Goal: Communication & Community: Participate in discussion

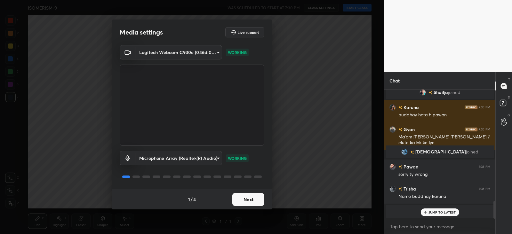
scroll to position [695, 0]
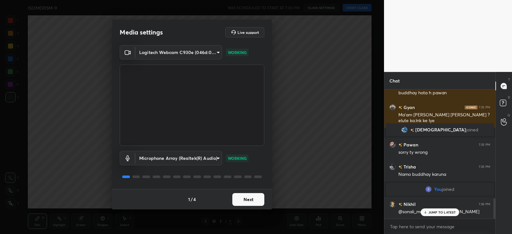
click at [246, 197] on button "Next" at bounding box center [248, 199] width 32 height 13
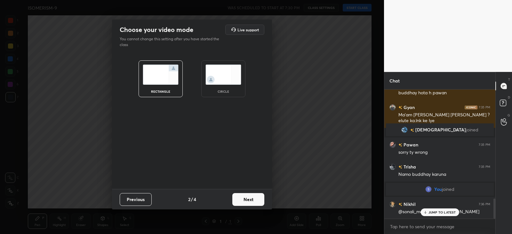
click at [252, 201] on button "Next" at bounding box center [248, 199] width 32 height 13
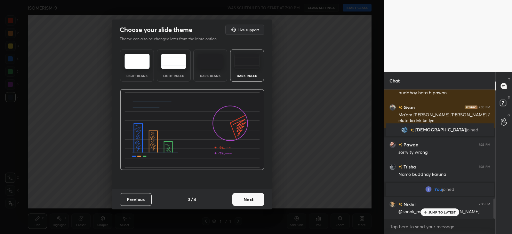
click at [249, 201] on button "Next" at bounding box center [248, 199] width 32 height 13
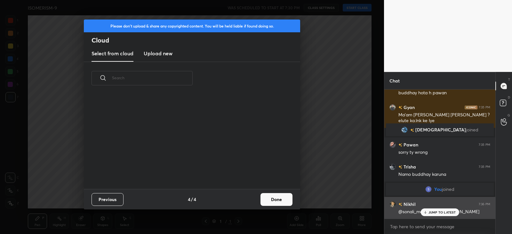
click at [416, 195] on div "You joined" at bounding box center [440, 189] width 108 height 13
click at [432, 211] on p "JUMP TO LATEST" at bounding box center [443, 213] width 28 height 4
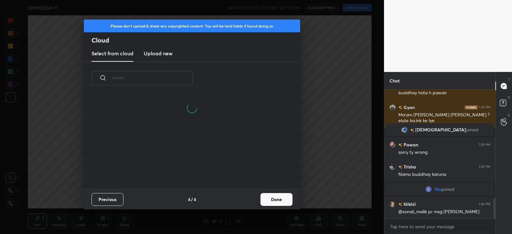
scroll to position [94, 205]
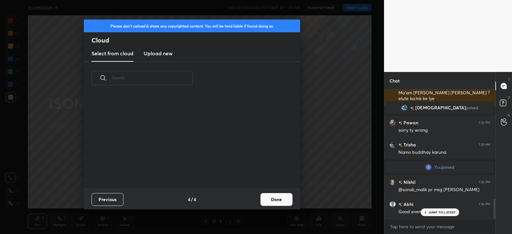
click at [277, 197] on button "Done" at bounding box center [277, 199] width 32 height 13
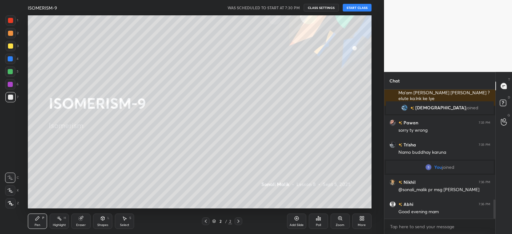
scroll to position [739, 0]
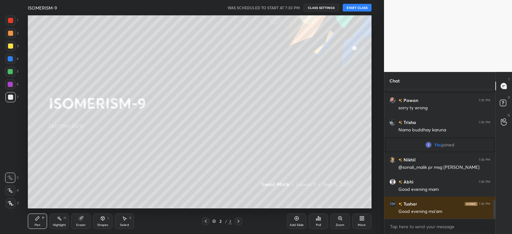
click at [348, 6] on button "START CLASS" at bounding box center [357, 8] width 29 height 8
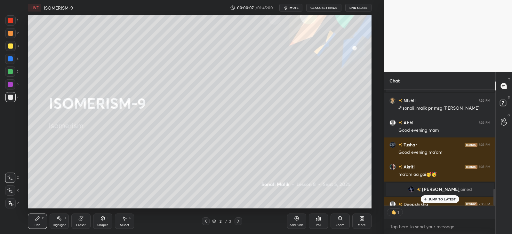
scroll to position [2, 2]
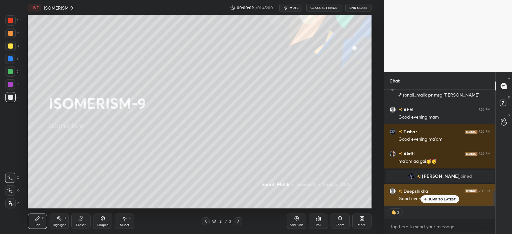
click at [436, 199] on p "JUMP TO LATEST" at bounding box center [443, 199] width 28 height 4
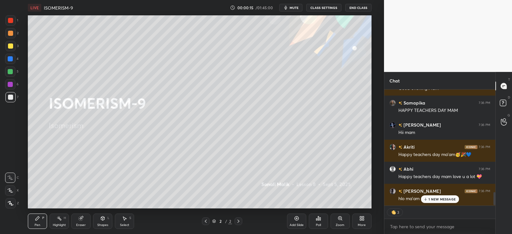
scroll to position [914, 0]
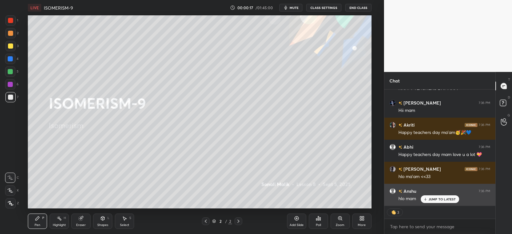
click at [437, 195] on div "hlo mam" at bounding box center [444, 199] width 92 height 8
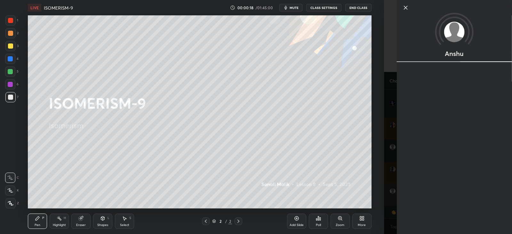
scroll to position [127, 109]
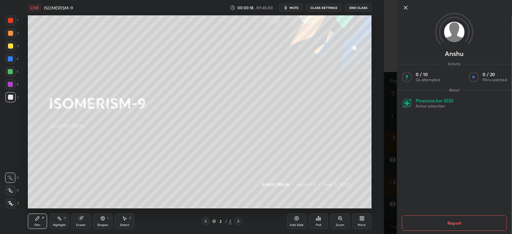
click at [382, 172] on div "1 2 3 4 5 6 7 C X Z C X Z E E Erase all H H LIVE ISOMERISM-9 00:00:18 / 01:45:0…" at bounding box center [192, 117] width 384 height 234
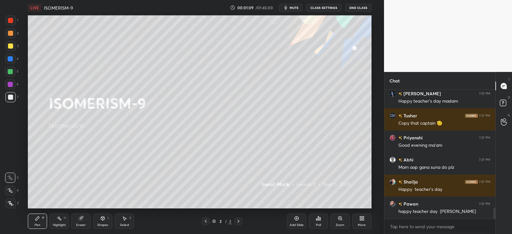
scroll to position [1387, 0]
click at [434, 211] on p "JUMP TO LATEST" at bounding box center [443, 213] width 28 height 4
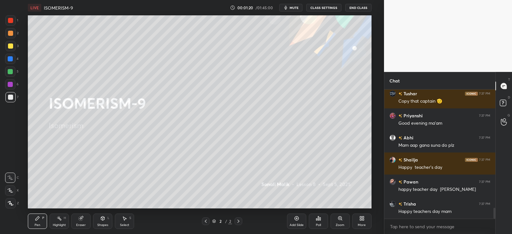
scroll to position [1432, 0]
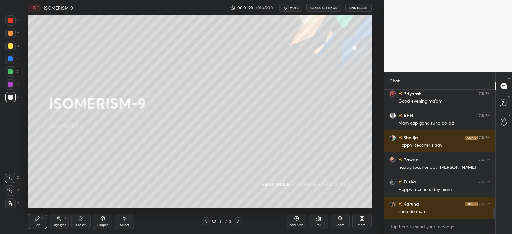
click at [358, 221] on div "More" at bounding box center [361, 221] width 19 height 15
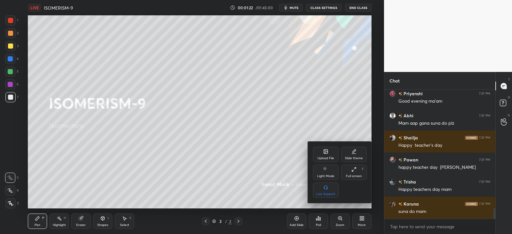
click at [338, 159] on div "Upload File" at bounding box center [326, 154] width 26 height 15
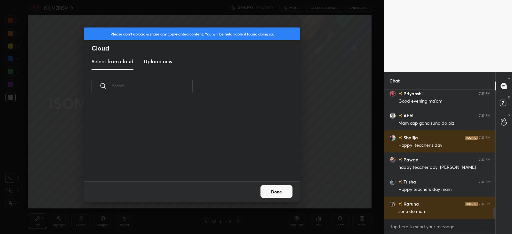
scroll to position [79, 205]
click at [162, 57] on new "Upload new" at bounding box center [158, 62] width 29 height 16
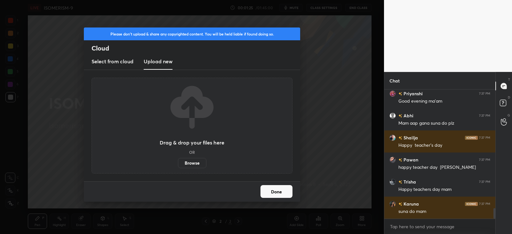
click at [185, 167] on label "Browse" at bounding box center [192, 163] width 28 height 10
click at [178, 167] on input "Browse" at bounding box center [178, 163] width 0 height 10
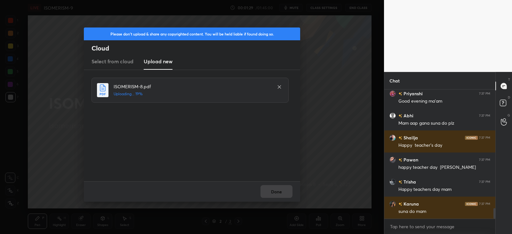
scroll to position [1454, 0]
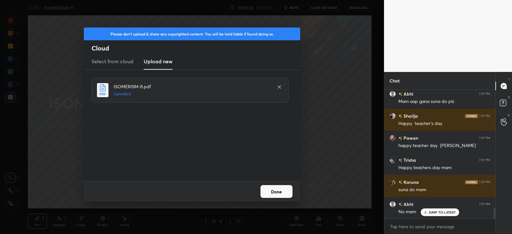
click at [276, 191] on button "Done" at bounding box center [277, 191] width 32 height 13
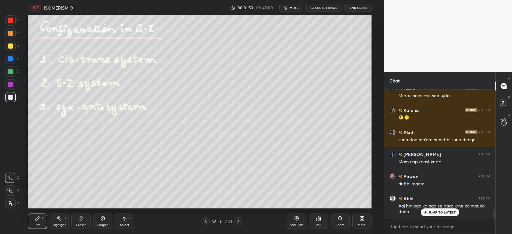
scroll to position [1658, 0]
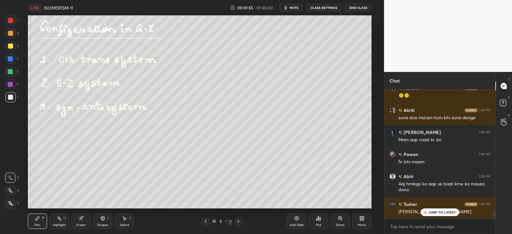
click at [435, 209] on div "JUMP TO LATEST" at bounding box center [440, 213] width 38 height 8
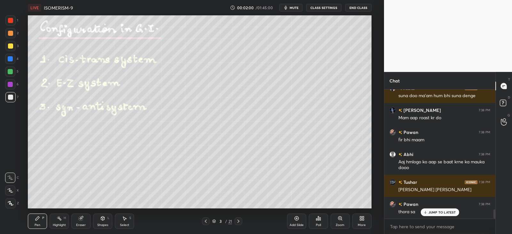
click at [434, 211] on p "JUMP TO LATEST" at bounding box center [443, 213] width 28 height 4
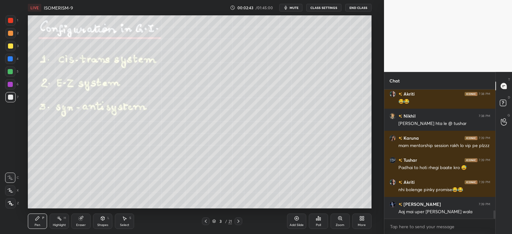
scroll to position [1907, 0]
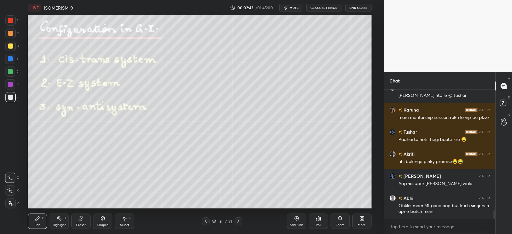
click at [436, 209] on div "Akriti 7:38 PM 😂😂 Nikhil 7:38 PM Jalin nazar hta le @ tushar Karuna 7:39 PM mam…" at bounding box center [439, 154] width 111 height 129
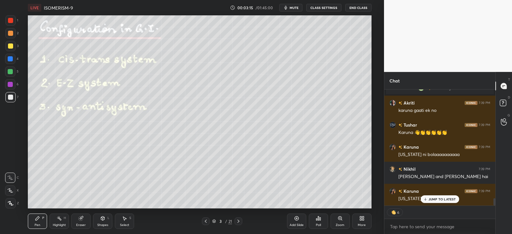
scroll to position [1751, 0]
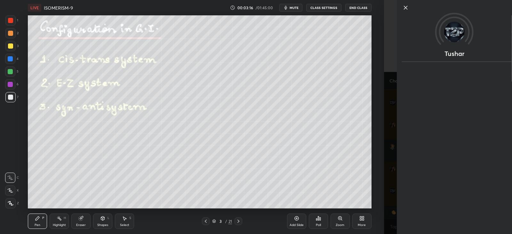
click at [379, 167] on div "Setting up your live class Poll for secs No correct answer Start poll" at bounding box center [199, 111] width 358 height 193
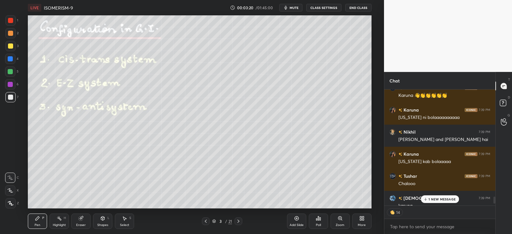
scroll to position [1766, 0]
click at [429, 197] on p "5 NEW MESSAGES" at bounding box center [442, 199] width 30 height 4
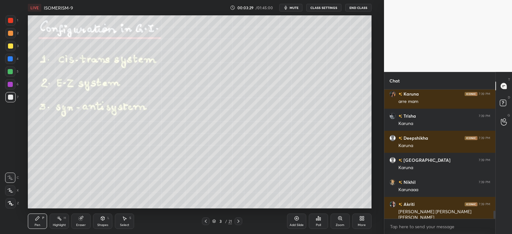
scroll to position [2008, 0]
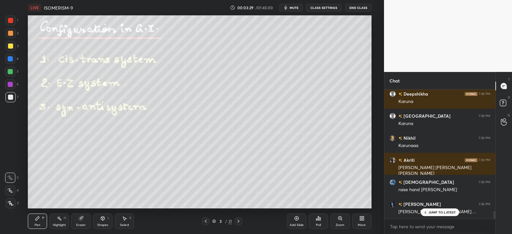
click at [434, 211] on p "JUMP TO LATEST" at bounding box center [443, 213] width 28 height 4
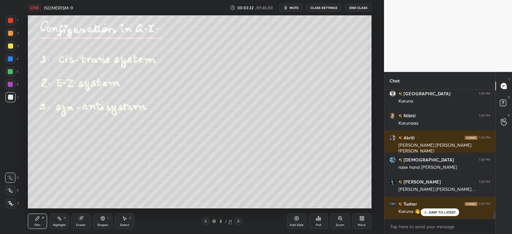
scroll to position [2052, 0]
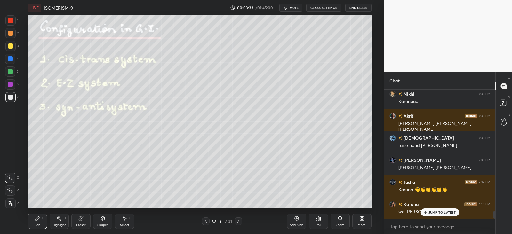
click at [430, 212] on p "JUMP TO LATEST" at bounding box center [443, 213] width 28 height 4
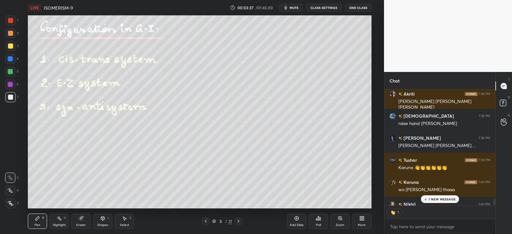
scroll to position [2110, 0]
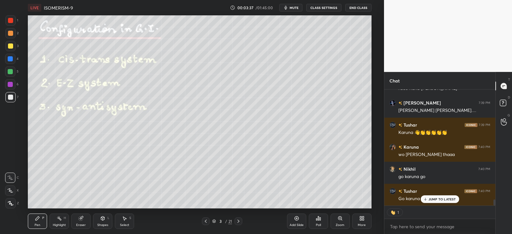
click at [439, 197] on p "JUMP TO LATEST" at bounding box center [443, 199] width 28 height 4
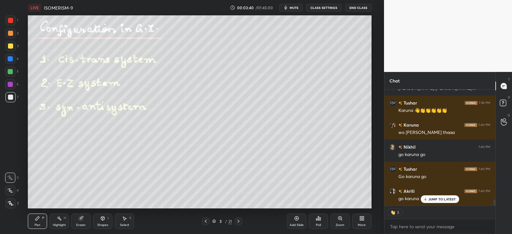
click at [434, 198] on p "JUMP TO LATEST" at bounding box center [443, 199] width 28 height 4
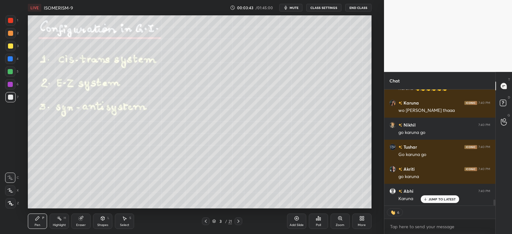
click at [442, 197] on p "JUMP TO LATEST" at bounding box center [443, 199] width 28 height 4
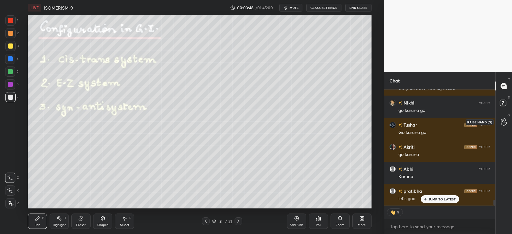
scroll to position [2198, 0]
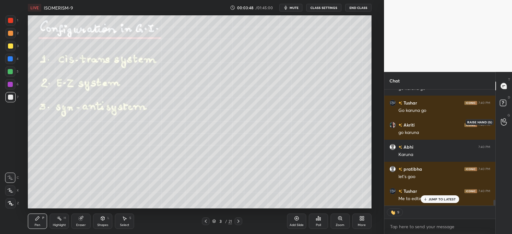
click at [501, 121] on icon at bounding box center [504, 121] width 6 height 7
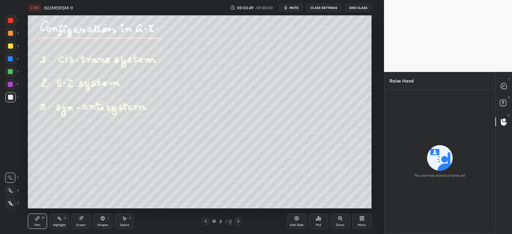
click at [442, 162] on circle at bounding box center [440, 158] width 26 height 26
click at [507, 88] on icon at bounding box center [504, 86] width 7 height 7
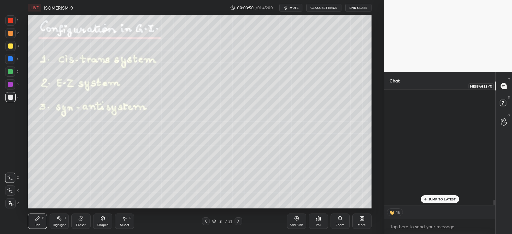
scroll to position [114, 109]
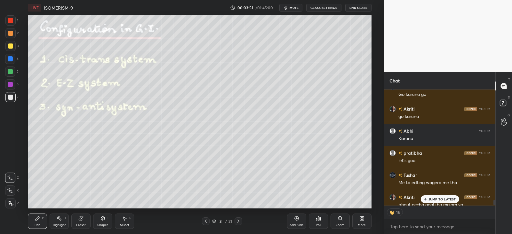
click at [434, 196] on div "JUMP TO LATEST" at bounding box center [440, 200] width 38 height 8
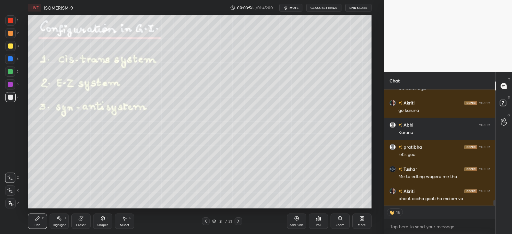
scroll to position [2343, 0]
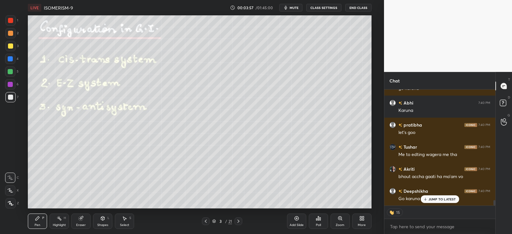
click at [436, 199] on p "JUMP TO LATEST" at bounding box center [443, 199] width 28 height 4
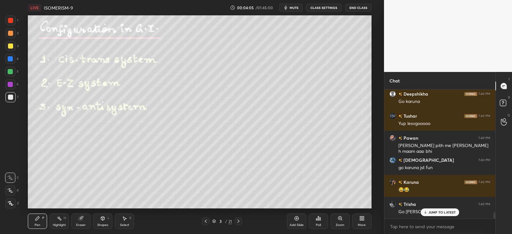
click at [431, 211] on p "JUMP TO LATEST" at bounding box center [443, 213] width 28 height 4
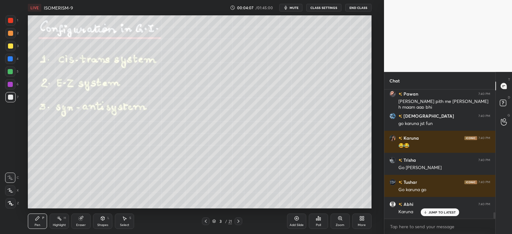
click at [431, 211] on p "JUMP TO LATEST" at bounding box center [443, 213] width 28 height 4
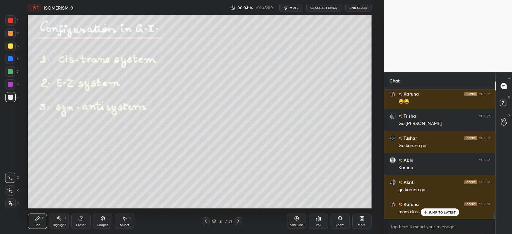
click at [429, 211] on p "JUMP TO LATEST" at bounding box center [443, 213] width 28 height 4
click at [408, 179] on div "Vishnu 7:40 PM go karuna jst fun Karuna 7:40 PM 😂😂 Trisha 7:40 PM Go karunaa Tu…" at bounding box center [439, 154] width 111 height 129
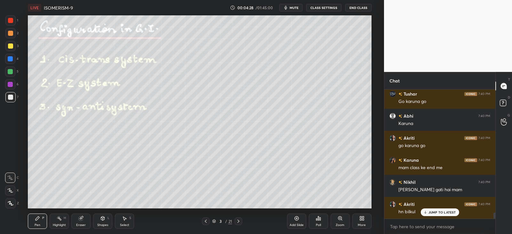
click at [437, 212] on p "JUMP TO LATEST" at bounding box center [443, 213] width 28 height 4
click at [504, 120] on icon at bounding box center [504, 121] width 6 height 7
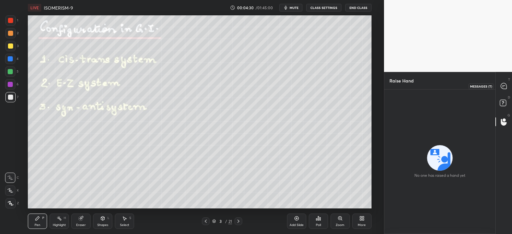
click at [502, 84] on icon at bounding box center [504, 86] width 6 height 6
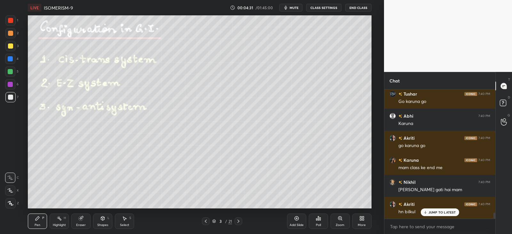
scroll to position [2595, 0]
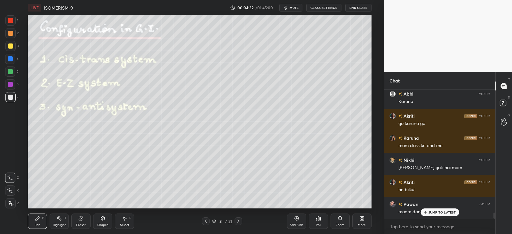
click at [435, 211] on p "JUMP TO LATEST" at bounding box center [443, 213] width 28 height 4
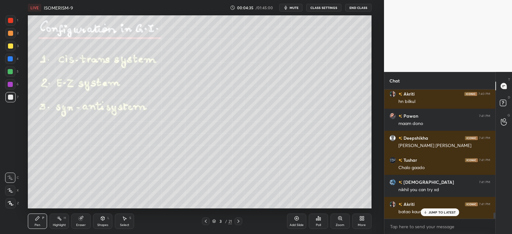
click at [437, 211] on p "JUMP TO LATEST" at bounding box center [443, 213] width 28 height 4
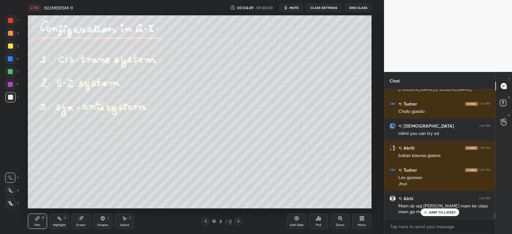
scroll to position [2762, 0]
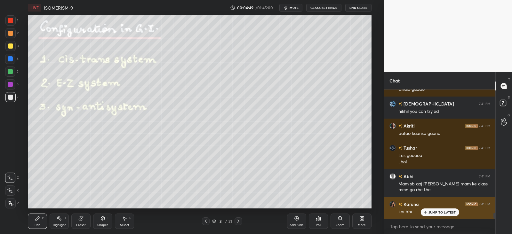
click at [450, 208] on div "koi bhi" at bounding box center [444, 212] width 92 height 8
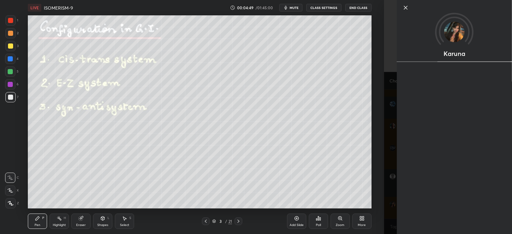
click at [421, 187] on div "Karuna" at bounding box center [454, 117] width 115 height 234
click at [389, 180] on div "Karuna" at bounding box center [448, 117] width 128 height 234
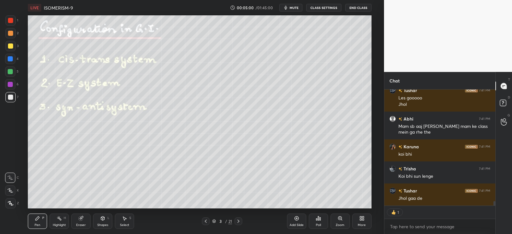
scroll to position [2841, 0]
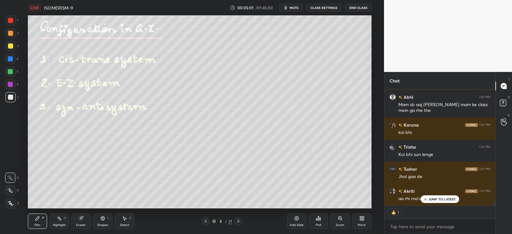
click at [440, 197] on p "JUMP TO LATEST" at bounding box center [443, 199] width 28 height 4
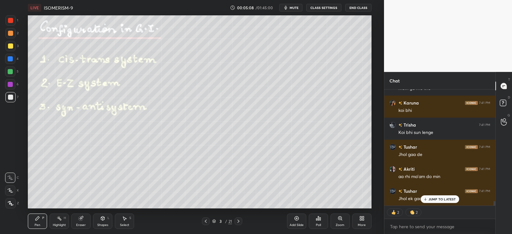
scroll to position [2886, 0]
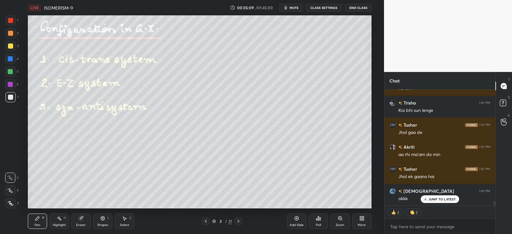
click at [431, 199] on p "JUMP TO LATEST" at bounding box center [443, 199] width 28 height 4
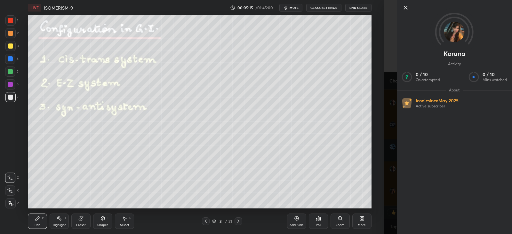
scroll to position [2952, 0]
click at [378, 183] on div "Setting up your live class Poll for secs No correct answer Start poll" at bounding box center [199, 111] width 358 height 193
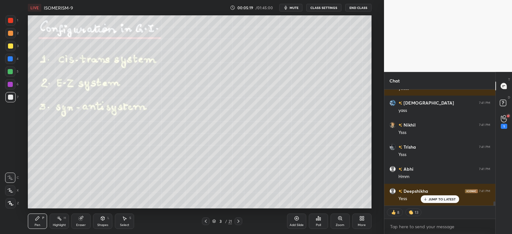
scroll to position [3084, 0]
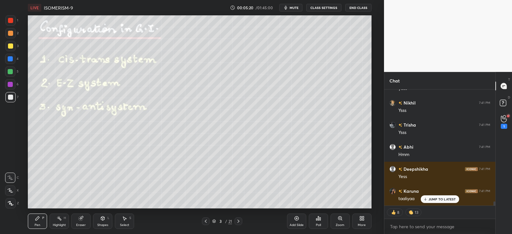
click at [433, 196] on div "JUMP TO LATEST" at bounding box center [440, 200] width 38 height 8
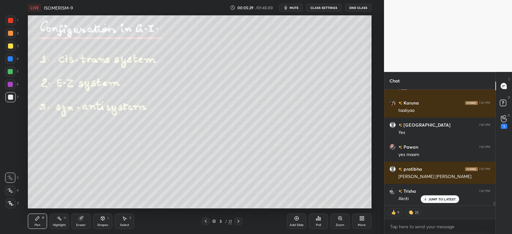
scroll to position [3195, 0]
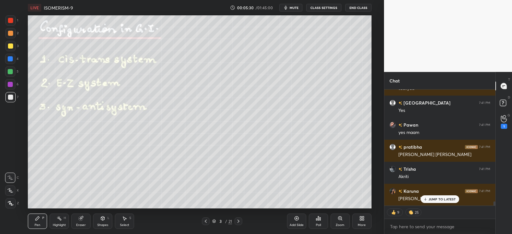
click at [434, 197] on p "JUMP TO LATEST" at bounding box center [443, 199] width 28 height 4
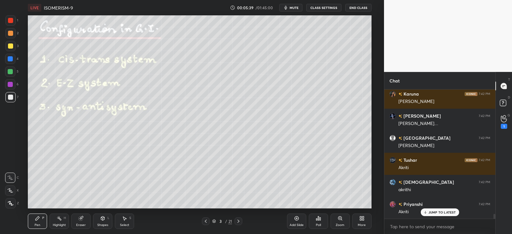
scroll to position [3403, 0]
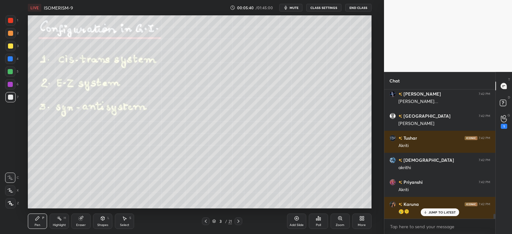
click at [431, 153] on div "Vishnu 7:42 PM akrithi" at bounding box center [439, 164] width 111 height 22
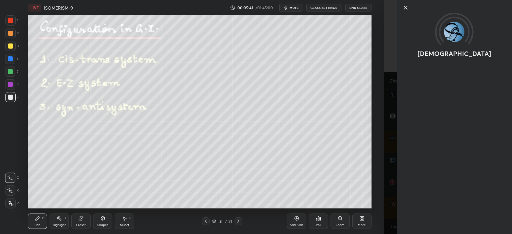
click at [374, 172] on div "Setting up your live class Poll for secs No correct answer Start poll" at bounding box center [199, 111] width 358 height 193
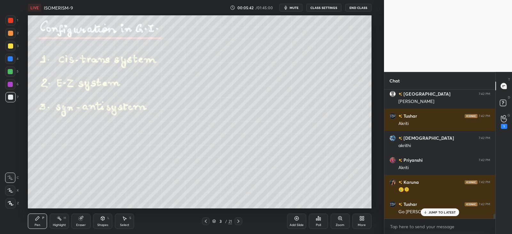
click at [433, 211] on p "JUMP TO LATEST" at bounding box center [443, 213] width 28 height 4
click at [504, 116] on icon at bounding box center [504, 118] width 6 height 7
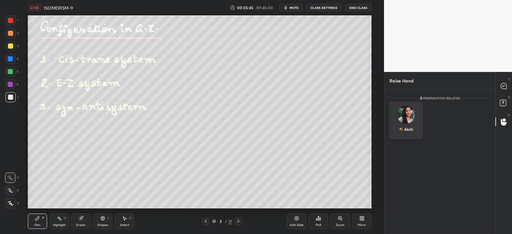
click at [406, 115] on img "grid" at bounding box center [406, 115] width 18 height 18
click at [407, 131] on button "INVITE" at bounding box center [406, 134] width 28 height 8
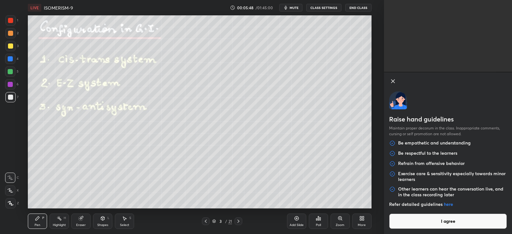
click at [424, 223] on button "I agree" at bounding box center [448, 221] width 118 height 15
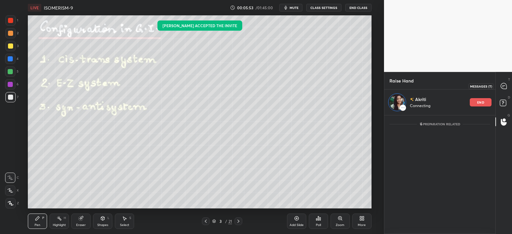
click at [503, 85] on icon at bounding box center [504, 86] width 6 height 6
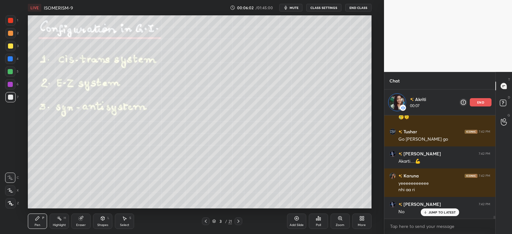
click at [432, 211] on p "JUMP TO LATEST" at bounding box center [443, 213] width 28 height 4
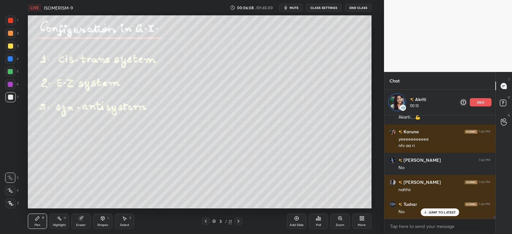
click at [429, 211] on p "JUMP TO LATEST" at bounding box center [443, 213] width 28 height 4
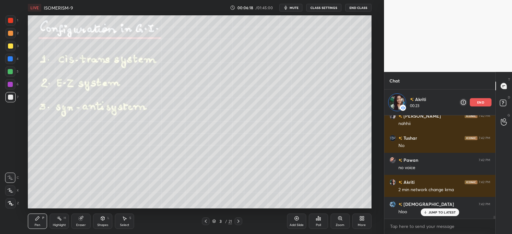
click at [432, 211] on p "JUMP TO LATEST" at bounding box center [443, 213] width 28 height 4
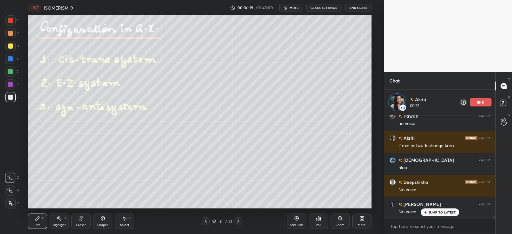
click at [432, 213] on p "JUMP TO LATEST" at bounding box center [443, 213] width 28 height 4
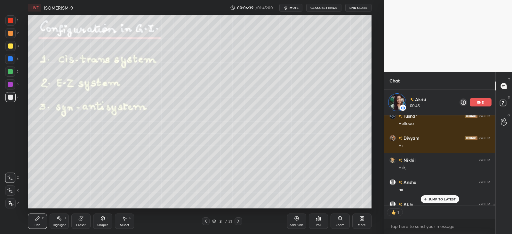
scroll to position [3934, 0]
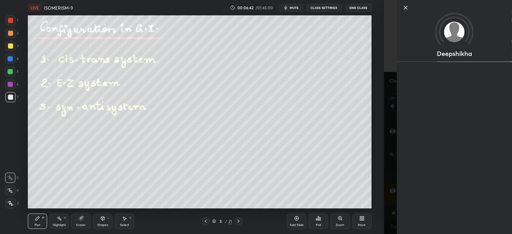
click at [387, 199] on div "Deepshikha" at bounding box center [448, 117] width 128 height 234
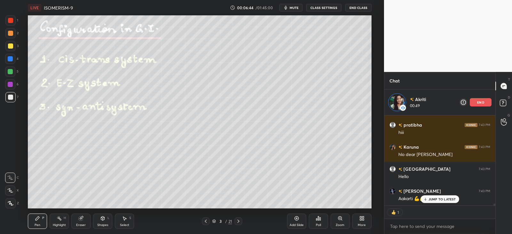
click at [435, 198] on p "JUMP TO LATEST" at bounding box center [443, 199] width 28 height 4
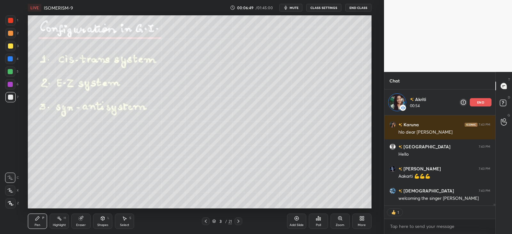
type textarea "x"
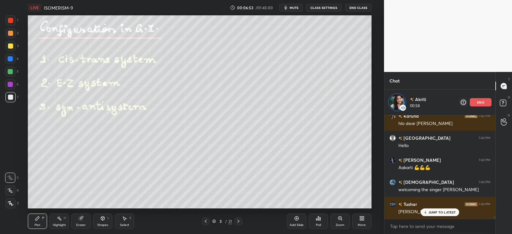
click at [428, 212] on div "JUMP TO LATEST" at bounding box center [440, 213] width 38 height 8
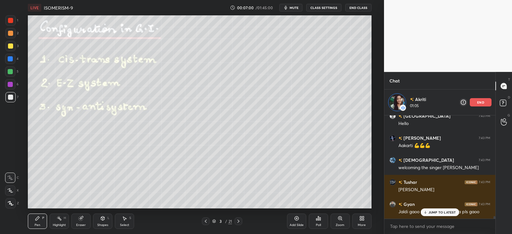
click at [428, 211] on div "JUMP TO LATEST" at bounding box center [440, 213] width 38 height 8
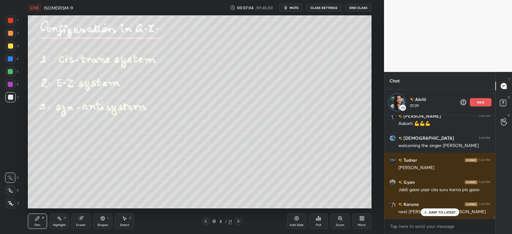
scroll to position [4157, 0]
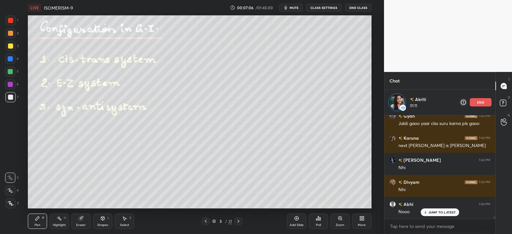
click at [433, 212] on p "JUMP TO LATEST" at bounding box center [443, 213] width 28 height 4
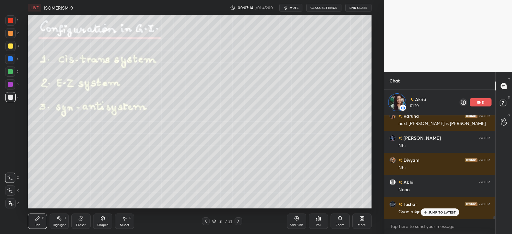
scroll to position [4239, 0]
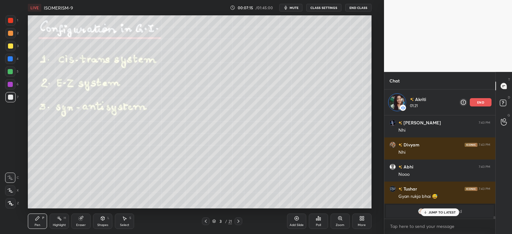
click at [432, 211] on p "JUMP TO LATEST" at bounding box center [443, 213] width 28 height 4
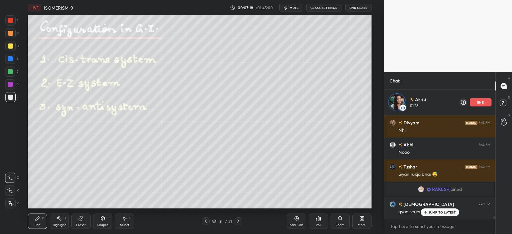
scroll to position [4283, 0]
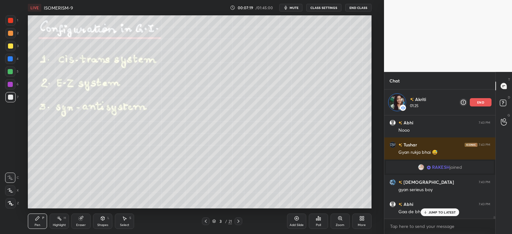
click at [430, 212] on p "JUMP TO LATEST" at bounding box center [443, 213] width 28 height 4
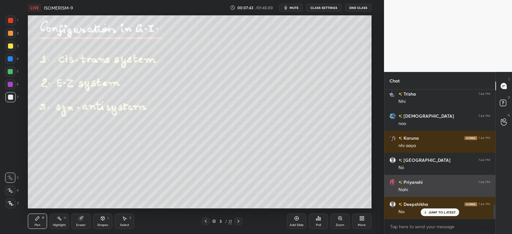
scroll to position [1003, 0]
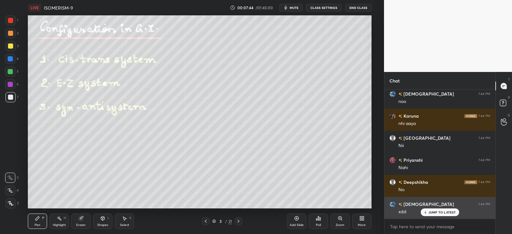
click at [434, 211] on p "JUMP TO LATEST" at bounding box center [443, 213] width 28 height 4
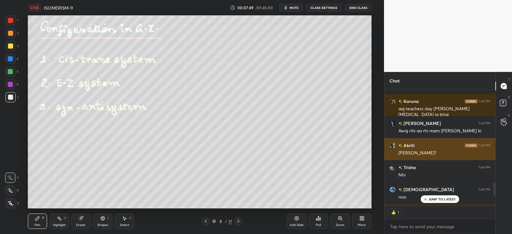
scroll to position [907, 0]
click at [424, 151] on div "[PERSON_NAME]?" at bounding box center [444, 154] width 92 height 6
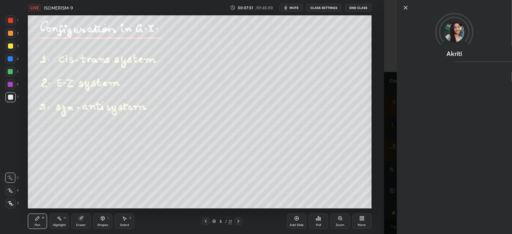
click at [384, 149] on div "Akriti" at bounding box center [448, 117] width 128 height 234
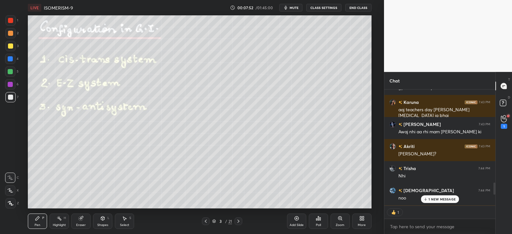
click at [434, 196] on div "1 NEW MESSAGE" at bounding box center [440, 200] width 38 height 8
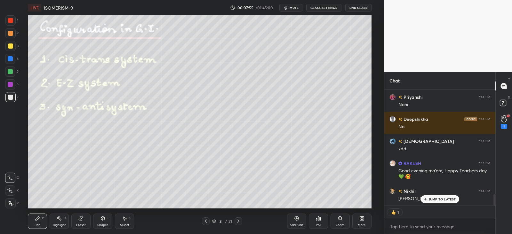
scroll to position [1089, 0]
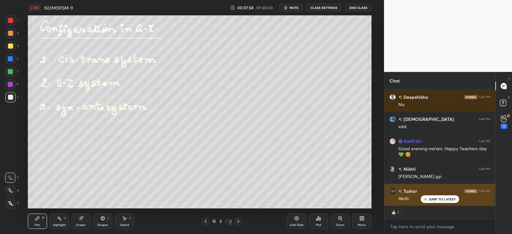
click at [437, 196] on div "JUMP TO LATEST" at bounding box center [440, 200] width 38 height 8
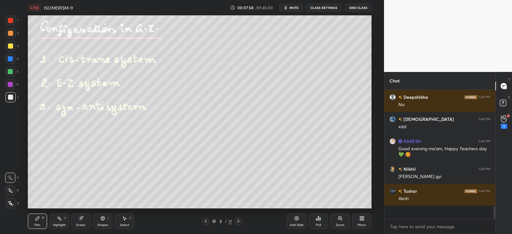
scroll to position [0, 0]
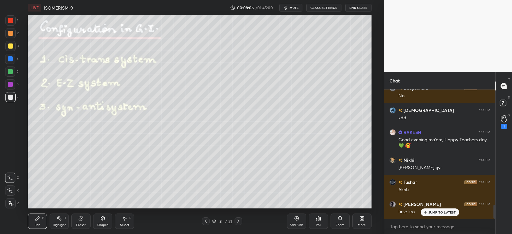
click at [79, 222] on div "Eraser" at bounding box center [80, 221] width 19 height 15
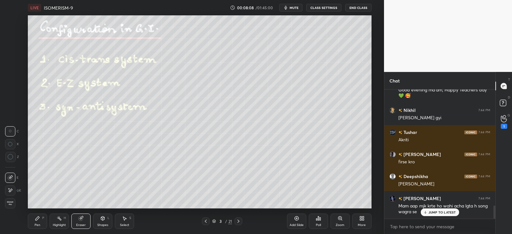
click at [14, 185] on div "E" at bounding box center [13, 189] width 16 height 13
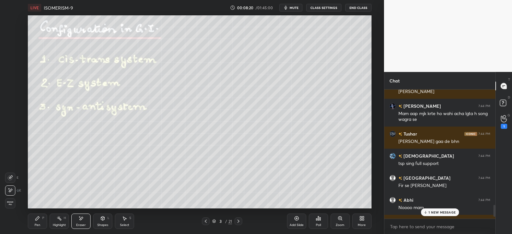
click at [41, 216] on div "Pen P" at bounding box center [37, 221] width 19 height 15
click at [426, 211] on icon at bounding box center [425, 213] width 4 height 4
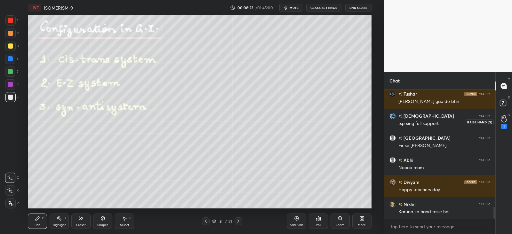
click at [504, 122] on icon at bounding box center [504, 118] width 6 height 7
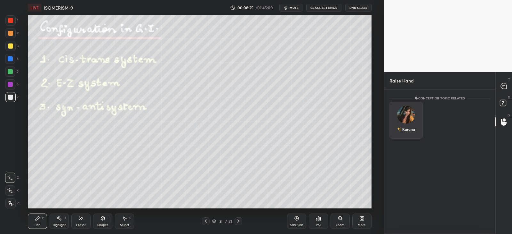
click at [409, 116] on img "grid" at bounding box center [406, 115] width 18 height 18
click at [409, 131] on button "INVITE" at bounding box center [406, 134] width 28 height 8
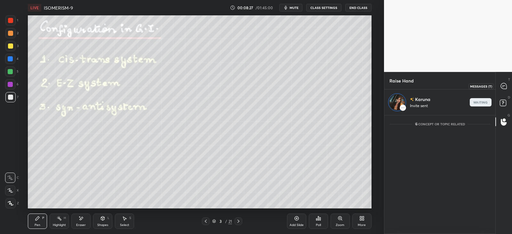
click at [503, 87] on icon at bounding box center [502, 87] width 1 height 0
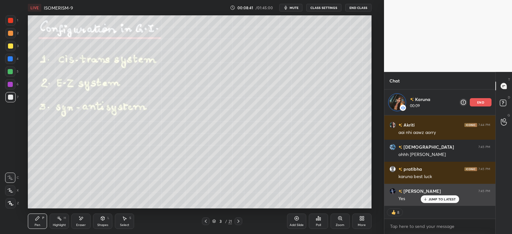
click at [439, 198] on p "JUMP TO LATEST" at bounding box center [443, 199] width 28 height 4
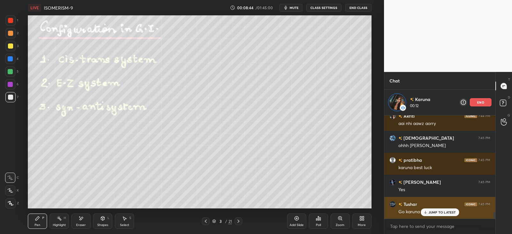
click at [433, 211] on p "JUMP TO LATEST" at bounding box center [443, 213] width 28 height 4
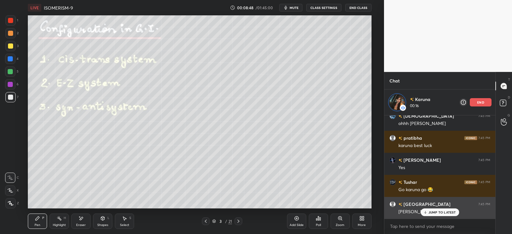
click at [434, 212] on p "JUMP TO LATEST" at bounding box center [443, 213] width 28 height 4
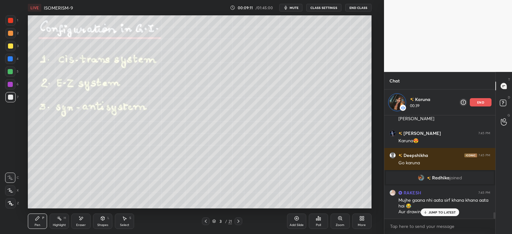
scroll to position [1598, 0]
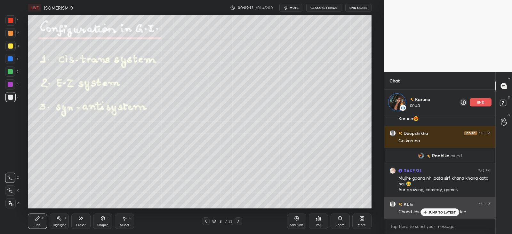
click at [435, 211] on p "JUMP TO LATEST" at bounding box center [443, 213] width 28 height 4
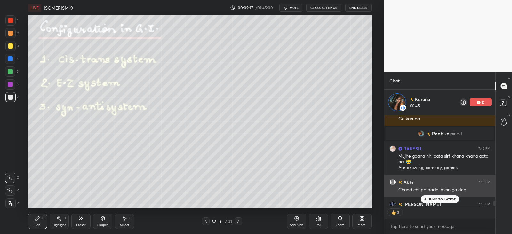
scroll to position [1655, 0]
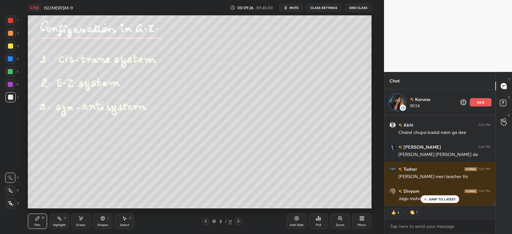
click at [427, 200] on icon at bounding box center [425, 199] width 4 height 4
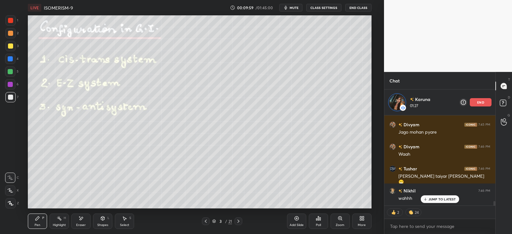
scroll to position [1765, 0]
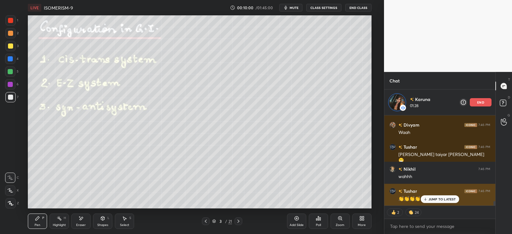
click at [426, 197] on div "JUMP TO LATEST" at bounding box center [440, 200] width 38 height 8
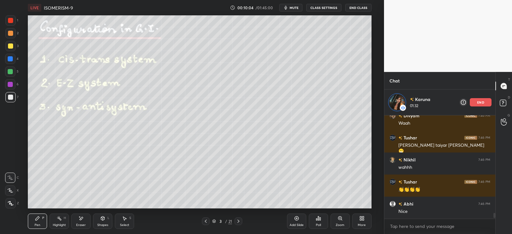
scroll to position [1797, 0]
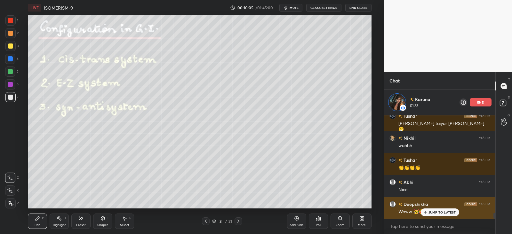
click at [428, 210] on div "JUMP TO LATEST" at bounding box center [440, 213] width 38 height 8
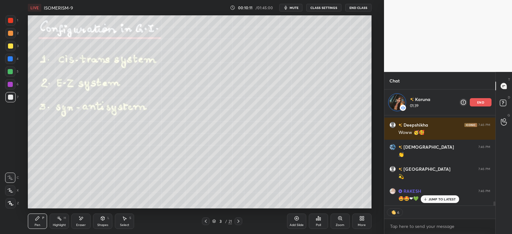
scroll to position [1898, 0]
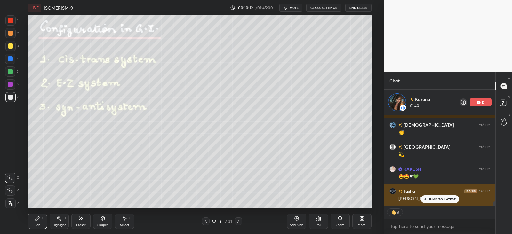
click at [431, 196] on div "JUMP TO LATEST" at bounding box center [440, 200] width 38 height 8
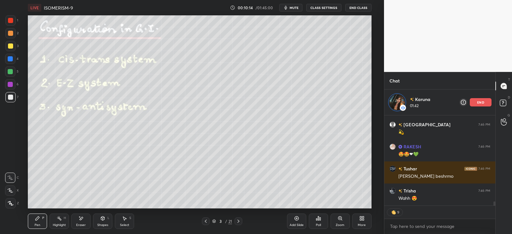
scroll to position [1942, 0]
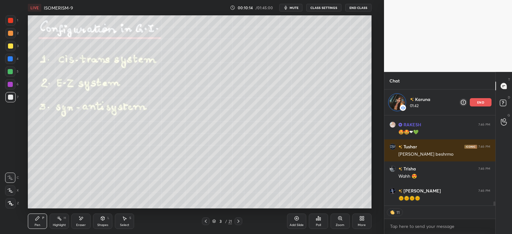
click at [15, 44] on div at bounding box center [10, 46] width 10 height 10
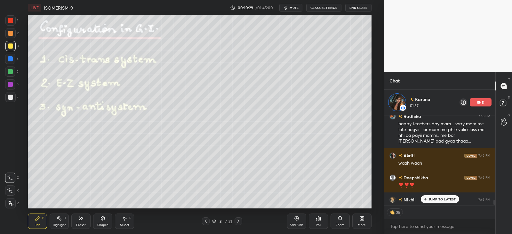
scroll to position [2104, 0]
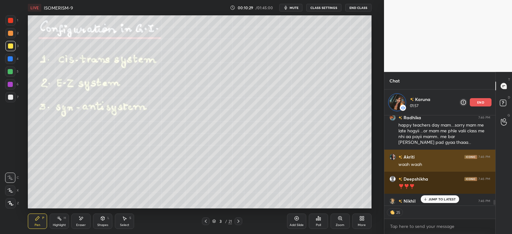
click at [412, 162] on div "waah waah" at bounding box center [444, 165] width 92 height 6
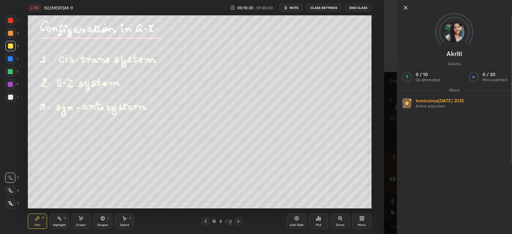
click at [379, 151] on div "Setting up your live class Poll for secs No correct answer Start poll" at bounding box center [199, 111] width 358 height 193
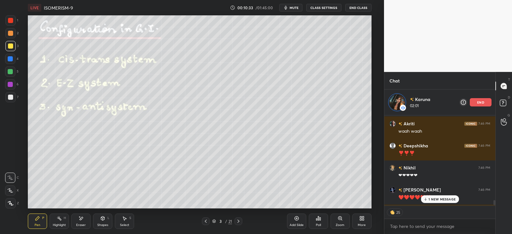
click at [433, 198] on p "1 NEW MESSAGE" at bounding box center [442, 199] width 27 height 4
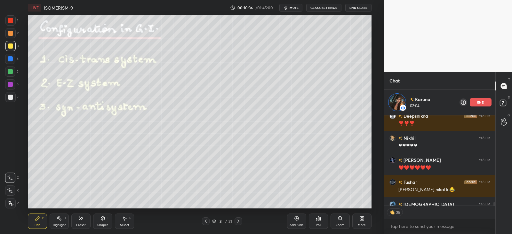
scroll to position [101, 109]
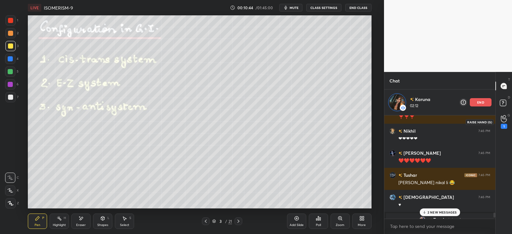
click at [503, 120] on icon at bounding box center [504, 118] width 6 height 7
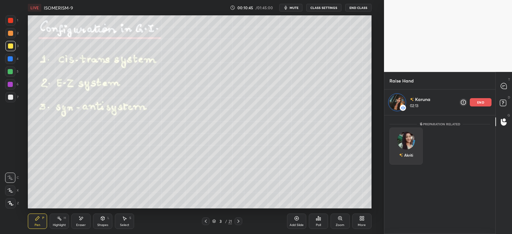
click at [407, 141] on img "grid" at bounding box center [406, 141] width 18 height 18
click at [408, 141] on img "grid" at bounding box center [406, 141] width 18 height 18
click at [405, 143] on img "grid" at bounding box center [406, 141] width 18 height 18
click at [404, 143] on img "grid" at bounding box center [406, 141] width 18 height 18
click at [406, 145] on img "grid" at bounding box center [406, 141] width 18 height 18
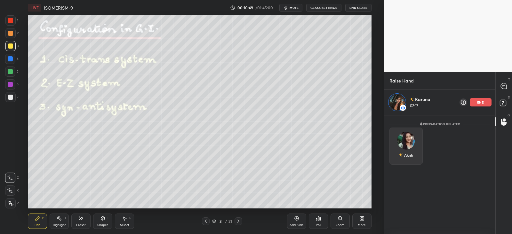
click at [409, 151] on div "Akriti" at bounding box center [406, 155] width 14 height 11
click at [410, 144] on img "grid" at bounding box center [406, 141] width 18 height 18
click at [403, 140] on img "grid" at bounding box center [406, 141] width 18 height 18
click at [402, 140] on img "grid" at bounding box center [406, 141] width 18 height 18
click at [401, 140] on img "grid" at bounding box center [406, 141] width 18 height 18
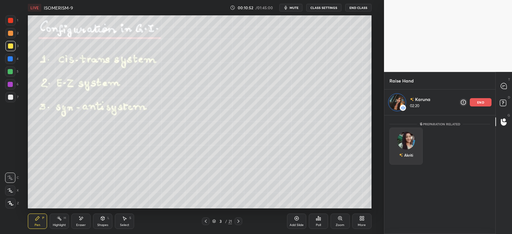
click at [399, 158] on div "Akriti" at bounding box center [406, 155] width 14 height 11
click at [399, 156] on img "grid" at bounding box center [401, 155] width 4 height 4
click at [400, 154] on img "grid" at bounding box center [401, 155] width 4 height 4
click at [482, 124] on div "Preparation related" at bounding box center [439, 124] width 111 height 7
click at [400, 146] on img "grid" at bounding box center [406, 141] width 18 height 18
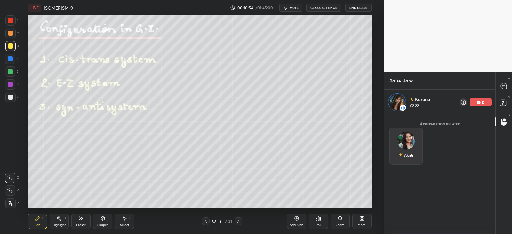
click at [400, 145] on img "grid" at bounding box center [406, 141] width 18 height 18
click at [402, 143] on img "grid" at bounding box center [406, 141] width 18 height 18
click at [412, 143] on img "grid" at bounding box center [406, 141] width 18 height 18
click at [506, 84] on icon at bounding box center [504, 86] width 6 height 6
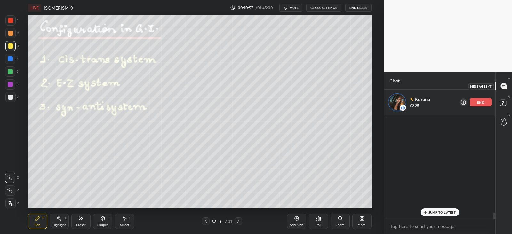
scroll to position [2301, 0]
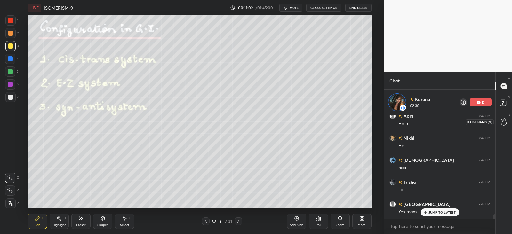
click at [502, 121] on icon at bounding box center [504, 121] width 6 height 7
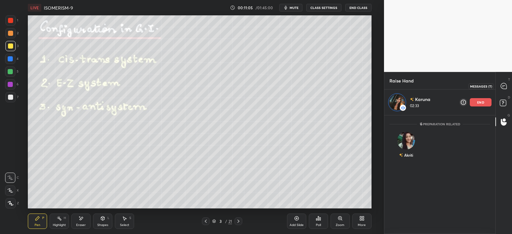
click at [502, 86] on icon at bounding box center [504, 86] width 6 height 6
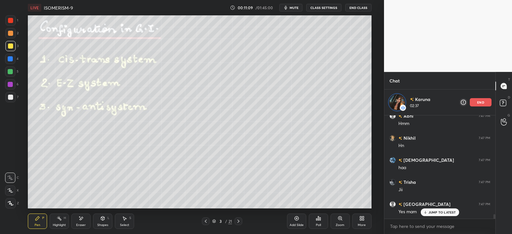
scroll to position [2381, 0]
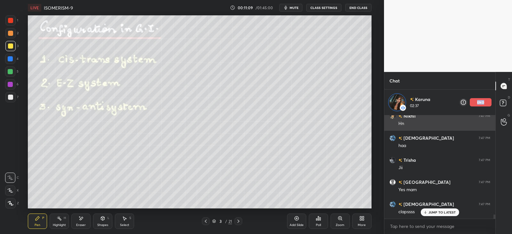
click at [478, 101] on p "end" at bounding box center [480, 102] width 7 height 3
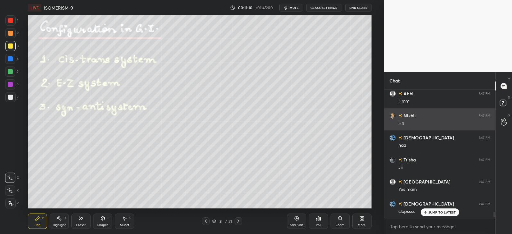
scroll to position [74, 109]
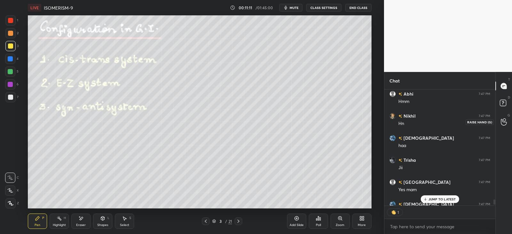
click at [503, 119] on icon at bounding box center [504, 121] width 6 height 7
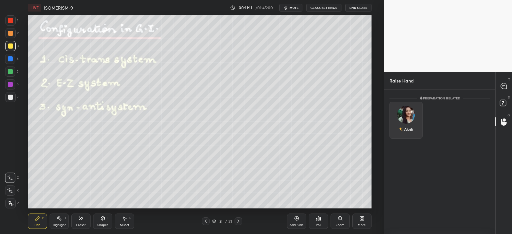
click at [409, 115] on img "grid" at bounding box center [406, 115] width 18 height 18
click at [408, 132] on button "INVITE" at bounding box center [406, 134] width 28 height 8
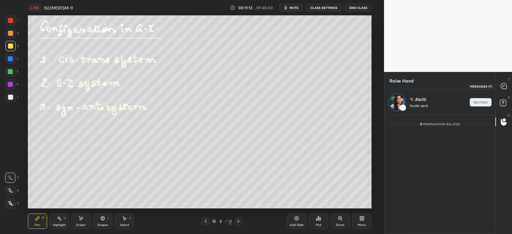
click at [504, 88] on icon at bounding box center [504, 86] width 6 height 6
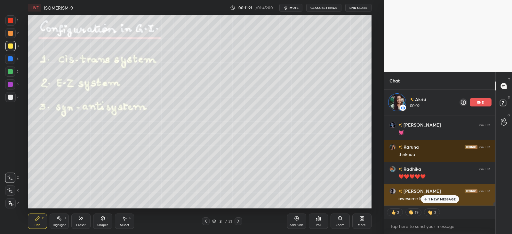
click at [430, 199] on p "1 NEW MESSAGE" at bounding box center [442, 199] width 27 height 4
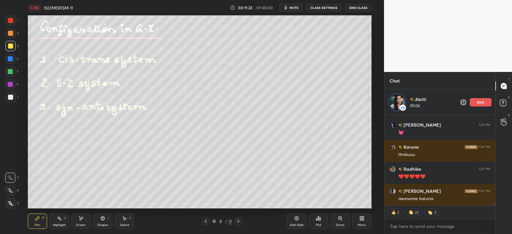
click at [11, 32] on div at bounding box center [10, 33] width 5 height 5
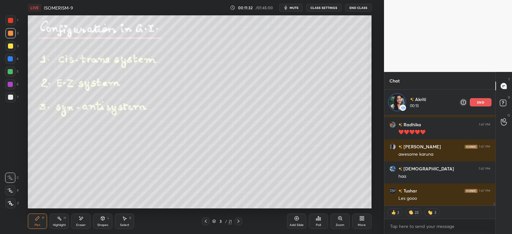
click at [11, 75] on div at bounding box center [10, 72] width 10 height 10
click at [10, 61] on div at bounding box center [10, 59] width 10 height 10
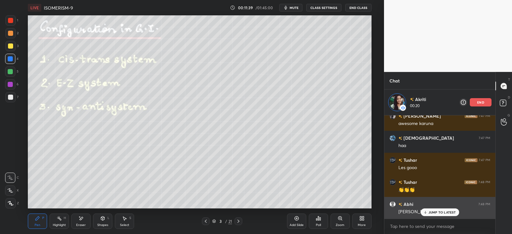
click at [437, 211] on p "JUMP TO LATEST" at bounding box center [443, 213] width 28 height 4
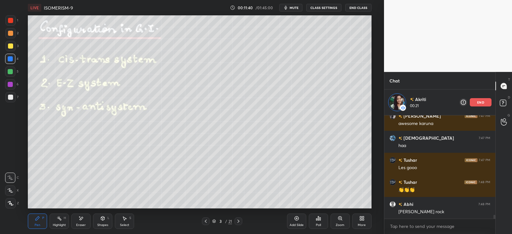
click at [10, 48] on div at bounding box center [10, 46] width 5 height 5
click at [12, 100] on div at bounding box center [10, 97] width 10 height 10
click at [13, 98] on div at bounding box center [10, 97] width 10 height 10
click at [10, 85] on div at bounding box center [10, 84] width 5 height 5
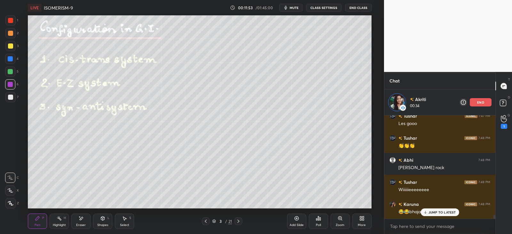
click at [13, 89] on div at bounding box center [10, 84] width 10 height 10
click at [13, 98] on div at bounding box center [10, 97] width 10 height 10
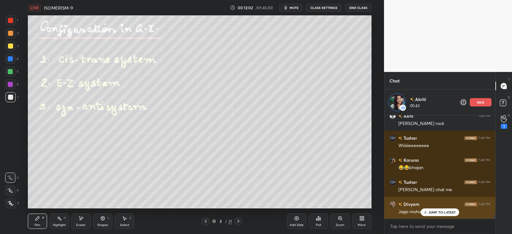
click at [438, 215] on div "JUMP TO LATEST" at bounding box center [440, 213] width 38 height 8
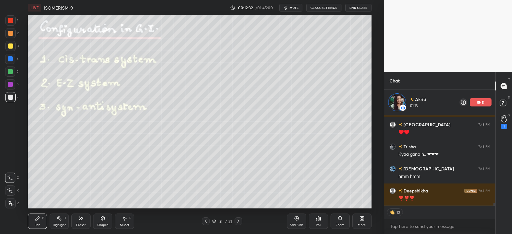
scroll to position [2925, 0]
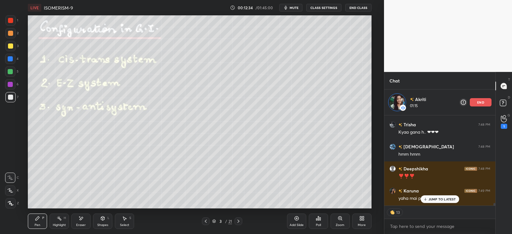
click at [13, 60] on div at bounding box center [10, 59] width 10 height 10
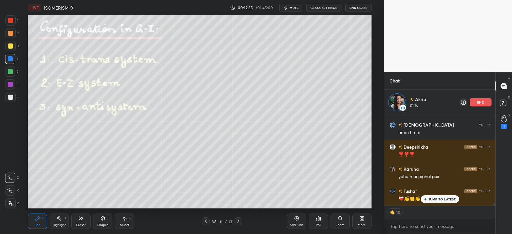
scroll to position [2969, 0]
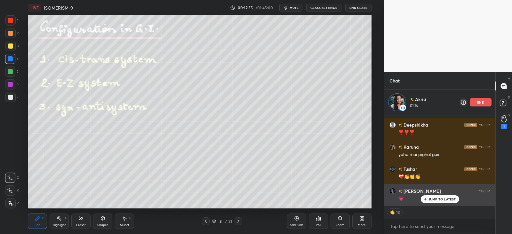
click at [432, 200] on p "JUMP TO LATEST" at bounding box center [443, 199] width 28 height 4
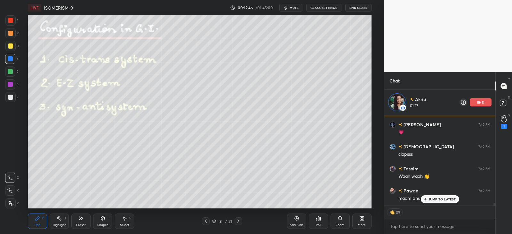
scroll to position [3057, 0]
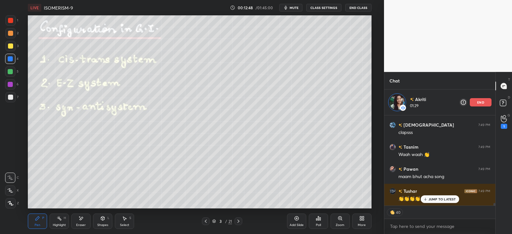
click at [427, 200] on icon at bounding box center [425, 199] width 4 height 4
click at [504, 119] on icon at bounding box center [504, 118] width 6 height 7
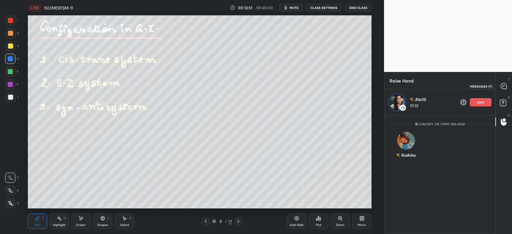
click at [503, 87] on icon at bounding box center [504, 86] width 6 height 6
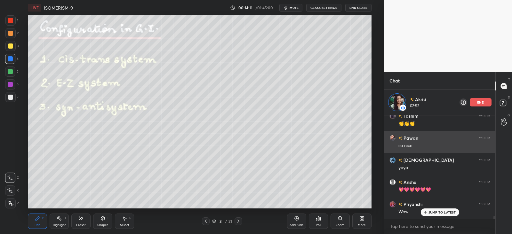
scroll to position [3552, 0]
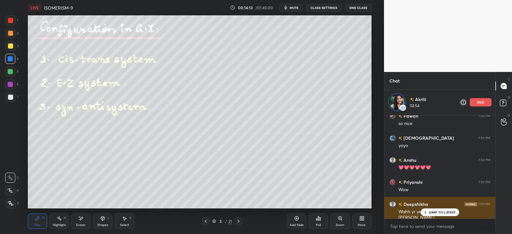
click at [429, 209] on div "JUMP TO LATEST" at bounding box center [440, 213] width 38 height 8
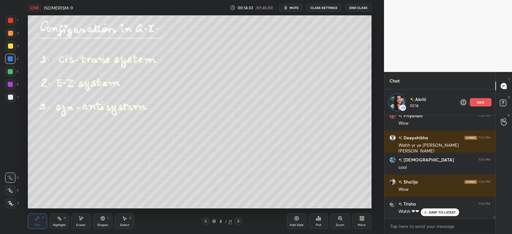
scroll to position [3640, 0]
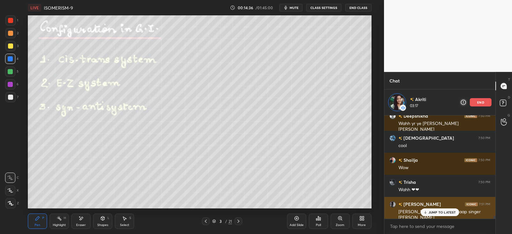
click at [432, 209] on div "JUMP TO LATEST" at bounding box center [440, 213] width 38 height 8
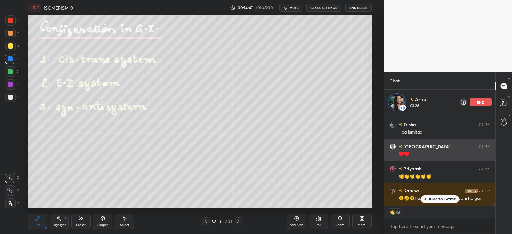
scroll to position [3830, 0]
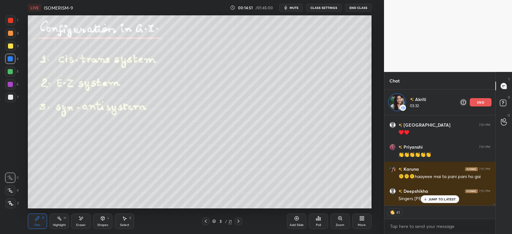
click at [433, 196] on div "JUMP TO LATEST" at bounding box center [440, 200] width 38 height 8
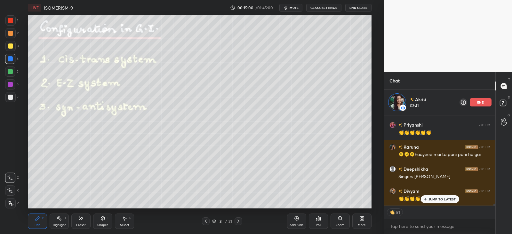
scroll to position [3874, 0]
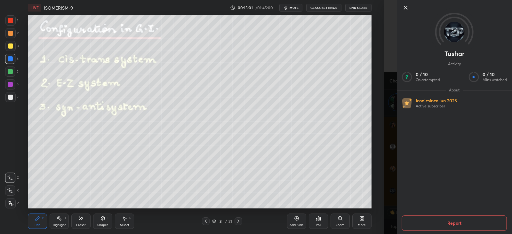
click at [394, 184] on div "Tushar Activity 0 / 10 Qs attempted 0 / 10 Mins watched About Iconic since [DAT…" at bounding box center [448, 117] width 128 height 234
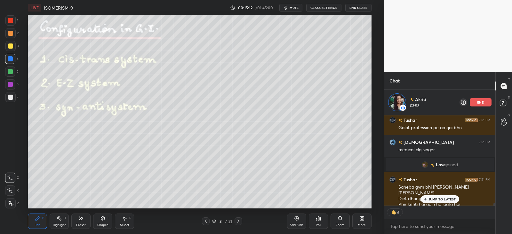
scroll to position [2962, 0]
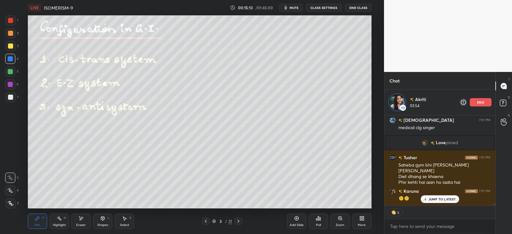
click at [477, 101] on div "end" at bounding box center [481, 102] width 22 height 8
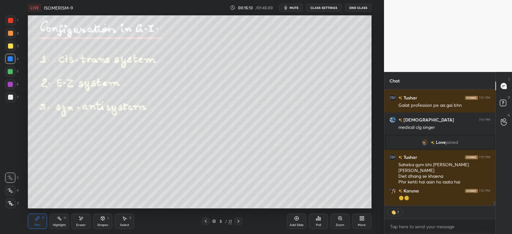
scroll to position [114, 109]
click at [502, 119] on icon at bounding box center [504, 122] width 6 height 6
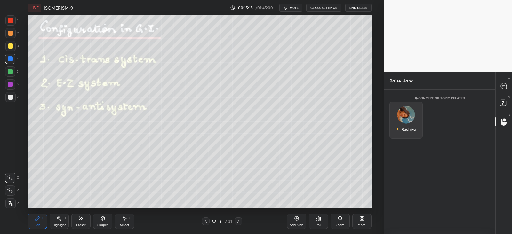
click at [413, 116] on div "Radhika" at bounding box center [406, 120] width 33 height 37
click at [410, 132] on button "INVITE" at bounding box center [406, 134] width 28 height 8
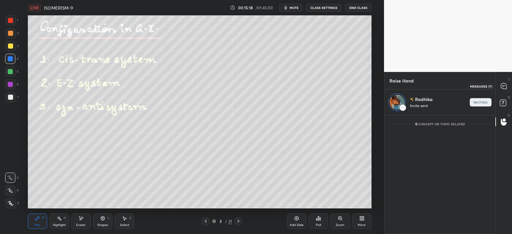
click at [506, 87] on icon at bounding box center [504, 86] width 6 height 6
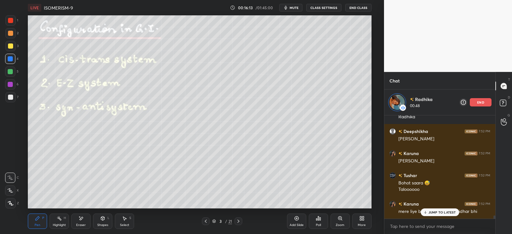
scroll to position [3218, 0]
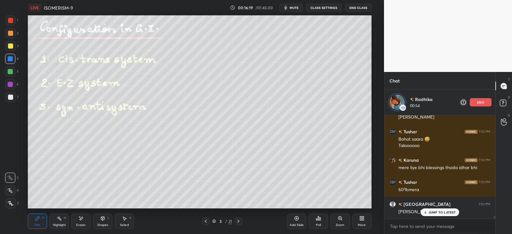
click at [8, 45] on div at bounding box center [10, 46] width 5 height 5
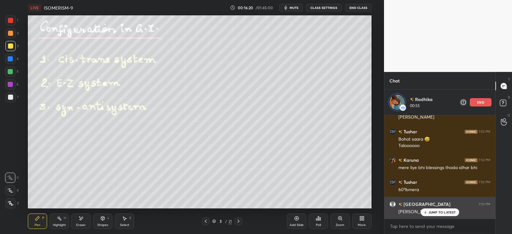
click at [441, 211] on p "JUMP TO LATEST" at bounding box center [443, 213] width 28 height 4
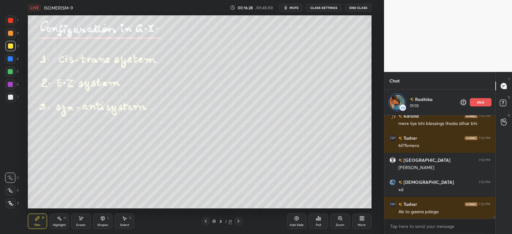
scroll to position [3306, 0]
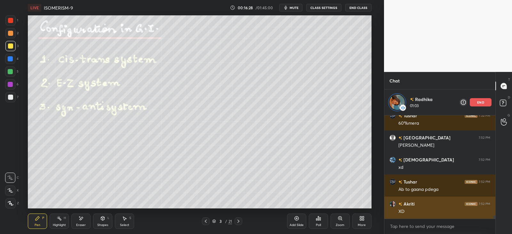
click at [435, 212] on div "XD" at bounding box center [444, 212] width 92 height 6
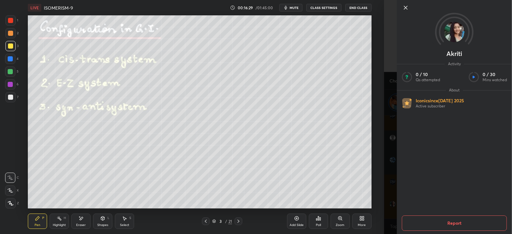
click at [390, 179] on div "[PERSON_NAME] Activity 0 / 10 Qs attempted 0 / 30 Mins watched About Iconic sin…" at bounding box center [448, 117] width 128 height 234
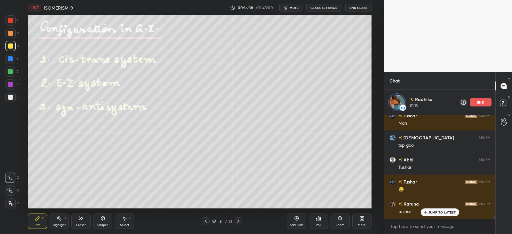
scroll to position [3438, 0]
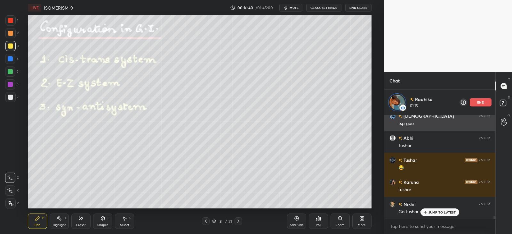
click at [478, 103] on p "end" at bounding box center [480, 102] width 7 height 3
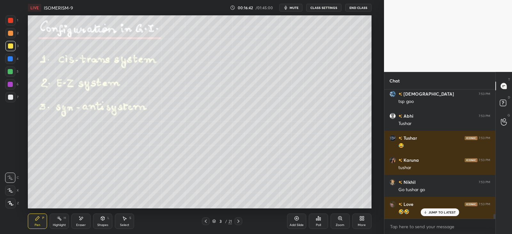
scroll to position [3457, 0]
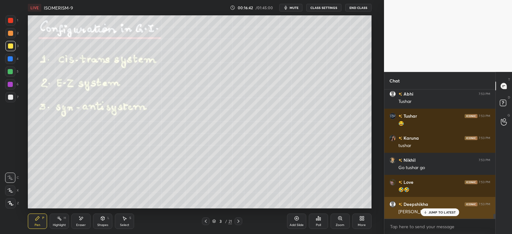
click at [432, 204] on div "[PERSON_NAME] 7:53 PM" at bounding box center [440, 204] width 101 height 7
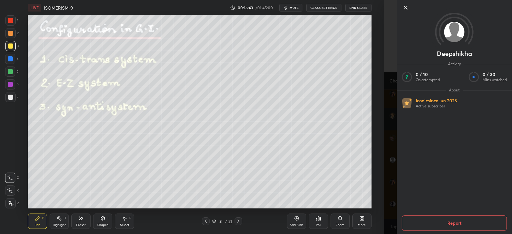
click at [386, 174] on div "[PERSON_NAME] Activity 0 / 10 Qs attempted 0 / 30 Mins watched About Iconic sin…" at bounding box center [448, 117] width 128 height 234
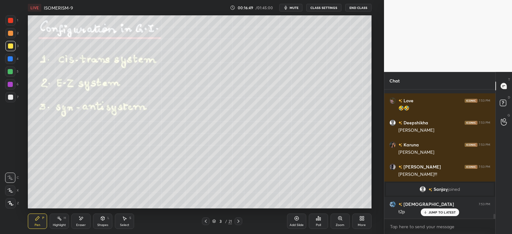
scroll to position [3404, 0]
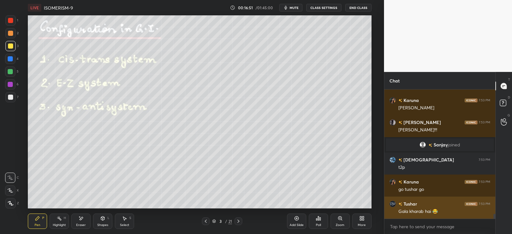
click at [443, 210] on div "Gala kharab hai 😂" at bounding box center [444, 212] width 92 height 6
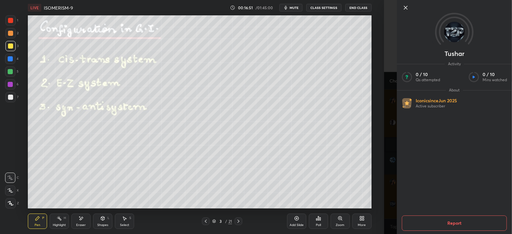
click at [371, 173] on div "Setting up your live class Poll for secs No correct answer Start poll" at bounding box center [199, 111] width 358 height 193
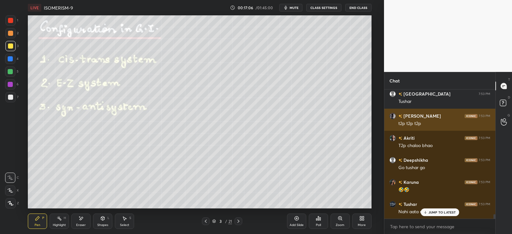
scroll to position [3625, 0]
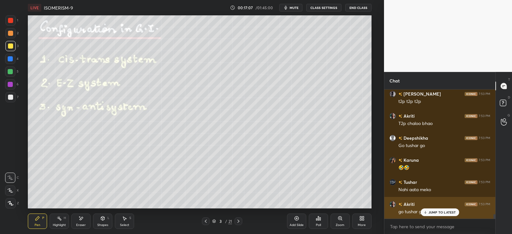
click at [431, 212] on p "JUMP TO LATEST" at bounding box center [443, 213] width 28 height 4
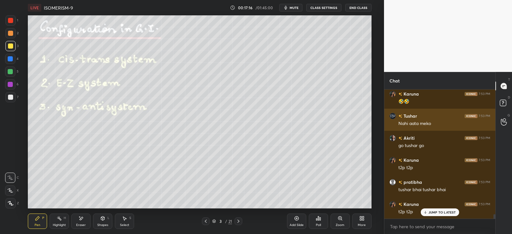
scroll to position [3713, 0]
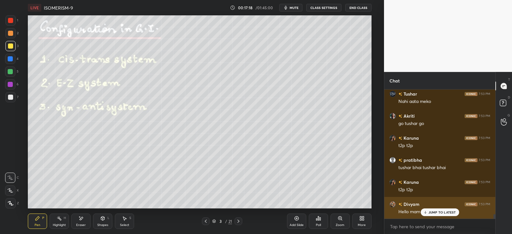
click at [432, 212] on p "JUMP TO LATEST" at bounding box center [443, 213] width 28 height 4
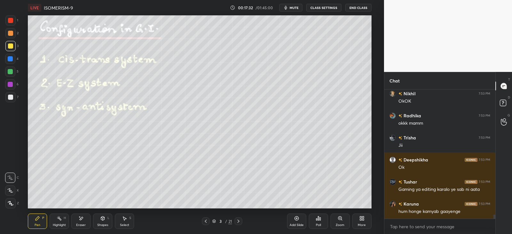
scroll to position [3895, 0]
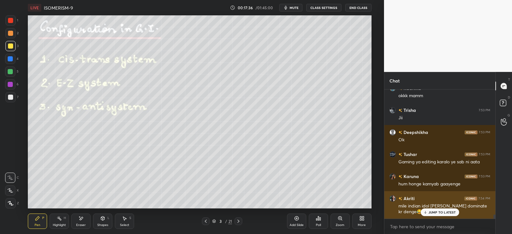
click at [437, 211] on p "JUMP TO LATEST" at bounding box center [443, 213] width 28 height 4
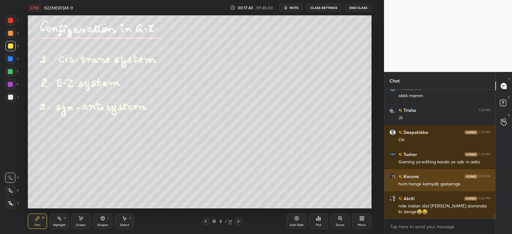
scroll to position [3918, 0]
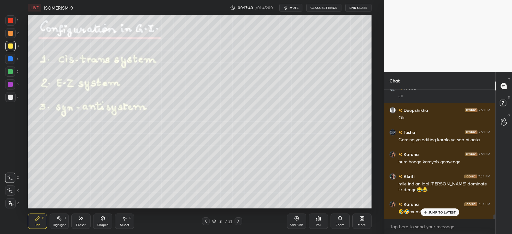
click at [323, 232] on div "Poll" at bounding box center [318, 222] width 19 height 36
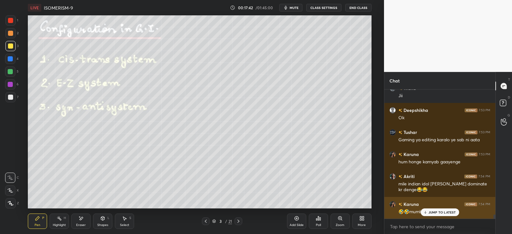
click at [427, 211] on icon at bounding box center [425, 213] width 4 height 4
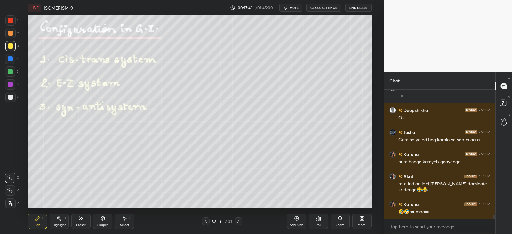
scroll to position [3940, 0]
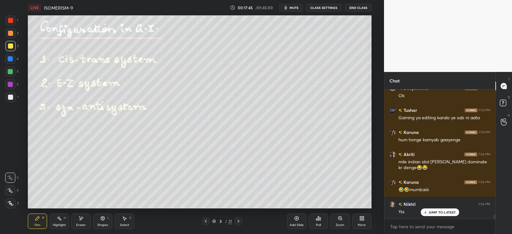
click at [431, 211] on p "JUMP TO LATEST" at bounding box center [443, 213] width 28 height 4
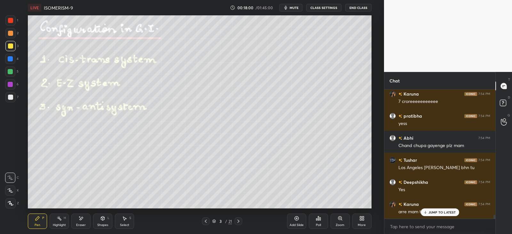
scroll to position [4116, 0]
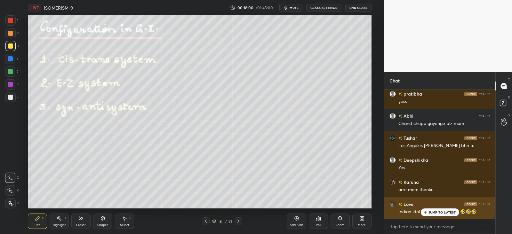
click at [434, 212] on p "JUMP TO LATEST" at bounding box center [443, 213] width 28 height 4
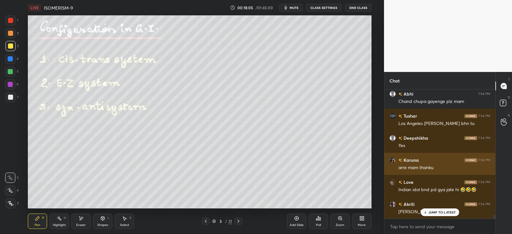
scroll to position [4160, 0]
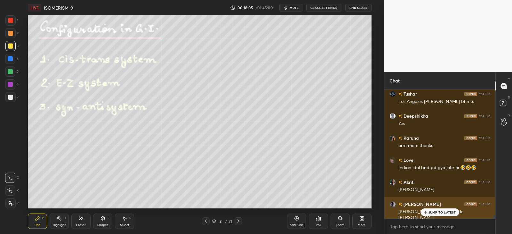
click at [434, 211] on p "JUMP TO LATEST" at bounding box center [443, 213] width 28 height 4
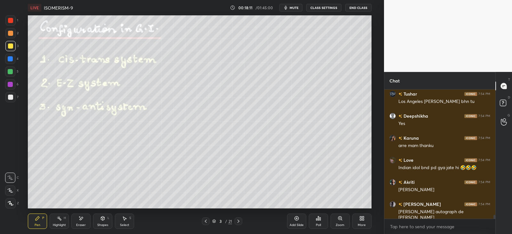
click at [104, 220] on icon at bounding box center [103, 219] width 4 height 4
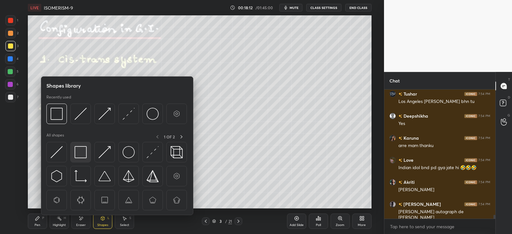
click at [82, 152] on img at bounding box center [81, 152] width 12 height 12
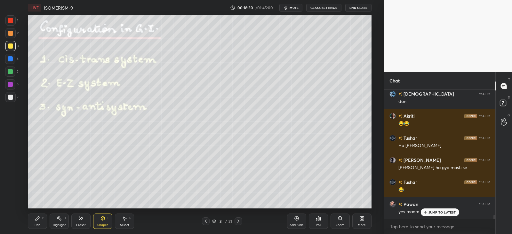
scroll to position [4359, 0]
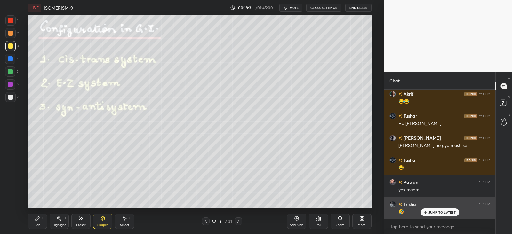
click at [436, 212] on p "JUMP TO LATEST" at bounding box center [443, 213] width 28 height 4
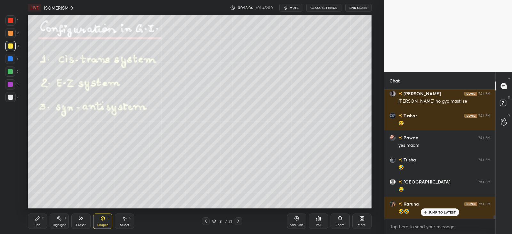
scroll to position [4425, 0]
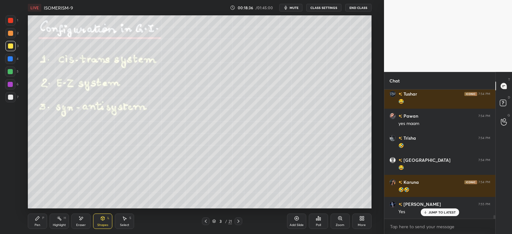
click at [12, 60] on div at bounding box center [10, 58] width 5 height 5
click at [38, 223] on div "Pen P" at bounding box center [37, 221] width 19 height 15
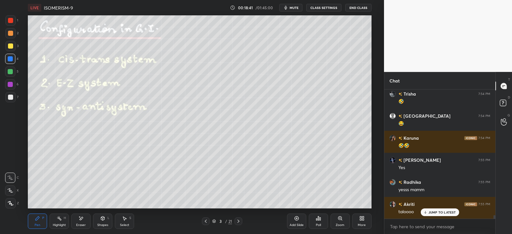
scroll to position [4492, 0]
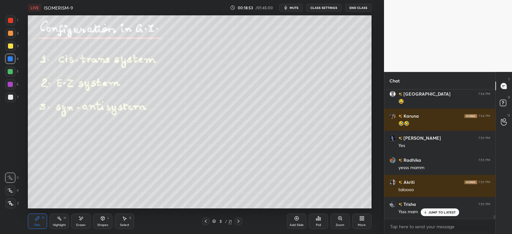
click at [104, 223] on div "Shapes L" at bounding box center [102, 221] width 19 height 15
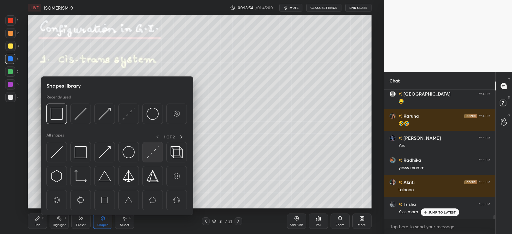
click at [153, 151] on img at bounding box center [153, 152] width 12 height 12
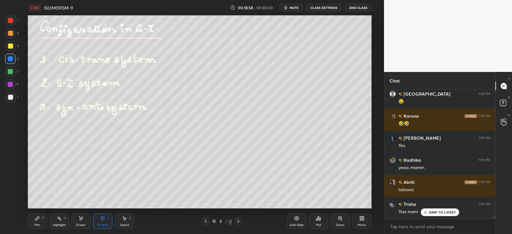
scroll to position [4520, 0]
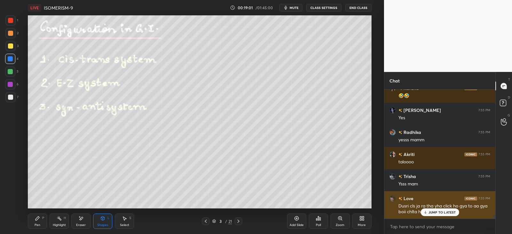
click at [437, 211] on p "JUMP TO LATEST" at bounding box center [443, 213] width 28 height 4
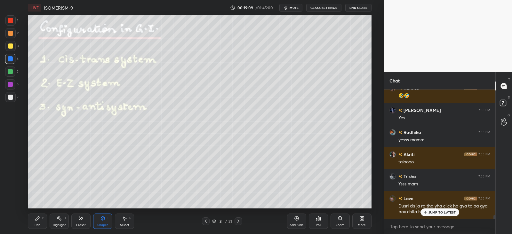
scroll to position [4542, 0]
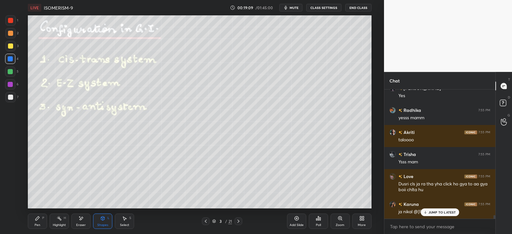
click at [43, 223] on div "Pen P" at bounding box center [37, 221] width 19 height 15
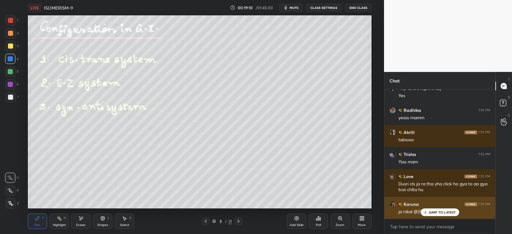
click at [430, 210] on div "JUMP TO LATEST" at bounding box center [440, 213] width 38 height 8
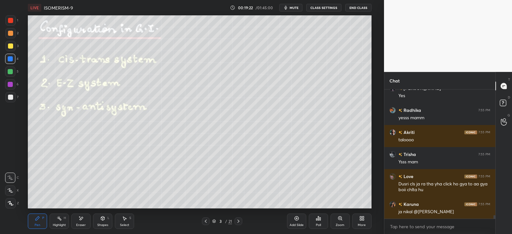
click at [11, 96] on div at bounding box center [10, 97] width 5 height 5
click at [241, 221] on div at bounding box center [239, 222] width 8 height 8
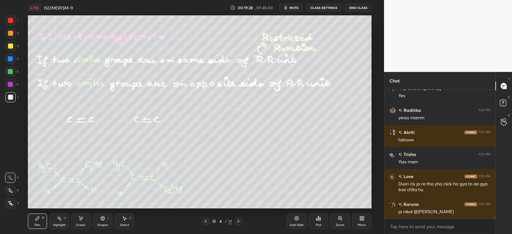
click at [208, 221] on icon at bounding box center [205, 221] width 5 height 5
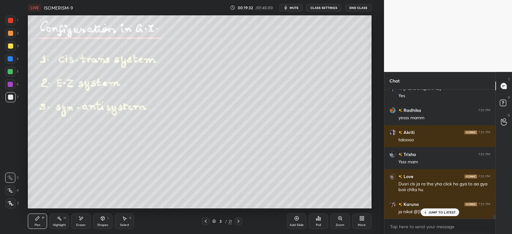
scroll to position [4564, 0]
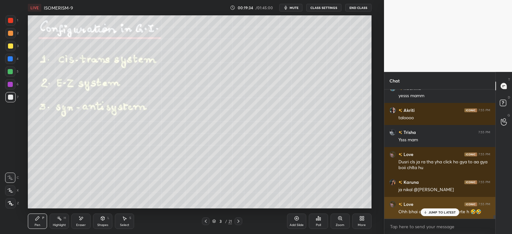
click at [430, 212] on p "JUMP TO LATEST" at bounding box center [443, 213] width 28 height 4
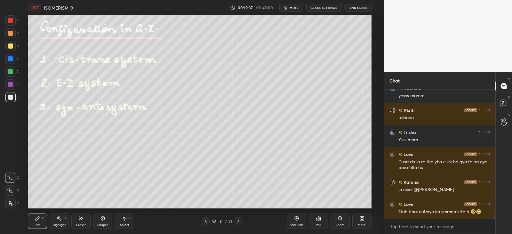
click at [10, 193] on div at bounding box center [10, 191] width 10 height 10
click at [11, 204] on icon at bounding box center [11, 203] width 6 height 4
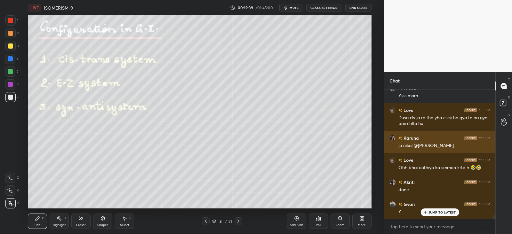
scroll to position [2, 2]
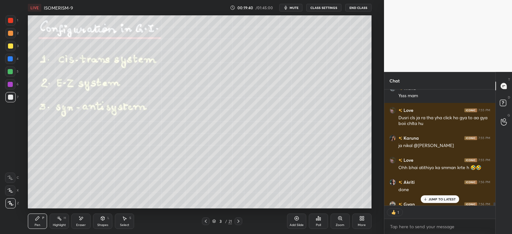
click at [435, 197] on p "JUMP TO LATEST" at bounding box center [443, 199] width 28 height 4
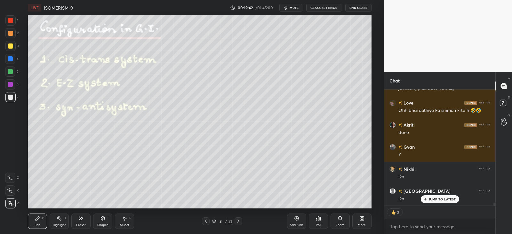
scroll to position [4687, 0]
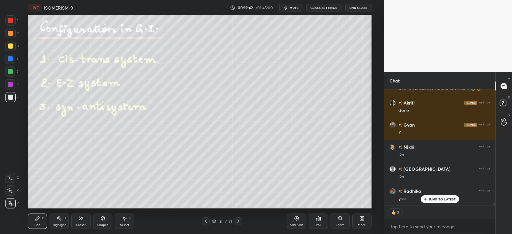
click at [239, 221] on icon at bounding box center [238, 221] width 2 height 3
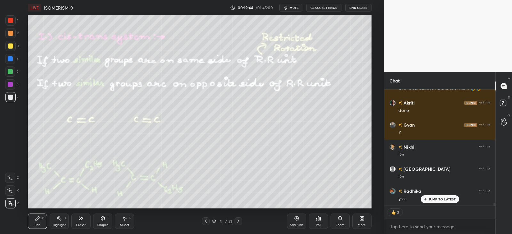
click at [102, 220] on icon at bounding box center [103, 219] width 4 height 4
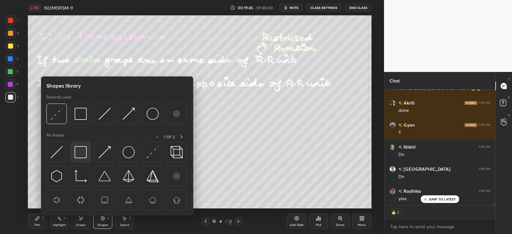
scroll to position [4709, 0]
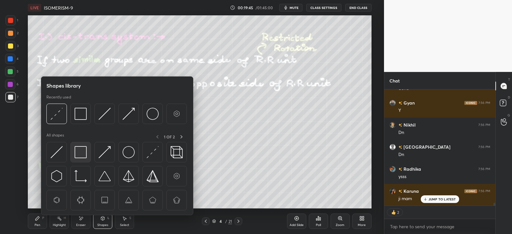
click at [77, 157] on img at bounding box center [81, 152] width 12 height 12
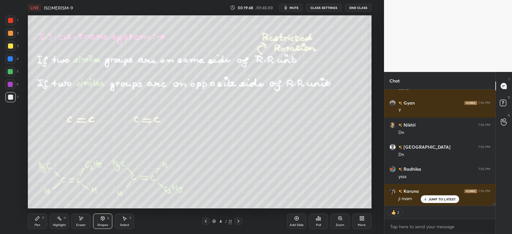
click at [39, 221] on div "Pen P" at bounding box center [37, 221] width 19 height 15
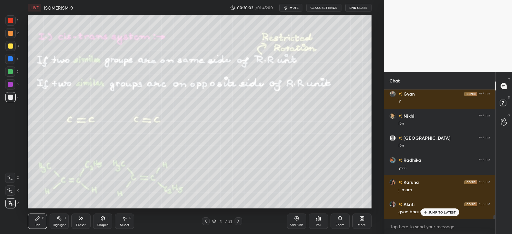
scroll to position [4740, 0]
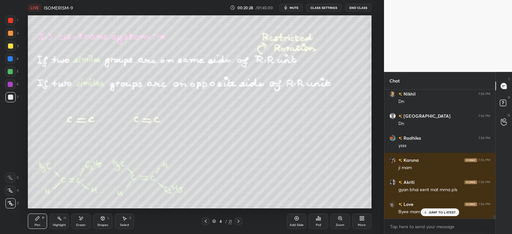
click at [103, 226] on div "Shapes" at bounding box center [102, 225] width 11 height 3
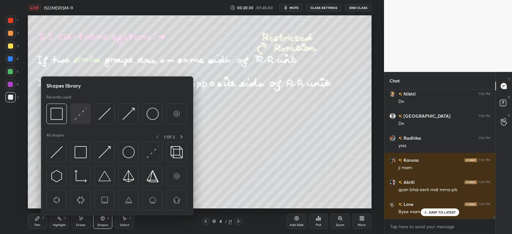
click at [80, 117] on img at bounding box center [81, 114] width 12 height 12
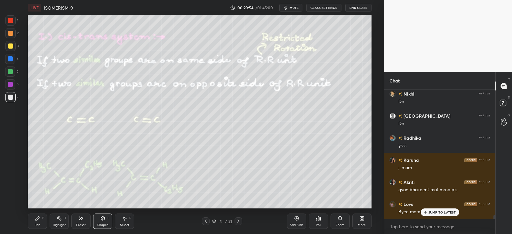
click at [41, 221] on div "Pen P" at bounding box center [37, 221] width 19 height 15
click at [106, 216] on div "Shapes L" at bounding box center [102, 221] width 19 height 15
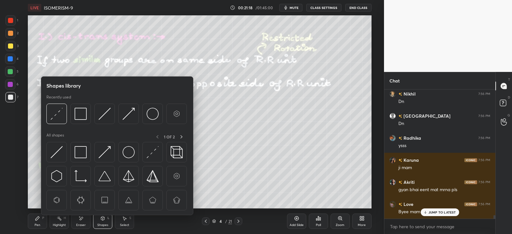
scroll to position [4756, 0]
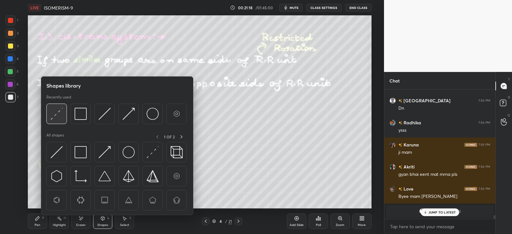
click at [56, 115] on img at bounding box center [57, 114] width 12 height 12
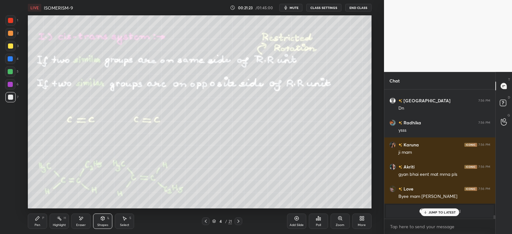
click at [437, 209] on div "JUMP TO LATEST" at bounding box center [440, 213] width 38 height 8
click at [37, 221] on div "Pen P" at bounding box center [37, 221] width 19 height 15
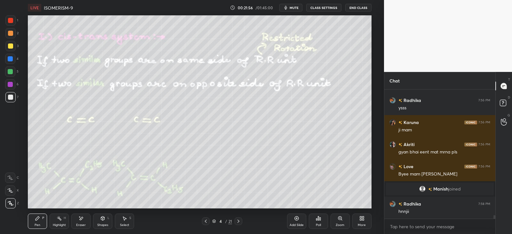
click at [103, 223] on div "Shapes L" at bounding box center [102, 221] width 19 height 15
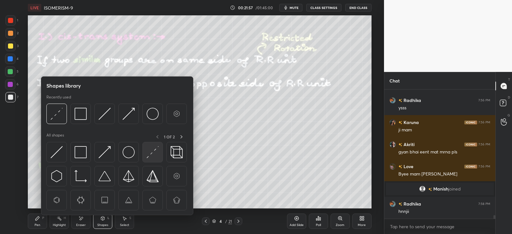
click at [151, 151] on img at bounding box center [153, 152] width 12 height 12
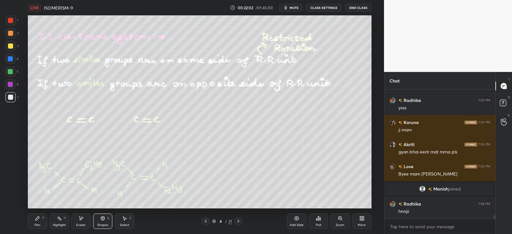
click at [39, 220] on icon at bounding box center [37, 218] width 5 height 5
click at [112, 212] on div "Pen P Highlight H Eraser Shapes L Select S 4 / 21 Add Slide Poll Zoom More" at bounding box center [199, 222] width 343 height 26
click at [96, 222] on div "Shapes L" at bounding box center [102, 221] width 19 height 15
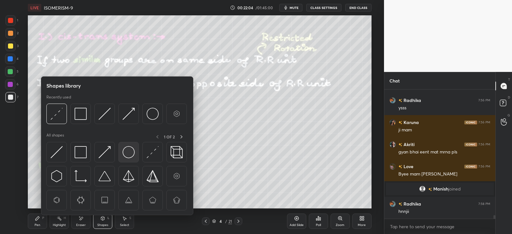
click at [132, 155] on img at bounding box center [129, 152] width 12 height 12
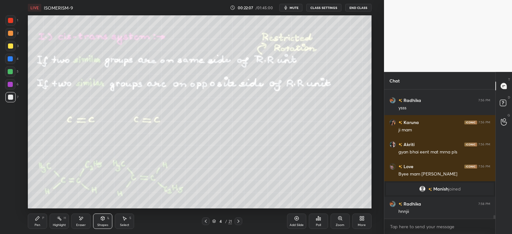
click at [41, 221] on div "Pen P" at bounding box center [37, 221] width 19 height 15
click at [105, 221] on div "Shapes L" at bounding box center [102, 221] width 19 height 15
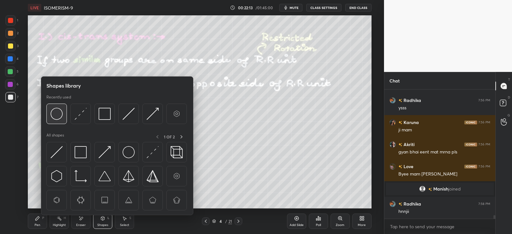
click at [55, 116] on img at bounding box center [57, 114] width 12 height 12
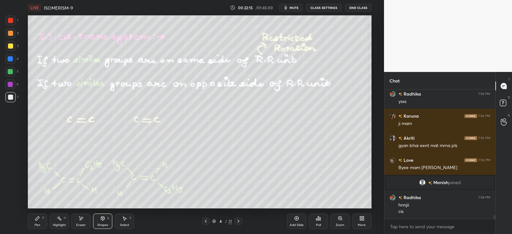
scroll to position [4806, 0]
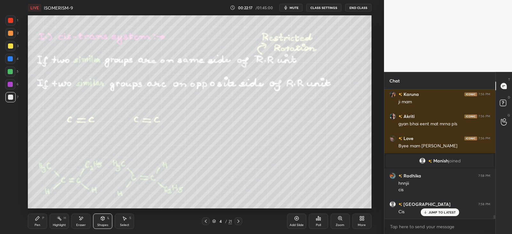
click at [38, 227] on div "Pen" at bounding box center [38, 225] width 6 height 3
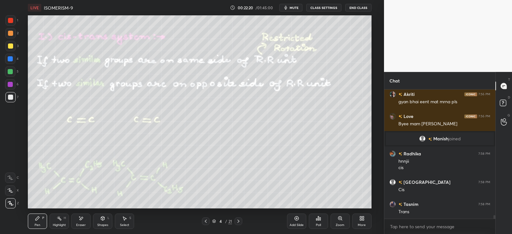
scroll to position [4873, 0]
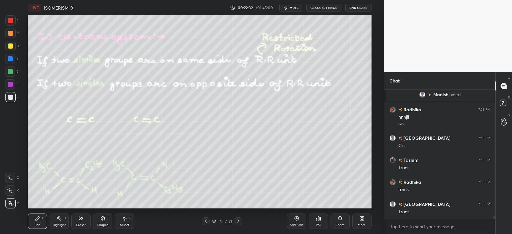
click at [105, 220] on icon at bounding box center [102, 218] width 5 height 5
click at [60, 220] on rect at bounding box center [59, 219] width 3 height 3
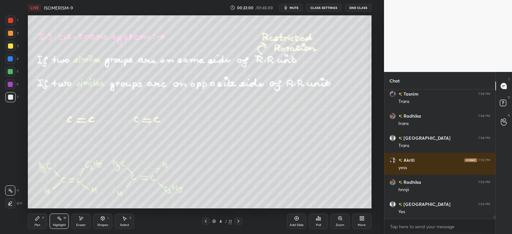
scroll to position [4961, 0]
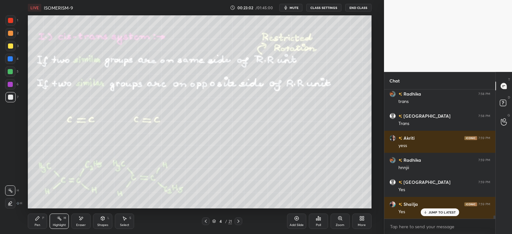
click at [42, 223] on div "Pen P" at bounding box center [37, 221] width 19 height 15
click at [105, 221] on div "Shapes L" at bounding box center [102, 221] width 19 height 15
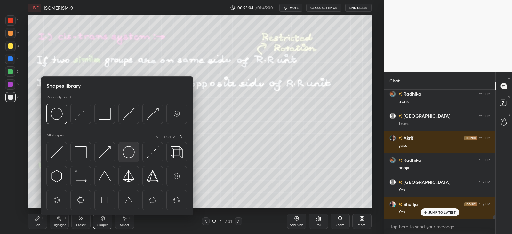
scroll to position [4983, 0]
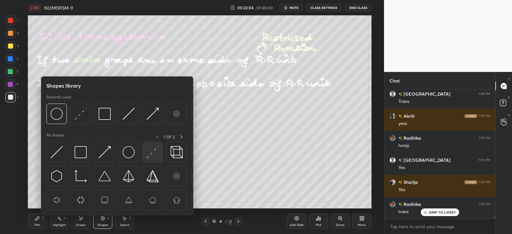
click at [153, 151] on img at bounding box center [153, 152] width 12 height 12
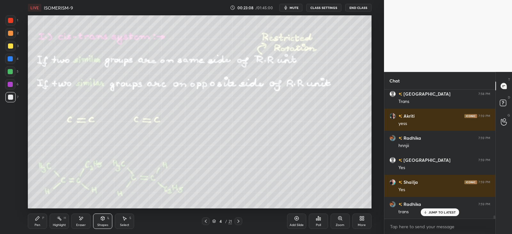
click at [40, 224] on div "Pen" at bounding box center [38, 225] width 6 height 3
click at [102, 220] on icon at bounding box center [103, 219] width 4 height 4
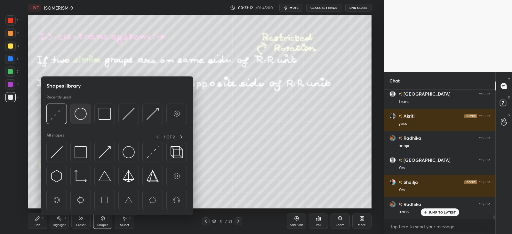
click at [77, 117] on img at bounding box center [81, 114] width 12 height 12
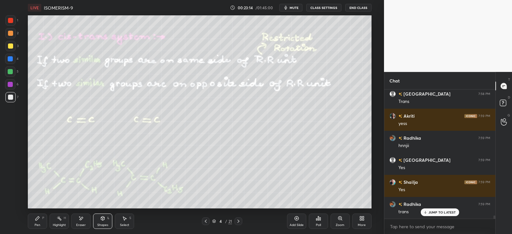
scroll to position [5005, 0]
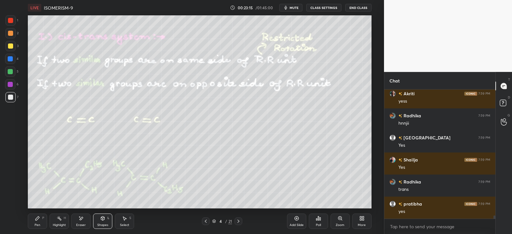
click at [40, 221] on div "Pen P" at bounding box center [37, 221] width 19 height 15
click at [99, 225] on div "Shapes" at bounding box center [102, 225] width 11 height 3
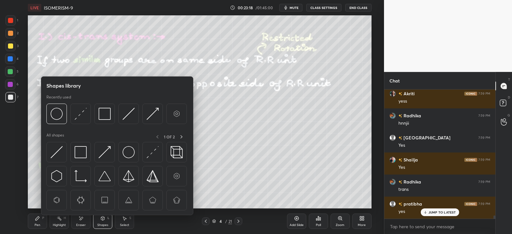
scroll to position [5027, 0]
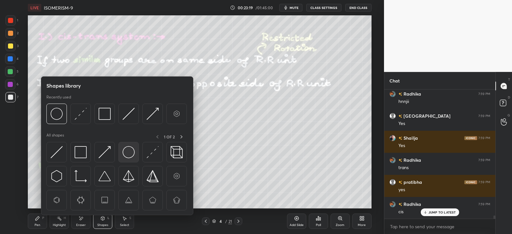
click at [132, 148] on img at bounding box center [129, 152] width 12 height 12
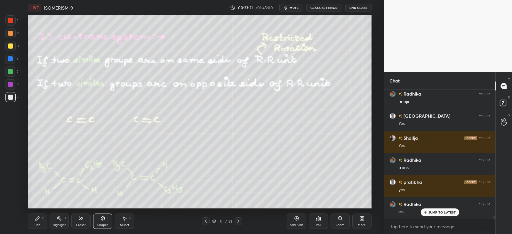
scroll to position [5034, 0]
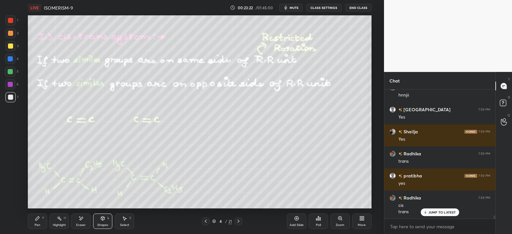
click at [40, 224] on div "Pen" at bounding box center [38, 225] width 6 height 3
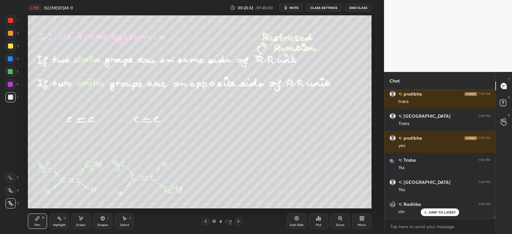
scroll to position [5188, 0]
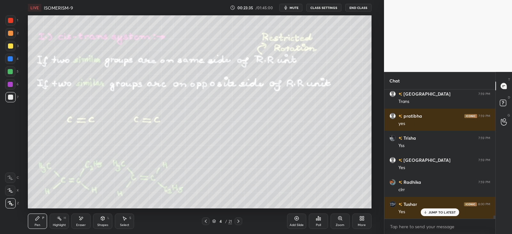
click at [238, 221] on icon at bounding box center [238, 221] width 5 height 5
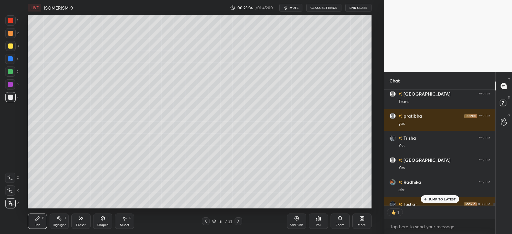
scroll to position [2, 2]
click at [212, 221] on icon at bounding box center [214, 222] width 4 height 4
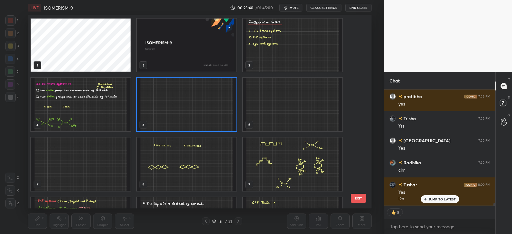
scroll to position [5230, 0]
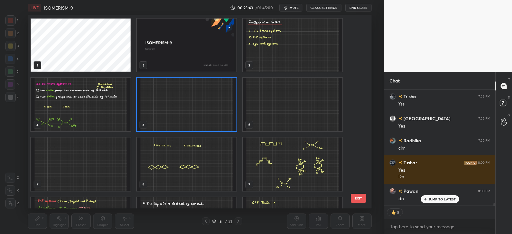
click at [97, 115] on img "grid" at bounding box center [81, 104] width 100 height 53
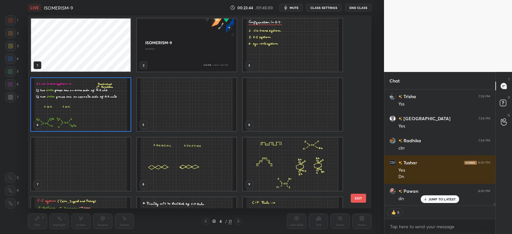
click at [92, 117] on img "grid" at bounding box center [81, 104] width 100 height 53
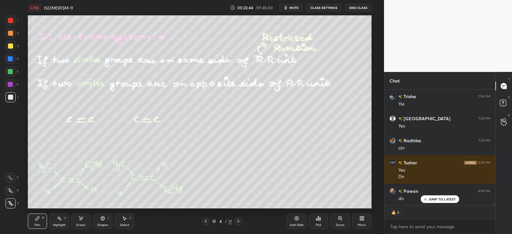
click at [99, 116] on img "grid" at bounding box center [81, 104] width 100 height 53
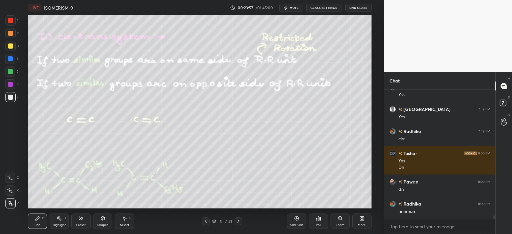
scroll to position [5261, 0]
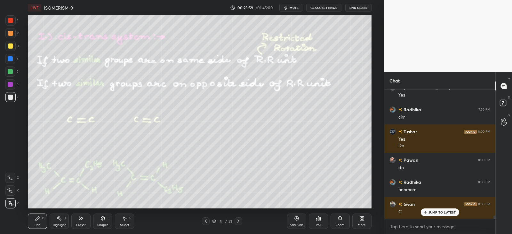
click at [125, 226] on div "Select" at bounding box center [124, 225] width 9 height 3
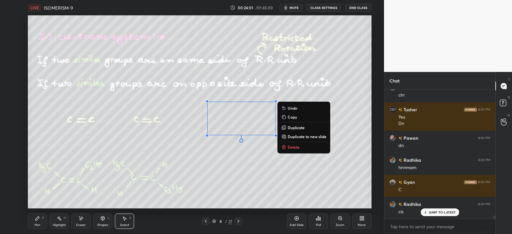
click at [293, 126] on p "Duplicate" at bounding box center [296, 127] width 17 height 5
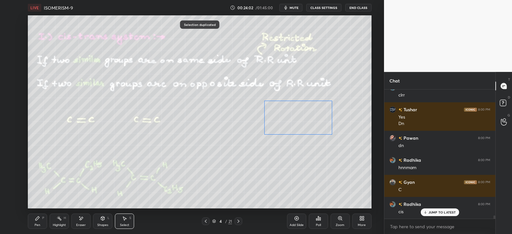
scroll to position [5305, 0]
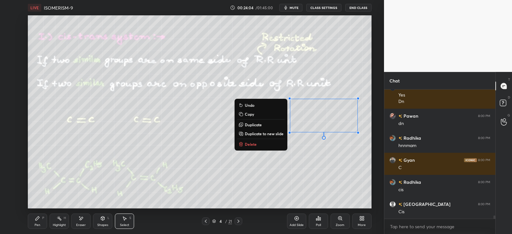
click at [84, 221] on div "Eraser" at bounding box center [80, 221] width 19 height 15
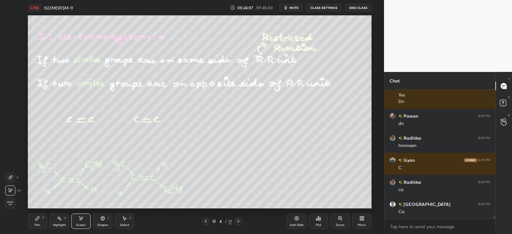
scroll to position [5327, 0]
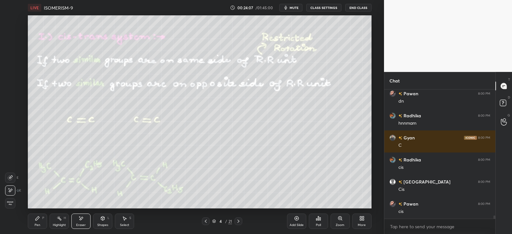
click at [42, 220] on div "Pen P" at bounding box center [37, 221] width 19 height 15
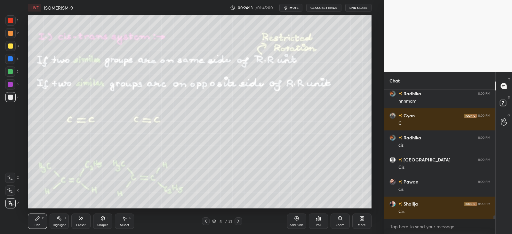
click at [105, 221] on icon at bounding box center [102, 218] width 5 height 5
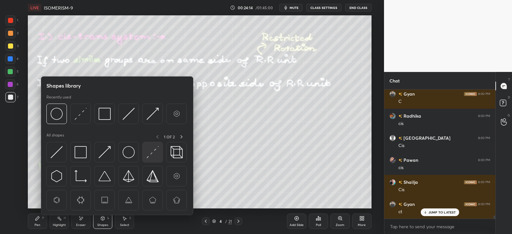
click at [154, 148] on img at bounding box center [153, 152] width 12 height 12
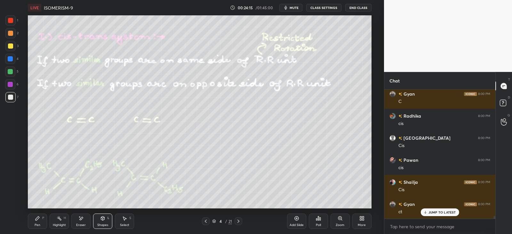
scroll to position [5415, 0]
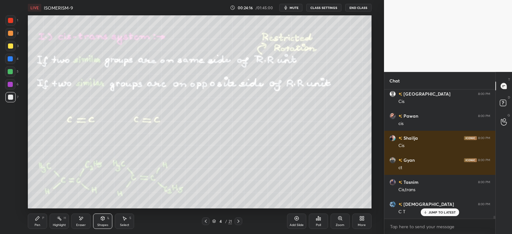
click at [99, 220] on div "Shapes L" at bounding box center [102, 221] width 19 height 15
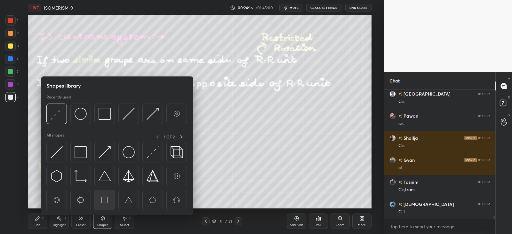
scroll to position [5438, 0]
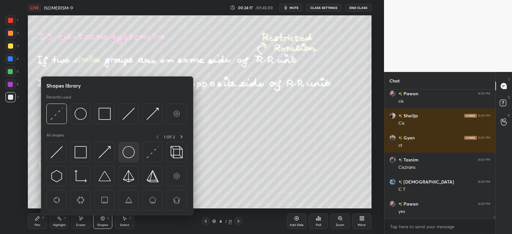
click at [125, 149] on img at bounding box center [129, 152] width 12 height 12
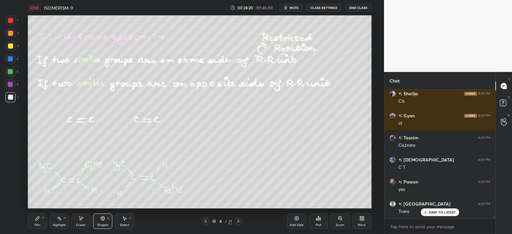
scroll to position [5482, 0]
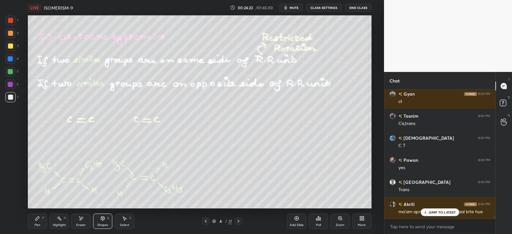
click at [45, 216] on div "Pen P" at bounding box center [37, 221] width 19 height 15
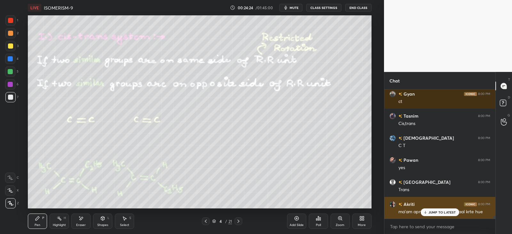
click at [430, 214] on p "JUMP TO LATEST" at bounding box center [443, 213] width 28 height 4
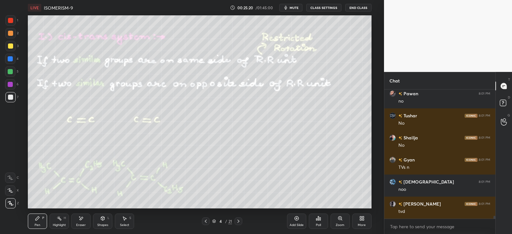
scroll to position [6012, 0]
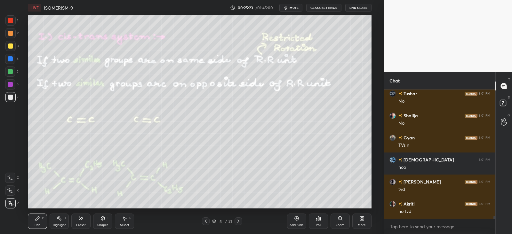
click at [103, 220] on icon at bounding box center [103, 219] width 0 height 2
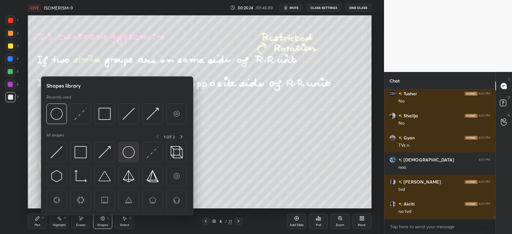
click at [131, 149] on img at bounding box center [129, 152] width 12 height 12
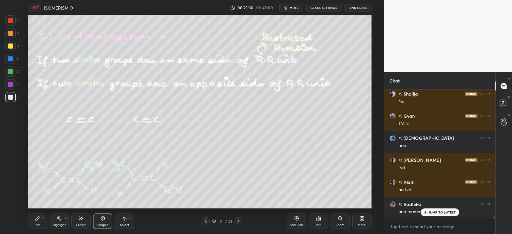
scroll to position [6056, 0]
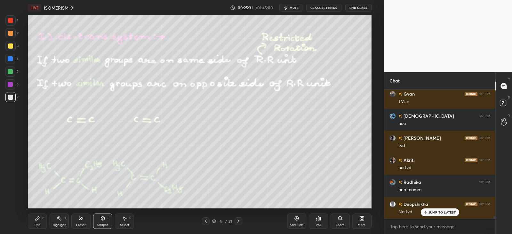
click at [39, 224] on div "Pen" at bounding box center [38, 225] width 6 height 3
click at [105, 219] on icon at bounding box center [102, 218] width 5 height 5
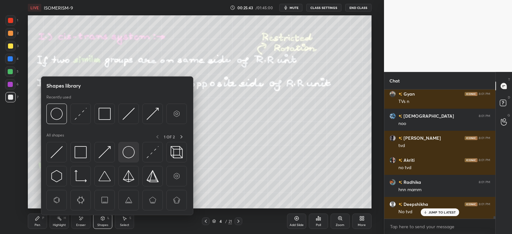
click at [132, 154] on img at bounding box center [129, 152] width 12 height 12
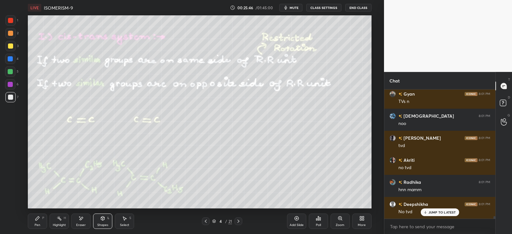
click at [39, 219] on icon at bounding box center [37, 218] width 5 height 5
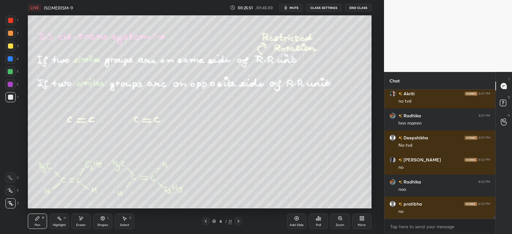
scroll to position [6166, 0]
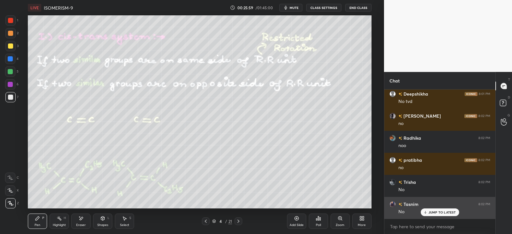
click at [430, 215] on div "JUMP TO LATEST" at bounding box center [440, 213] width 38 height 8
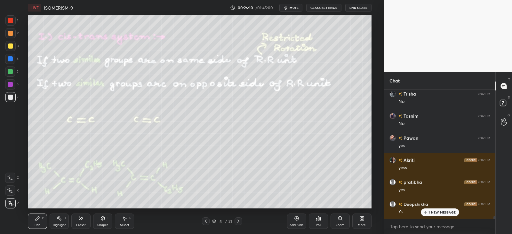
scroll to position [6277, 0]
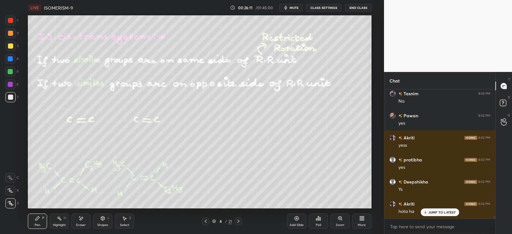
click at [433, 211] on p "JUMP TO LATEST" at bounding box center [443, 213] width 28 height 4
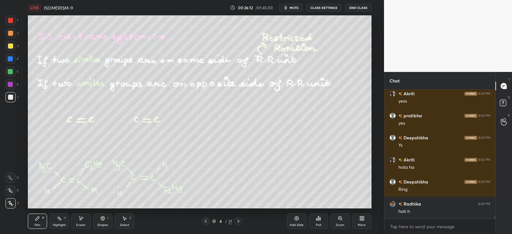
click at [240, 223] on icon at bounding box center [238, 221] width 5 height 5
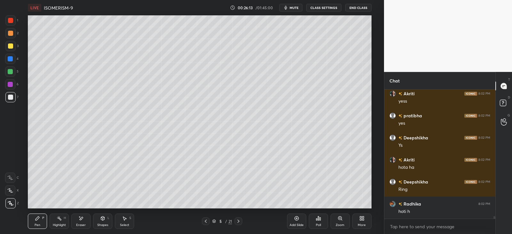
scroll to position [6343, 0]
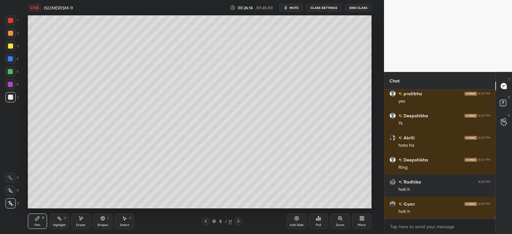
click at [80, 219] on icon at bounding box center [82, 218] width 4 height 3
click at [105, 220] on icon at bounding box center [102, 218] width 5 height 5
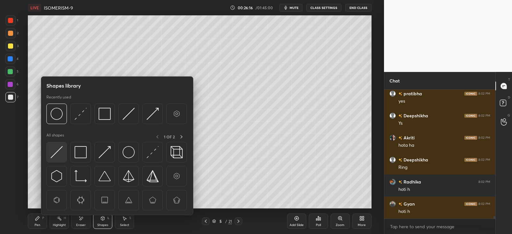
click at [60, 153] on img at bounding box center [57, 152] width 12 height 12
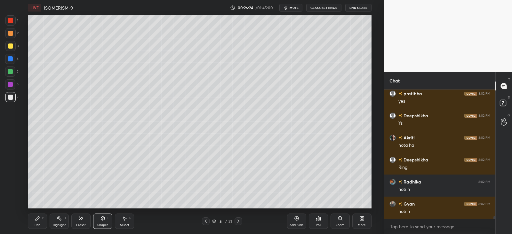
click at [83, 220] on icon at bounding box center [80, 218] width 5 height 5
click at [106, 219] on div "Shapes L" at bounding box center [102, 221] width 19 height 15
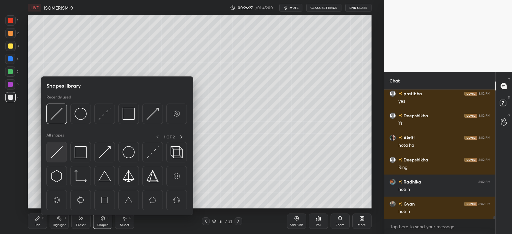
click at [58, 154] on img at bounding box center [57, 152] width 12 height 12
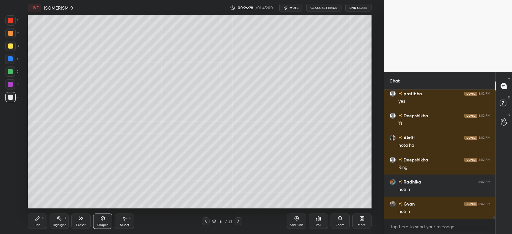
scroll to position [6365, 0]
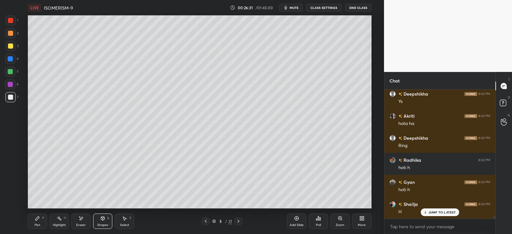
click at [106, 221] on div "Shapes L" at bounding box center [102, 221] width 19 height 15
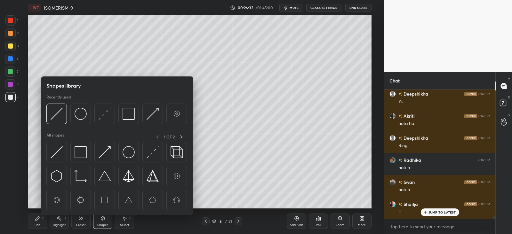
click at [124, 221] on div "Select S" at bounding box center [124, 221] width 19 height 15
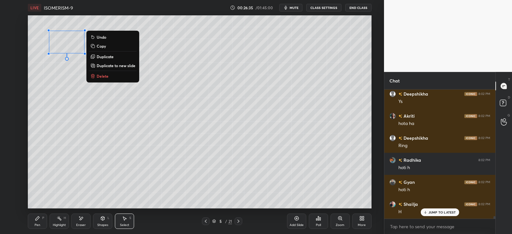
click at [104, 57] on p "Duplicate" at bounding box center [105, 56] width 17 height 5
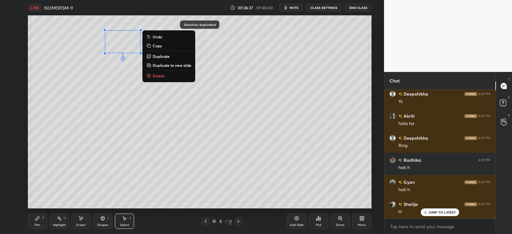
click at [36, 219] on icon at bounding box center [38, 219] width 4 height 4
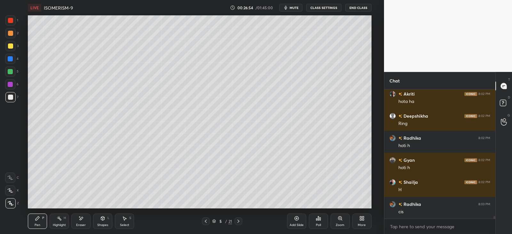
scroll to position [6409, 0]
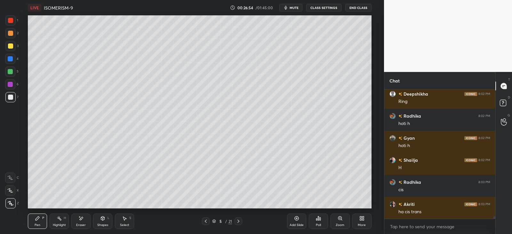
click at [106, 221] on div "Shapes L" at bounding box center [102, 221] width 19 height 15
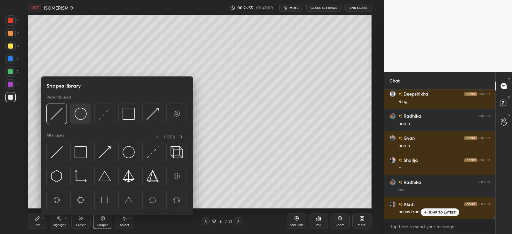
click at [82, 111] on img at bounding box center [81, 114] width 12 height 12
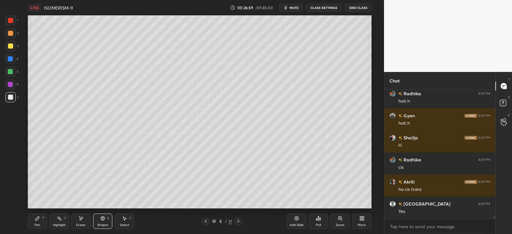
scroll to position [6454, 0]
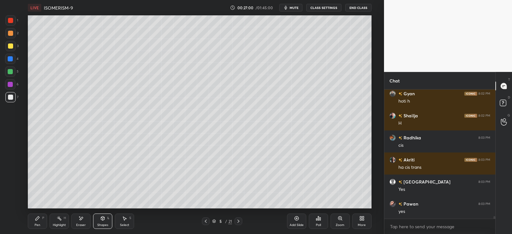
click at [41, 219] on div "Pen P" at bounding box center [37, 221] width 19 height 15
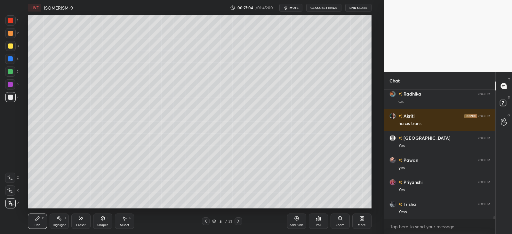
scroll to position [6520, 0]
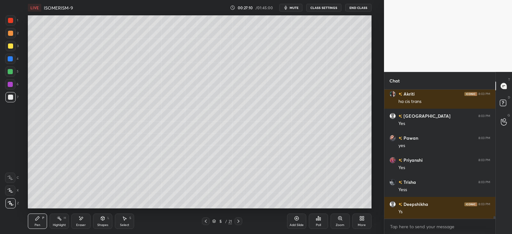
click at [124, 220] on icon at bounding box center [125, 219] width 4 height 4
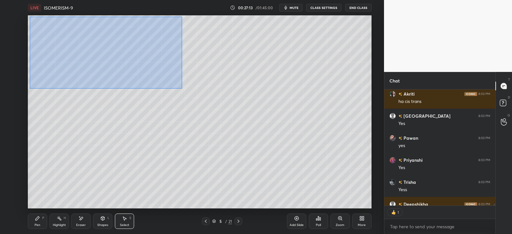
scroll to position [6555, 0]
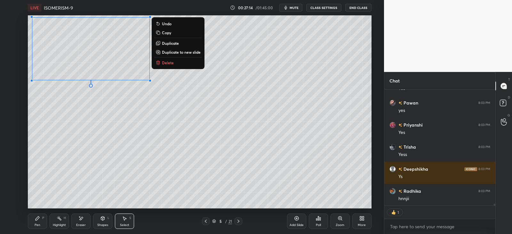
click at [173, 43] on p "Duplicate" at bounding box center [170, 43] width 17 height 5
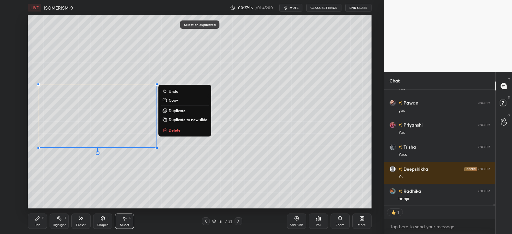
click at [84, 218] on div "Eraser" at bounding box center [80, 221] width 19 height 15
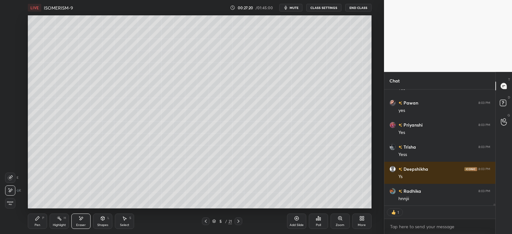
click at [40, 224] on div "Pen" at bounding box center [38, 225] width 6 height 3
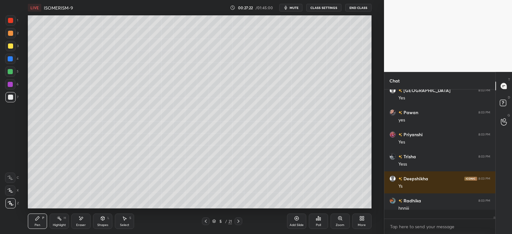
scroll to position [2, 2]
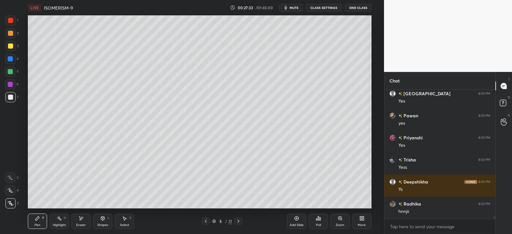
click at [106, 220] on div "Shapes L" at bounding box center [102, 221] width 19 height 15
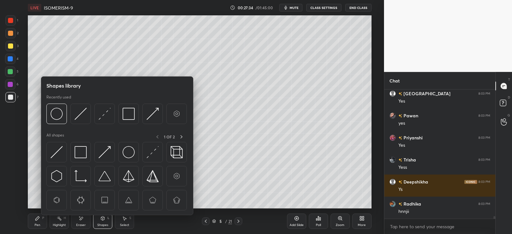
click at [127, 220] on div "Select S" at bounding box center [124, 221] width 19 height 15
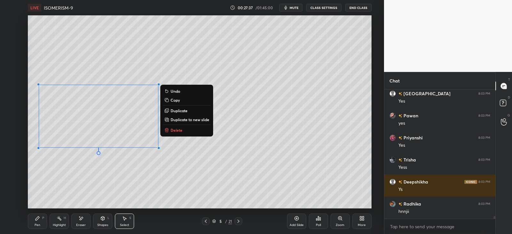
click at [181, 109] on p "Duplicate" at bounding box center [179, 110] width 17 height 5
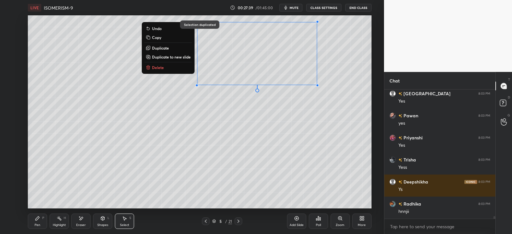
click at [80, 222] on div "Eraser" at bounding box center [80, 221] width 19 height 15
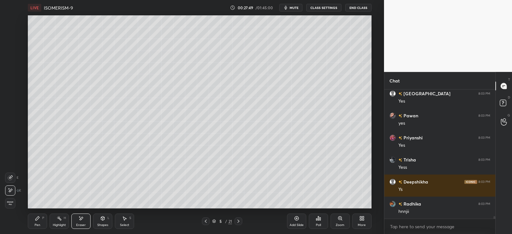
click at [52, 219] on div "Highlight H" at bounding box center [59, 221] width 19 height 15
click at [40, 224] on div "Pen" at bounding box center [38, 225] width 6 height 3
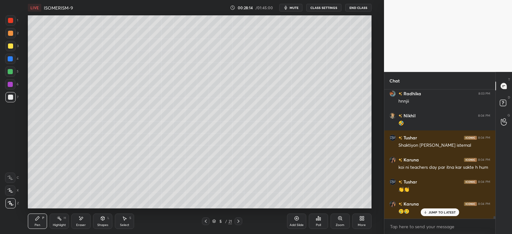
scroll to position [6680, 0]
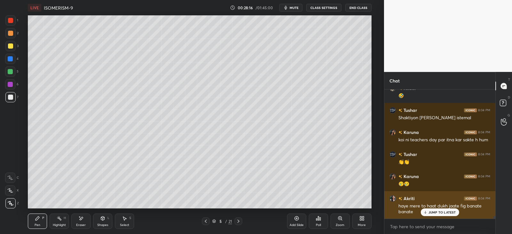
click at [436, 211] on p "JUMP TO LATEST" at bounding box center [443, 213] width 28 height 4
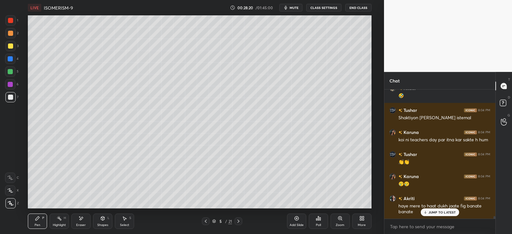
scroll to position [6702, 0]
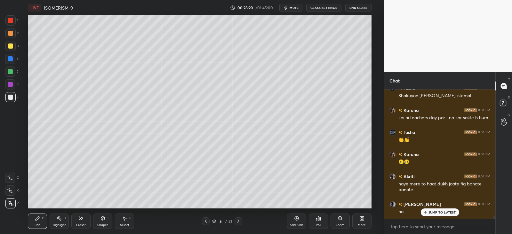
click at [11, 60] on div at bounding box center [10, 58] width 5 height 5
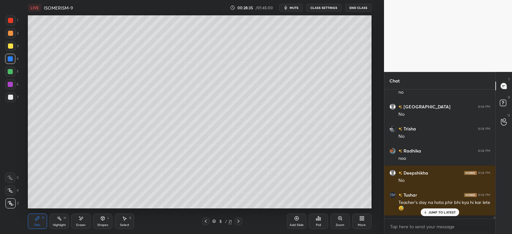
scroll to position [127, 109]
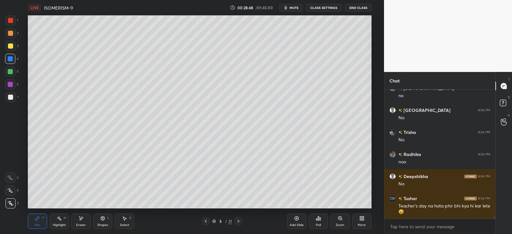
click at [106, 222] on div "Shapes L" at bounding box center [102, 221] width 19 height 15
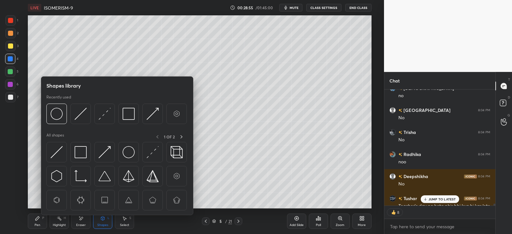
scroll to position [6898, 0]
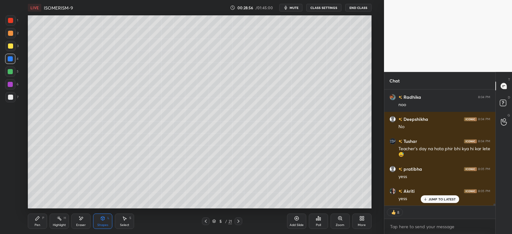
click at [125, 220] on icon at bounding box center [124, 218] width 5 height 5
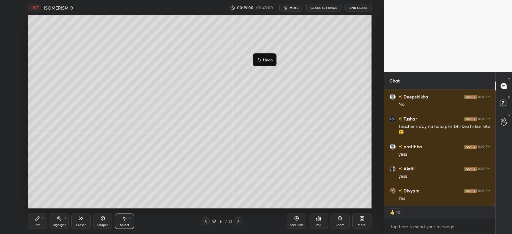
click at [246, 82] on div "0 ° Undo Copy Duplicate Duplicate to new slide Delete" at bounding box center [199, 111] width 343 height 193
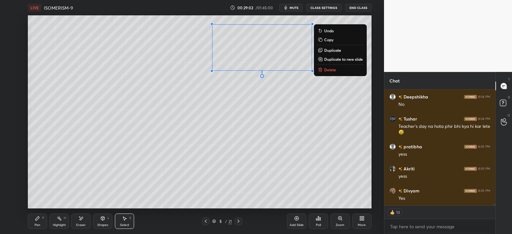
click at [334, 50] on p "Duplicate" at bounding box center [332, 50] width 17 height 5
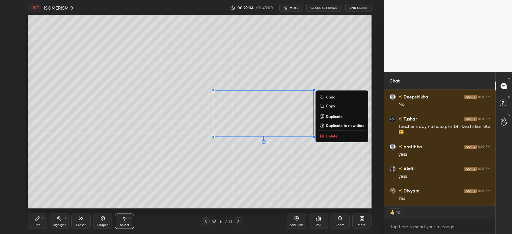
click at [81, 220] on icon at bounding box center [82, 218] width 4 height 3
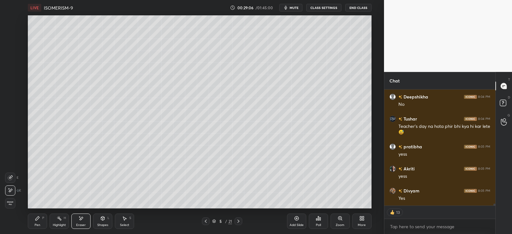
click at [8, 174] on div at bounding box center [10, 178] width 10 height 10
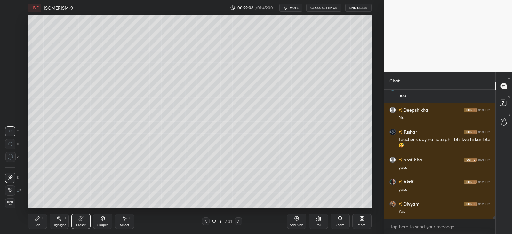
scroll to position [6929, 0]
click at [40, 220] on div "Pen P" at bounding box center [37, 221] width 19 height 15
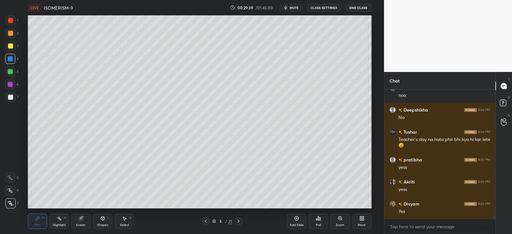
click at [102, 220] on icon at bounding box center [103, 219] width 4 height 4
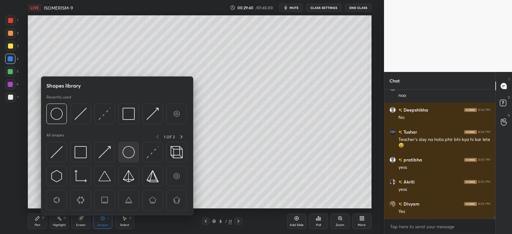
click at [133, 150] on img at bounding box center [129, 152] width 12 height 12
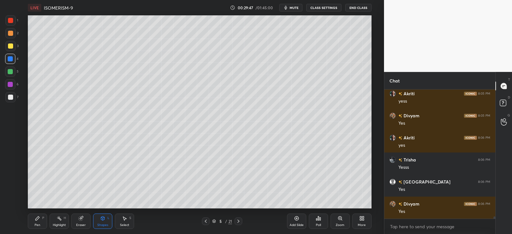
scroll to position [7039, 0]
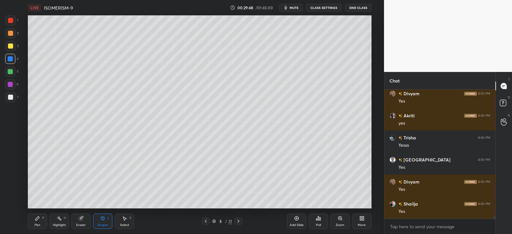
click at [54, 227] on div "Highlight H" at bounding box center [59, 221] width 19 height 15
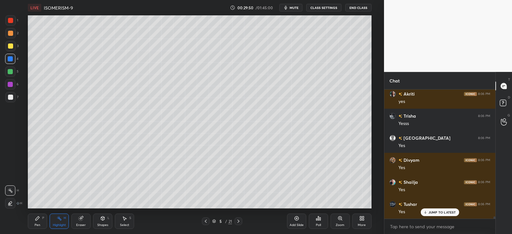
click at [43, 225] on div "Pen P" at bounding box center [37, 221] width 19 height 15
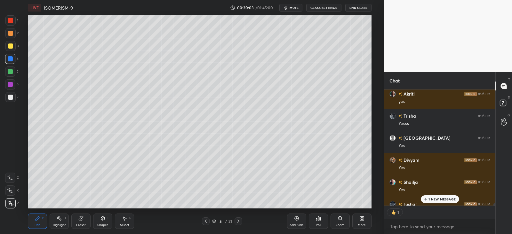
scroll to position [7096, 0]
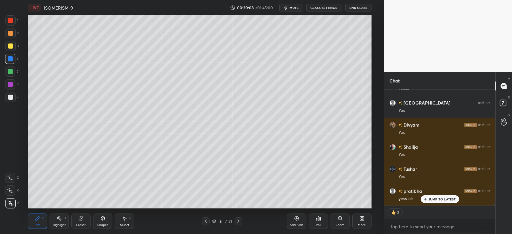
click at [207, 222] on icon at bounding box center [205, 221] width 5 height 5
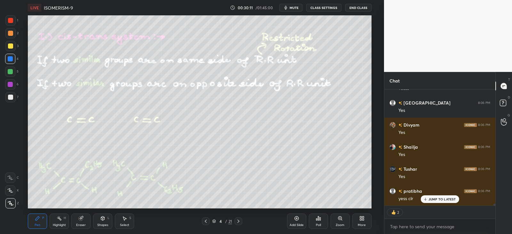
scroll to position [7118, 0]
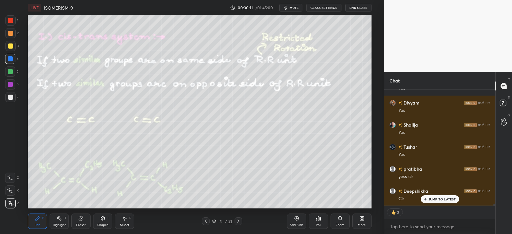
click at [239, 221] on icon at bounding box center [238, 221] width 5 height 5
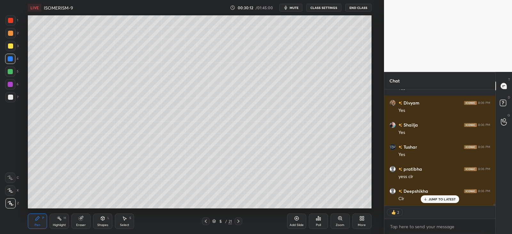
scroll to position [7207, 0]
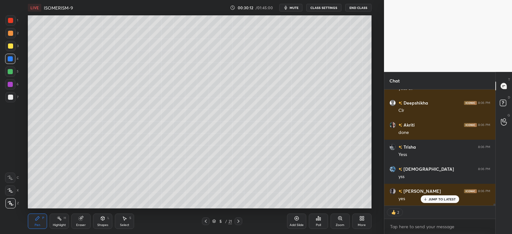
click at [10, 45] on div at bounding box center [10, 46] width 5 height 5
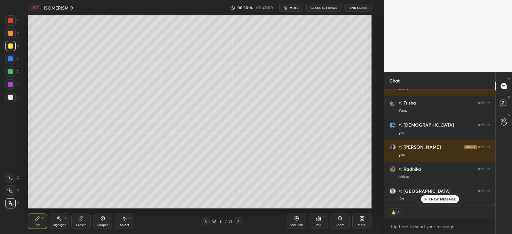
scroll to position [7273, 0]
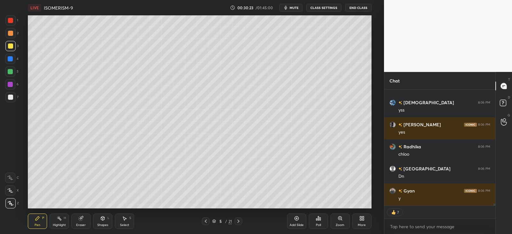
click at [238, 223] on icon at bounding box center [238, 221] width 5 height 5
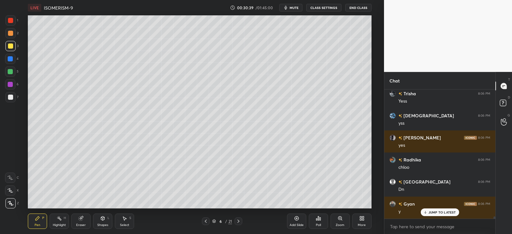
scroll to position [7282, 0]
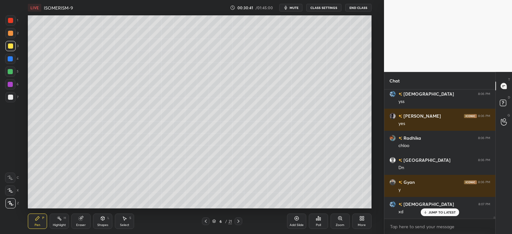
click at [125, 222] on div "Select S" at bounding box center [124, 221] width 19 height 15
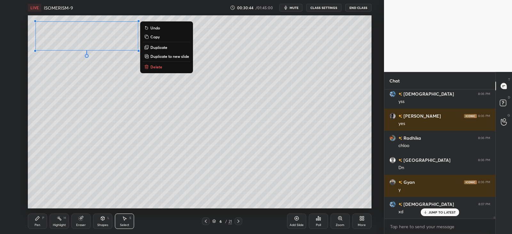
click at [164, 46] on p "Duplicate" at bounding box center [158, 47] width 17 height 5
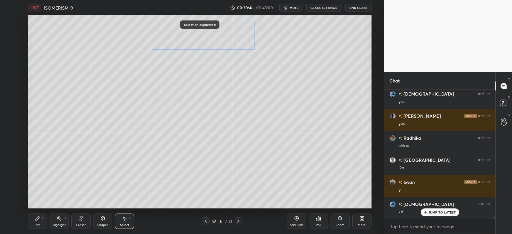
scroll to position [7304, 0]
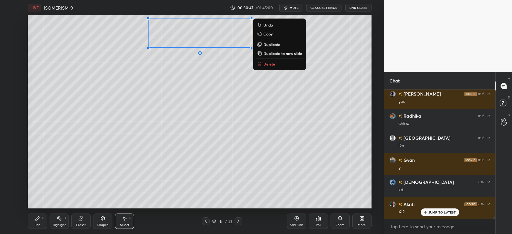
click at [84, 221] on div "Eraser" at bounding box center [80, 221] width 19 height 15
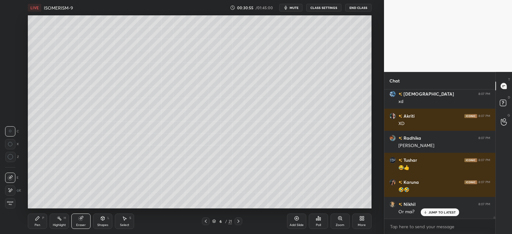
scroll to position [7415, 0]
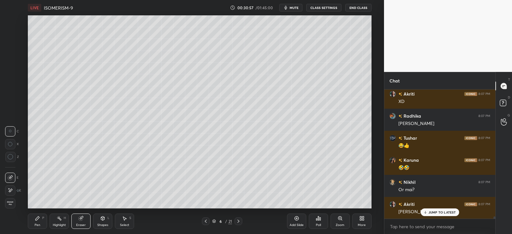
click at [43, 222] on div "Pen P" at bounding box center [37, 221] width 19 height 15
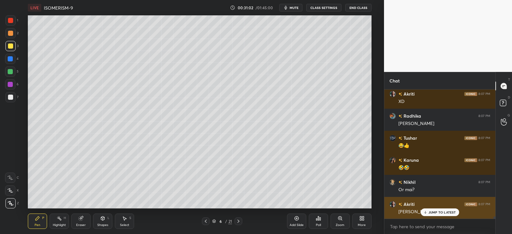
click at [440, 213] on p "JUMP TO LATEST" at bounding box center [443, 213] width 28 height 4
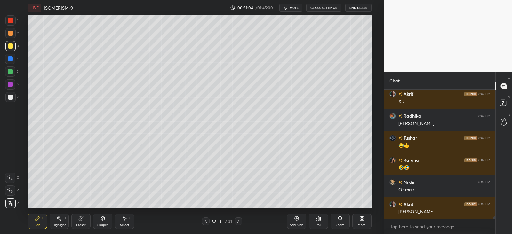
click at [14, 36] on div at bounding box center [10, 33] width 10 height 10
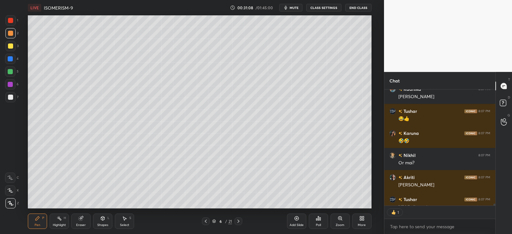
scroll to position [7450, 0]
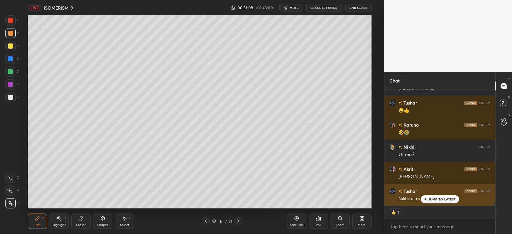
click at [433, 197] on div "JUMP TO LATEST" at bounding box center [440, 200] width 38 height 8
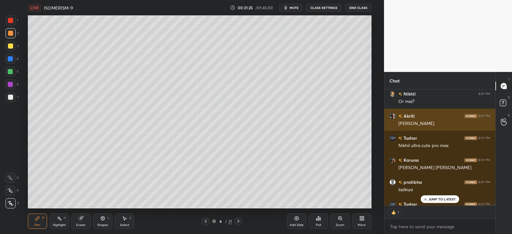
scroll to position [7538, 0]
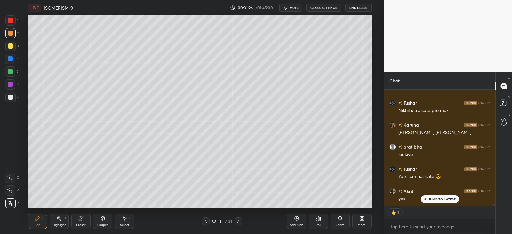
click at [106, 220] on div "Shapes L" at bounding box center [102, 221] width 19 height 15
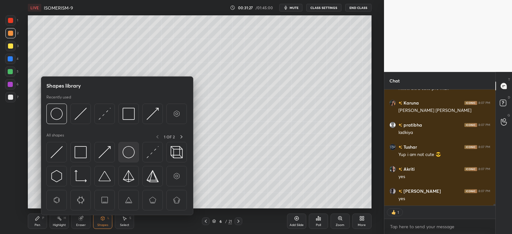
click at [123, 151] on img at bounding box center [129, 152] width 12 height 12
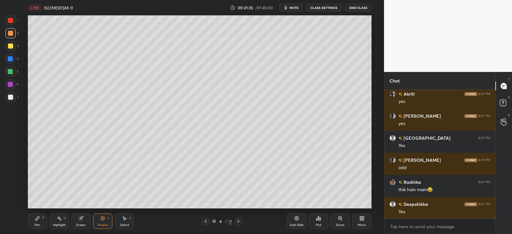
scroll to position [7657, 0]
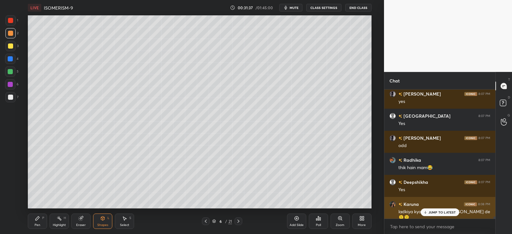
click at [431, 213] on p "JUMP TO LATEST" at bounding box center [443, 213] width 28 height 4
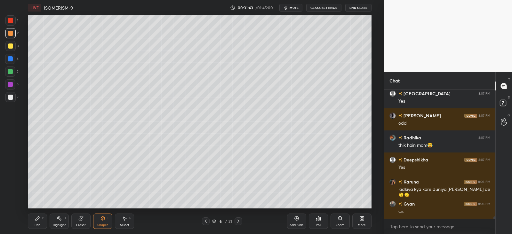
scroll to position [7702, 0]
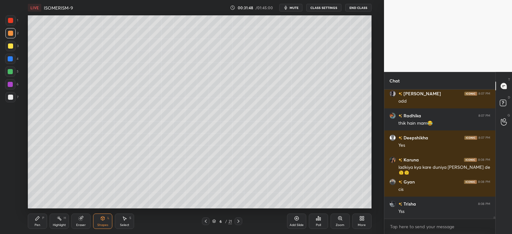
click at [38, 225] on div "Pen" at bounding box center [38, 225] width 6 height 3
click at [11, 46] on div at bounding box center [10, 46] width 5 height 5
click at [106, 222] on div "Shapes L" at bounding box center [102, 221] width 19 height 15
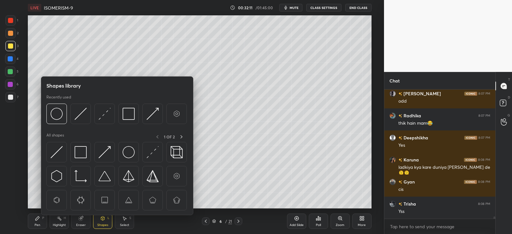
click at [102, 222] on div "Shapes L" at bounding box center [102, 221] width 19 height 15
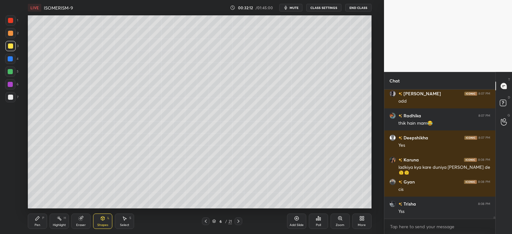
click at [82, 217] on icon at bounding box center [82, 217] width 4 height 3
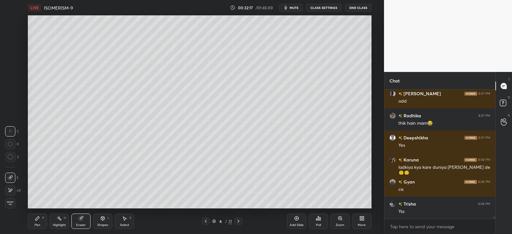
scroll to position [7724, 0]
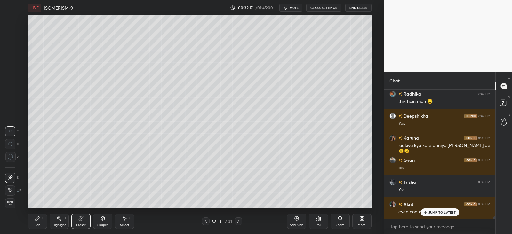
click at [101, 220] on icon at bounding box center [103, 219] width 4 height 4
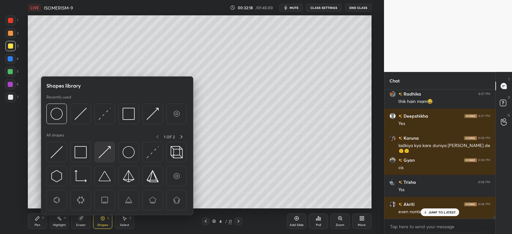
scroll to position [7746, 0]
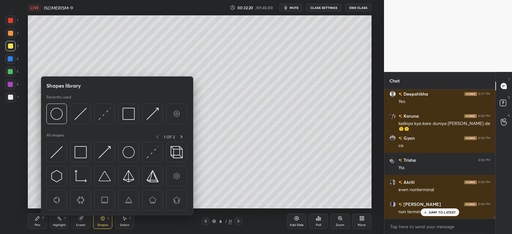
click at [107, 221] on div "Shapes L" at bounding box center [102, 221] width 19 height 15
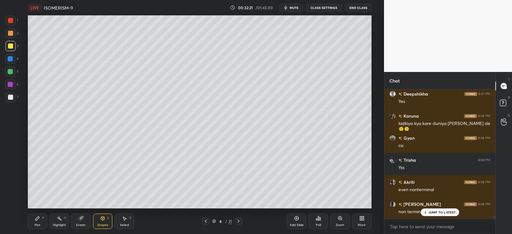
click at [103, 214] on div "Shapes L" at bounding box center [102, 221] width 19 height 15
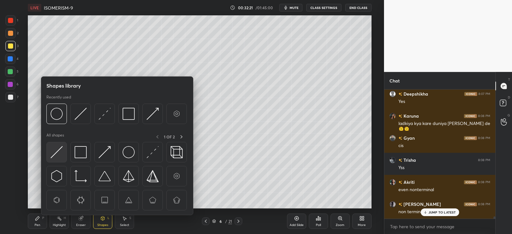
click at [53, 150] on img at bounding box center [57, 152] width 12 height 12
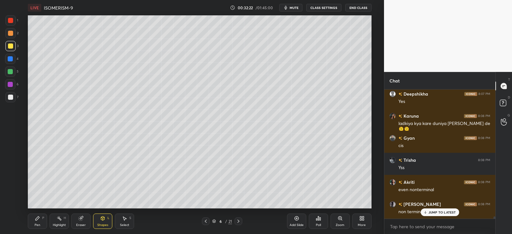
click at [39, 218] on icon at bounding box center [37, 218] width 5 height 5
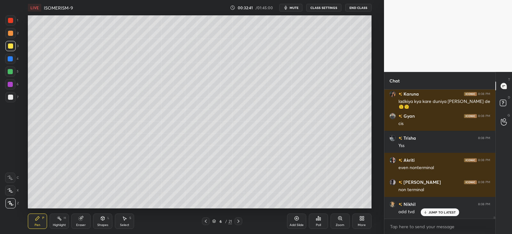
click at [126, 221] on icon at bounding box center [124, 218] width 5 height 5
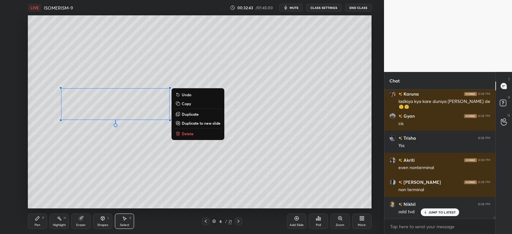
click at [189, 113] on p "Duplicate" at bounding box center [190, 114] width 17 height 5
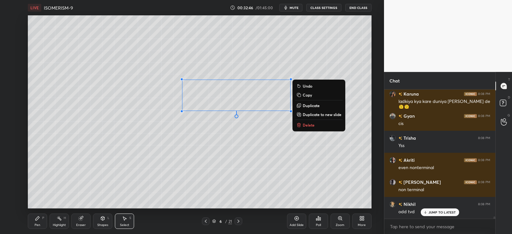
click at [61, 221] on icon at bounding box center [59, 218] width 5 height 5
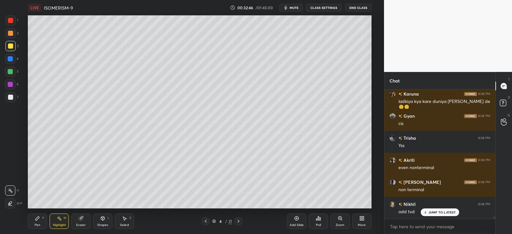
click at [84, 218] on div "Eraser" at bounding box center [80, 221] width 19 height 15
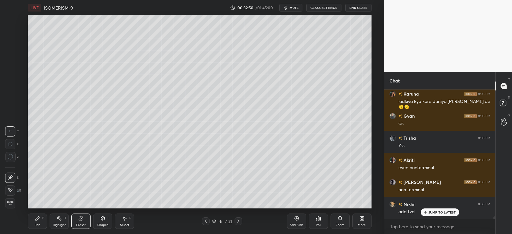
scroll to position [7790, 0]
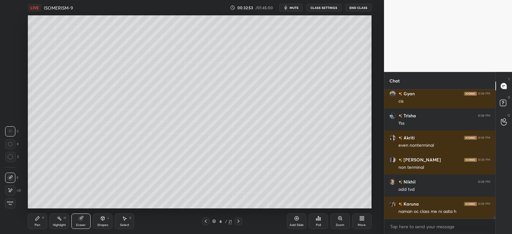
click at [38, 222] on div "Pen P" at bounding box center [37, 221] width 19 height 15
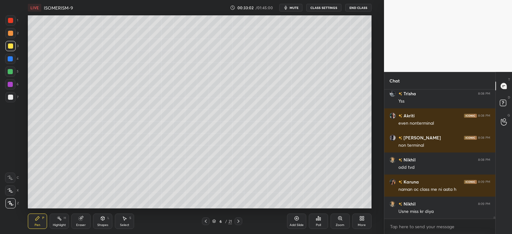
scroll to position [7834, 0]
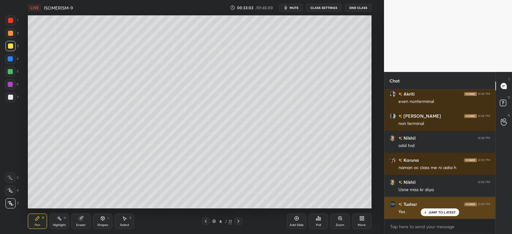
click at [432, 211] on p "JUMP TO LATEST" at bounding box center [443, 213] width 28 height 4
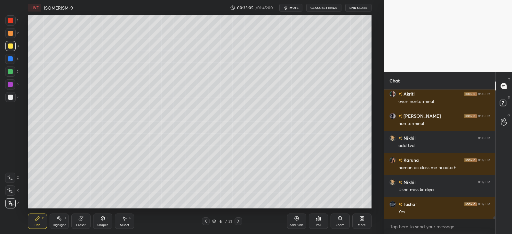
click at [85, 222] on div "Eraser" at bounding box center [80, 221] width 19 height 15
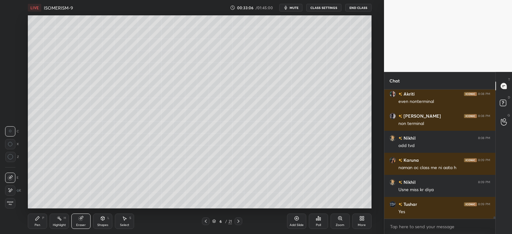
click at [61, 223] on div "Highlight H" at bounding box center [59, 221] width 19 height 15
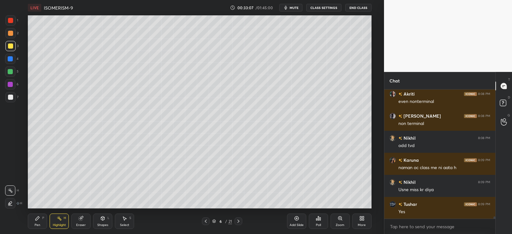
click at [10, 99] on div at bounding box center [10, 97] width 5 height 5
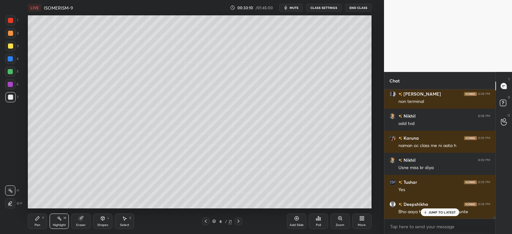
click at [429, 211] on p "JUMP TO LATEST" at bounding box center [443, 213] width 28 height 4
click at [100, 220] on icon at bounding box center [102, 218] width 5 height 5
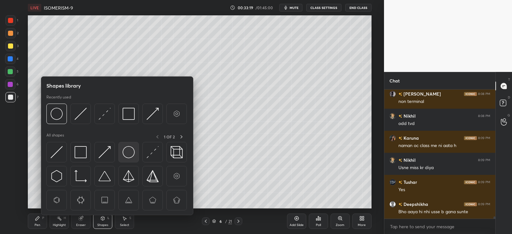
click at [130, 153] on img at bounding box center [129, 152] width 12 height 12
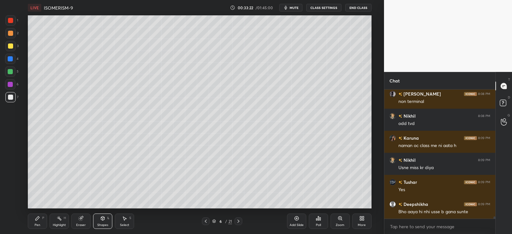
scroll to position [7878, 0]
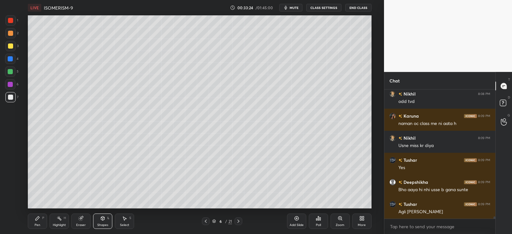
click at [37, 225] on div "Pen" at bounding box center [38, 225] width 6 height 3
click at [238, 222] on icon at bounding box center [238, 221] width 2 height 3
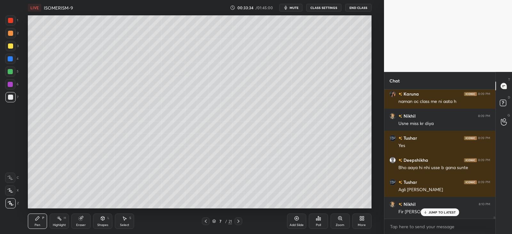
click at [237, 221] on icon at bounding box center [238, 221] width 5 height 5
click at [243, 220] on div "8 / 21" at bounding box center [222, 222] width 130 height 8
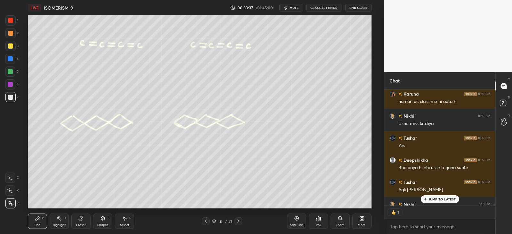
scroll to position [2, 2]
click at [240, 221] on icon at bounding box center [238, 221] width 5 height 5
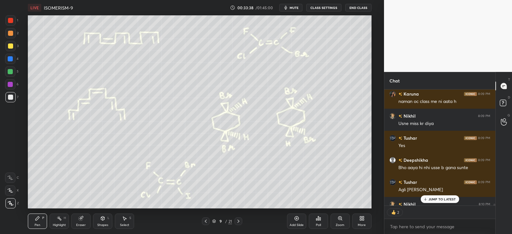
click at [206, 222] on icon at bounding box center [206, 221] width 2 height 3
click at [205, 222] on icon at bounding box center [205, 221] width 5 height 5
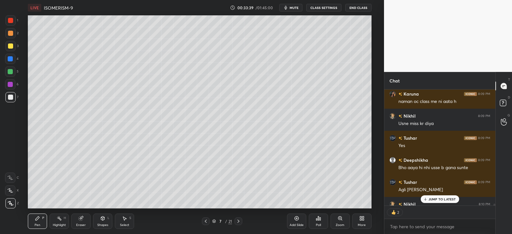
click at [205, 223] on icon at bounding box center [205, 221] width 5 height 5
click at [240, 222] on icon at bounding box center [238, 221] width 5 height 5
click at [238, 222] on icon at bounding box center [238, 221] width 5 height 5
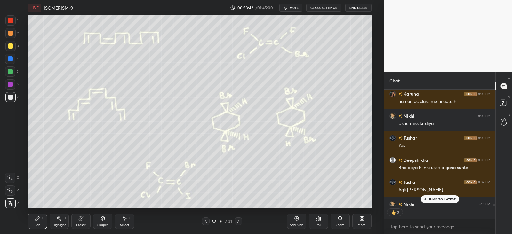
scroll to position [7936, 0]
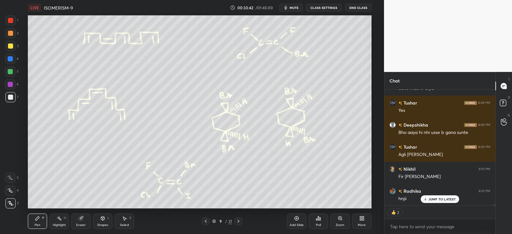
click at [206, 222] on icon at bounding box center [206, 221] width 2 height 3
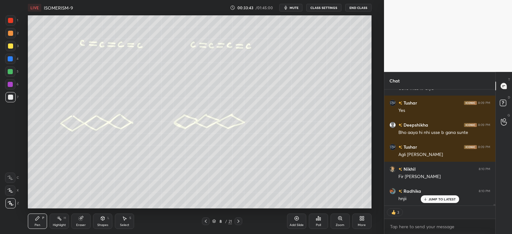
click at [236, 222] on icon at bounding box center [238, 221] width 5 height 5
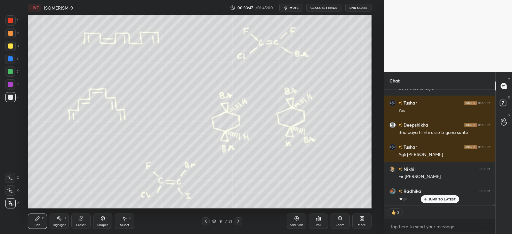
click at [207, 221] on icon at bounding box center [205, 221] width 5 height 5
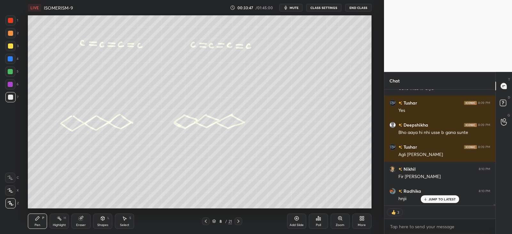
click at [206, 221] on icon at bounding box center [205, 221] width 5 height 5
click at [207, 222] on icon at bounding box center [205, 221] width 5 height 5
click at [236, 221] on icon at bounding box center [238, 221] width 5 height 5
click at [237, 221] on icon at bounding box center [238, 221] width 5 height 5
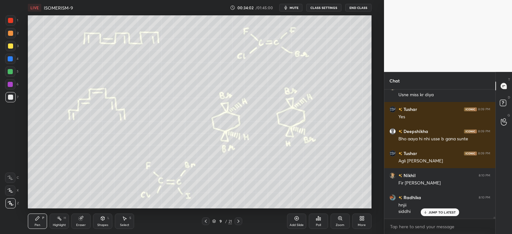
scroll to position [7951, 0]
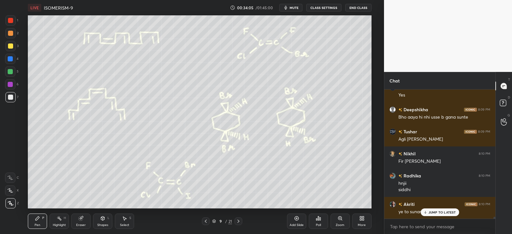
click at [436, 213] on p "JUMP TO LATEST" at bounding box center [443, 213] width 28 height 4
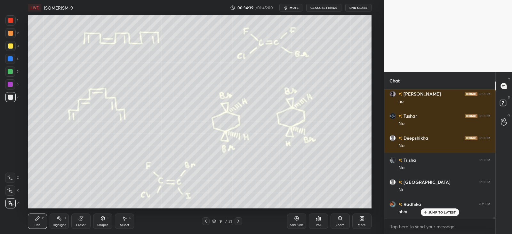
scroll to position [2, 2]
click at [58, 221] on div "Highlight H" at bounding box center [59, 221] width 19 height 15
click at [38, 221] on icon at bounding box center [37, 218] width 5 height 5
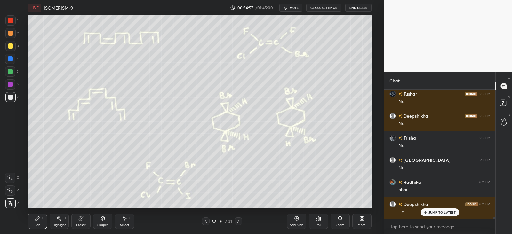
click at [57, 220] on icon at bounding box center [59, 218] width 5 height 5
click at [41, 222] on div "Pen P" at bounding box center [37, 221] width 19 height 15
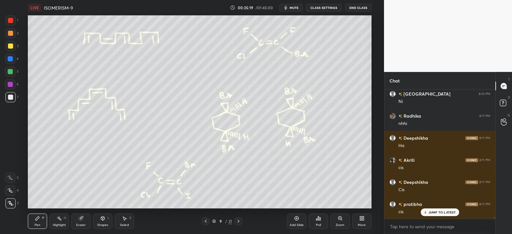
scroll to position [8200, 0]
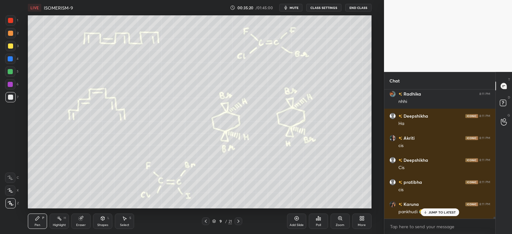
click at [63, 221] on div "Highlight H" at bounding box center [59, 221] width 19 height 15
click at [37, 221] on icon at bounding box center [37, 218] width 5 height 5
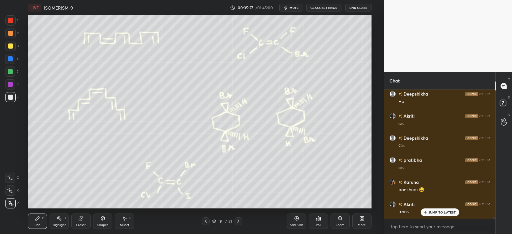
click at [60, 225] on div "Highlight" at bounding box center [59, 225] width 13 height 3
click at [37, 222] on div "Pen P" at bounding box center [37, 221] width 19 height 15
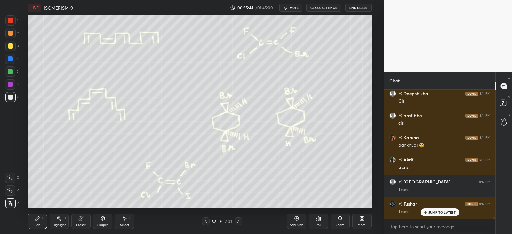
scroll to position [8289, 0]
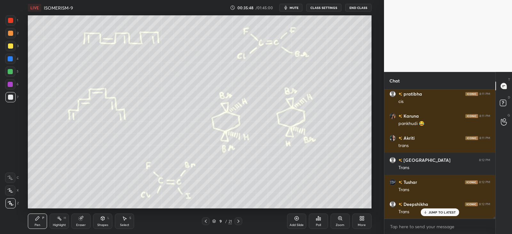
click at [9, 83] on div at bounding box center [10, 84] width 5 height 5
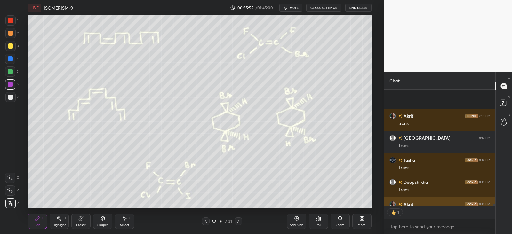
scroll to position [8352, 0]
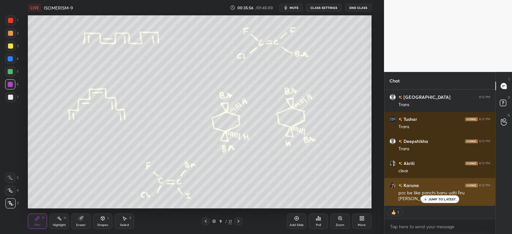
click at [434, 199] on p "JUMP TO LATEST" at bounding box center [443, 199] width 28 height 4
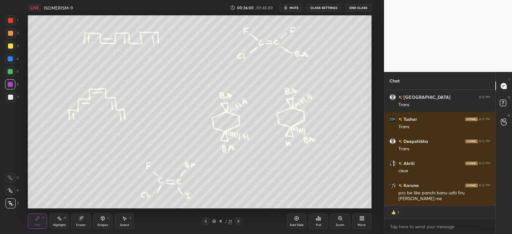
click at [10, 97] on div at bounding box center [10, 97] width 5 height 5
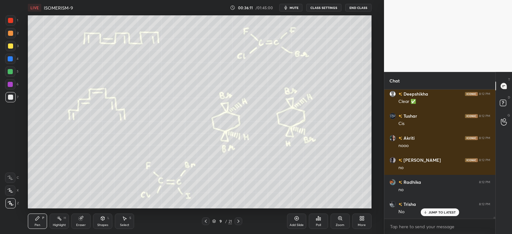
scroll to position [8493, 0]
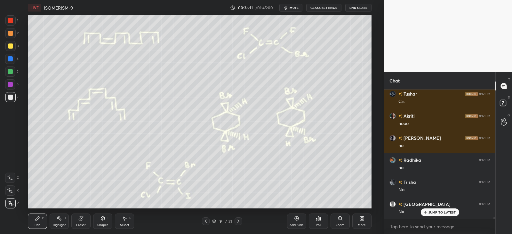
click at [61, 218] on icon at bounding box center [59, 218] width 5 height 5
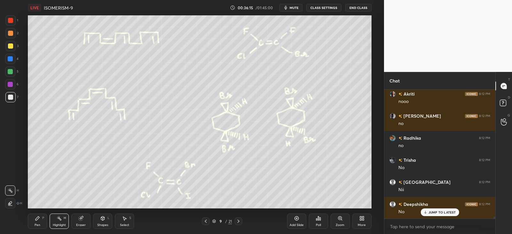
click at [35, 219] on icon at bounding box center [37, 218] width 5 height 5
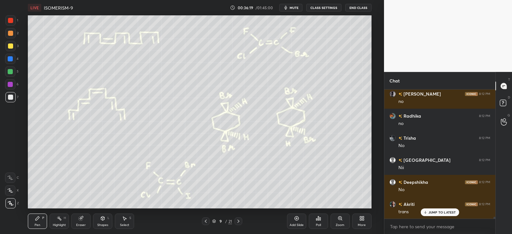
click at [58, 220] on icon at bounding box center [59, 218] width 5 height 5
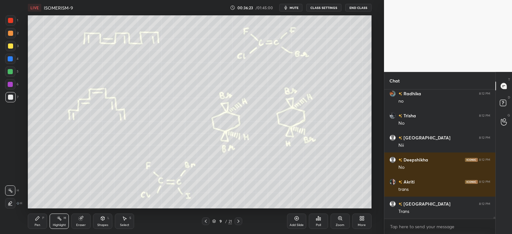
click at [38, 222] on div "Pen P" at bounding box center [37, 221] width 19 height 15
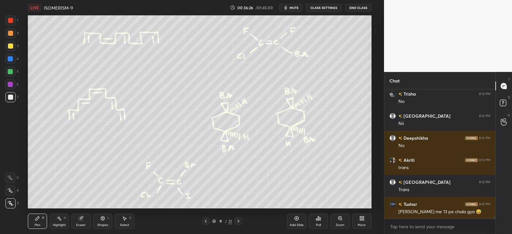
scroll to position [8604, 0]
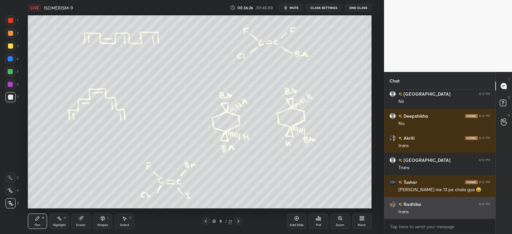
click at [434, 229] on div "JUMP TO LATEST" at bounding box center [440, 233] width 38 height 8
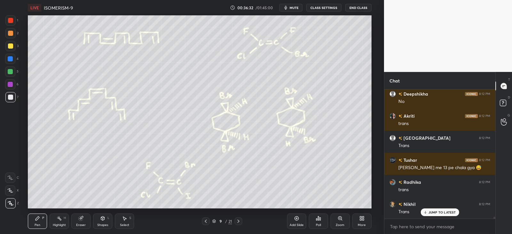
click at [61, 220] on icon at bounding box center [59, 218] width 5 height 5
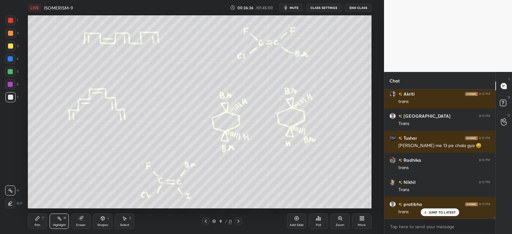
click at [37, 222] on div "Pen P" at bounding box center [37, 221] width 19 height 15
click at [58, 222] on div "Highlight H" at bounding box center [59, 221] width 19 height 15
click at [38, 221] on icon at bounding box center [37, 218] width 5 height 5
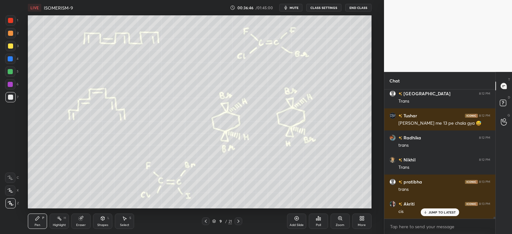
scroll to position [8692, 0]
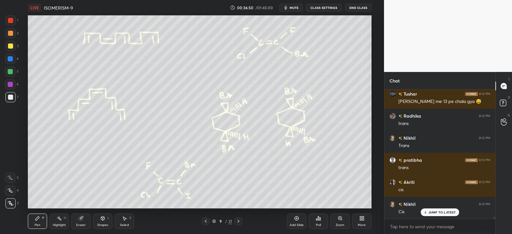
click at [61, 222] on div "Highlight H" at bounding box center [59, 221] width 19 height 15
click at [36, 217] on icon at bounding box center [37, 218] width 5 height 5
click at [58, 221] on icon at bounding box center [59, 218] width 5 height 5
click at [33, 225] on div "Pen P" at bounding box center [37, 221] width 19 height 15
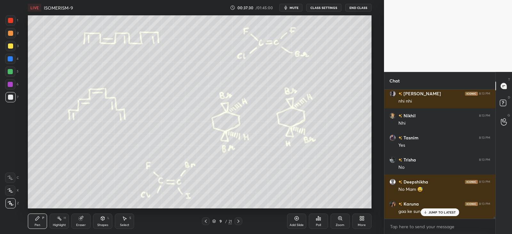
scroll to position [8913, 0]
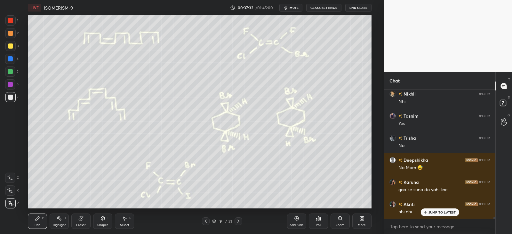
click at [11, 72] on div at bounding box center [10, 71] width 5 height 5
click at [12, 99] on div at bounding box center [10, 97] width 5 height 5
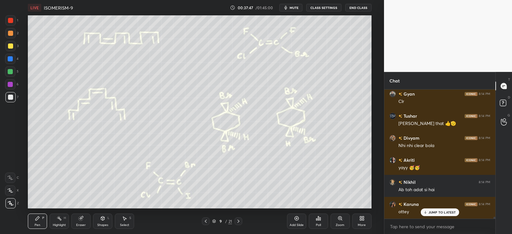
scroll to position [9067, 0]
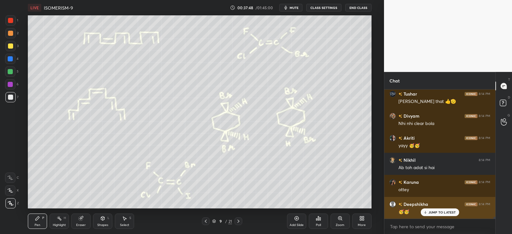
click at [435, 214] on p "JUMP TO LATEST" at bounding box center [443, 213] width 28 height 4
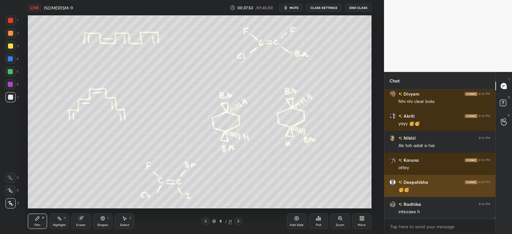
scroll to position [9112, 0]
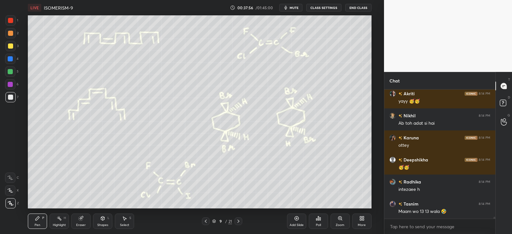
click at [105, 220] on icon at bounding box center [102, 218] width 5 height 5
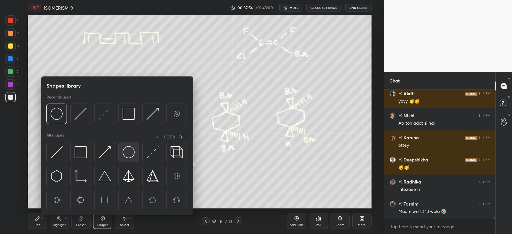
scroll to position [9134, 0]
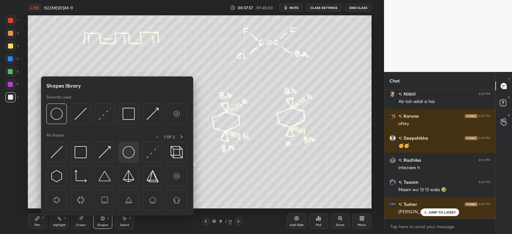
click at [130, 152] on img at bounding box center [129, 152] width 12 height 12
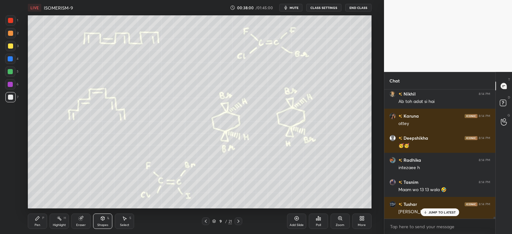
click at [48, 224] on div "Pen P Highlight H Eraser Shapes L Select S" at bounding box center [93, 221] width 130 height 15
click at [41, 219] on div "Pen P" at bounding box center [37, 221] width 19 height 15
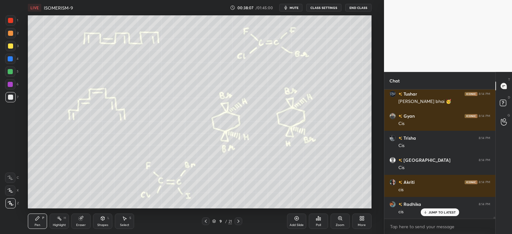
scroll to position [114, 109]
click at [58, 221] on div "Highlight H" at bounding box center [59, 221] width 19 height 15
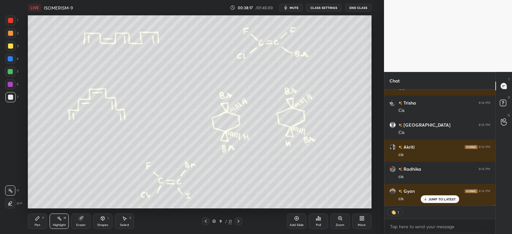
scroll to position [9266, 0]
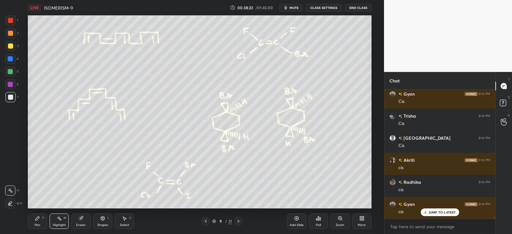
click at [38, 224] on div "Pen" at bounding box center [38, 225] width 6 height 3
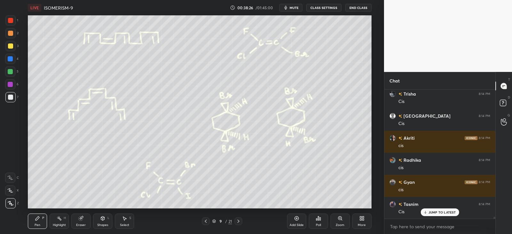
click at [84, 224] on div "Eraser" at bounding box center [81, 225] width 10 height 3
click at [104, 222] on div "Shapes L" at bounding box center [102, 221] width 19 height 15
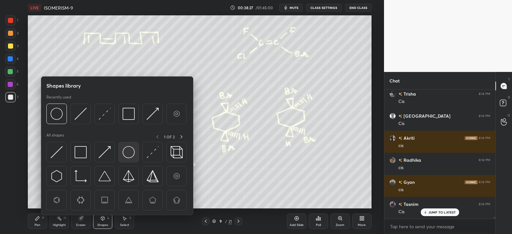
click at [129, 150] on img at bounding box center [129, 152] width 12 height 12
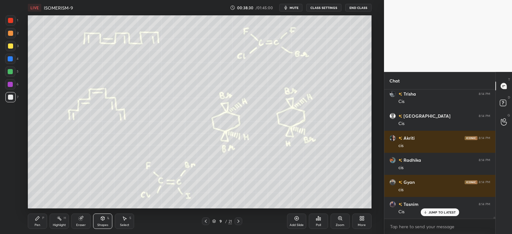
click at [40, 221] on icon at bounding box center [37, 218] width 5 height 5
click at [60, 219] on rect at bounding box center [59, 219] width 3 height 3
click at [82, 220] on icon at bounding box center [81, 219] width 4 height 4
click at [102, 217] on icon at bounding box center [103, 219] width 4 height 4
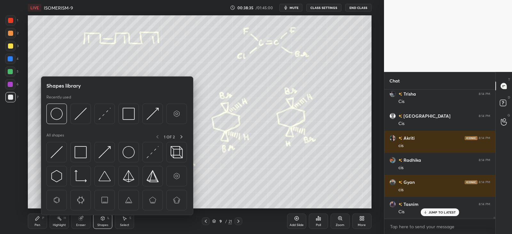
scroll to position [9310, 0]
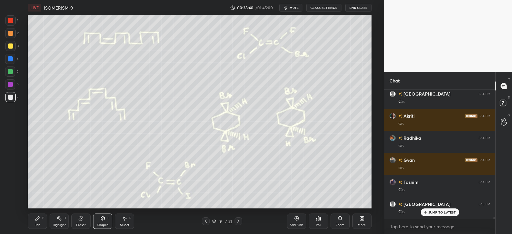
click at [43, 221] on div "Pen P" at bounding box center [37, 221] width 19 height 15
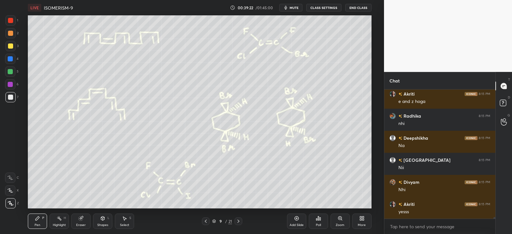
scroll to position [9537, 0]
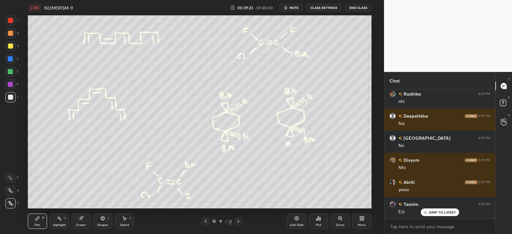
click at [11, 85] on div at bounding box center [10, 84] width 5 height 5
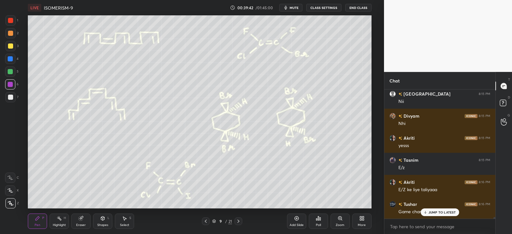
scroll to position [9604, 0]
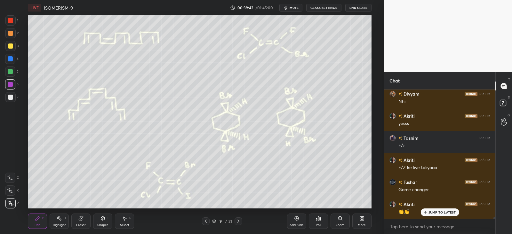
click at [239, 220] on icon at bounding box center [238, 221] width 5 height 5
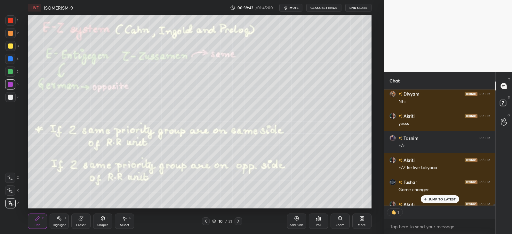
scroll to position [2, 2]
click at [105, 221] on icon at bounding box center [102, 218] width 5 height 5
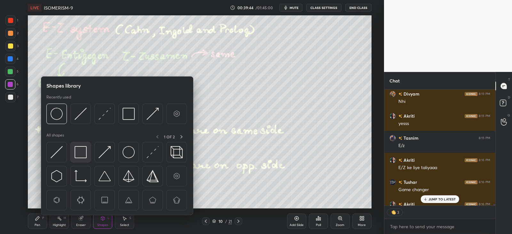
click at [81, 151] on img at bounding box center [81, 152] width 12 height 12
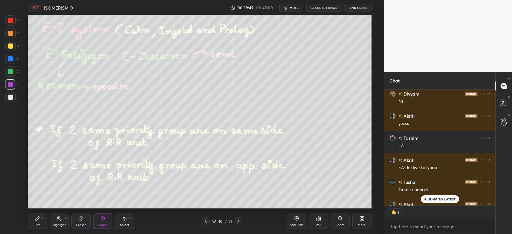
scroll to position [9617, 0]
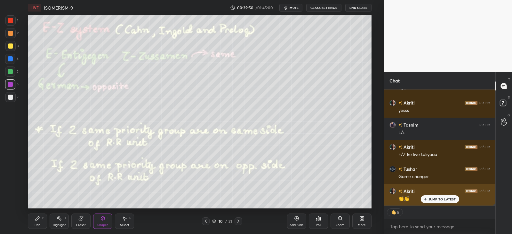
click at [430, 197] on p "JUMP TO LATEST" at bounding box center [443, 199] width 28 height 4
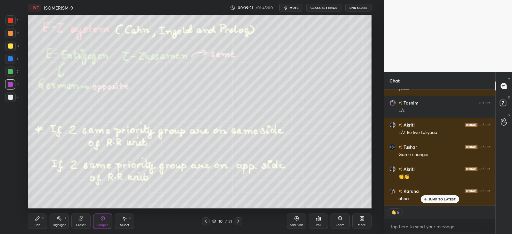
click at [44, 223] on div "Pen P" at bounding box center [37, 221] width 19 height 15
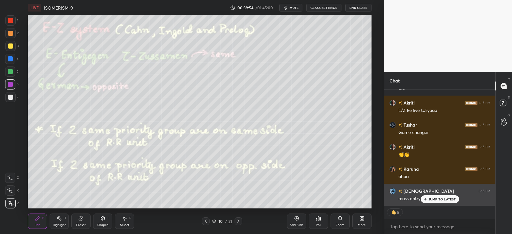
click at [428, 199] on div "JUMP TO LATEST" at bounding box center [440, 200] width 38 height 8
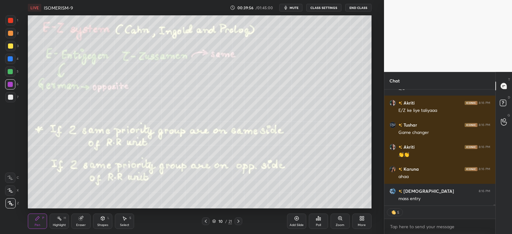
click at [12, 48] on div at bounding box center [10, 46] width 5 height 5
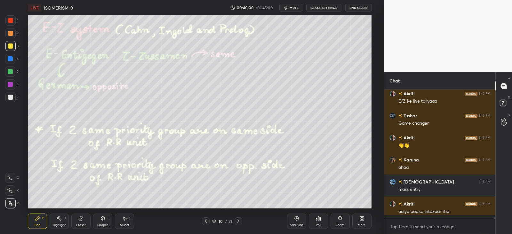
scroll to position [9670, 0]
click at [10, 47] on div at bounding box center [10, 46] width 5 height 5
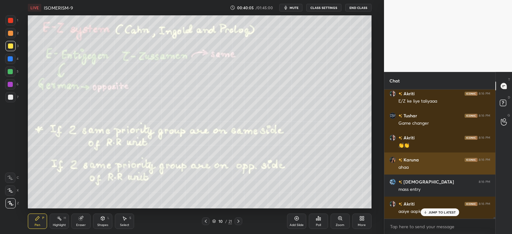
scroll to position [9692, 0]
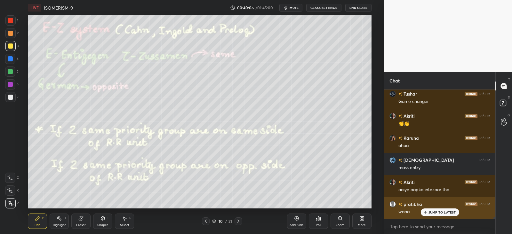
click at [432, 210] on div "JUMP TO LATEST" at bounding box center [440, 213] width 38 height 8
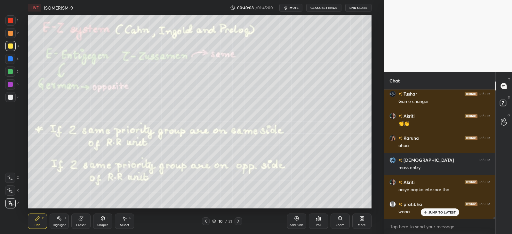
scroll to position [9714, 0]
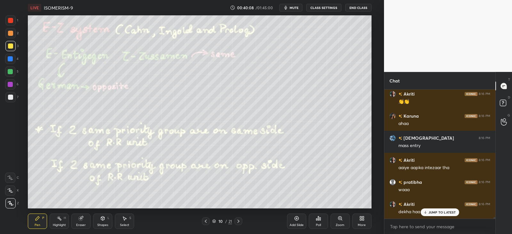
click at [40, 221] on div "Pen P" at bounding box center [37, 221] width 19 height 15
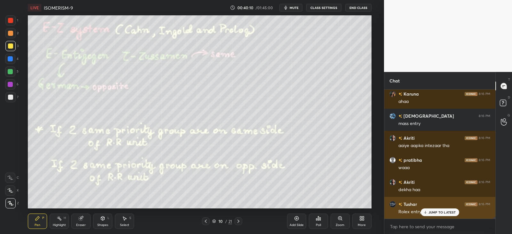
click at [431, 210] on div "JUMP TO LATEST" at bounding box center [440, 213] width 38 height 8
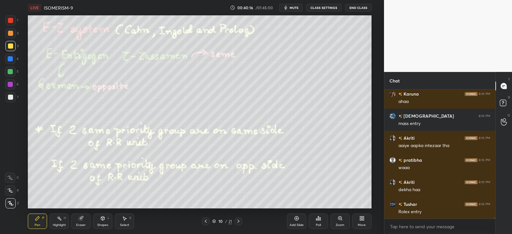
scroll to position [9758, 0]
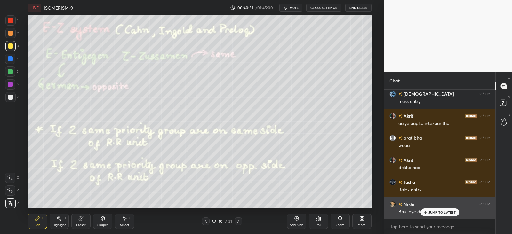
click at [437, 211] on p "JUMP TO LATEST" at bounding box center [443, 213] width 28 height 4
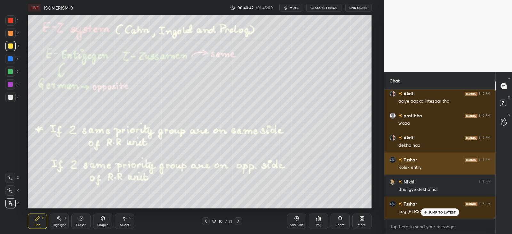
scroll to position [9802, 0]
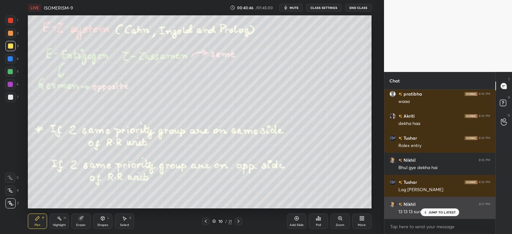
click at [427, 210] on div "JUMP TO LATEST" at bounding box center [440, 213] width 38 height 8
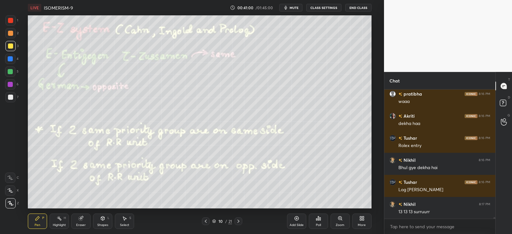
click at [209, 219] on div at bounding box center [206, 222] width 8 height 8
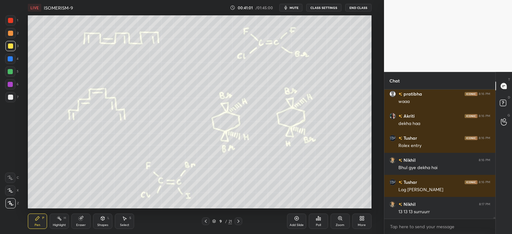
click at [238, 221] on icon at bounding box center [238, 221] width 5 height 5
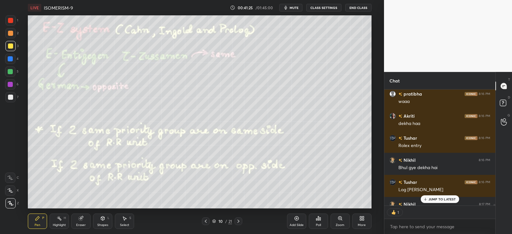
scroll to position [9803, 0]
click at [104, 222] on div "Shapes L" at bounding box center [102, 221] width 19 height 15
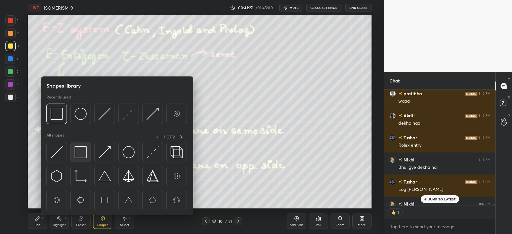
click at [81, 154] on img at bounding box center [81, 152] width 12 height 12
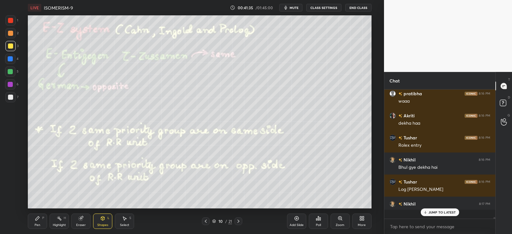
scroll to position [9802, 0]
click at [36, 222] on div "Pen P" at bounding box center [37, 221] width 19 height 15
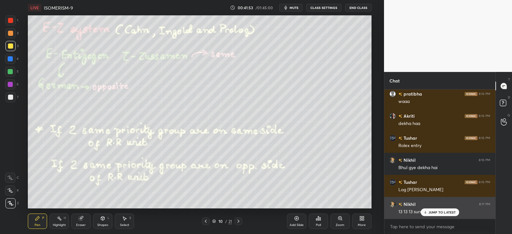
click at [431, 212] on p "JUMP TO LATEST" at bounding box center [443, 213] width 28 height 4
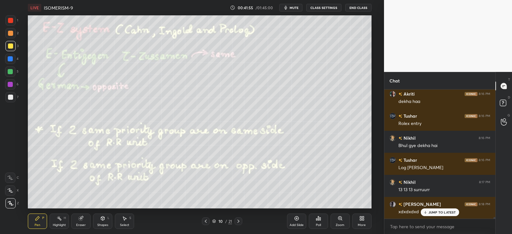
scroll to position [9847, 0]
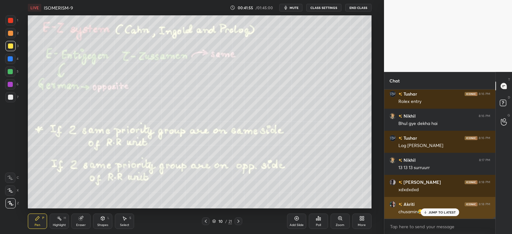
click at [430, 211] on p "JUMP TO LATEST" at bounding box center [443, 213] width 28 height 4
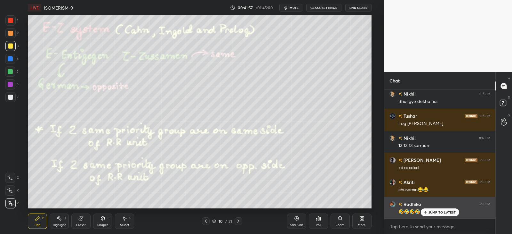
click at [437, 211] on p "JUMP TO LATEST" at bounding box center [443, 213] width 28 height 4
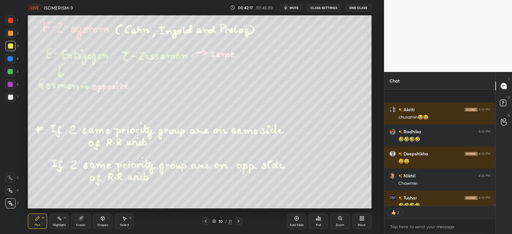
scroll to position [9977, 0]
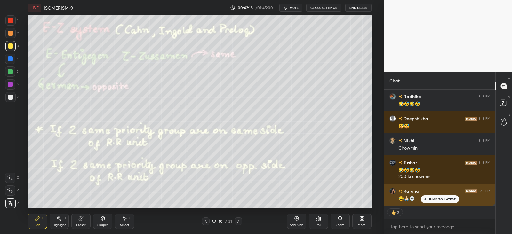
click at [435, 196] on div "JUMP TO LATEST" at bounding box center [440, 200] width 38 height 8
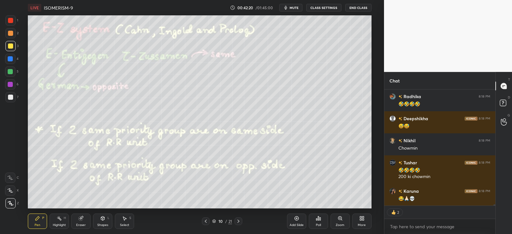
click at [103, 219] on icon at bounding box center [103, 219] width 0 height 2
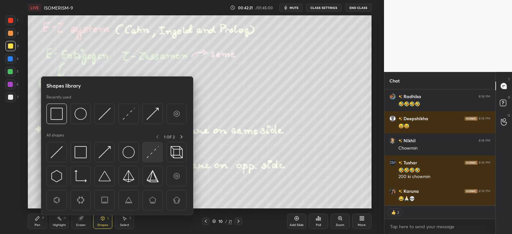
click at [156, 156] on img at bounding box center [153, 152] width 12 height 12
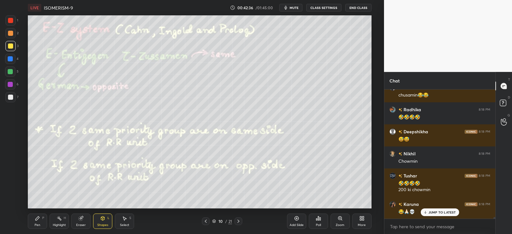
scroll to position [9986, 0]
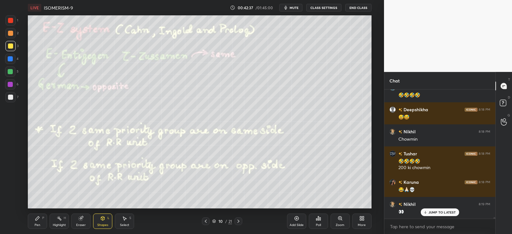
click at [59, 221] on div "Highlight H" at bounding box center [59, 221] width 19 height 15
click at [82, 219] on icon at bounding box center [81, 219] width 4 height 4
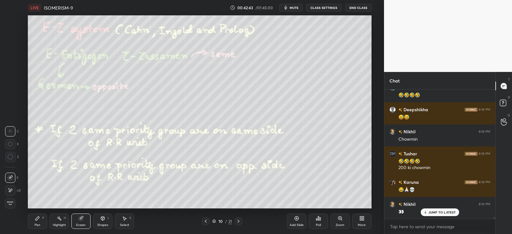
click at [40, 220] on div "Pen P" at bounding box center [37, 221] width 19 height 15
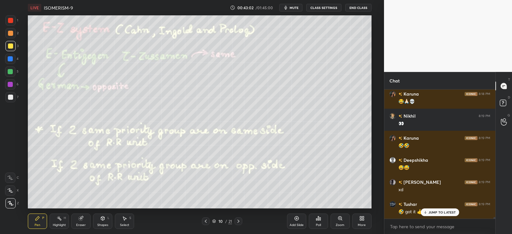
scroll to position [10096, 0]
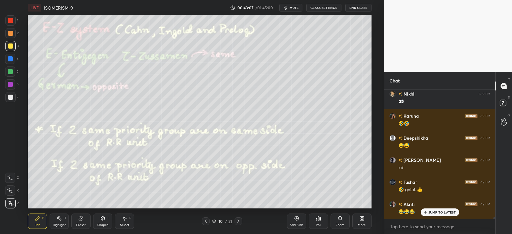
click at [60, 224] on div "Highlight" at bounding box center [59, 225] width 13 height 3
click at [13, 202] on div at bounding box center [10, 203] width 10 height 10
click at [13, 84] on div at bounding box center [10, 84] width 10 height 10
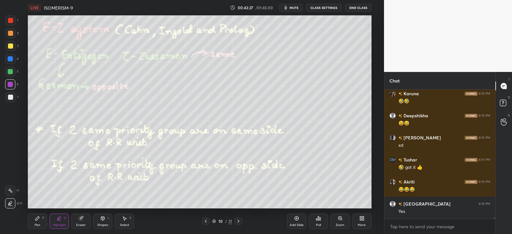
click at [84, 220] on div "Eraser" at bounding box center [80, 221] width 19 height 15
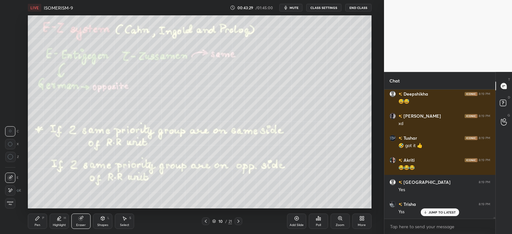
click at [14, 188] on div at bounding box center [10, 191] width 10 height 10
click at [32, 221] on div "Pen P" at bounding box center [37, 221] width 19 height 15
click at [47, 216] on div "Pen P" at bounding box center [37, 221] width 19 height 15
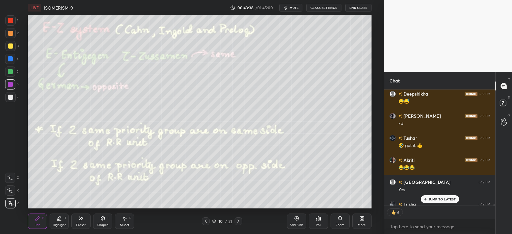
scroll to position [10181, 0]
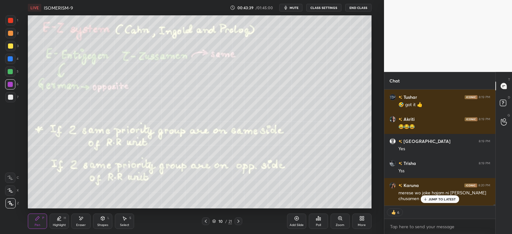
click at [429, 196] on div "JUMP TO LATEST" at bounding box center [440, 200] width 38 height 8
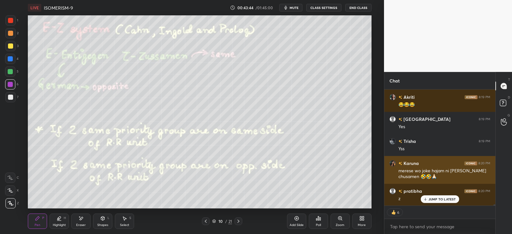
scroll to position [10225, 0]
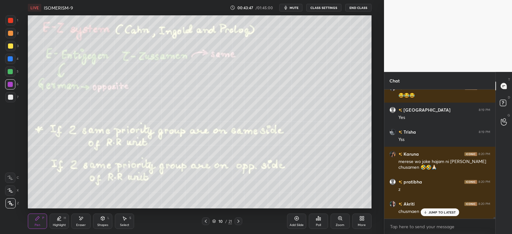
click at [58, 219] on icon at bounding box center [57, 219] width 1 height 1
click at [80, 220] on icon at bounding box center [82, 218] width 4 height 3
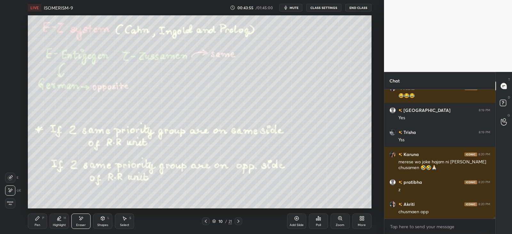
click at [41, 223] on div "Pen P" at bounding box center [37, 221] width 19 height 15
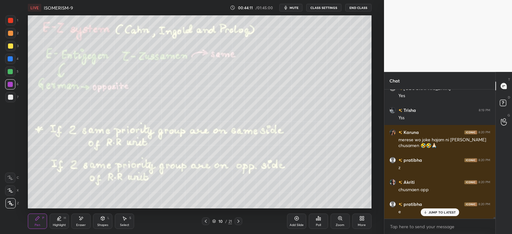
click at [430, 211] on p "JUMP TO LATEST" at bounding box center [443, 213] width 28 height 4
click at [12, 47] on div at bounding box center [10, 46] width 5 height 5
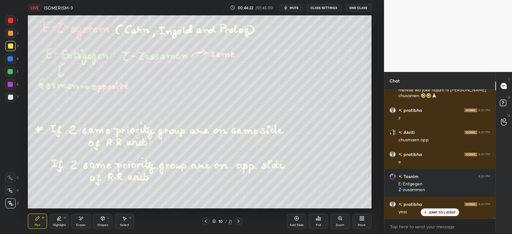
scroll to position [10306, 0]
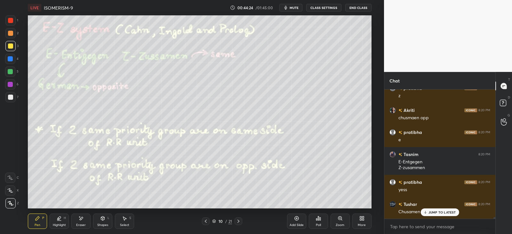
click at [13, 34] on div at bounding box center [10, 33] width 10 height 10
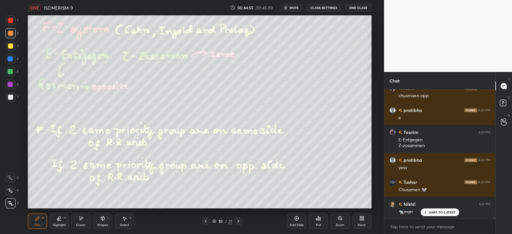
scroll to position [10350, 0]
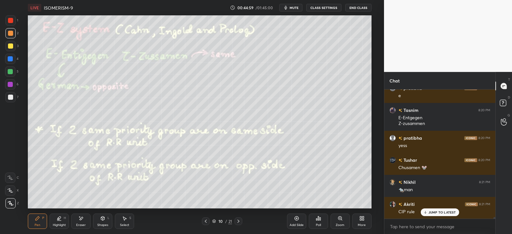
click at [240, 221] on icon at bounding box center [238, 221] width 5 height 5
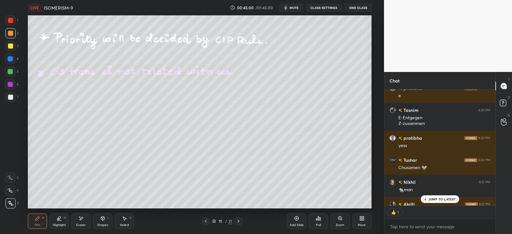
scroll to position [2, 2]
click at [435, 199] on p "JUMP TO LATEST" at bounding box center [443, 199] width 28 height 4
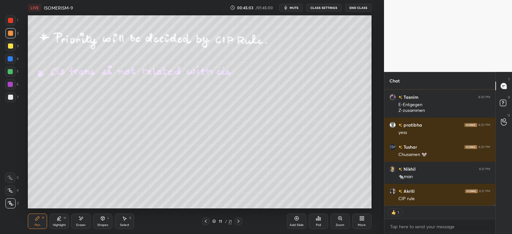
click at [101, 222] on div "Shapes L" at bounding box center [102, 221] width 19 height 15
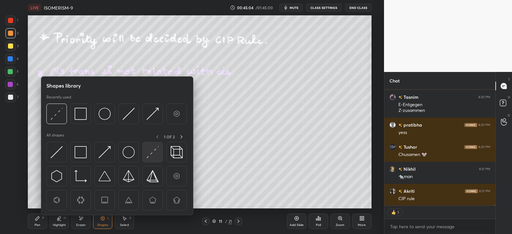
click at [154, 152] on img at bounding box center [153, 152] width 12 height 12
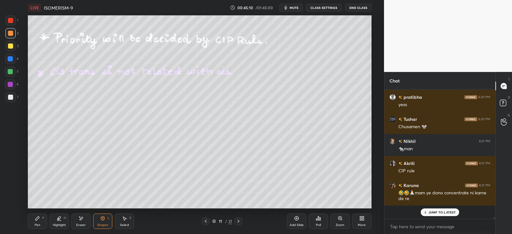
scroll to position [127, 109]
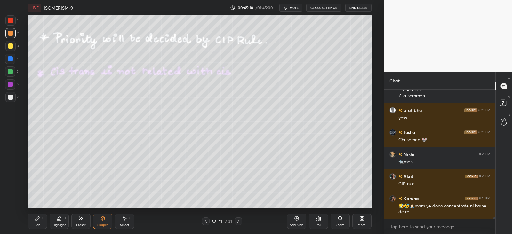
click at [42, 220] on div "Pen P" at bounding box center [37, 221] width 19 height 15
click at [63, 222] on div "Highlight H" at bounding box center [59, 221] width 19 height 15
click at [80, 220] on icon at bounding box center [82, 218] width 4 height 3
click at [38, 222] on div "Pen P" at bounding box center [37, 221] width 19 height 15
click at [206, 221] on icon at bounding box center [205, 221] width 5 height 5
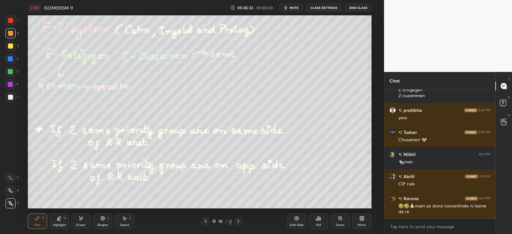
scroll to position [10406, 0]
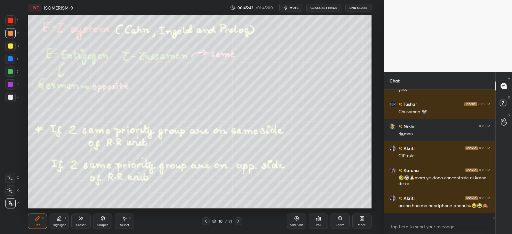
click at [237, 223] on icon at bounding box center [238, 221] width 5 height 5
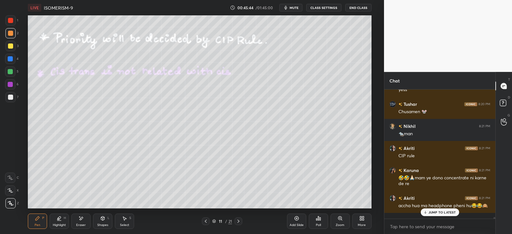
scroll to position [10428, 0]
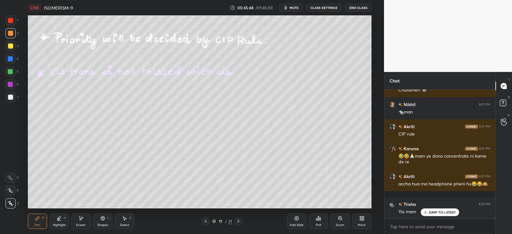
click at [103, 220] on icon at bounding box center [103, 219] width 4 height 4
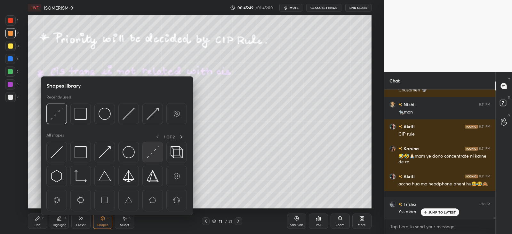
click at [150, 152] on img at bounding box center [153, 152] width 12 height 12
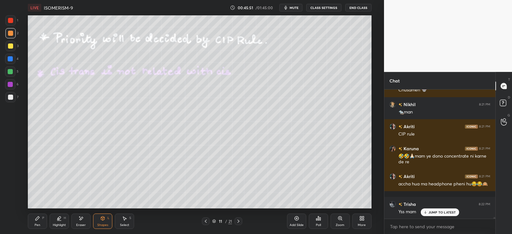
scroll to position [10450, 0]
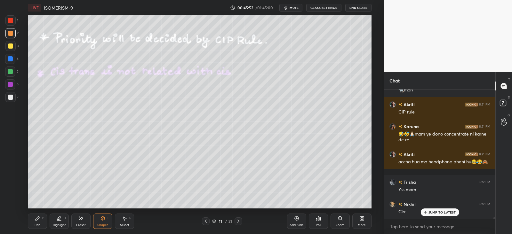
click at [43, 217] on div "P" at bounding box center [43, 218] width 2 height 3
click at [439, 211] on p "JUMP TO LATEST" at bounding box center [443, 213] width 28 height 4
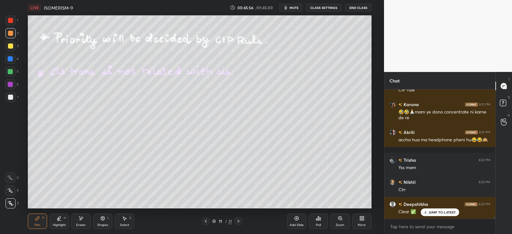
click at [11, 95] on div at bounding box center [10, 97] width 5 height 5
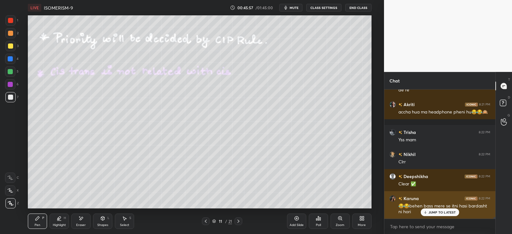
click at [437, 212] on p "JUMP TO LATEST" at bounding box center [443, 213] width 28 height 4
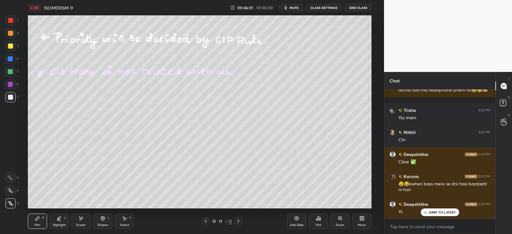
click at [238, 222] on icon at bounding box center [238, 221] width 5 height 5
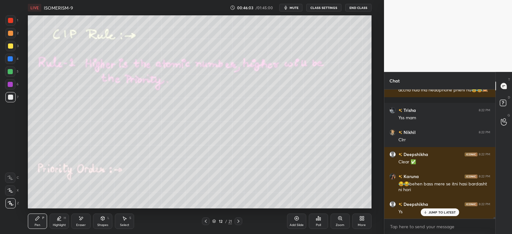
click at [103, 224] on div "Shapes" at bounding box center [102, 225] width 11 height 3
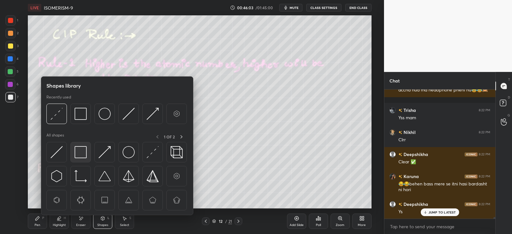
click at [85, 152] on img at bounding box center [81, 152] width 12 height 12
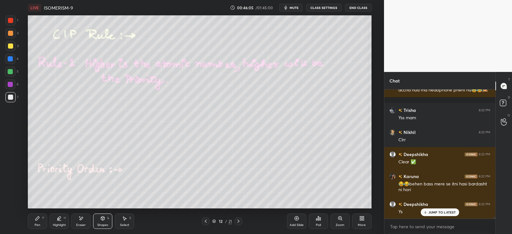
click at [41, 219] on div "Pen P" at bounding box center [37, 221] width 19 height 15
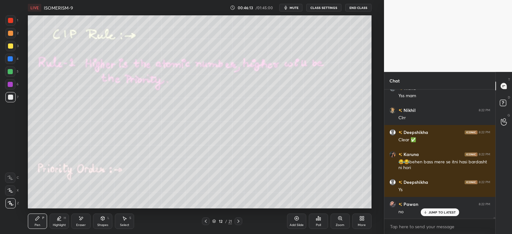
click at [206, 220] on icon at bounding box center [206, 221] width 2 height 3
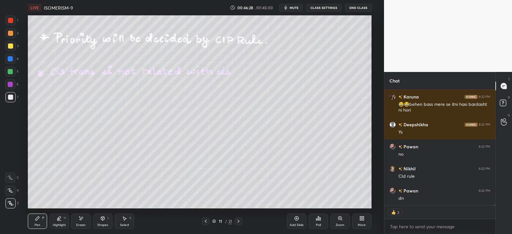
scroll to position [10624, 0]
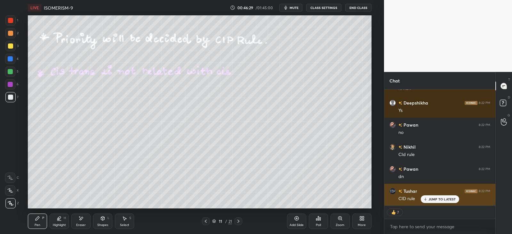
click at [430, 196] on div "JUMP TO LATEST" at bounding box center [440, 200] width 38 height 8
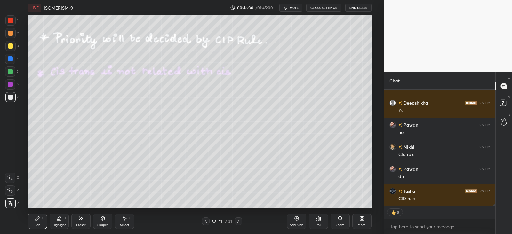
click at [242, 220] on div at bounding box center [239, 222] width 8 height 8
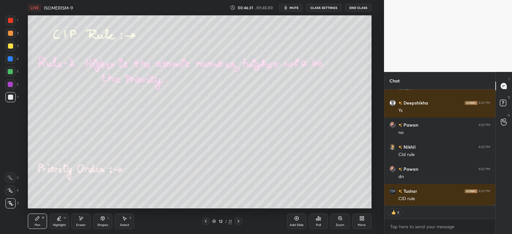
scroll to position [10646, 0]
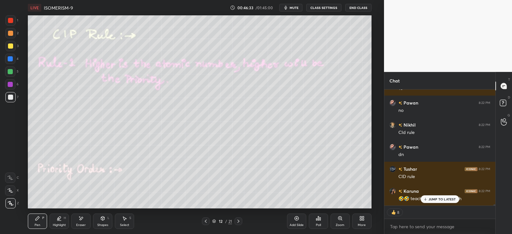
click at [108, 220] on div "Shapes L" at bounding box center [102, 221] width 19 height 15
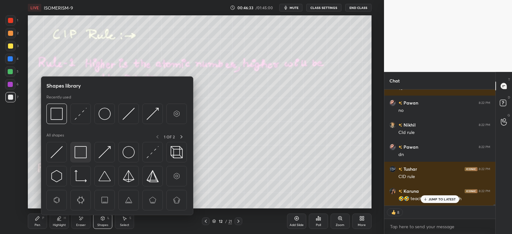
click at [80, 154] on img at bounding box center [81, 152] width 12 height 12
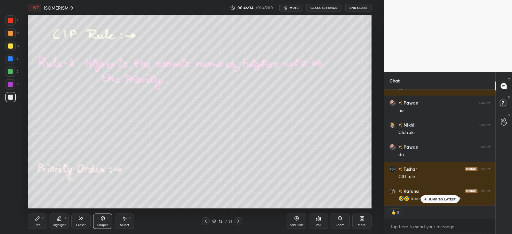
scroll to position [10668, 0]
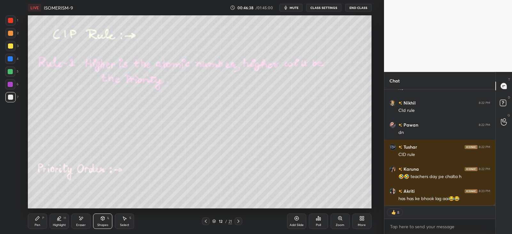
click at [40, 221] on icon at bounding box center [37, 218] width 5 height 5
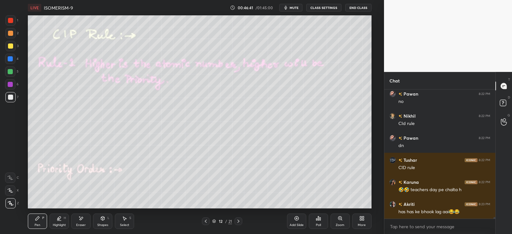
scroll to position [10677, 0]
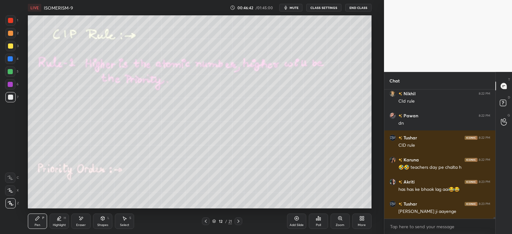
click at [105, 219] on icon at bounding box center [102, 218] width 5 height 5
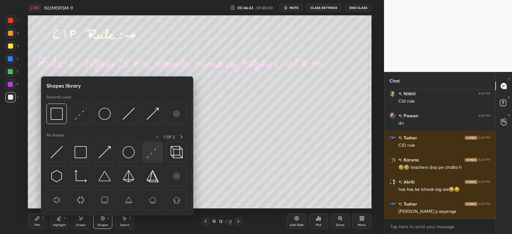
click at [154, 154] on img at bounding box center [153, 152] width 12 height 12
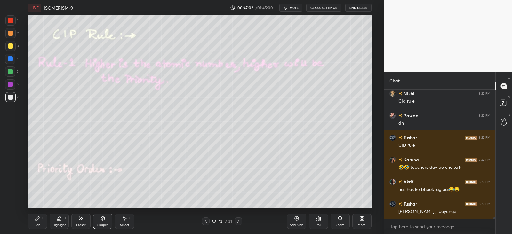
scroll to position [10705, 0]
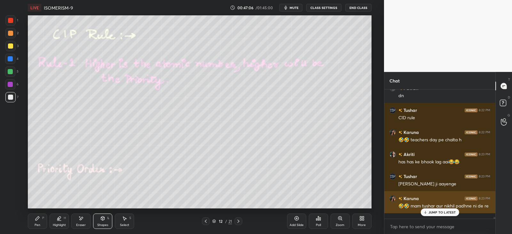
click at [439, 211] on p "JUMP TO LATEST" at bounding box center [443, 213] width 28 height 4
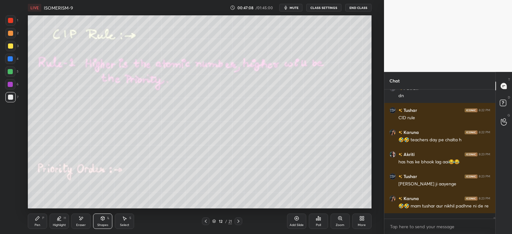
scroll to position [10711, 0]
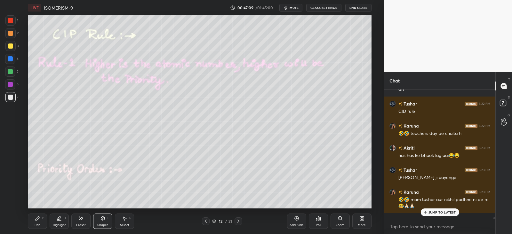
click at [42, 221] on div "Pen P" at bounding box center [37, 221] width 19 height 15
click at [56, 221] on div "Highlight H" at bounding box center [59, 221] width 19 height 15
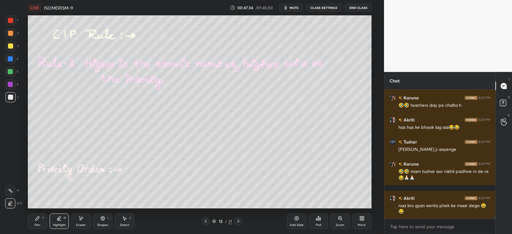
click at [13, 60] on div at bounding box center [10, 59] width 10 height 10
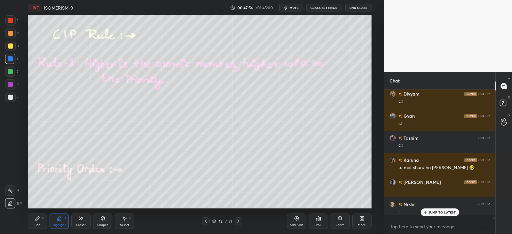
scroll to position [127, 109]
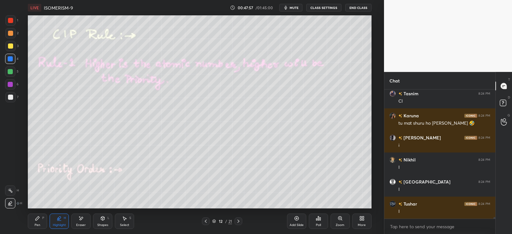
click at [40, 224] on div "Pen" at bounding box center [38, 225] width 6 height 3
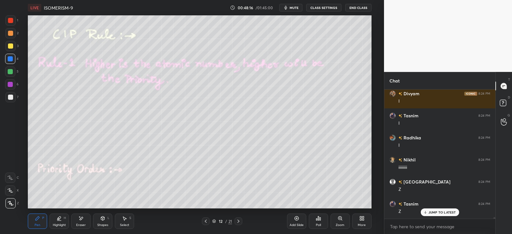
scroll to position [11203, 0]
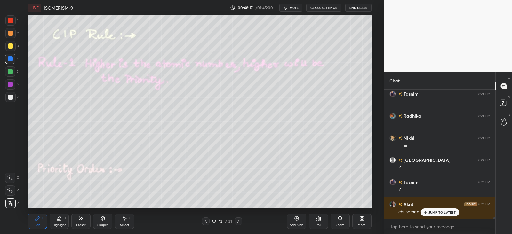
click at [10, 59] on div at bounding box center [10, 58] width 5 height 5
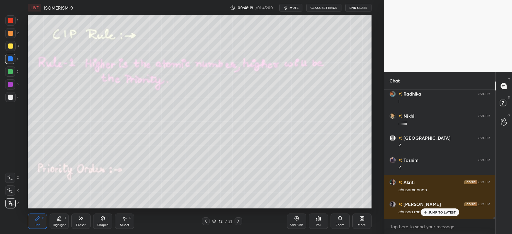
scroll to position [11247, 0]
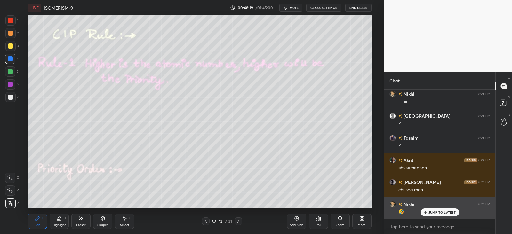
click at [432, 213] on p "JUMP TO LATEST" at bounding box center [443, 213] width 28 height 4
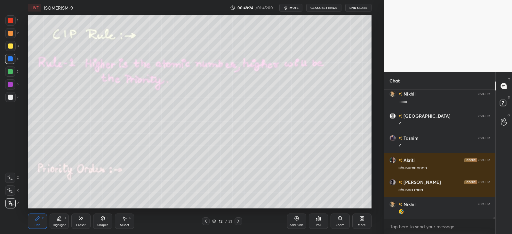
click at [11, 98] on div at bounding box center [10, 97] width 5 height 5
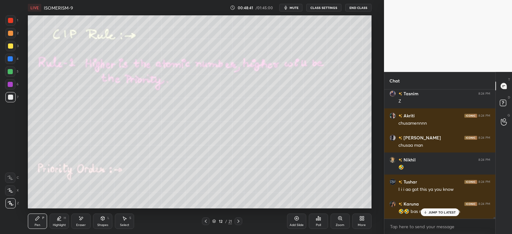
scroll to position [11313, 0]
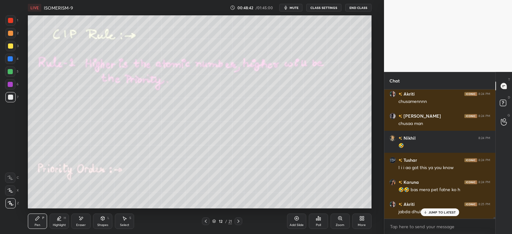
click at [10, 44] on div at bounding box center [10, 46] width 5 height 5
click at [59, 220] on icon at bounding box center [57, 219] width 1 height 1
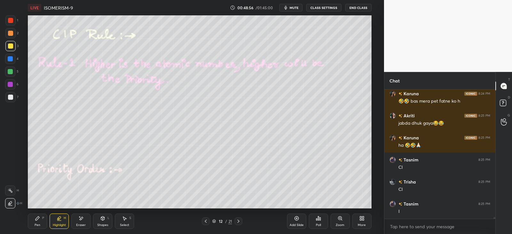
scroll to position [11424, 0]
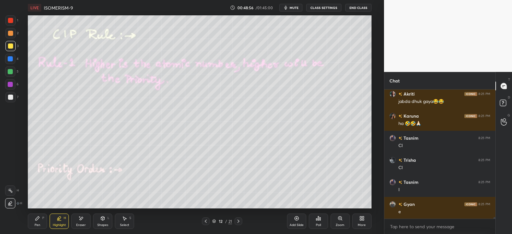
click at [41, 220] on div "Pen P" at bounding box center [37, 221] width 19 height 15
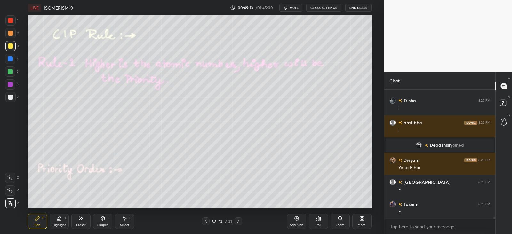
scroll to position [9273, 0]
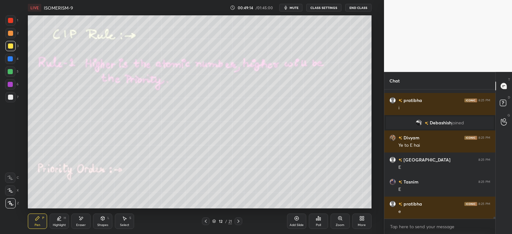
click at [11, 77] on div "5" at bounding box center [11, 73] width 13 height 13
click at [11, 59] on div at bounding box center [10, 58] width 5 height 5
click at [63, 221] on div "Highlight H" at bounding box center [59, 221] width 19 height 15
click at [12, 191] on icon at bounding box center [10, 190] width 5 height 5
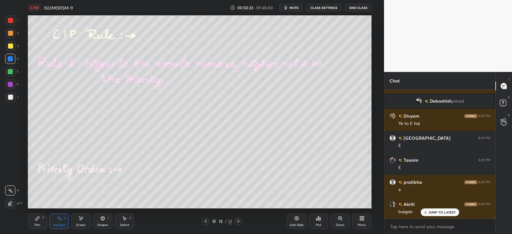
scroll to position [9317, 0]
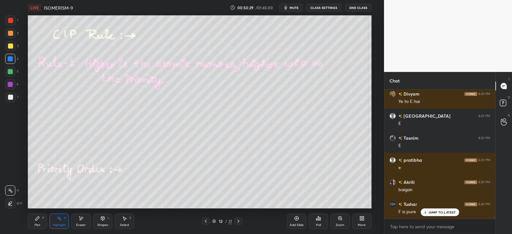
click at [42, 219] on div "P" at bounding box center [43, 218] width 2 height 3
click at [8, 95] on div at bounding box center [10, 97] width 5 height 5
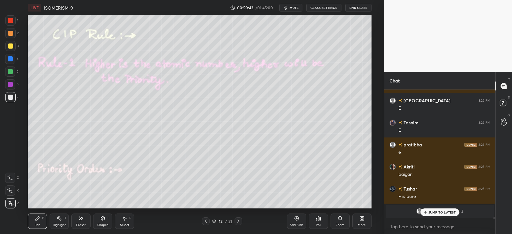
click at [428, 211] on div "JUMP TO LATEST" at bounding box center [440, 213] width 38 height 8
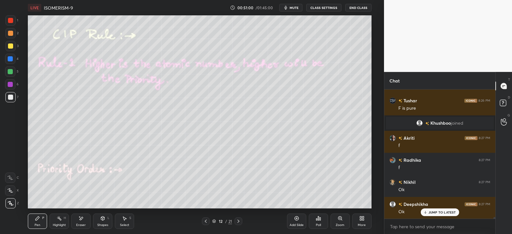
scroll to position [9443, 0]
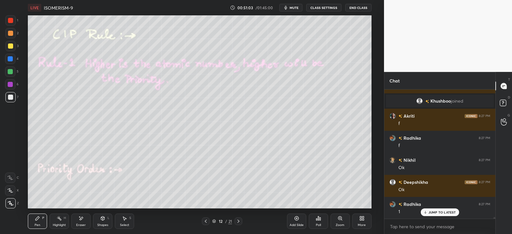
click at [62, 220] on icon at bounding box center [59, 218] width 5 height 5
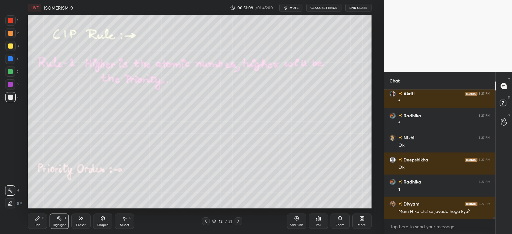
scroll to position [9487, 0]
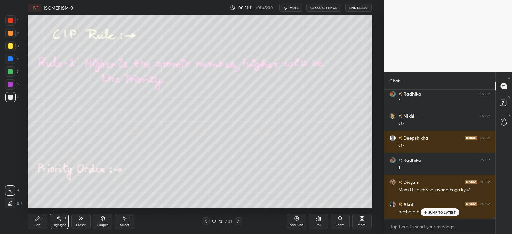
click at [42, 220] on div "Pen P" at bounding box center [37, 221] width 19 height 15
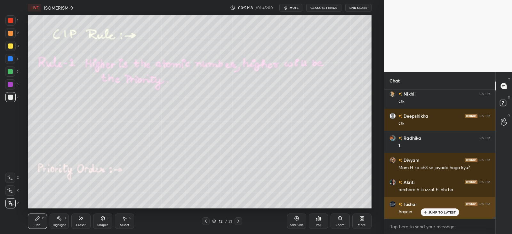
click at [434, 211] on p "JUMP TO LATEST" at bounding box center [443, 213] width 28 height 4
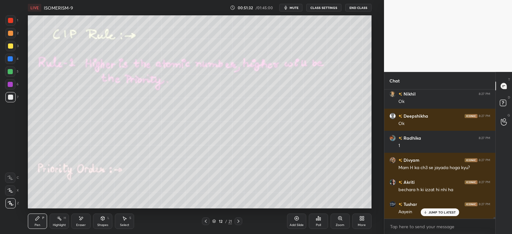
scroll to position [9531, 0]
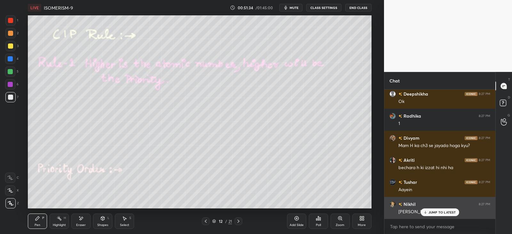
click at [436, 211] on p "JUMP TO LATEST" at bounding box center [443, 213] width 28 height 4
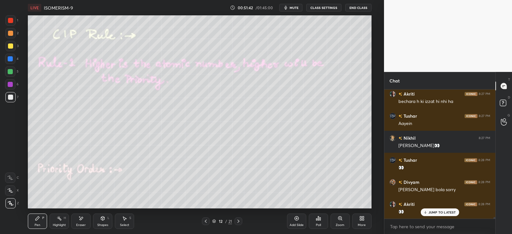
scroll to position [9620, 0]
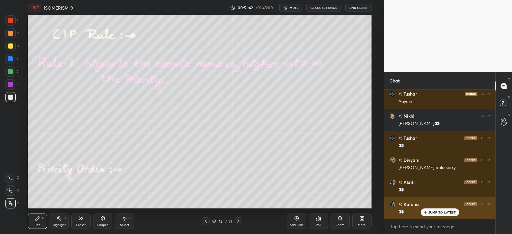
click at [429, 212] on p "JUMP TO LATEST" at bounding box center [443, 213] width 28 height 4
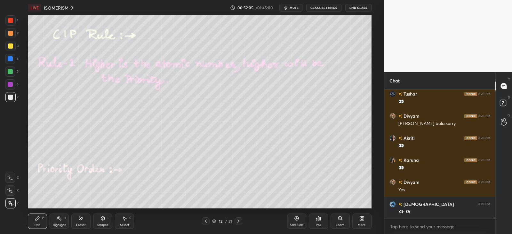
scroll to position [9686, 0]
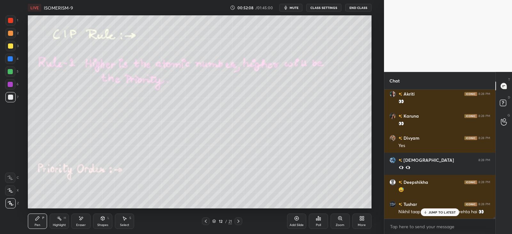
click at [12, 47] on div at bounding box center [10, 46] width 5 height 5
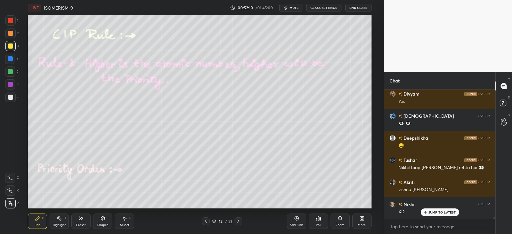
scroll to position [9774, 0]
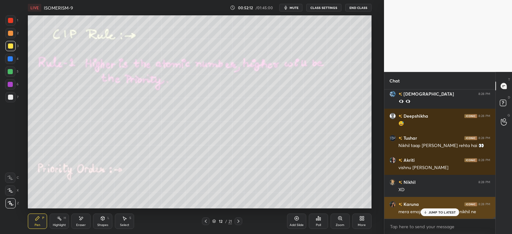
click at [437, 212] on p "JUMP TO LATEST" at bounding box center [443, 213] width 28 height 4
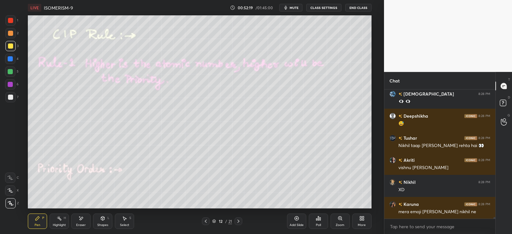
click at [83, 220] on icon at bounding box center [80, 218] width 5 height 5
click at [38, 217] on icon at bounding box center [38, 219] width 4 height 4
click at [59, 223] on div "Highlight H" at bounding box center [59, 221] width 19 height 15
click at [8, 203] on icon at bounding box center [10, 203] width 5 height 5
click at [13, 94] on div at bounding box center [10, 97] width 10 height 10
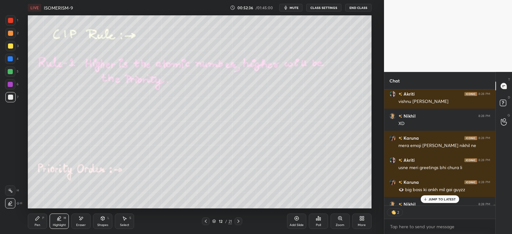
scroll to position [9876, 0]
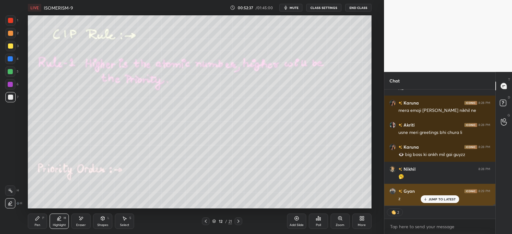
click at [431, 197] on p "JUMP TO LATEST" at bounding box center [443, 199] width 28 height 4
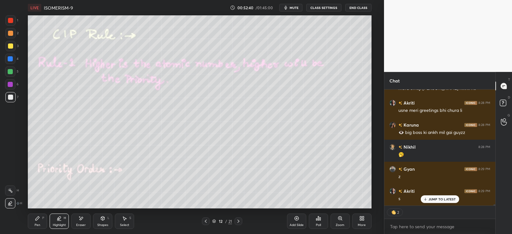
scroll to position [9920, 0]
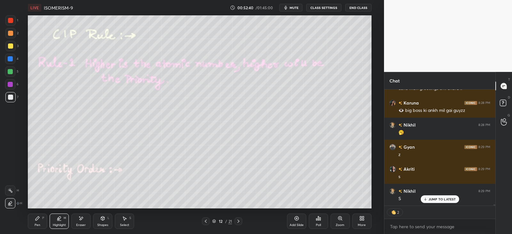
click at [39, 218] on icon at bounding box center [38, 219] width 4 height 4
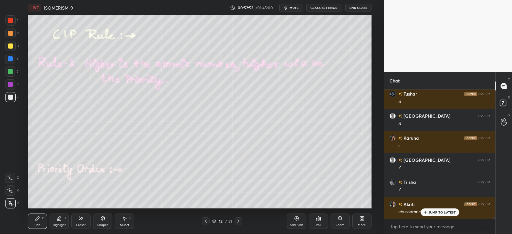
scroll to position [10061, 0]
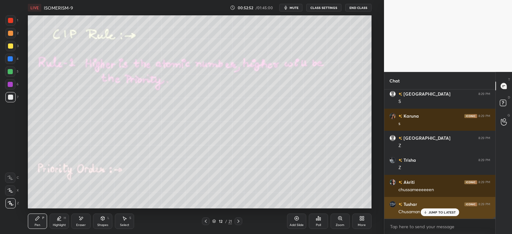
click at [428, 212] on div "JUMP TO LATEST" at bounding box center [440, 213] width 38 height 8
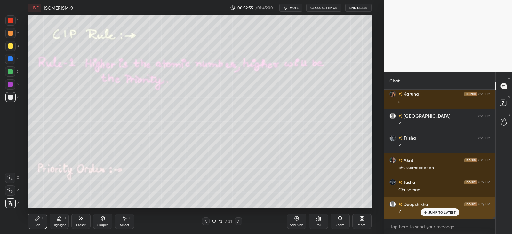
click at [427, 211] on icon at bounding box center [425, 213] width 4 height 4
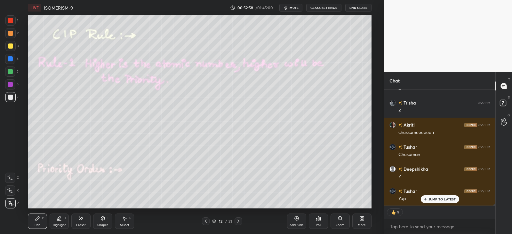
scroll to position [10141, 0]
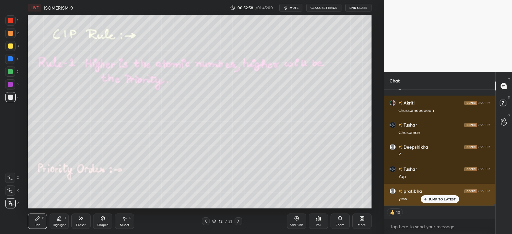
click at [438, 199] on p "JUMP TO LATEST" at bounding box center [443, 199] width 28 height 4
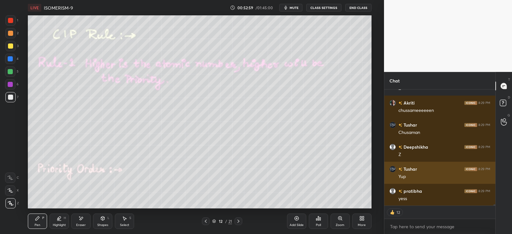
scroll to position [10185, 0]
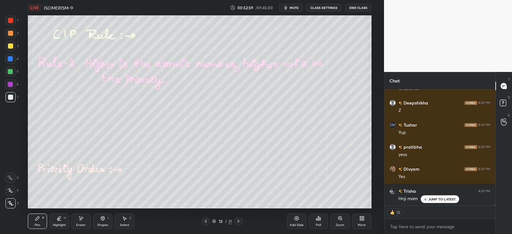
click at [8, 58] on div at bounding box center [10, 58] width 5 height 5
click at [433, 198] on p "JUMP TO LATEST" at bounding box center [443, 199] width 28 height 4
click at [238, 222] on icon at bounding box center [238, 221] width 5 height 5
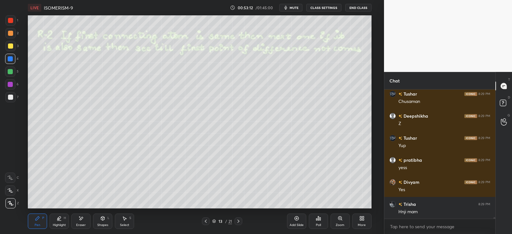
scroll to position [10194, 0]
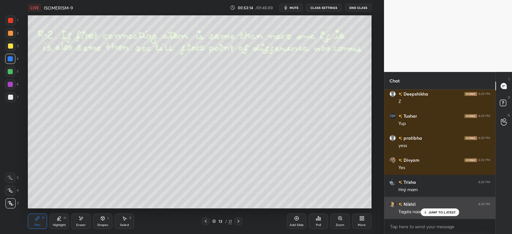
click at [426, 210] on div "JUMP TO LATEST" at bounding box center [440, 213] width 38 height 8
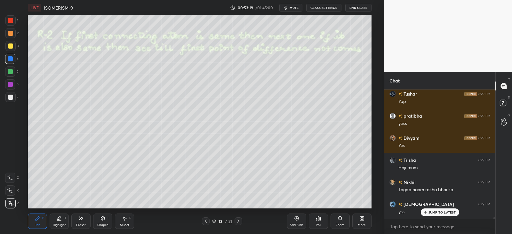
click at [106, 216] on div "Shapes L" at bounding box center [102, 221] width 19 height 15
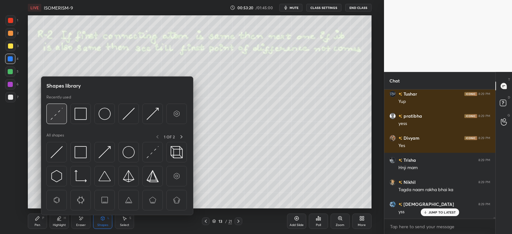
click at [60, 118] on img at bounding box center [57, 114] width 12 height 12
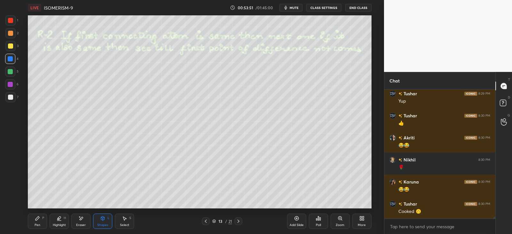
scroll to position [10371, 0]
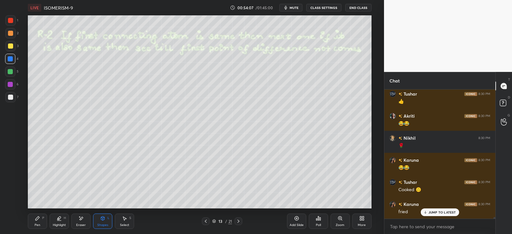
click at [42, 220] on div "Pen P" at bounding box center [37, 221] width 19 height 15
click at [8, 98] on div at bounding box center [10, 97] width 5 height 5
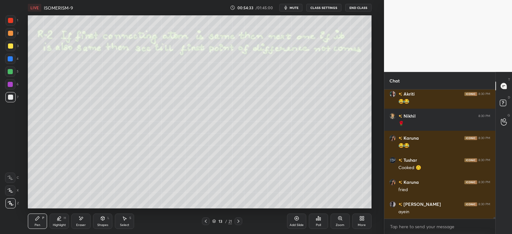
click at [60, 219] on icon at bounding box center [59, 218] width 5 height 5
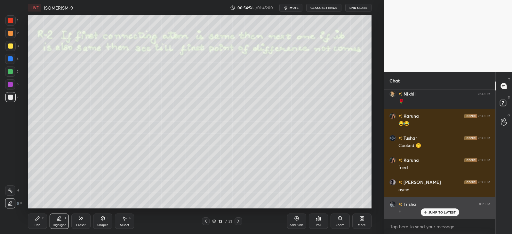
click at [434, 211] on p "JUMP TO LATEST" at bounding box center [443, 213] width 28 height 4
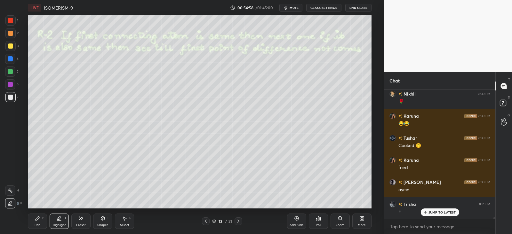
scroll to position [10437, 0]
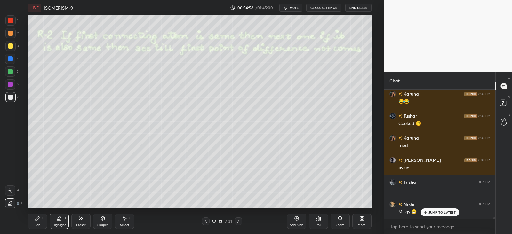
click at [107, 220] on div "Shapes L" at bounding box center [102, 221] width 19 height 15
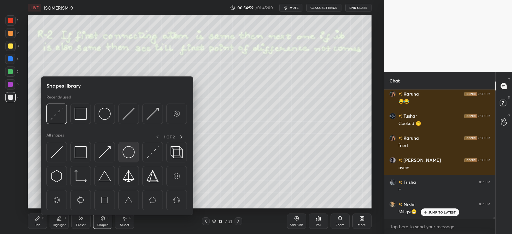
click at [132, 150] on img at bounding box center [129, 152] width 12 height 12
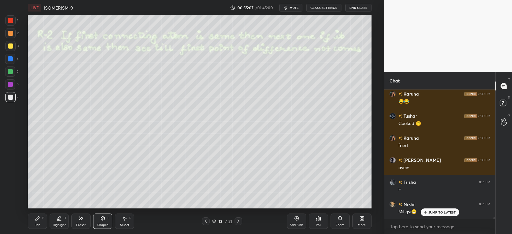
click at [101, 219] on icon at bounding box center [102, 218] width 5 height 5
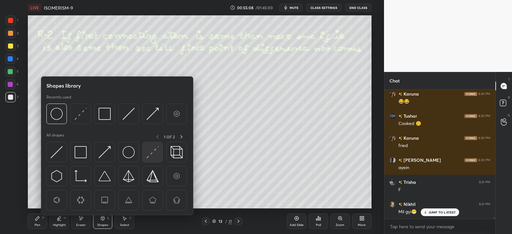
click at [160, 153] on div at bounding box center [152, 152] width 20 height 20
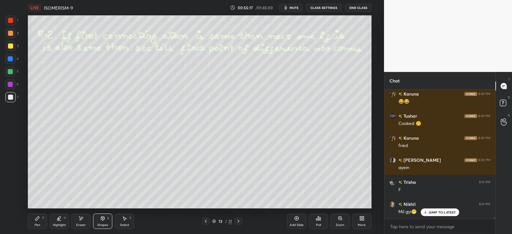
click at [37, 221] on div "Pen P" at bounding box center [37, 221] width 19 height 15
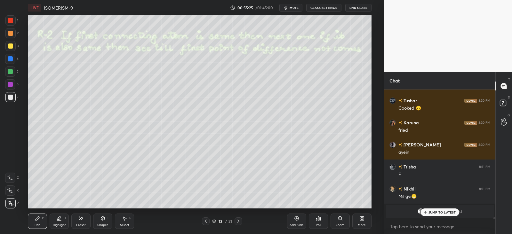
click at [433, 213] on p "JUMP TO LATEST" at bounding box center [443, 213] width 28 height 4
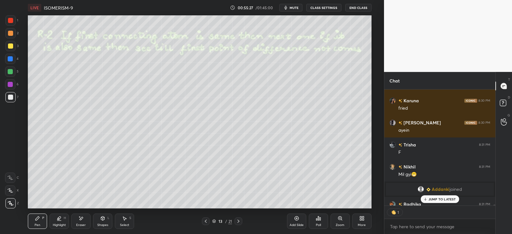
scroll to position [10576, 0]
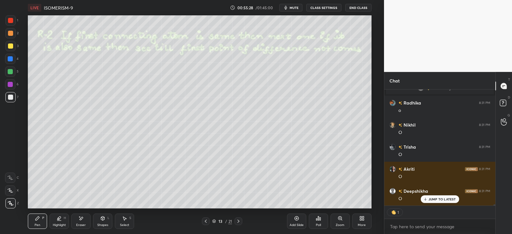
click at [58, 220] on icon at bounding box center [59, 218] width 5 height 5
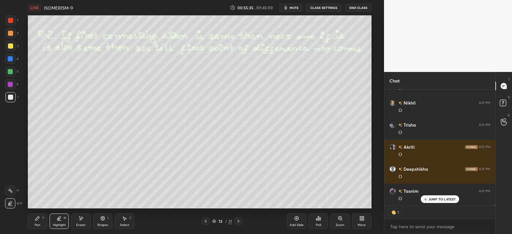
click at [59, 220] on icon at bounding box center [57, 219] width 1 height 1
click at [84, 220] on div "Eraser" at bounding box center [80, 221] width 19 height 15
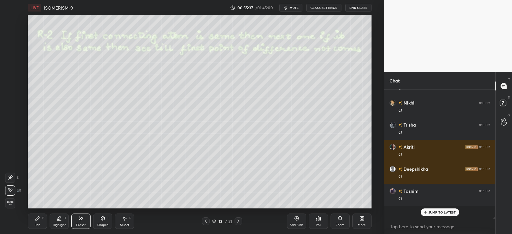
scroll to position [127, 109]
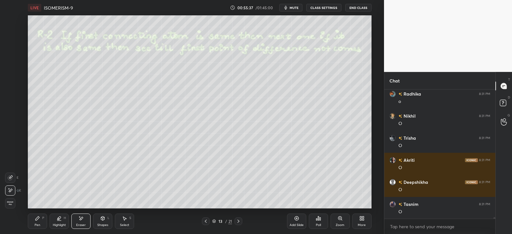
click at [82, 221] on icon at bounding box center [80, 218] width 5 height 5
click at [38, 221] on div "Pen P" at bounding box center [37, 221] width 19 height 15
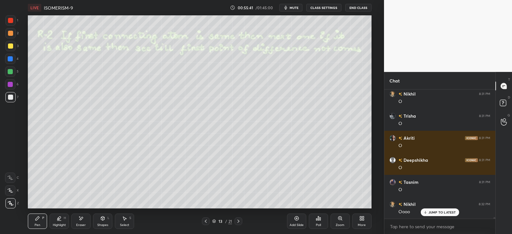
click at [59, 221] on div "Highlight H" at bounding box center [59, 221] width 19 height 15
click at [10, 44] on div at bounding box center [10, 46] width 5 height 5
click at [35, 221] on icon at bounding box center [37, 218] width 5 height 5
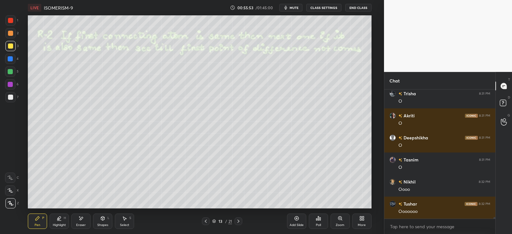
scroll to position [10651, 0]
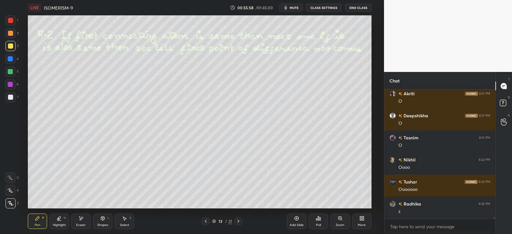
click at [11, 97] on div at bounding box center [10, 97] width 5 height 5
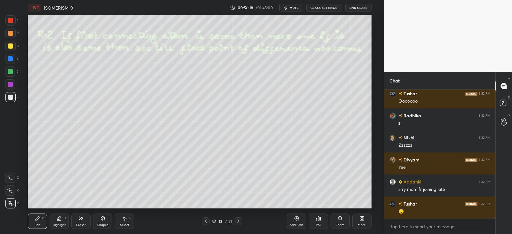
scroll to position [10762, 0]
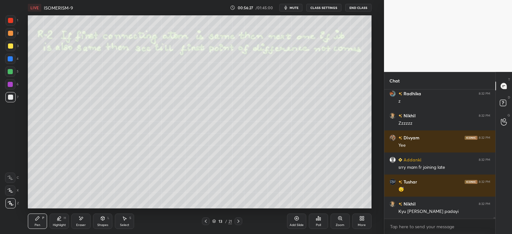
click at [61, 220] on icon at bounding box center [59, 218] width 5 height 5
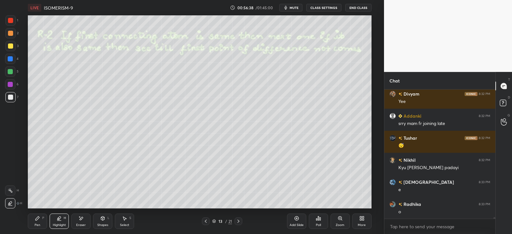
scroll to position [10828, 0]
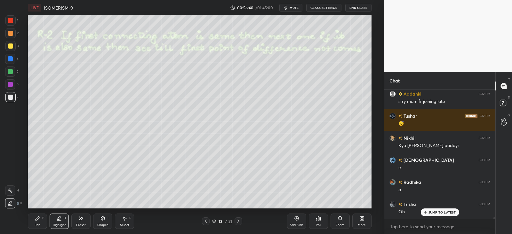
click at [46, 218] on div "Pen P" at bounding box center [37, 221] width 19 height 15
click at [103, 218] on icon at bounding box center [103, 218] width 4 height 1
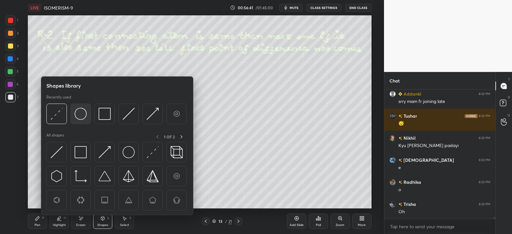
scroll to position [10850, 0]
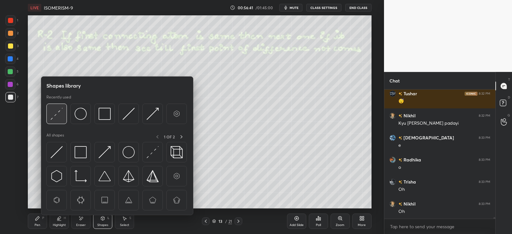
click at [60, 114] on img at bounding box center [57, 114] width 12 height 12
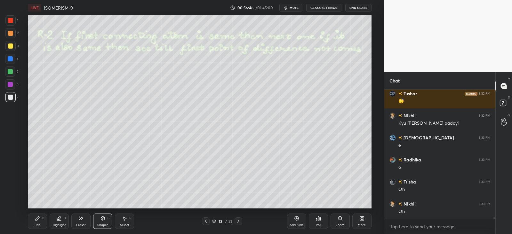
scroll to position [10872, 0]
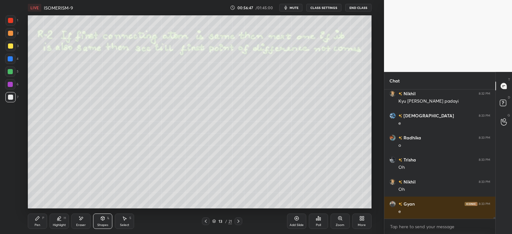
click at [39, 225] on div "Pen" at bounding box center [38, 225] width 6 height 3
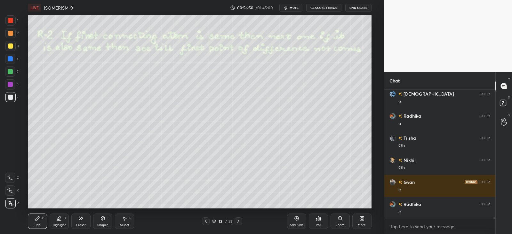
scroll to position [10916, 0]
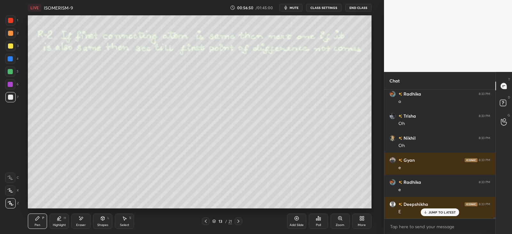
click at [12, 72] on div at bounding box center [10, 71] width 5 height 5
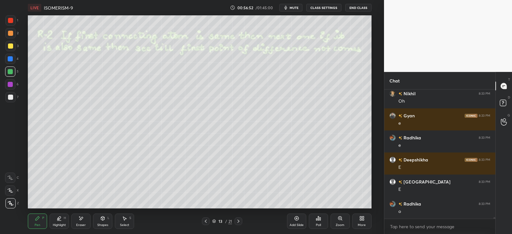
scroll to position [114, 109]
click at [12, 28] on div "1" at bounding box center [11, 21] width 13 height 13
click at [10, 34] on div at bounding box center [10, 33] width 5 height 5
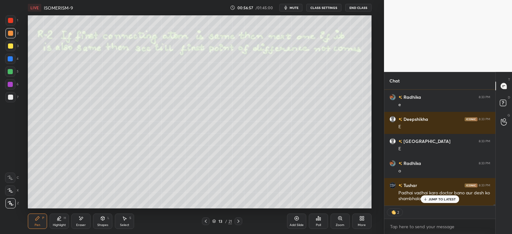
click at [60, 218] on icon at bounding box center [59, 218] width 3 height 3
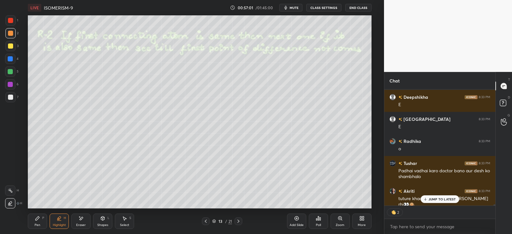
scroll to position [11045, 0]
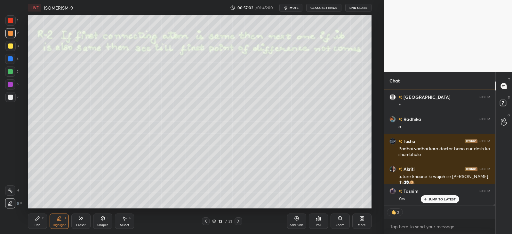
click at [40, 222] on div "Pen P" at bounding box center [37, 221] width 19 height 15
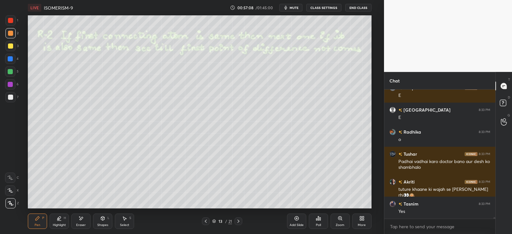
scroll to position [11055, 0]
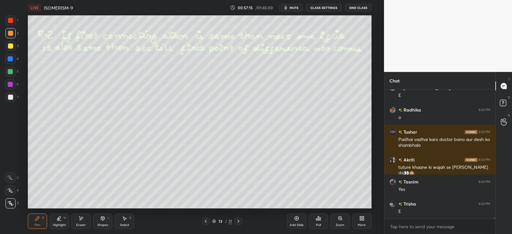
click at [10, 97] on div at bounding box center [10, 97] width 5 height 5
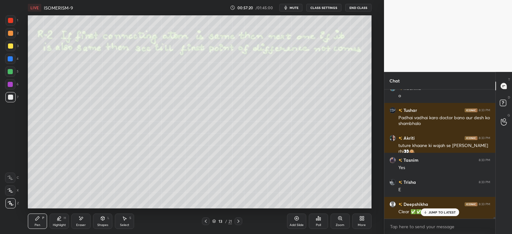
scroll to position [11121, 0]
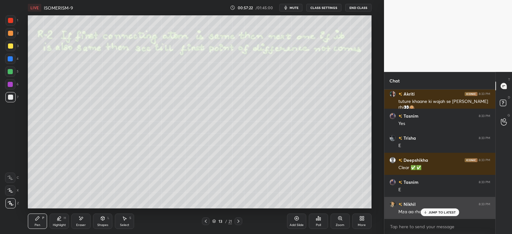
click at [428, 210] on div "JUMP TO LATEST" at bounding box center [440, 213] width 38 height 8
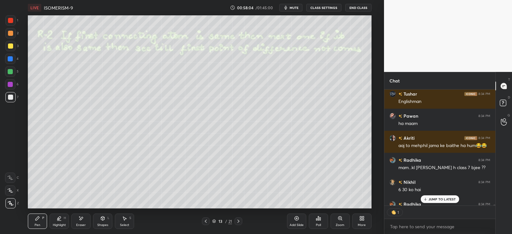
scroll to position [11317, 0]
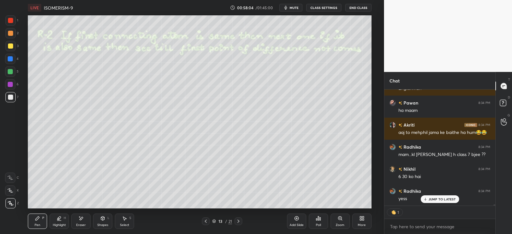
click at [424, 200] on icon at bounding box center [425, 199] width 4 height 4
click at [60, 220] on icon at bounding box center [59, 218] width 5 height 5
click at [101, 221] on icon at bounding box center [102, 218] width 5 height 5
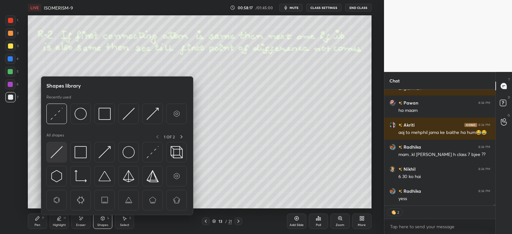
click at [60, 154] on img at bounding box center [57, 152] width 12 height 12
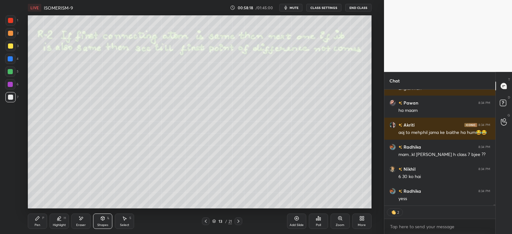
click at [105, 218] on icon at bounding box center [102, 218] width 5 height 5
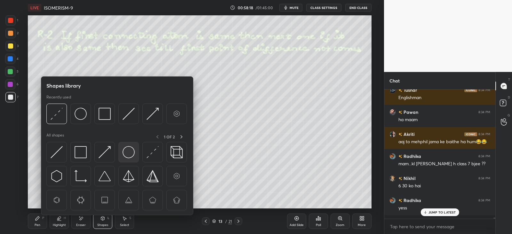
scroll to position [11304, 0]
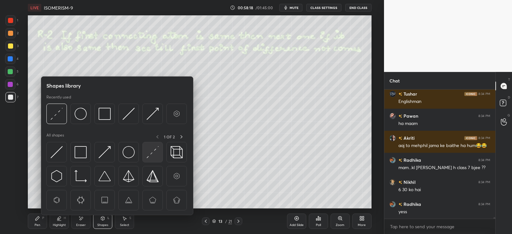
click at [155, 152] on img at bounding box center [153, 152] width 12 height 12
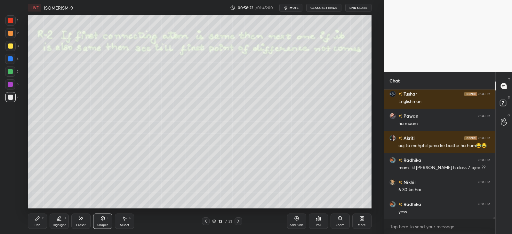
click at [41, 219] on div "Pen P" at bounding box center [37, 221] width 19 height 15
click at [11, 68] on div at bounding box center [10, 72] width 10 height 10
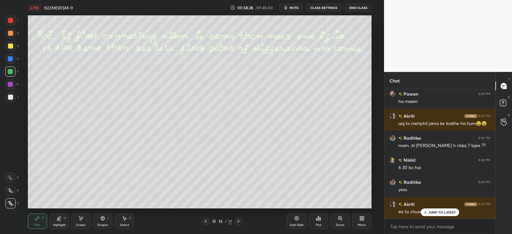
click at [56, 219] on div "Highlight H" at bounding box center [59, 221] width 19 height 15
click at [38, 224] on div "Pen" at bounding box center [38, 225] width 6 height 3
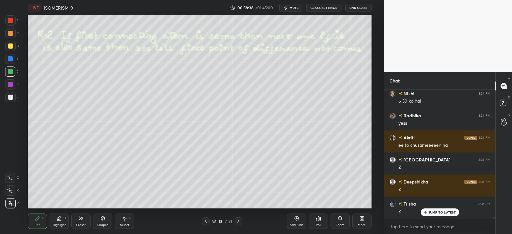
scroll to position [11414, 0]
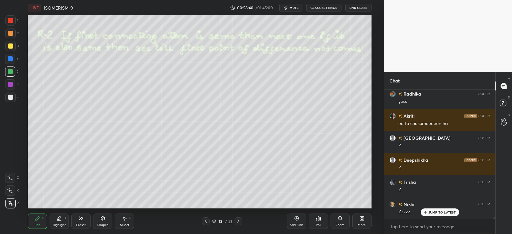
click at [10, 98] on div at bounding box center [10, 97] width 5 height 5
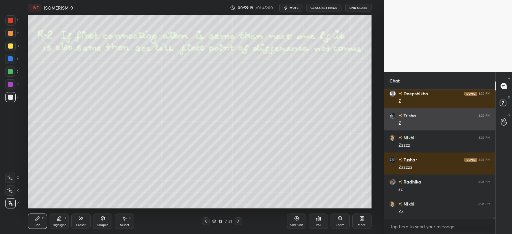
scroll to position [11503, 0]
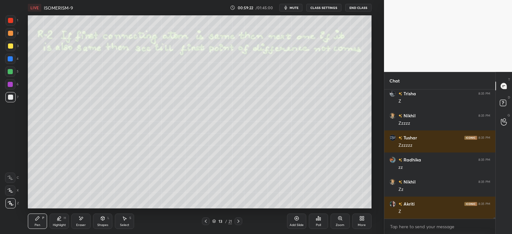
click at [59, 220] on icon at bounding box center [59, 218] width 5 height 5
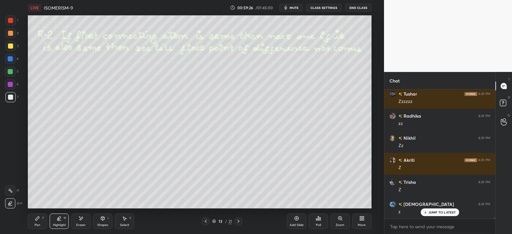
scroll to position [11569, 0]
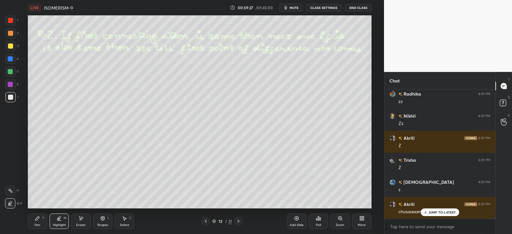
click at [12, 186] on div at bounding box center [10, 191] width 10 height 10
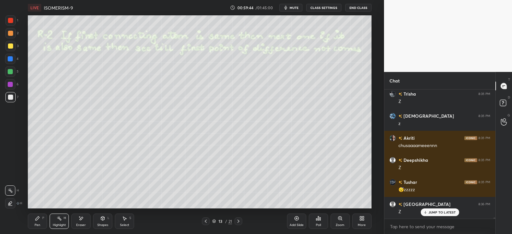
scroll to position [11657, 0]
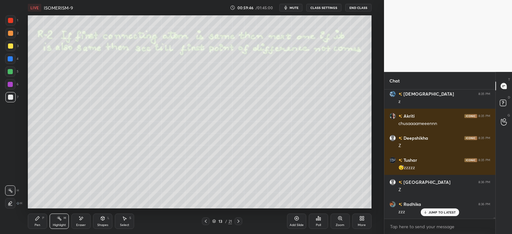
click at [13, 58] on div at bounding box center [10, 59] width 10 height 10
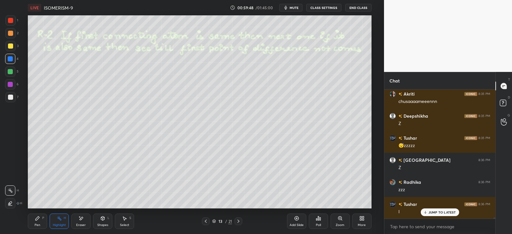
click at [15, 205] on div at bounding box center [10, 203] width 10 height 10
click at [54, 218] on div "Highlight H" at bounding box center [59, 221] width 19 height 15
click at [36, 219] on icon at bounding box center [38, 219] width 4 height 4
click at [237, 223] on icon at bounding box center [238, 221] width 5 height 5
click at [206, 222] on icon at bounding box center [206, 221] width 2 height 3
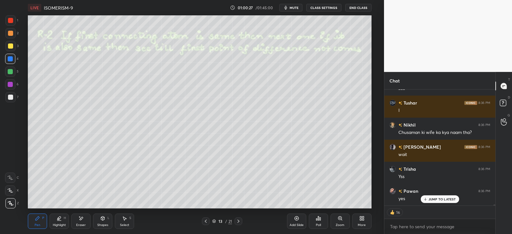
scroll to position [11803, 0]
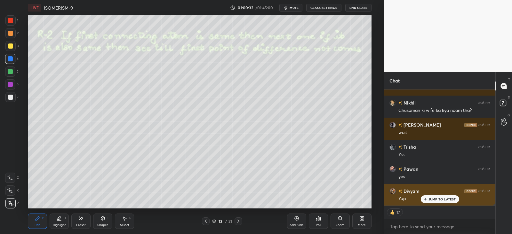
click at [427, 199] on icon at bounding box center [425, 199] width 4 height 4
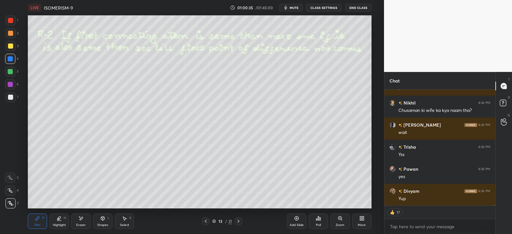
scroll to position [11825, 0]
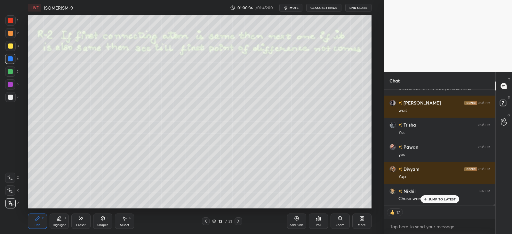
click at [239, 220] on icon at bounding box center [238, 221] width 5 height 5
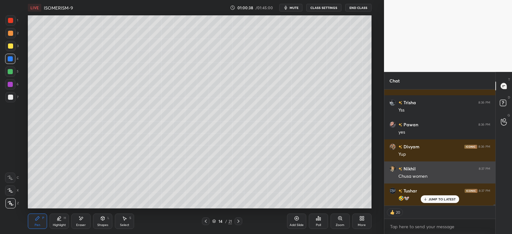
scroll to position [11913, 0]
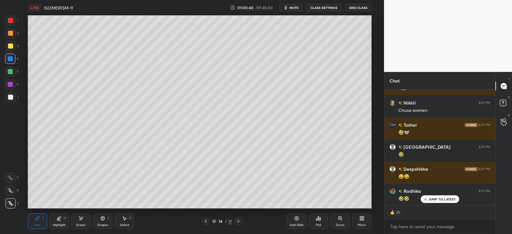
click at [8, 46] on div at bounding box center [10, 46] width 5 height 5
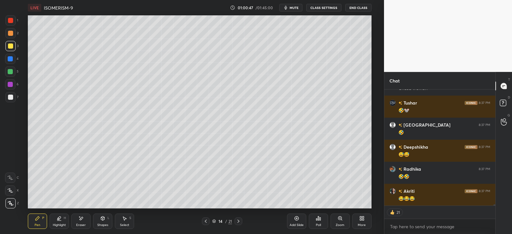
click at [9, 97] on div at bounding box center [10, 97] width 5 height 5
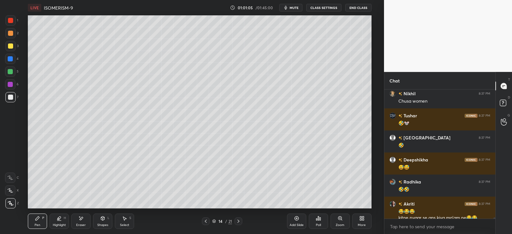
scroll to position [11929, 0]
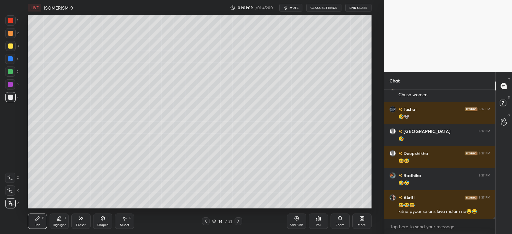
click at [63, 219] on div "Highlight H" at bounding box center [59, 221] width 19 height 15
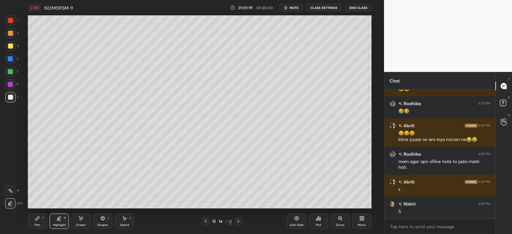
scroll to position [12023, 0]
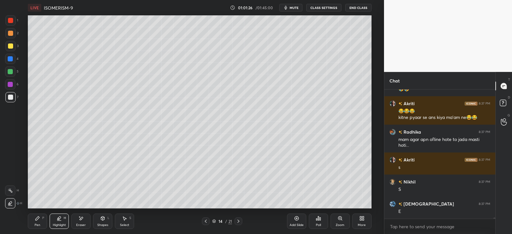
click at [40, 219] on div "Pen P" at bounding box center [37, 221] width 19 height 15
click at [11, 44] on div at bounding box center [10, 46] width 5 height 5
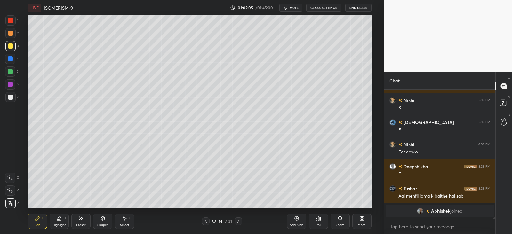
scroll to position [12126, 0]
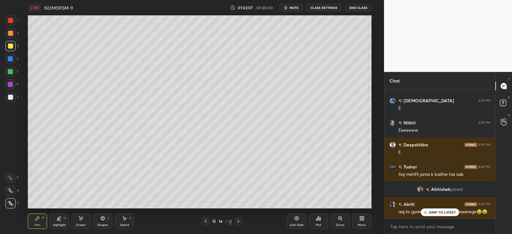
click at [425, 213] on icon at bounding box center [425, 212] width 0 height 2
click at [12, 60] on div at bounding box center [10, 58] width 5 height 5
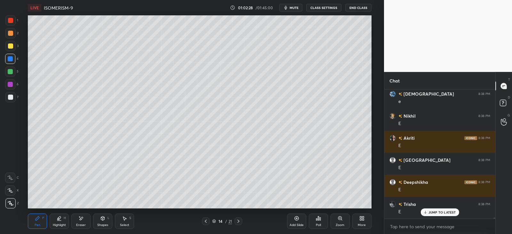
scroll to position [12281, 0]
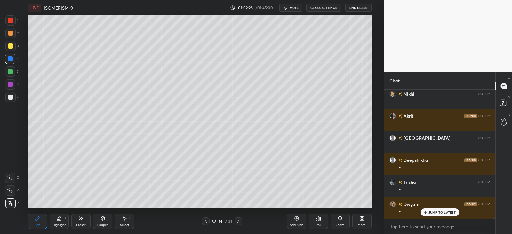
click at [65, 217] on div "H" at bounding box center [65, 218] width 2 height 3
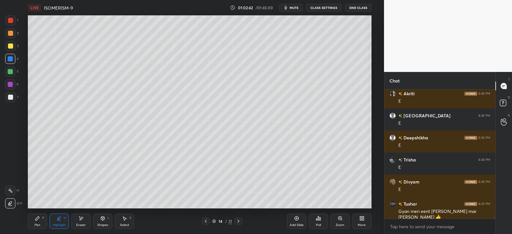
scroll to position [12325, 0]
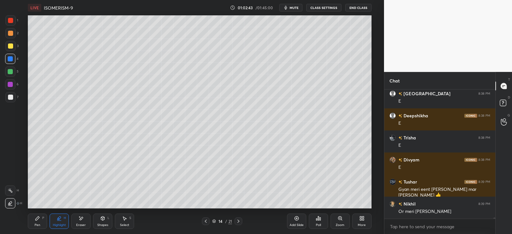
click at [42, 219] on div "P" at bounding box center [43, 218] width 2 height 3
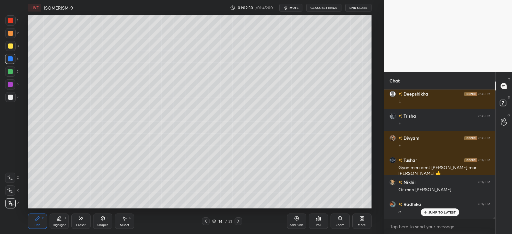
click at [12, 49] on div at bounding box center [10, 46] width 10 height 10
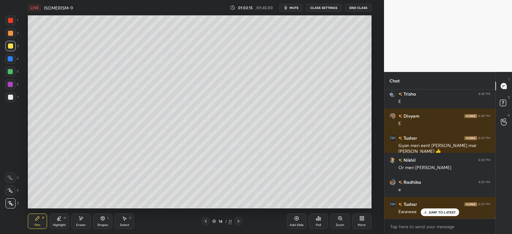
click at [428, 212] on div "JUMP TO LATEST" at bounding box center [440, 213] width 38 height 8
click at [60, 220] on icon at bounding box center [59, 218] width 5 height 5
click at [10, 189] on icon at bounding box center [10, 190] width 5 height 5
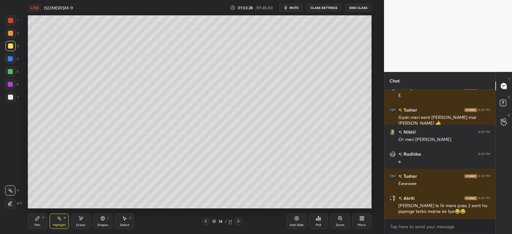
click at [42, 220] on div "Pen P" at bounding box center [37, 221] width 19 height 15
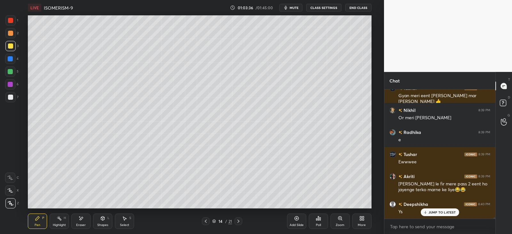
click at [59, 221] on div "Highlight H" at bounding box center [59, 221] width 19 height 15
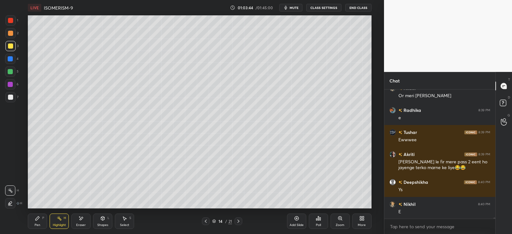
click at [59, 219] on rect at bounding box center [59, 219] width 3 height 3
click at [9, 199] on div at bounding box center [10, 203] width 10 height 10
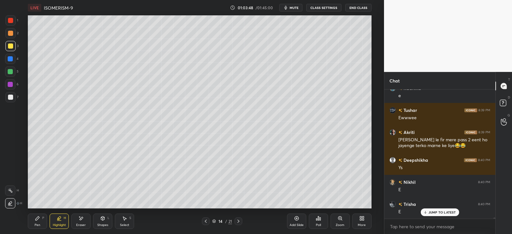
click at [39, 220] on icon at bounding box center [37, 218] width 5 height 5
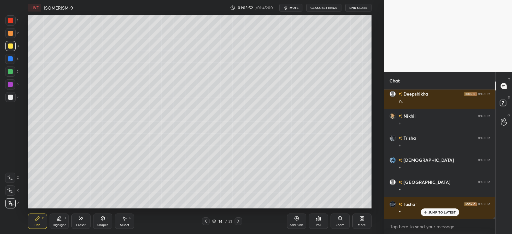
scroll to position [12551, 0]
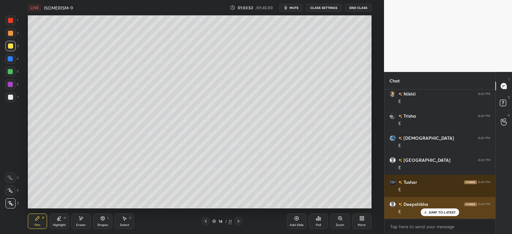
click at [429, 211] on p "JUMP TO LATEST" at bounding box center [443, 213] width 28 height 4
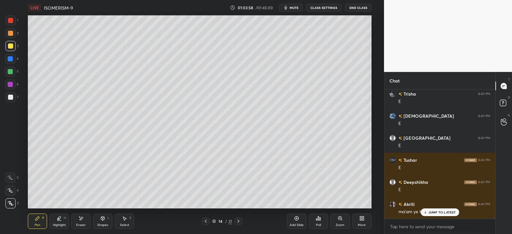
click at [428, 209] on div "JUMP TO LATEST" at bounding box center [440, 213] width 38 height 8
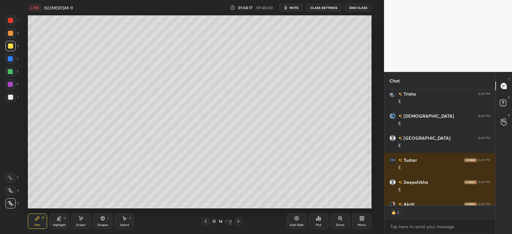
scroll to position [12587, 0]
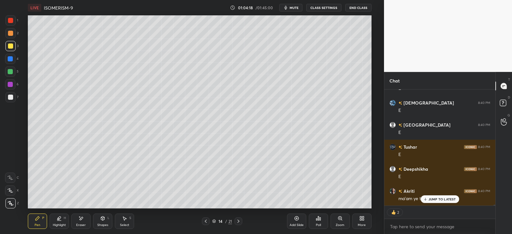
click at [427, 199] on icon at bounding box center [425, 199] width 4 height 4
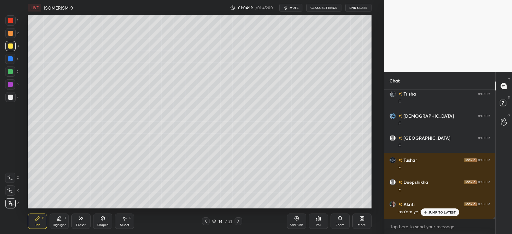
scroll to position [12574, 0]
click at [431, 211] on p "JUMP TO LATEST" at bounding box center [443, 213] width 28 height 4
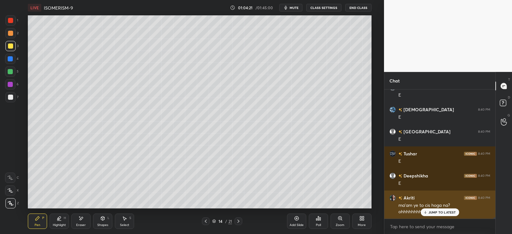
click at [429, 211] on p "JUMP TO LATEST" at bounding box center [443, 213] width 28 height 4
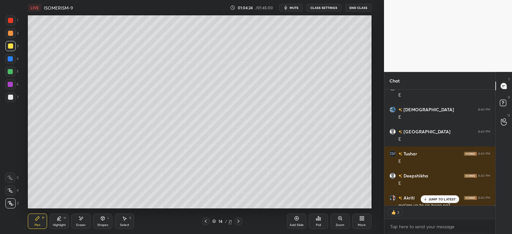
scroll to position [12600, 0]
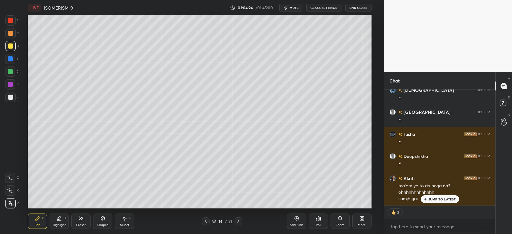
click at [208, 219] on icon at bounding box center [205, 221] width 5 height 5
click at [207, 221] on icon at bounding box center [205, 221] width 5 height 5
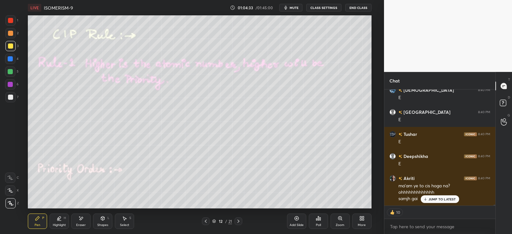
click at [429, 199] on p "JUMP TO LATEST" at bounding box center [443, 199] width 28 height 4
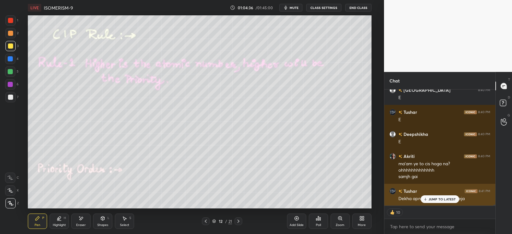
click at [427, 200] on icon at bounding box center [425, 199] width 4 height 4
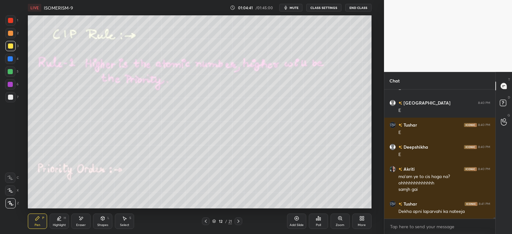
scroll to position [12631, 0]
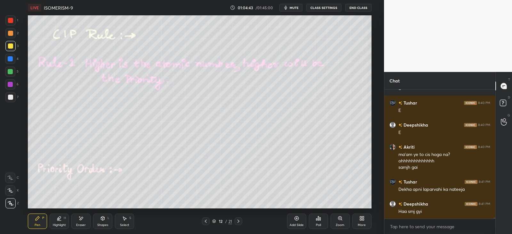
click at [240, 224] on icon at bounding box center [238, 221] width 5 height 5
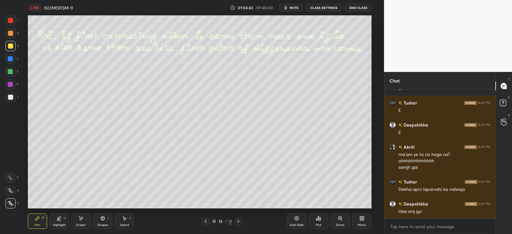
click at [240, 222] on icon at bounding box center [238, 221] width 5 height 5
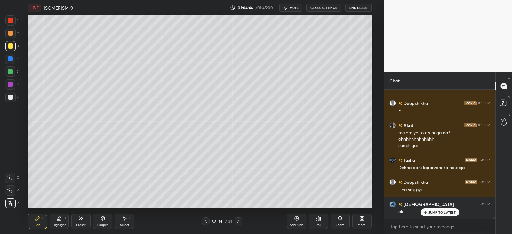
click at [238, 222] on icon at bounding box center [238, 221] width 5 height 5
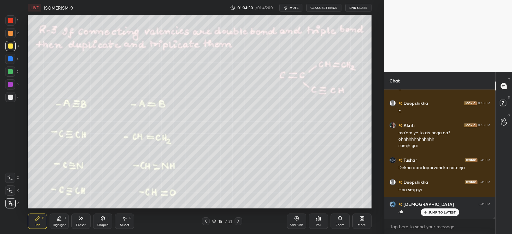
click at [106, 221] on div "Shapes L" at bounding box center [102, 221] width 19 height 15
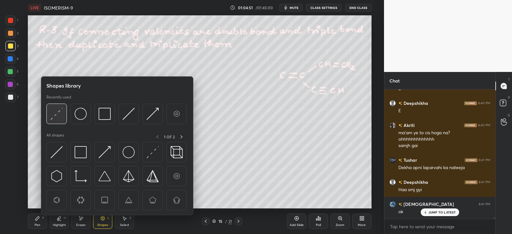
click at [59, 120] on img at bounding box center [57, 114] width 12 height 12
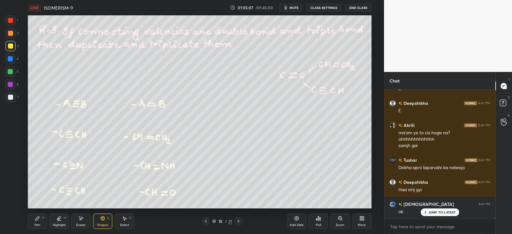
scroll to position [12675, 0]
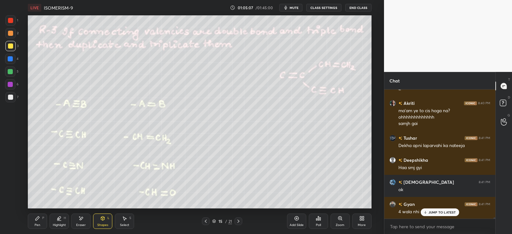
click at [43, 217] on div "P" at bounding box center [43, 218] width 2 height 3
click at [427, 212] on icon at bounding box center [425, 213] width 4 height 4
click at [205, 223] on icon at bounding box center [205, 221] width 5 height 5
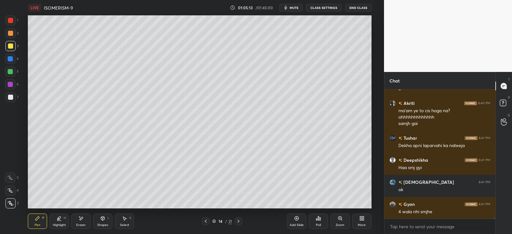
click at [205, 221] on icon at bounding box center [205, 221] width 5 height 5
click at [80, 219] on icon at bounding box center [82, 218] width 4 height 3
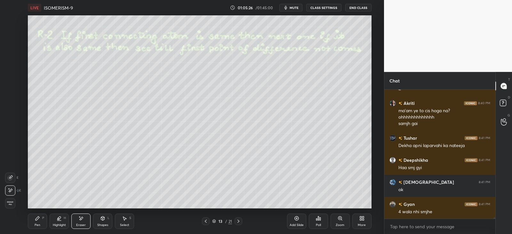
click at [41, 221] on div "Pen P" at bounding box center [37, 221] width 19 height 15
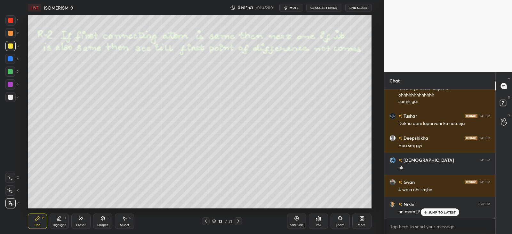
scroll to position [12719, 0]
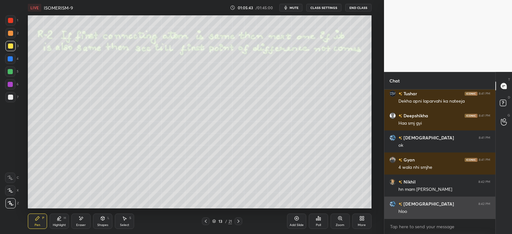
click at [427, 213] on div "hloo" at bounding box center [444, 212] width 92 height 6
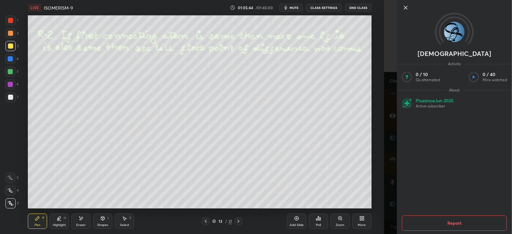
scroll to position [12741, 0]
click at [382, 199] on div "1 2 3 4 5 6 7 C X Z E E Erase all H H LIVE ISOMERISM-9 01:05:44 / 01:45:00 mute…" at bounding box center [192, 117] width 384 height 234
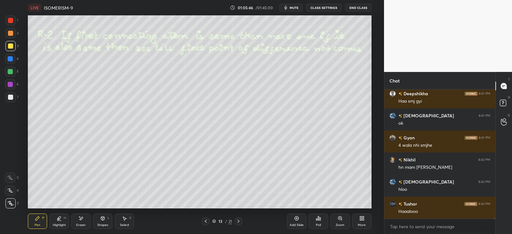
click at [59, 217] on icon at bounding box center [59, 218] width 3 height 3
click at [13, 189] on div at bounding box center [10, 191] width 10 height 10
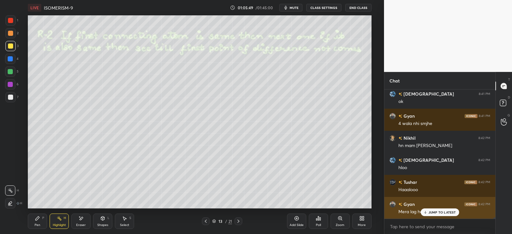
click at [437, 213] on p "JUMP TO LATEST" at bounding box center [443, 213] width 28 height 4
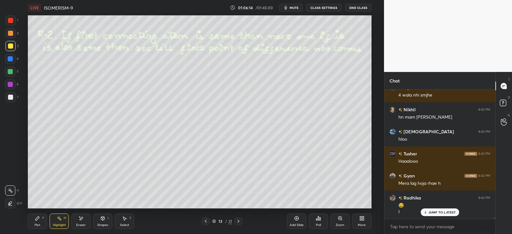
scroll to position [12814, 0]
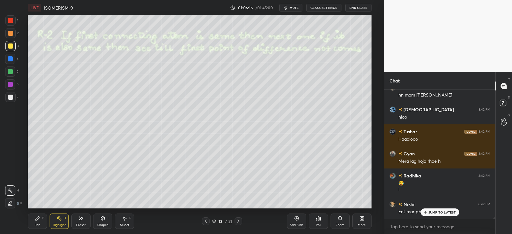
click at [428, 212] on div "JUMP TO LATEST" at bounding box center [440, 213] width 38 height 8
click at [9, 201] on icon at bounding box center [10, 203] width 5 height 5
click at [40, 218] on div "Pen P" at bounding box center [37, 221] width 19 height 15
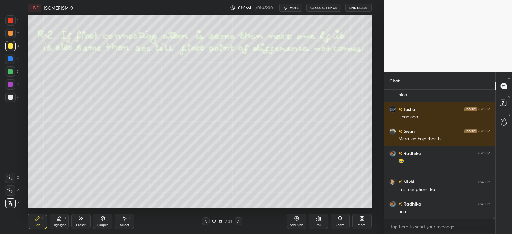
click at [10, 97] on div at bounding box center [10, 97] width 5 height 5
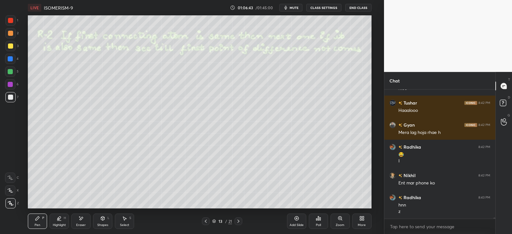
click at [241, 222] on icon at bounding box center [238, 221] width 5 height 5
click at [242, 218] on div at bounding box center [239, 222] width 8 height 8
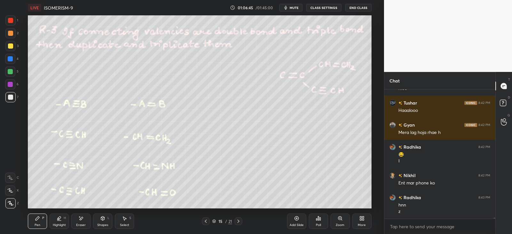
scroll to position [12849, 0]
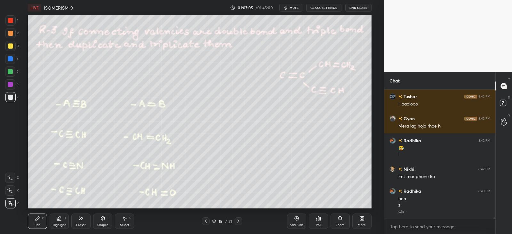
click at [60, 221] on div "Highlight H" at bounding box center [59, 221] width 19 height 15
click at [10, 192] on icon at bounding box center [10, 190] width 5 height 5
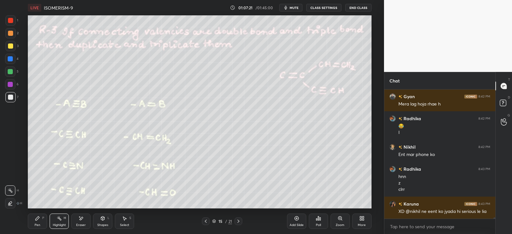
click at [43, 215] on div "Pen P" at bounding box center [37, 221] width 19 height 15
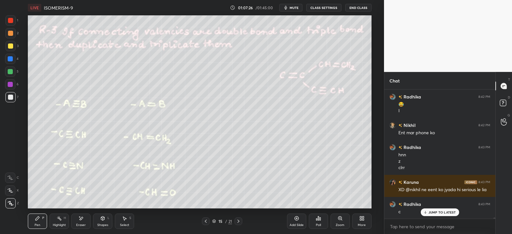
click at [61, 217] on icon at bounding box center [59, 218] width 5 height 5
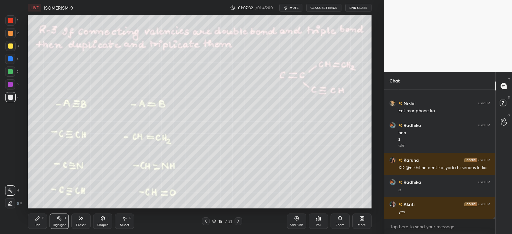
click at [46, 219] on div "Pen P" at bounding box center [37, 221] width 19 height 15
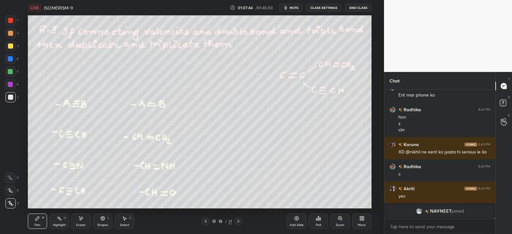
click at [238, 221] on icon at bounding box center [238, 221] width 2 height 3
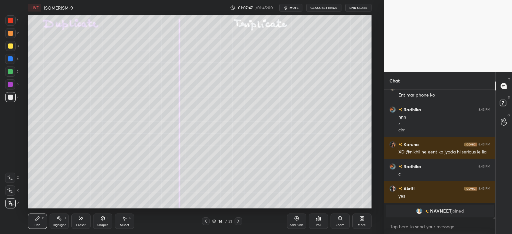
click at [208, 222] on div at bounding box center [206, 222] width 8 height 8
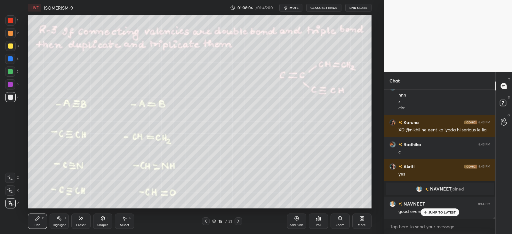
scroll to position [11921, 0]
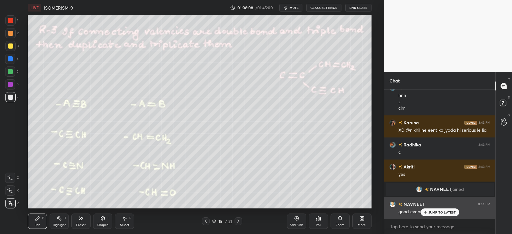
click at [437, 211] on p "JUMP TO LATEST" at bounding box center [443, 213] width 28 height 4
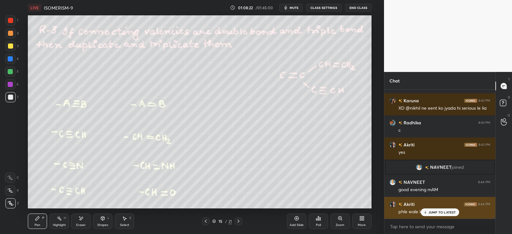
click at [436, 211] on p "JUMP TO LATEST" at bounding box center [443, 213] width 28 height 4
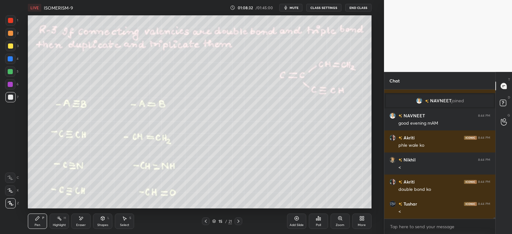
scroll to position [12032, 0]
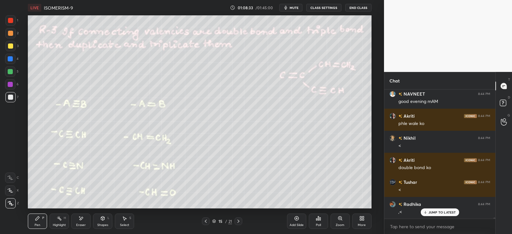
click at [60, 221] on icon at bounding box center [59, 218] width 5 height 5
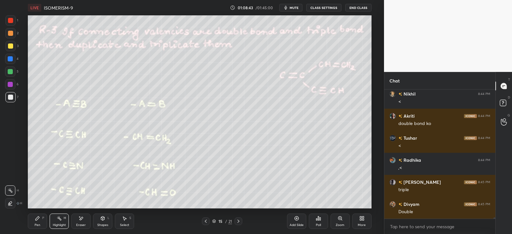
scroll to position [12098, 0]
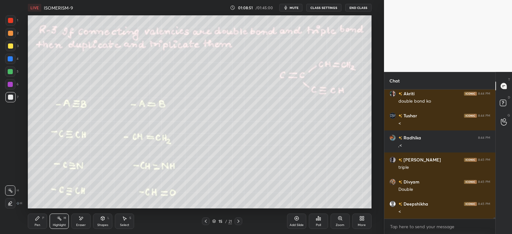
click at [37, 217] on icon at bounding box center [38, 219] width 4 height 4
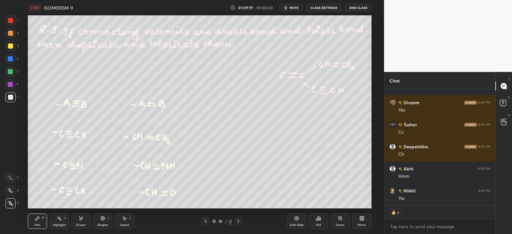
scroll to position [12266, 0]
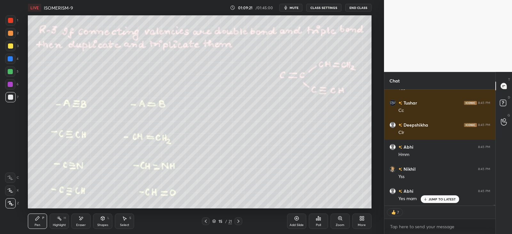
click at [237, 221] on icon at bounding box center [238, 221] width 5 height 5
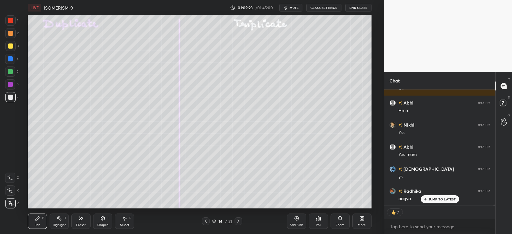
scroll to position [12332, 0]
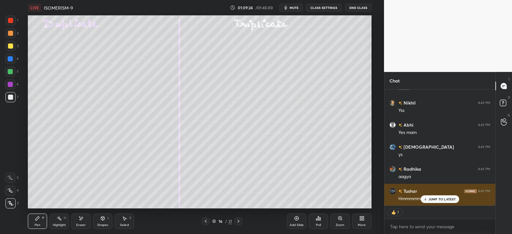
click at [436, 195] on div "Hmmmmm" at bounding box center [444, 199] width 92 height 8
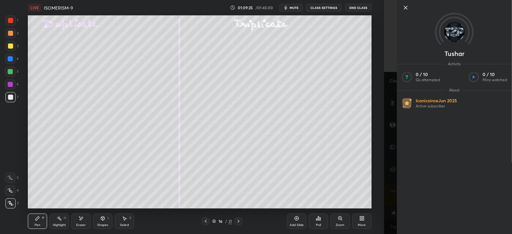
click at [373, 205] on div "Setting up your live class Poll for secs No correct answer Start poll" at bounding box center [199, 111] width 358 height 193
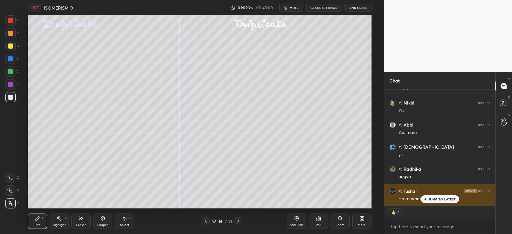
click at [432, 200] on p "JUMP TO LATEST" at bounding box center [443, 199] width 28 height 4
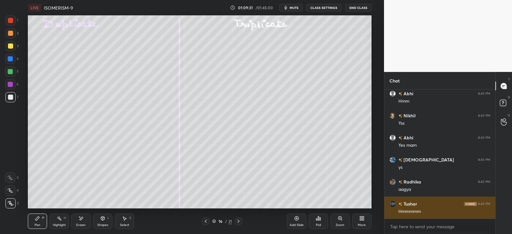
scroll to position [127, 109]
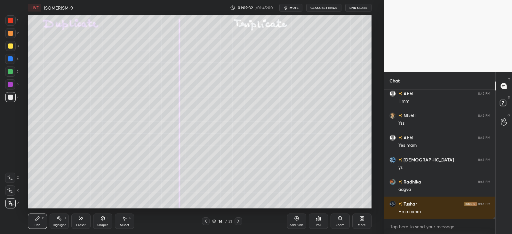
click at [12, 45] on div at bounding box center [10, 46] width 5 height 5
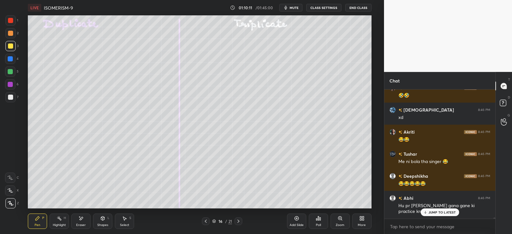
scroll to position [12545, 0]
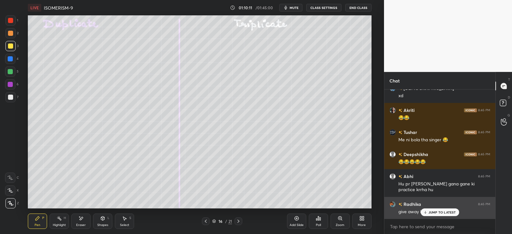
click at [427, 212] on icon at bounding box center [425, 213] width 4 height 4
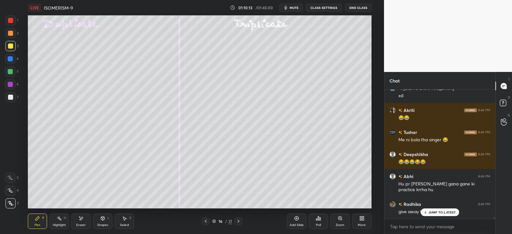
scroll to position [12568, 0]
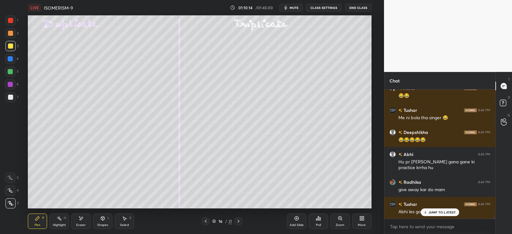
click at [427, 213] on icon at bounding box center [425, 213] width 4 height 4
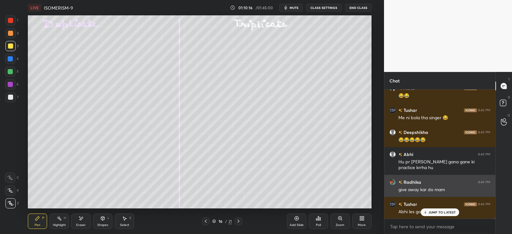
scroll to position [12590, 0]
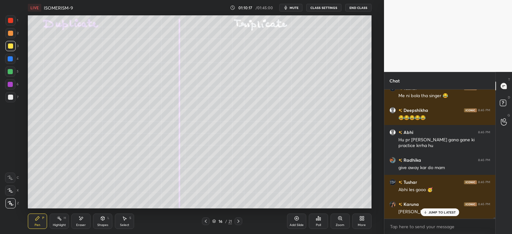
click at [426, 212] on icon at bounding box center [425, 213] width 4 height 4
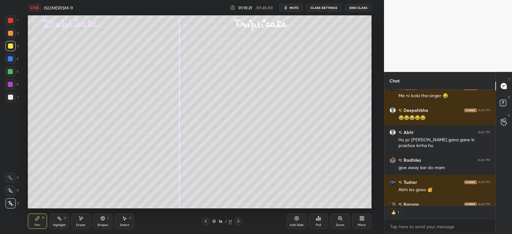
scroll to position [12609, 0]
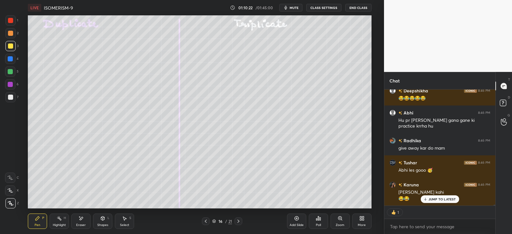
click at [427, 199] on icon at bounding box center [425, 199] width 4 height 4
click at [8, 33] on div at bounding box center [10, 33] width 5 height 5
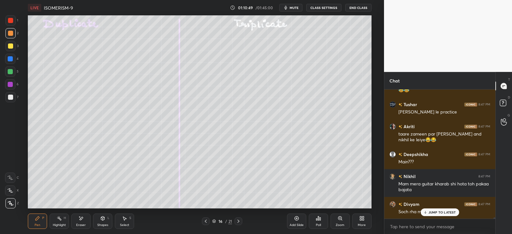
scroll to position [12740, 0]
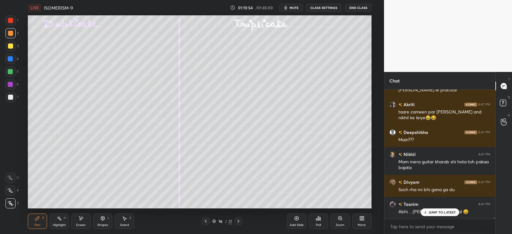
click at [433, 211] on p "JUMP TO LATEST" at bounding box center [443, 213] width 28 height 4
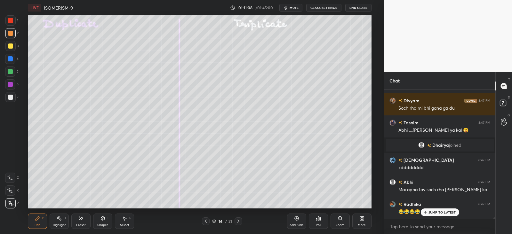
scroll to position [12600, 0]
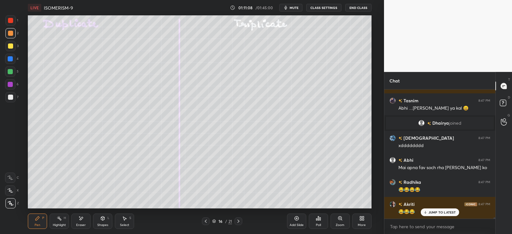
click at [429, 210] on div "JUMP TO LATEST" at bounding box center [440, 213] width 38 height 8
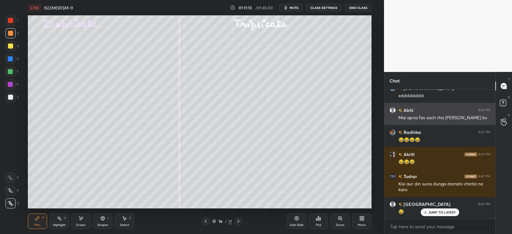
scroll to position [12672, 0]
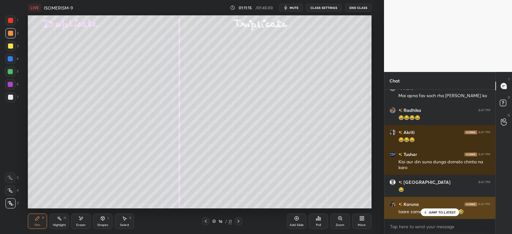
click at [427, 212] on icon at bounding box center [425, 213] width 4 height 4
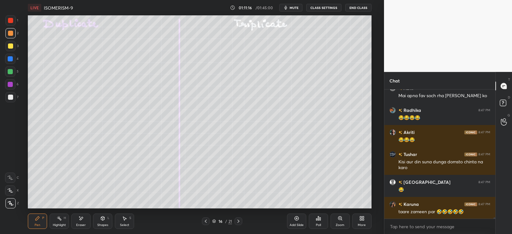
click at [12, 45] on div at bounding box center [10, 46] width 5 height 5
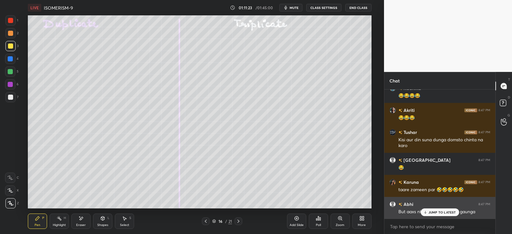
click at [432, 212] on p "JUMP TO LATEST" at bounding box center [443, 213] width 28 height 4
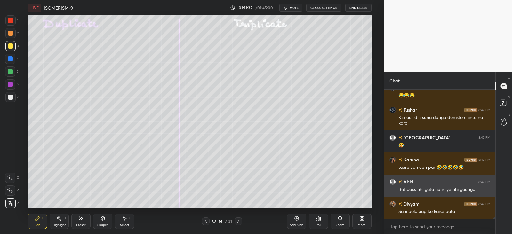
scroll to position [12738, 0]
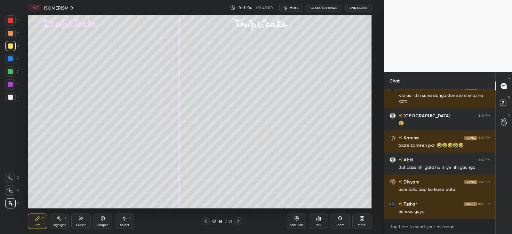
click at [61, 218] on icon at bounding box center [59, 218] width 5 height 5
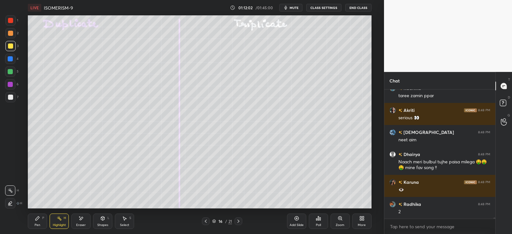
scroll to position [12926, 0]
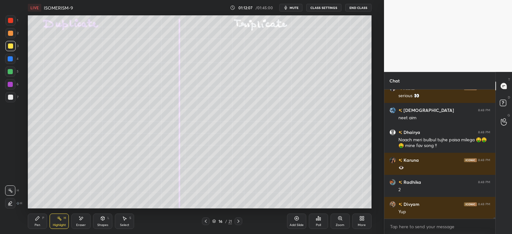
click at [44, 217] on div "P" at bounding box center [43, 218] width 2 height 3
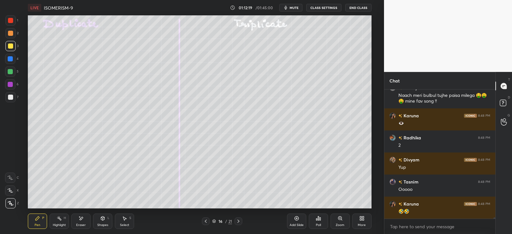
scroll to position [12998, 0]
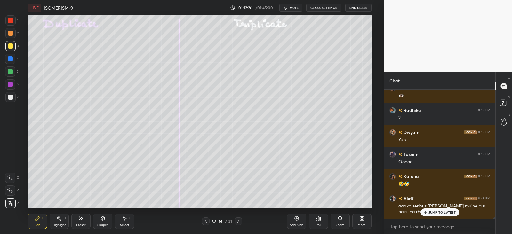
click at [60, 218] on rect at bounding box center [59, 219] width 3 height 3
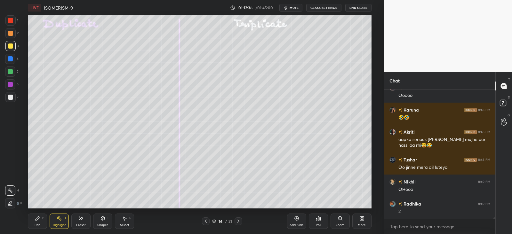
scroll to position [13086, 0]
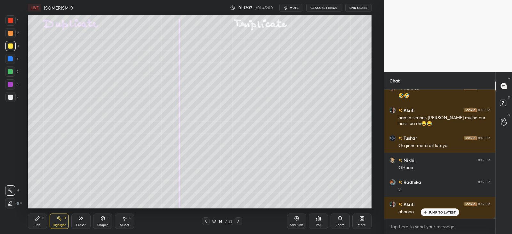
click at [43, 217] on div "P" at bounding box center [43, 218] width 2 height 3
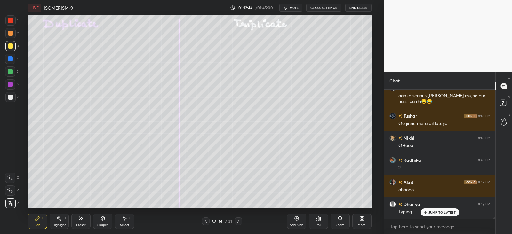
click at [102, 218] on icon at bounding box center [103, 219] width 4 height 4
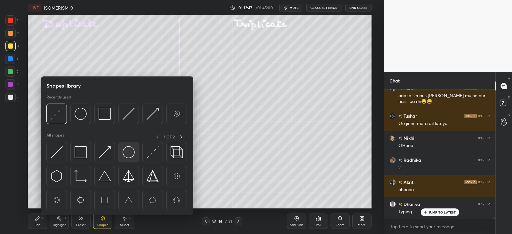
click at [131, 152] on img at bounding box center [129, 152] width 12 height 12
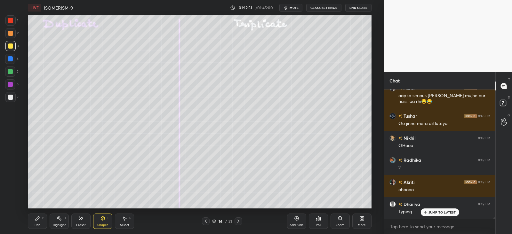
click at [38, 220] on icon at bounding box center [37, 218] width 5 height 5
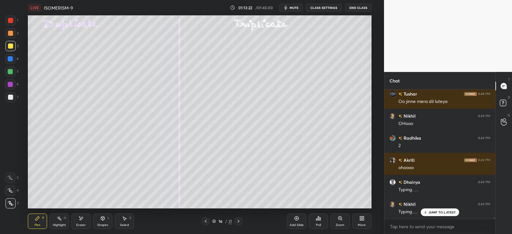
click at [10, 34] on div at bounding box center [10, 33] width 5 height 5
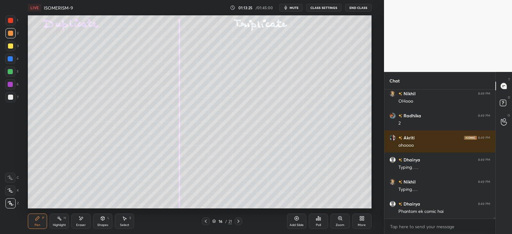
scroll to position [13175, 0]
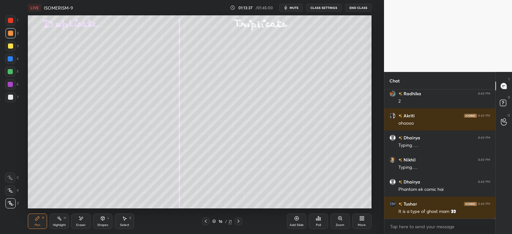
click at [62, 219] on icon at bounding box center [59, 218] width 5 height 5
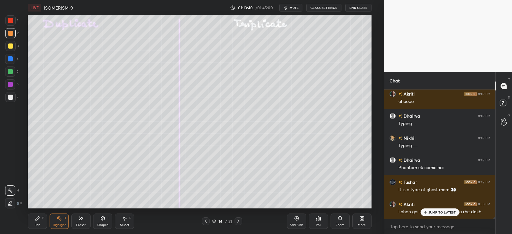
click at [39, 220] on icon at bounding box center [37, 218] width 5 height 5
click at [428, 212] on div "JUMP TO LATEST" at bounding box center [440, 213] width 38 height 8
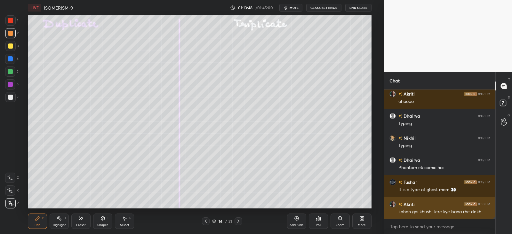
scroll to position [13219, 0]
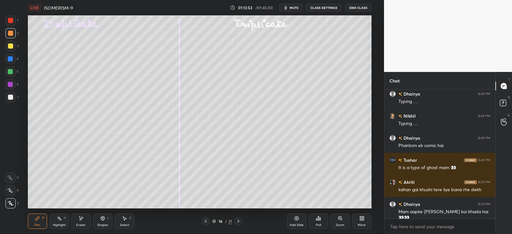
click at [101, 219] on icon at bounding box center [103, 219] width 4 height 4
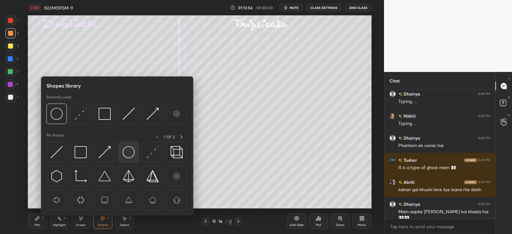
click at [130, 149] on img at bounding box center [129, 152] width 12 height 12
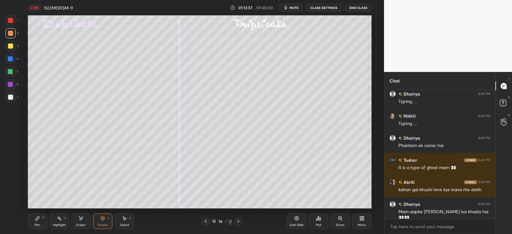
click at [37, 219] on icon at bounding box center [38, 219] width 4 height 4
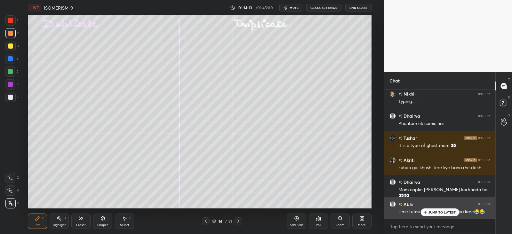
click at [429, 208] on div "Hme tumse hua h pyaar hm kya kree😂😂" at bounding box center [444, 212] width 92 height 8
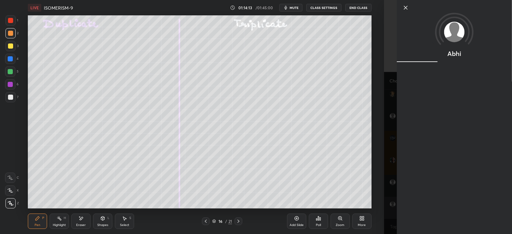
scroll to position [13263, 0]
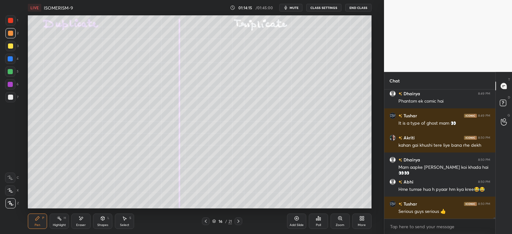
click at [104, 219] on icon at bounding box center [103, 219] width 4 height 4
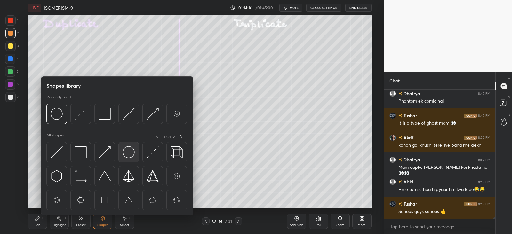
click at [133, 154] on img at bounding box center [129, 152] width 12 height 12
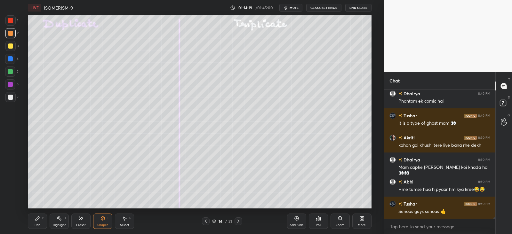
click at [40, 220] on icon at bounding box center [37, 218] width 5 height 5
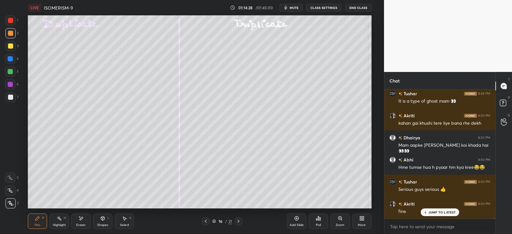
scroll to position [13307, 0]
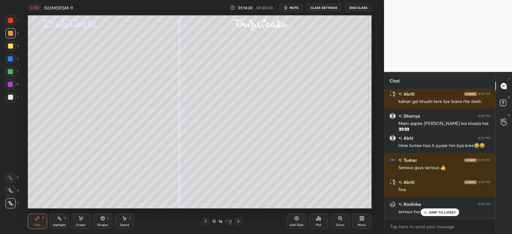
click at [422, 215] on div "JUMP TO LATEST" at bounding box center [440, 213] width 38 height 8
click at [38, 221] on div "Pen P" at bounding box center [37, 221] width 19 height 15
click at [13, 98] on div at bounding box center [10, 97] width 5 height 5
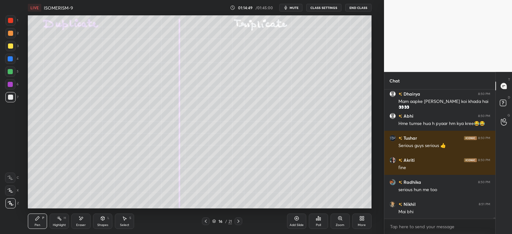
scroll to position [13351, 0]
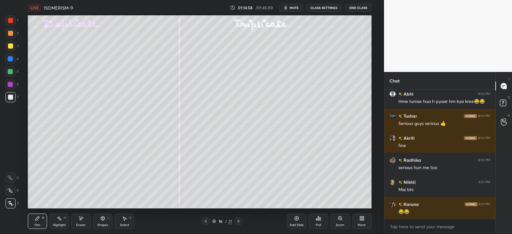
click at [109, 221] on div "Shapes L" at bounding box center [102, 221] width 19 height 15
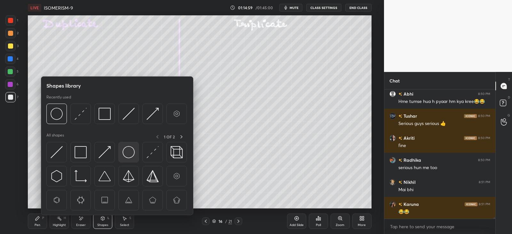
click at [129, 154] on img at bounding box center [129, 152] width 12 height 12
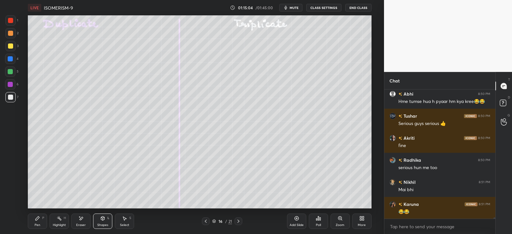
click at [46, 225] on div "Pen P" at bounding box center [37, 221] width 19 height 15
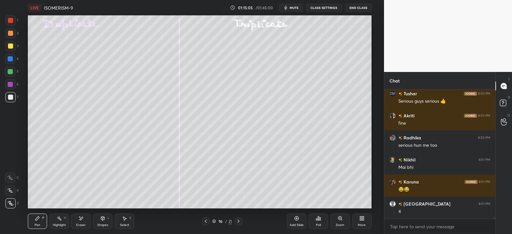
scroll to position [13396, 0]
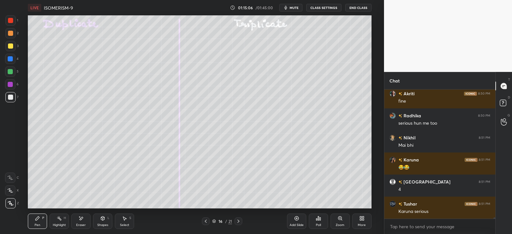
click at [9, 32] on div at bounding box center [10, 33] width 5 height 5
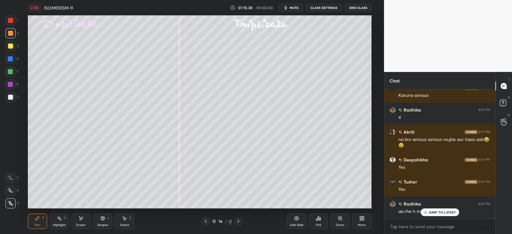
scroll to position [127, 109]
click at [103, 221] on icon at bounding box center [102, 218] width 5 height 5
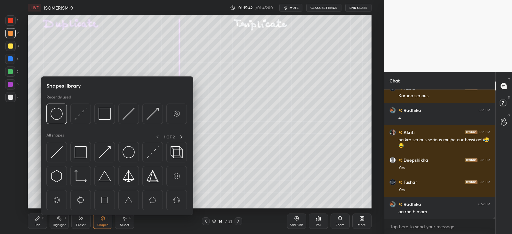
click at [37, 214] on div "Pen P" at bounding box center [37, 221] width 19 height 15
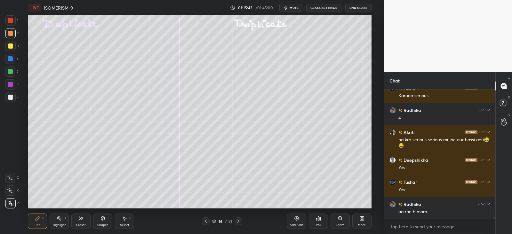
click at [104, 217] on icon at bounding box center [102, 218] width 5 height 5
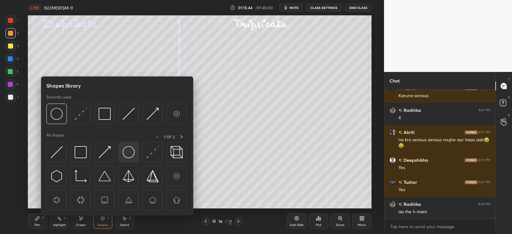
click at [131, 151] on img at bounding box center [129, 152] width 12 height 12
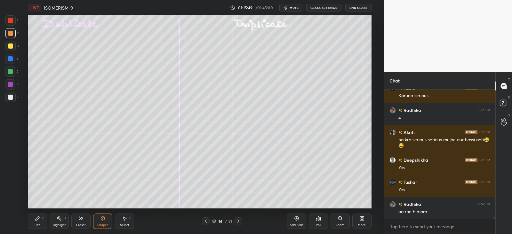
click at [130, 217] on div "S" at bounding box center [130, 218] width 2 height 3
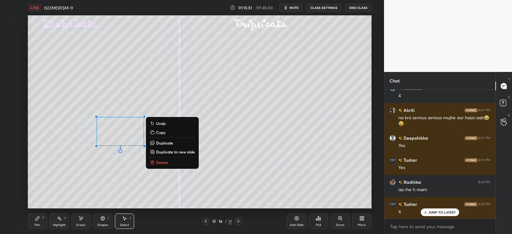
scroll to position [13556, 0]
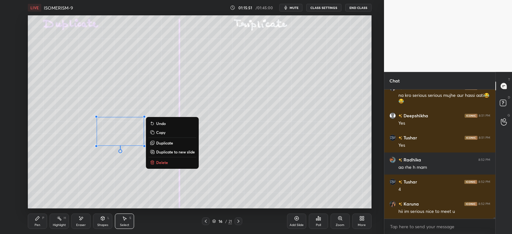
click at [167, 142] on p "Duplicate" at bounding box center [164, 143] width 17 height 5
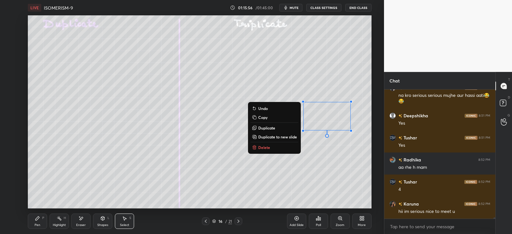
click at [40, 219] on div "Pen P" at bounding box center [37, 221] width 19 height 15
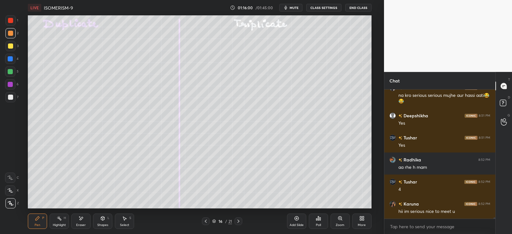
click at [57, 220] on icon at bounding box center [59, 218] width 5 height 5
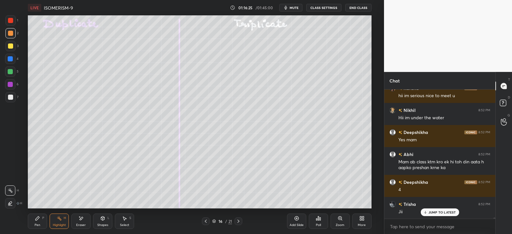
scroll to position [13694, 0]
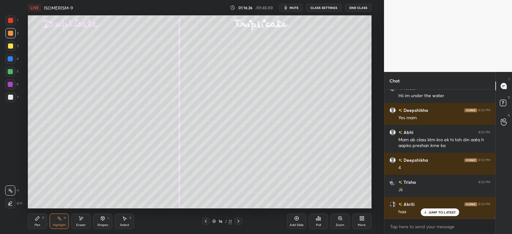
click at [40, 209] on div "Pen P Highlight H Eraser Shapes L Select S 16 / 21 Add Slide Poll Zoom More" at bounding box center [199, 222] width 343 height 26
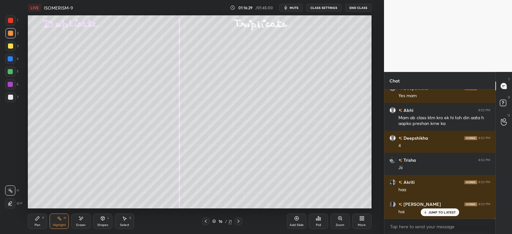
click at [38, 220] on icon at bounding box center [37, 218] width 5 height 5
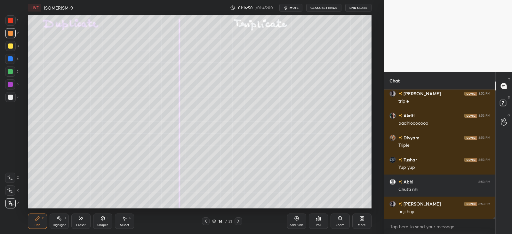
scroll to position [2, 2]
click at [100, 222] on div "Shapes L" at bounding box center [102, 221] width 19 height 15
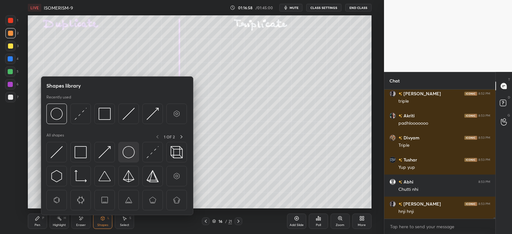
click at [133, 149] on img at bounding box center [129, 152] width 12 height 12
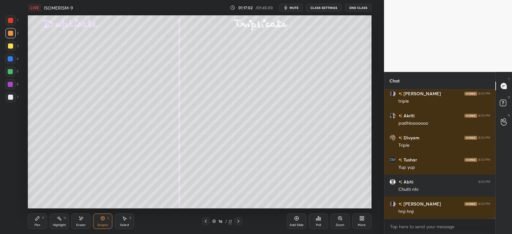
click at [36, 220] on icon at bounding box center [38, 219] width 4 height 4
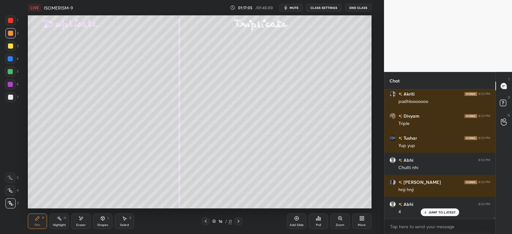
click at [239, 221] on icon at bounding box center [238, 221] width 5 height 5
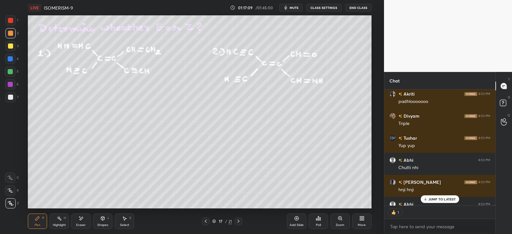
scroll to position [114, 109]
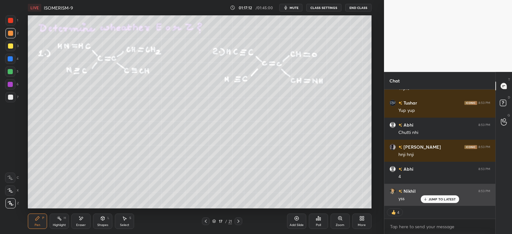
click at [433, 199] on p "JUMP TO LATEST" at bounding box center [443, 199] width 28 height 4
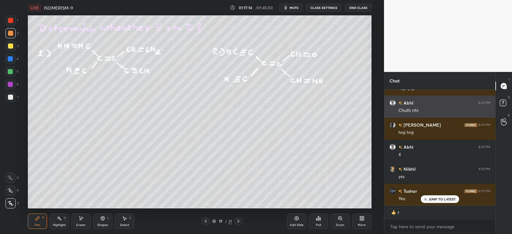
scroll to position [13972, 0]
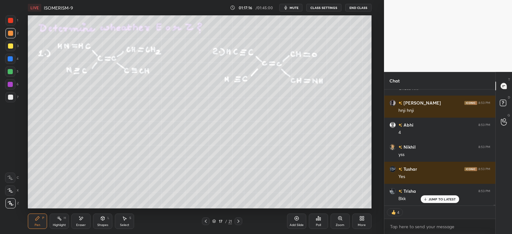
click at [11, 97] on div at bounding box center [10, 97] width 5 height 5
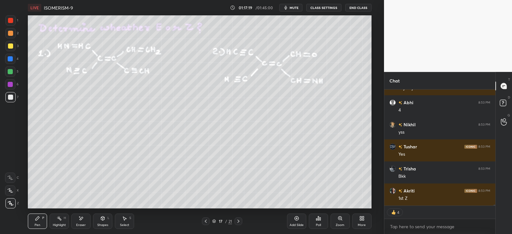
click at [78, 216] on icon at bounding box center [80, 218] width 5 height 5
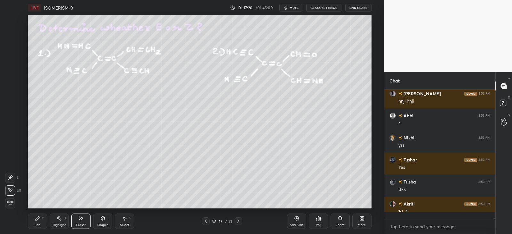
scroll to position [127, 109]
click at [40, 222] on div "Pen P" at bounding box center [37, 221] width 19 height 15
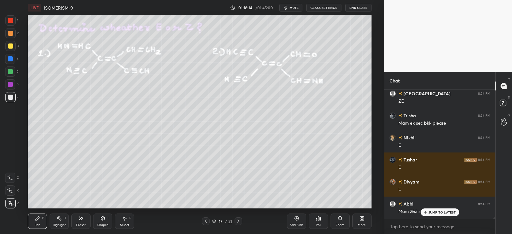
scroll to position [14224, 0]
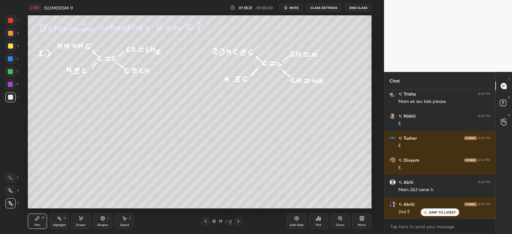
click at [5, 59] on div at bounding box center [10, 59] width 10 height 10
click at [61, 219] on icon at bounding box center [59, 218] width 5 height 5
click at [12, 203] on icon at bounding box center [10, 203] width 3 height 3
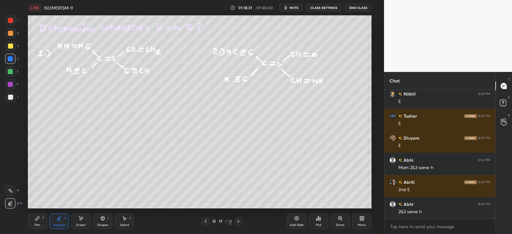
scroll to position [14268, 0]
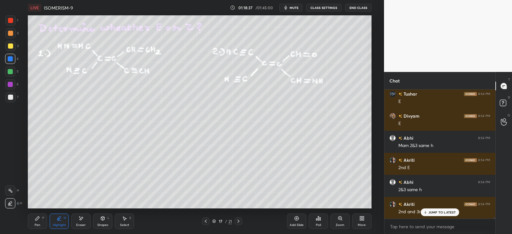
click at [38, 224] on div "Pen" at bounding box center [38, 225] width 6 height 3
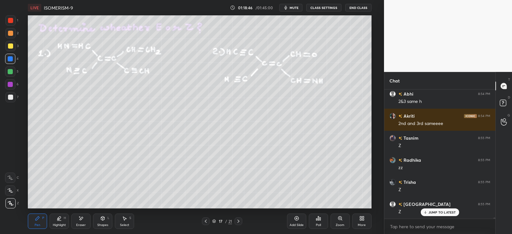
scroll to position [14379, 0]
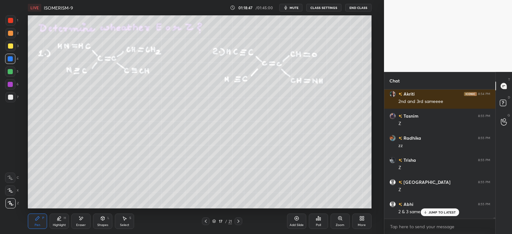
click at [82, 220] on icon at bounding box center [80, 218] width 5 height 5
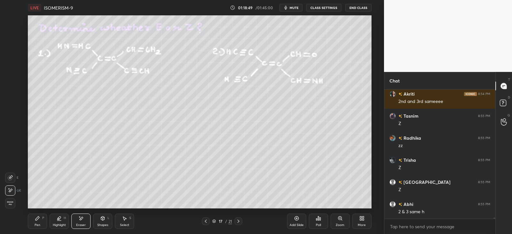
scroll to position [14401, 0]
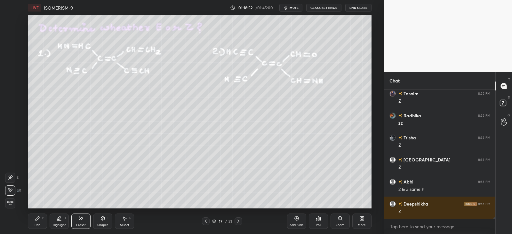
click at [38, 219] on icon at bounding box center [38, 219] width 4 height 4
click at [60, 220] on icon at bounding box center [59, 218] width 5 height 5
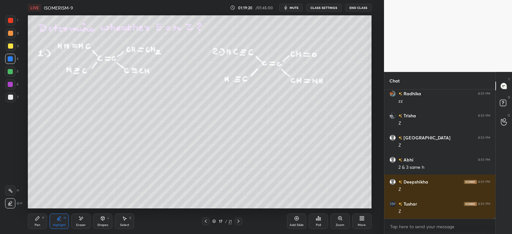
click at [36, 219] on icon at bounding box center [38, 219] width 4 height 4
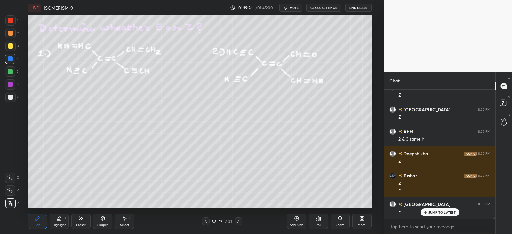
scroll to position [14473, 0]
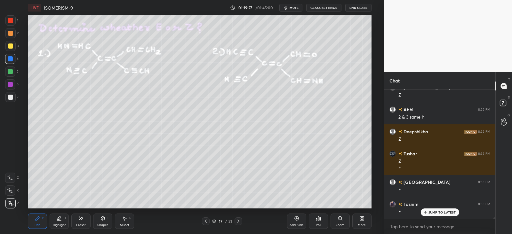
click at [10, 46] on div at bounding box center [10, 46] width 5 height 5
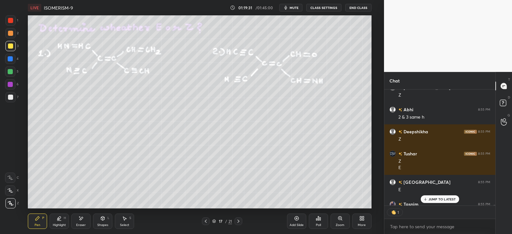
scroll to position [14509, 0]
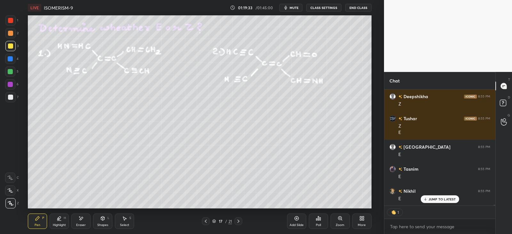
click at [78, 219] on div "Eraser" at bounding box center [80, 221] width 19 height 15
click at [63, 221] on div "Highlight H" at bounding box center [59, 221] width 19 height 15
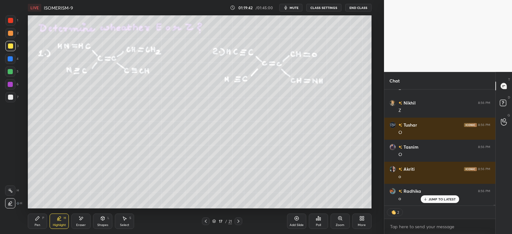
scroll to position [14641, 0]
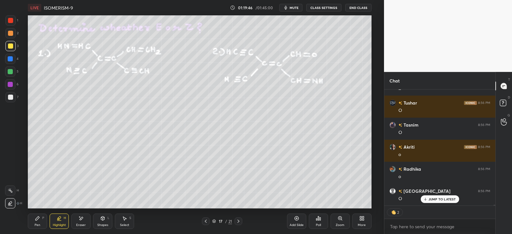
click at [39, 222] on div "Pen P" at bounding box center [37, 221] width 19 height 15
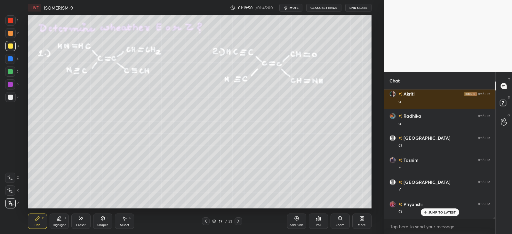
scroll to position [14716, 0]
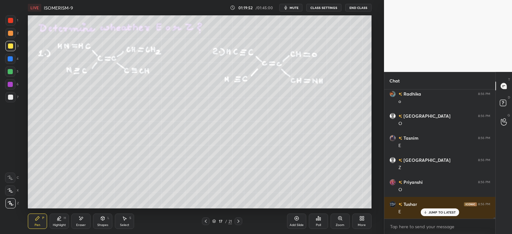
click at [59, 218] on icon at bounding box center [59, 218] width 3 height 3
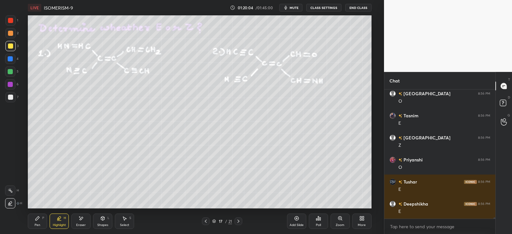
scroll to position [14766, 0]
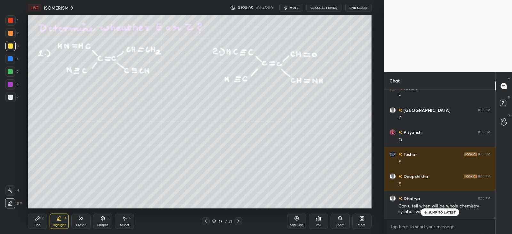
click at [442, 213] on p "JUMP TO LATEST" at bounding box center [443, 213] width 28 height 4
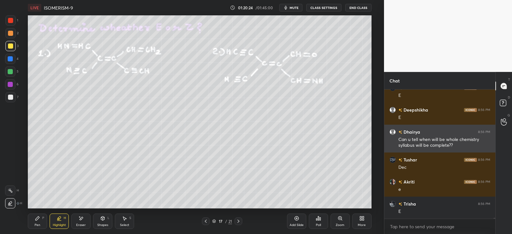
scroll to position [14855, 0]
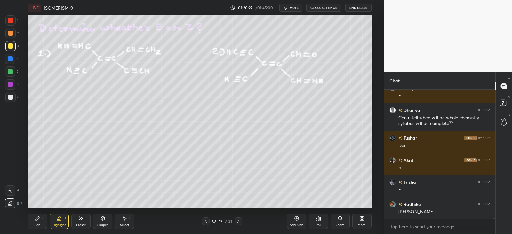
click at [41, 217] on div "Pen P" at bounding box center [37, 221] width 19 height 15
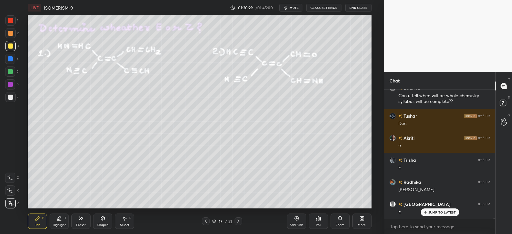
click at [79, 220] on icon at bounding box center [80, 218] width 5 height 5
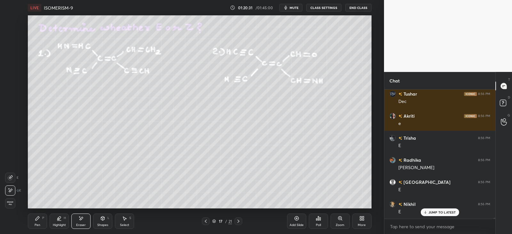
scroll to position [114, 109]
click at [60, 220] on icon at bounding box center [59, 218] width 5 height 5
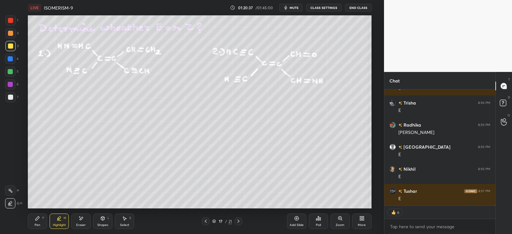
scroll to position [14956, 0]
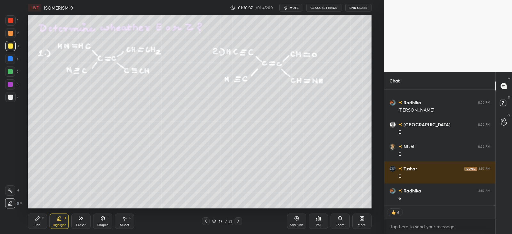
click at [42, 218] on div "Pen P" at bounding box center [37, 221] width 19 height 15
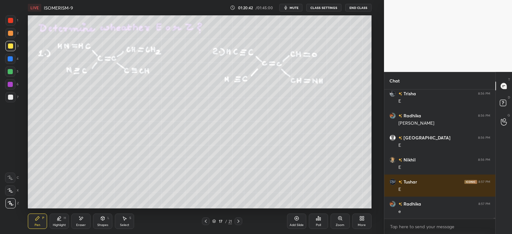
click at [236, 220] on icon at bounding box center [238, 221] width 5 height 5
click at [235, 220] on div at bounding box center [239, 222] width 8 height 8
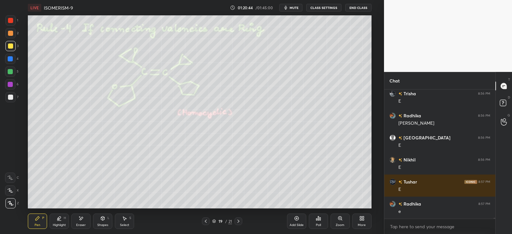
scroll to position [14965, 0]
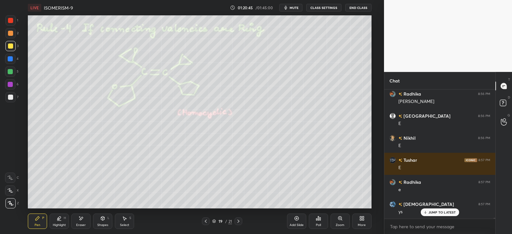
click at [209, 222] on div at bounding box center [206, 222] width 8 height 8
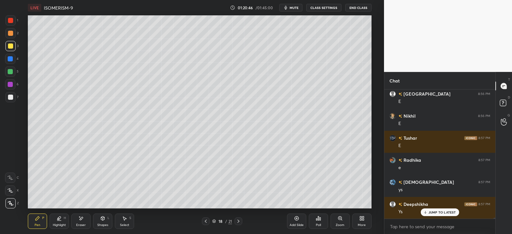
scroll to position [15009, 0]
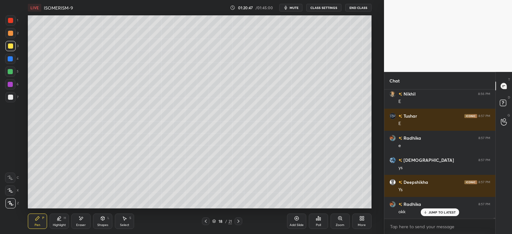
click at [13, 48] on div at bounding box center [10, 46] width 10 height 10
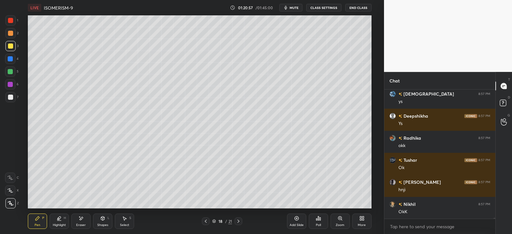
scroll to position [15098, 0]
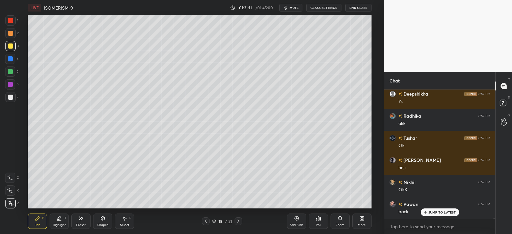
click at [57, 218] on icon at bounding box center [59, 218] width 5 height 5
click at [37, 222] on div "Pen P" at bounding box center [37, 221] width 19 height 15
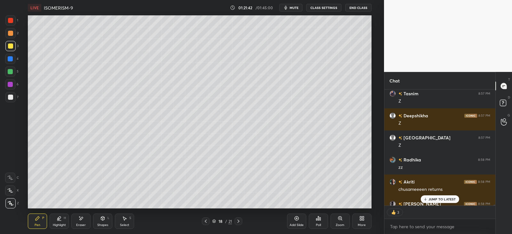
scroll to position [15420, 0]
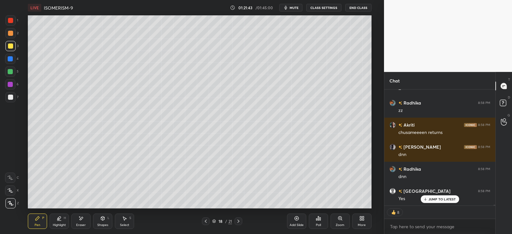
click at [208, 221] on icon at bounding box center [205, 221] width 5 height 5
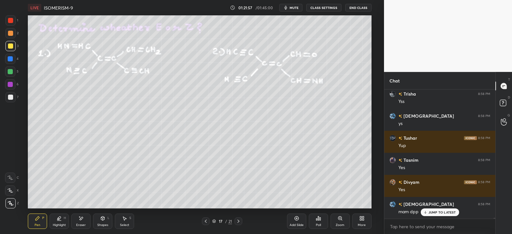
scroll to position [15561, 0]
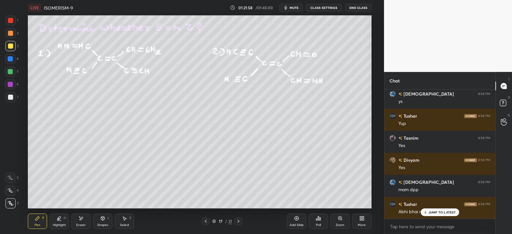
click at [427, 210] on div "JUMP TO LATEST" at bounding box center [440, 213] width 38 height 8
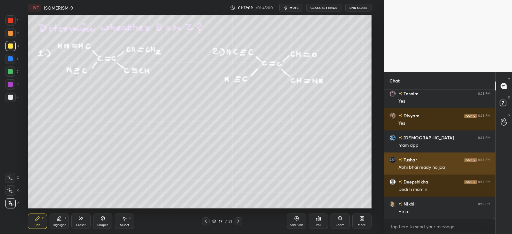
scroll to position [15628, 0]
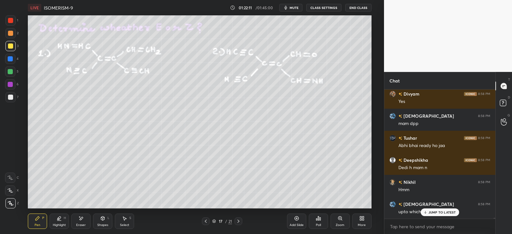
click at [433, 211] on p "JUMP TO LATEST" at bounding box center [443, 213] width 28 height 4
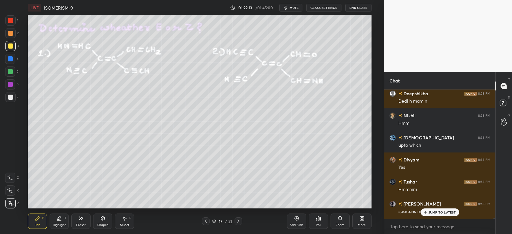
scroll to position [15738, 0]
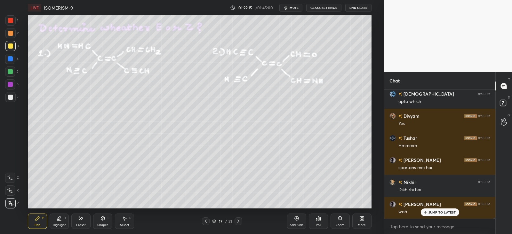
click at [429, 211] on p "JUMP TO LATEST" at bounding box center [443, 213] width 28 height 4
click at [207, 221] on icon at bounding box center [205, 221] width 5 height 5
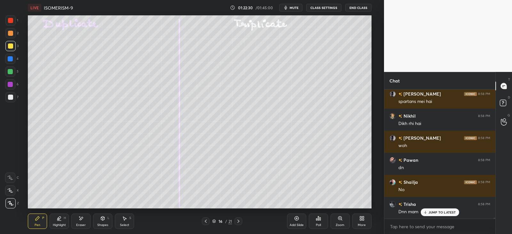
scroll to position [15827, 0]
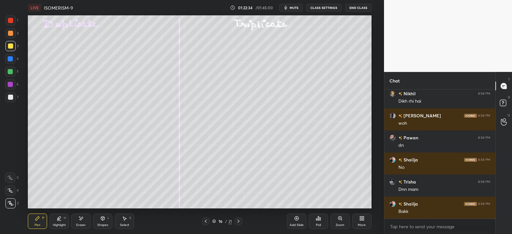
click at [235, 223] on div at bounding box center [239, 222] width 8 height 8
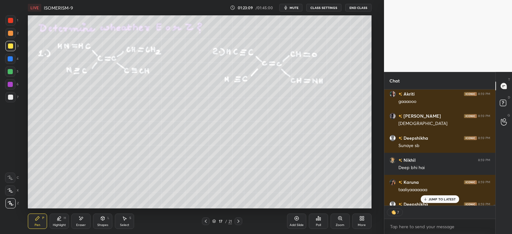
scroll to position [16038, 0]
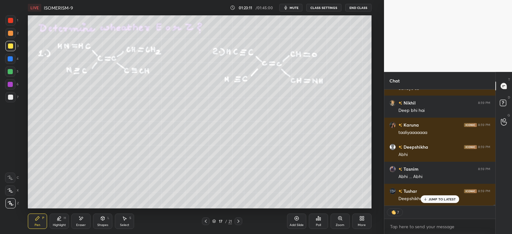
click at [426, 197] on icon at bounding box center [425, 199] width 4 height 4
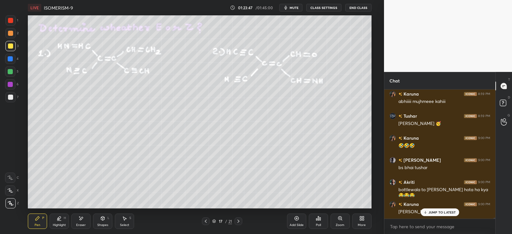
scroll to position [16384, 0]
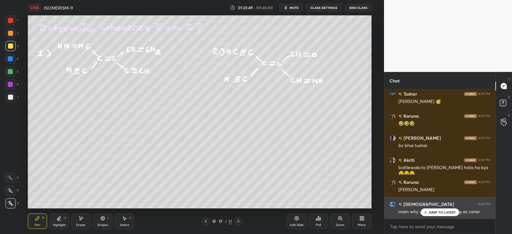
click at [430, 213] on p "JUMP TO LATEST" at bounding box center [443, 213] width 28 height 4
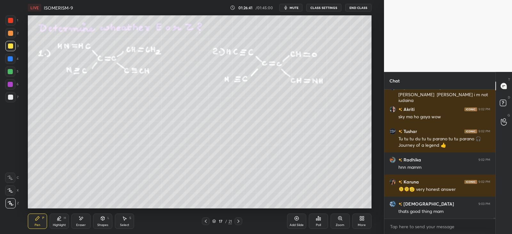
scroll to position [16772, 0]
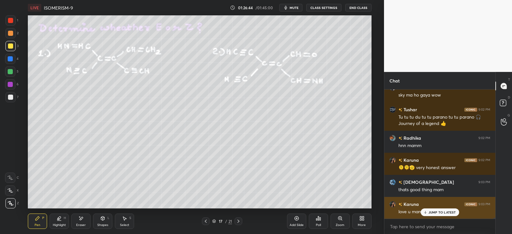
click at [442, 218] on div "Karuna 9:03 PM love u mam" at bounding box center [439, 208] width 111 height 22
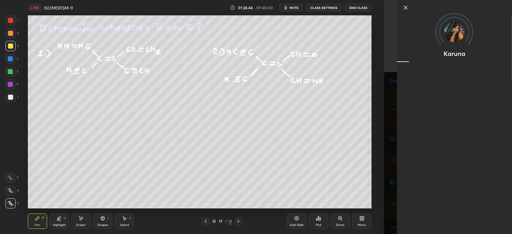
scroll to position [16794, 0]
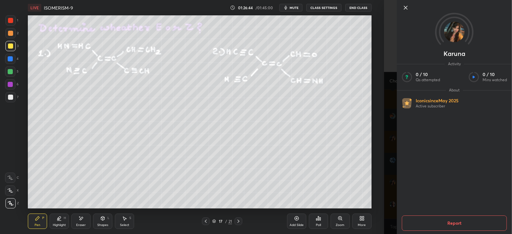
click at [386, 224] on div "Karuna Activity 0 / 10 Qs attempted 0 / 10 Mins watched About Iconic since [DAT…" at bounding box center [448, 117] width 128 height 234
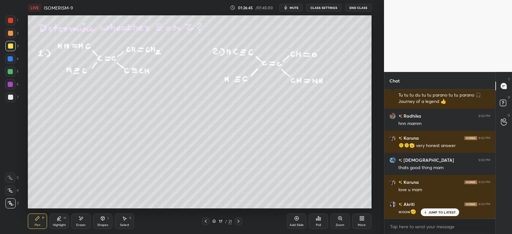
scroll to position [16816, 0]
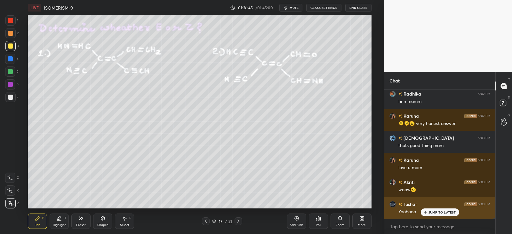
click at [443, 213] on p "JUMP TO LATEST" at bounding box center [443, 213] width 28 height 4
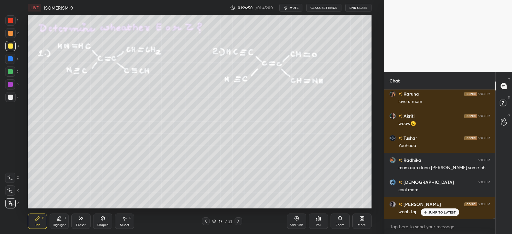
scroll to position [2, 2]
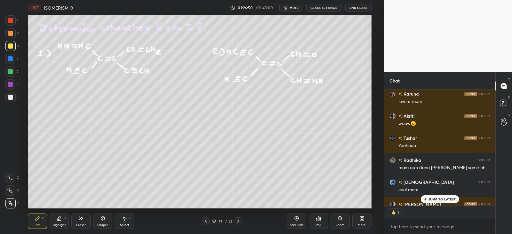
click at [445, 213] on div "1" at bounding box center [439, 212] width 111 height 13
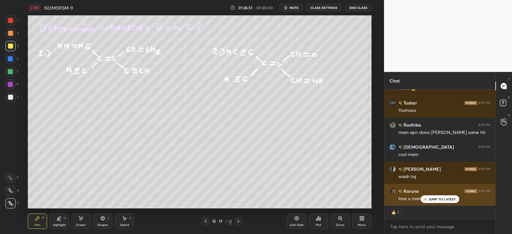
click at [445, 202] on div "JUMP TO LATEST" at bounding box center [440, 200] width 38 height 8
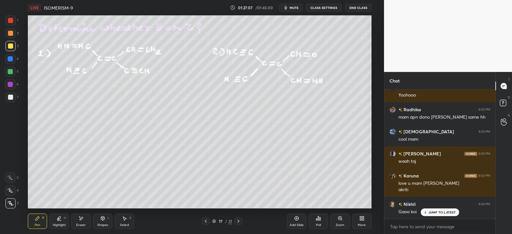
scroll to position [16961, 0]
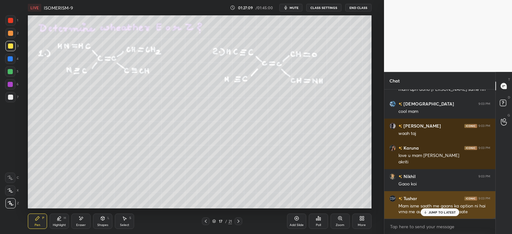
click at [448, 211] on p "JUMP TO LATEST" at bounding box center [443, 213] width 28 height 4
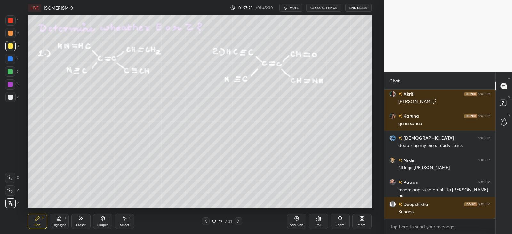
scroll to position [17137, 0]
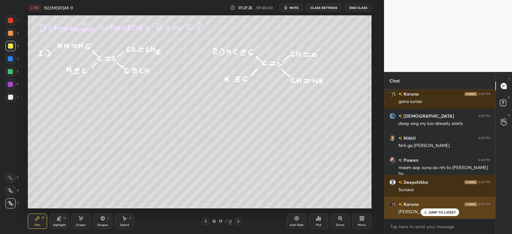
click at [448, 211] on p "JUMP TO LATEST" at bounding box center [443, 213] width 28 height 4
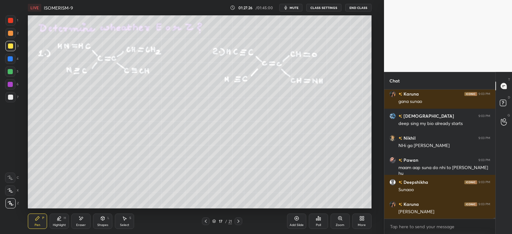
scroll to position [17204, 0]
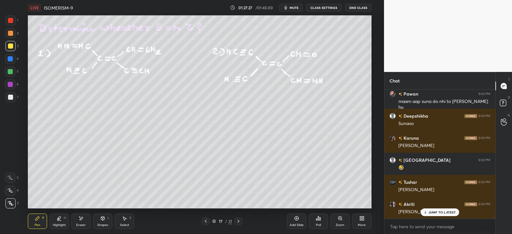
click at [435, 212] on p "JUMP TO LATEST" at bounding box center [443, 213] width 28 height 4
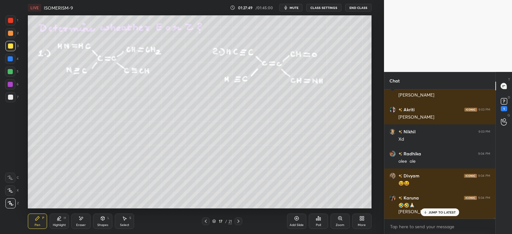
scroll to position [17320, 0]
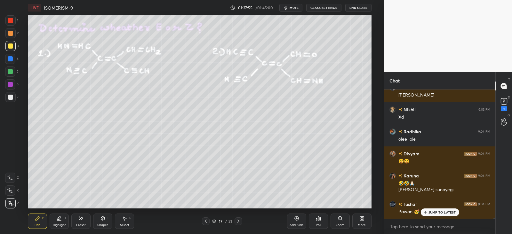
click at [443, 214] on p "JUMP TO LATEST" at bounding box center [443, 213] width 28 height 4
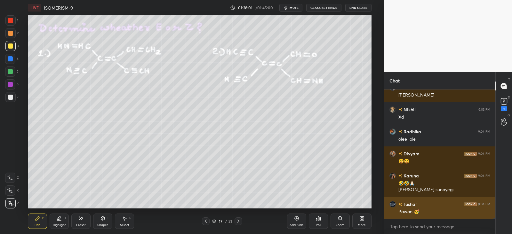
scroll to position [17342, 0]
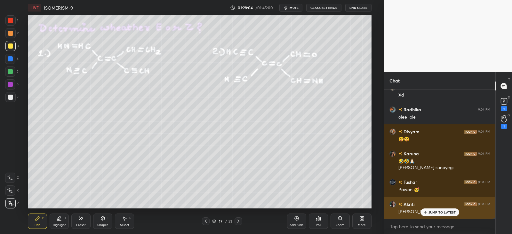
click at [430, 217] on div "[PERSON_NAME] 9:04 PM [PERSON_NAME]" at bounding box center [439, 208] width 111 height 22
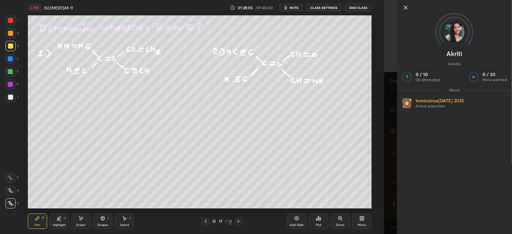
click at [382, 217] on div "1 2 3 4 5 6 7 C X Z E E Erase all H H LIVE ISOMERISM-9 01:28:05 / 01:45:00 mute…" at bounding box center [192, 117] width 384 height 234
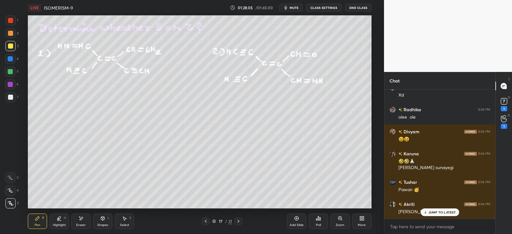
scroll to position [17365, 0]
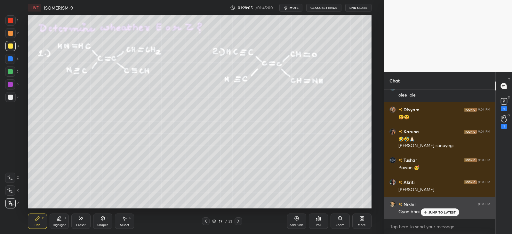
click at [443, 212] on p "JUMP TO LATEST" at bounding box center [443, 213] width 28 height 4
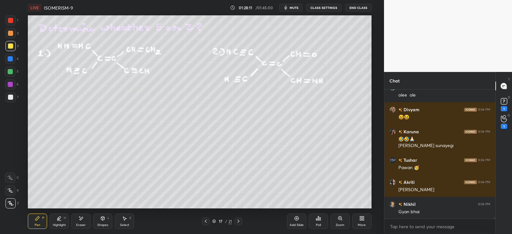
click at [509, 120] on div "1" at bounding box center [504, 122] width 13 height 12
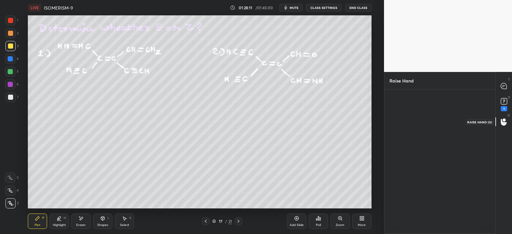
scroll to position [2, 2]
click at [406, 124] on div "Abhi" at bounding box center [405, 129] width 13 height 11
click at [503, 121] on circle at bounding box center [504, 119] width 3 height 3
click at [502, 99] on rect at bounding box center [504, 102] width 6 height 6
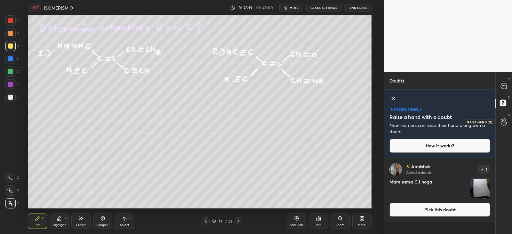
click at [501, 118] on div at bounding box center [504, 122] width 13 height 12
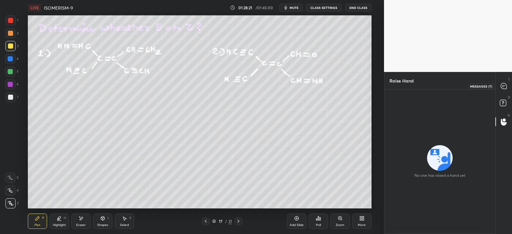
click at [502, 84] on icon at bounding box center [504, 86] width 6 height 6
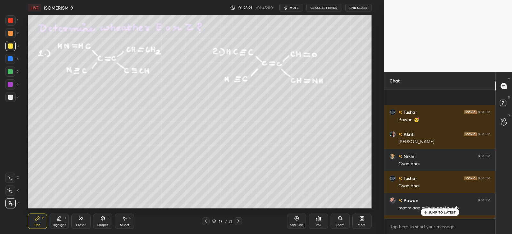
scroll to position [17553, 0]
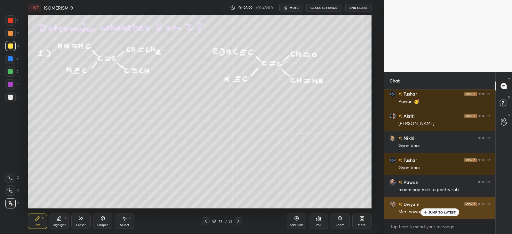
click at [438, 213] on p "JUMP TO LATEST" at bounding box center [443, 213] width 28 height 4
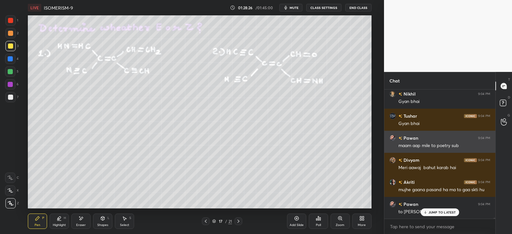
scroll to position [17619, 0]
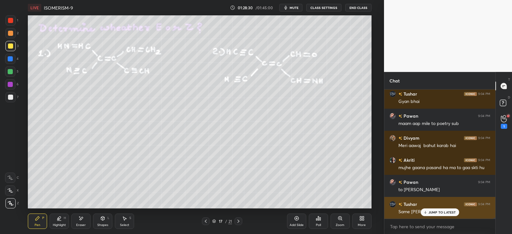
click at [435, 216] on div "JUMP TO LATEST" at bounding box center [440, 213] width 38 height 8
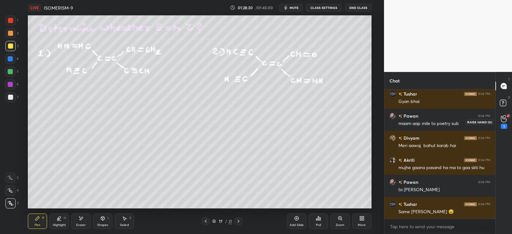
click at [504, 121] on icon at bounding box center [504, 118] width 6 height 7
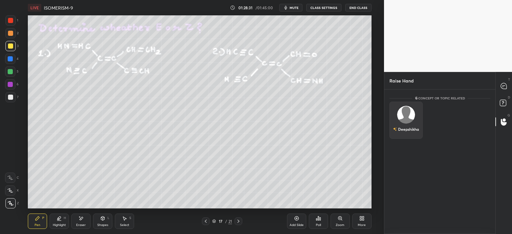
click at [406, 119] on div "Deepshikha" at bounding box center [406, 120] width 33 height 37
click at [404, 133] on button "INVITE" at bounding box center [406, 134] width 28 height 8
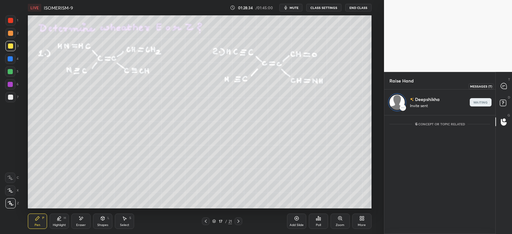
click at [503, 85] on icon at bounding box center [504, 86] width 6 height 6
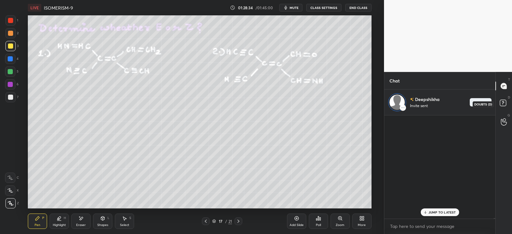
scroll to position [101, 109]
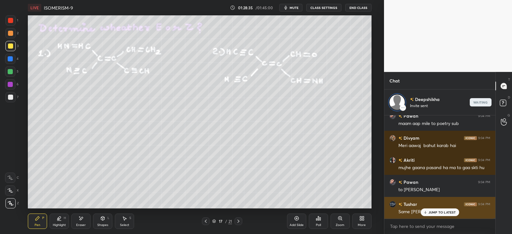
click at [443, 213] on p "JUMP TO LATEST" at bounding box center [443, 213] width 28 height 4
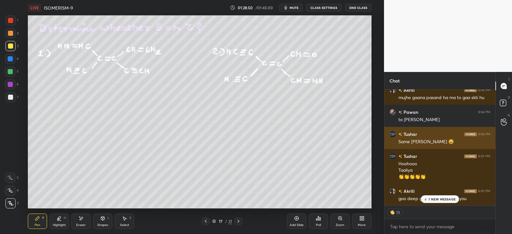
scroll to position [17711, 0]
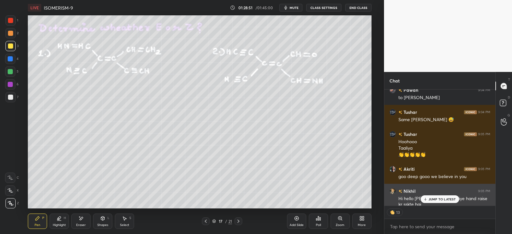
click at [432, 200] on p "JUMP TO LATEST" at bounding box center [443, 199] width 28 height 4
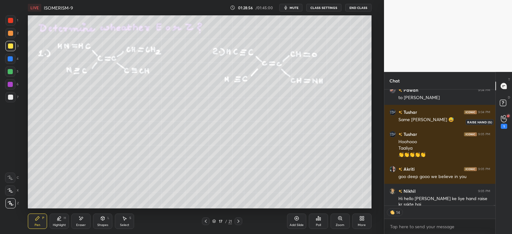
click at [498, 124] on div "1" at bounding box center [504, 122] width 13 height 12
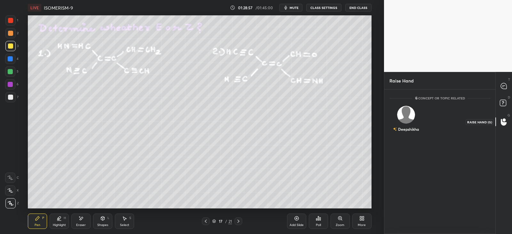
scroll to position [142, 109]
click at [405, 129] on div "Deepshikha" at bounding box center [406, 129] width 26 height 11
click at [405, 136] on button "INVITE" at bounding box center [406, 134] width 28 height 8
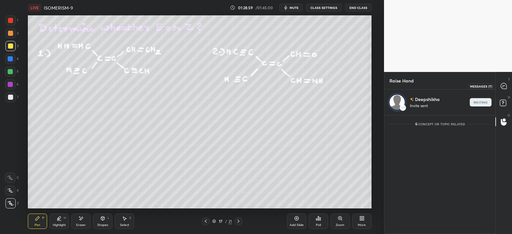
click at [505, 83] on icon at bounding box center [504, 86] width 7 height 7
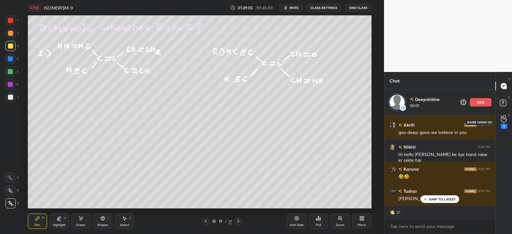
click at [509, 122] on div "1" at bounding box center [504, 122] width 13 height 12
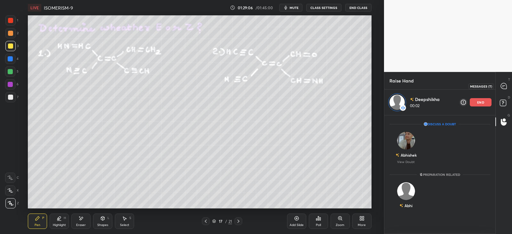
click at [502, 85] on icon at bounding box center [504, 86] width 6 height 6
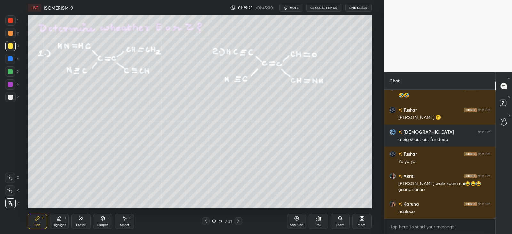
click at [511, 122] on div "G Raise Hand (G)" at bounding box center [504, 122] width 16 height 18
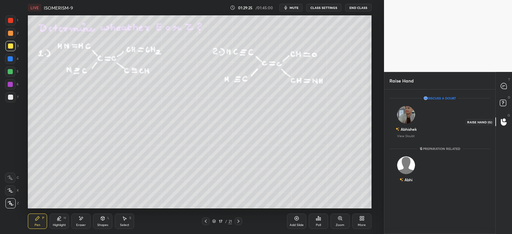
click at [502, 122] on icon at bounding box center [504, 122] width 6 height 7
click at [405, 174] on div "Abhi" at bounding box center [406, 170] width 33 height 37
click at [405, 182] on button "INVITE" at bounding box center [406, 184] width 28 height 8
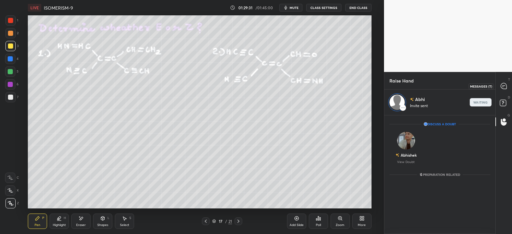
click at [502, 86] on icon at bounding box center [504, 86] width 6 height 6
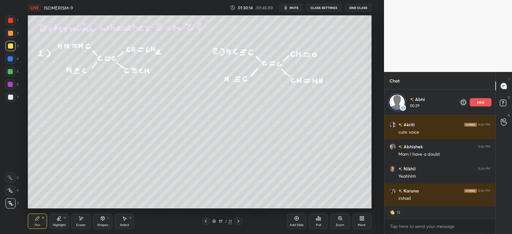
scroll to position [18074, 0]
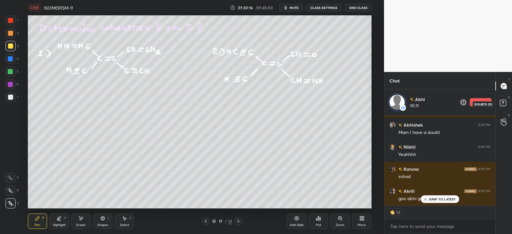
click at [502, 101] on rect at bounding box center [503, 103] width 6 height 6
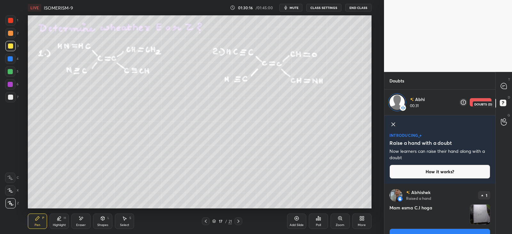
scroll to position [14, 0]
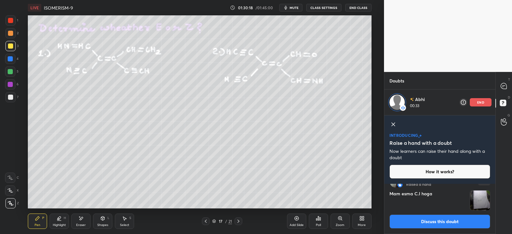
click at [483, 196] on img "grid" at bounding box center [480, 201] width 20 height 20
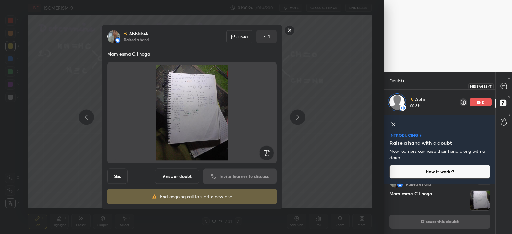
click at [504, 85] on icon at bounding box center [504, 86] width 6 height 6
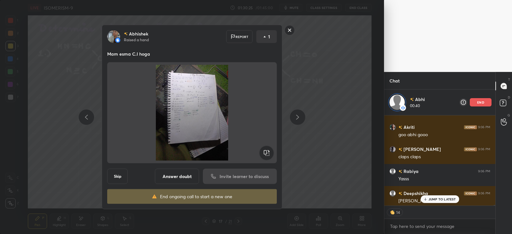
scroll to position [88, 109]
click at [431, 201] on p "JUMP TO LATEST" at bounding box center [443, 199] width 28 height 4
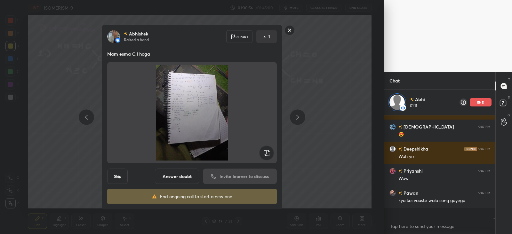
scroll to position [18304, 0]
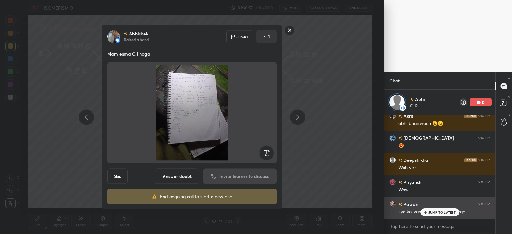
click at [437, 211] on p "JUMP TO LATEST" at bounding box center [443, 213] width 28 height 4
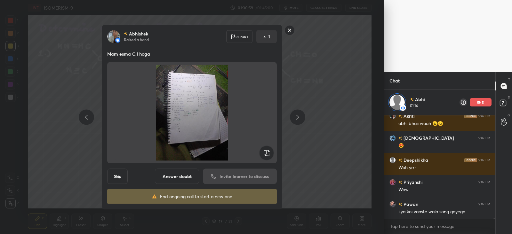
click at [291, 32] on rect at bounding box center [290, 30] width 10 height 10
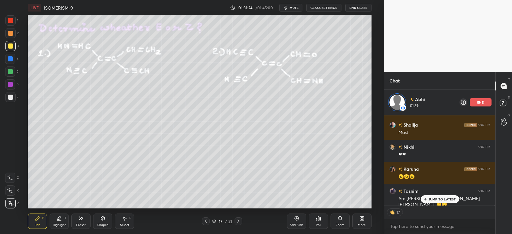
scroll to position [18538, 0]
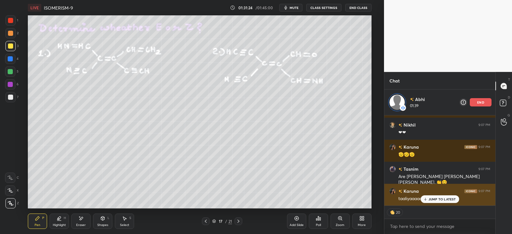
click at [430, 199] on p "JUMP TO LATEST" at bounding box center [443, 199] width 28 height 4
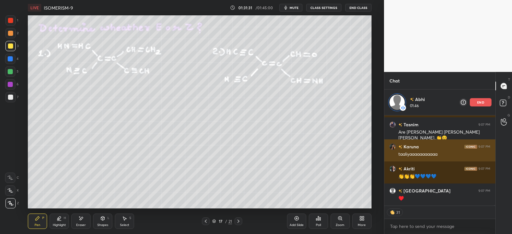
scroll to position [18604, 0]
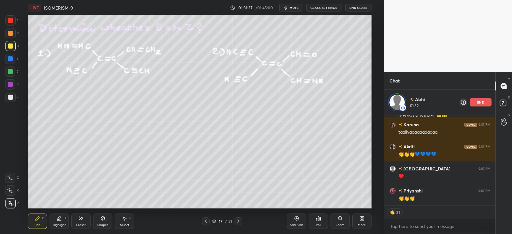
click at [482, 100] on div "end" at bounding box center [481, 102] width 22 height 8
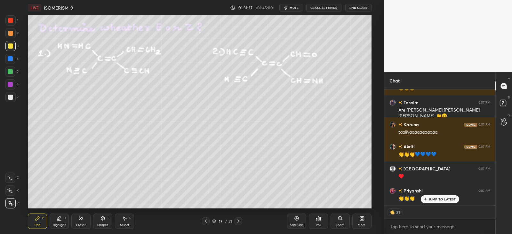
scroll to position [18578, 0]
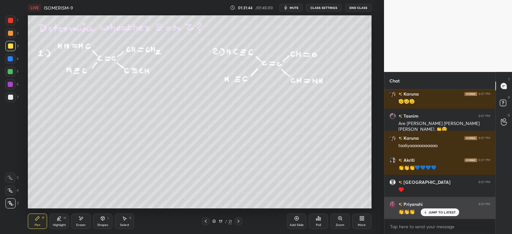
click at [433, 211] on p "JUMP TO LATEST" at bounding box center [443, 213] width 28 height 4
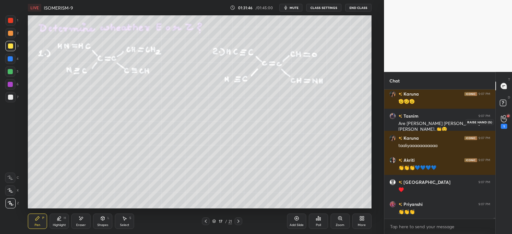
click at [506, 119] on icon at bounding box center [504, 119] width 6 height 6
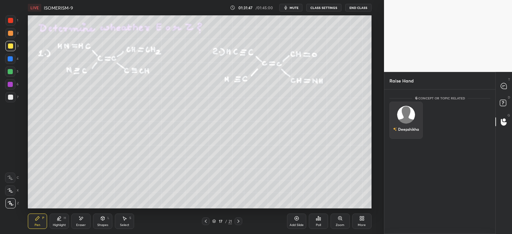
click at [403, 124] on div "Deepshikha" at bounding box center [406, 120] width 33 height 37
click at [410, 133] on button "INVITE" at bounding box center [406, 134] width 28 height 8
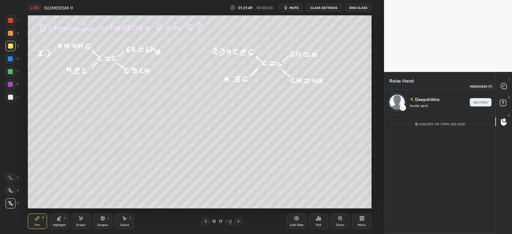
click at [504, 86] on icon at bounding box center [504, 86] width 6 height 6
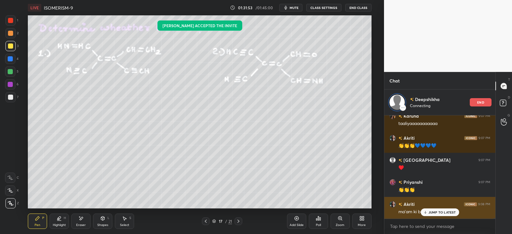
click at [435, 209] on div "JUMP TO LATEST" at bounding box center [440, 213] width 38 height 8
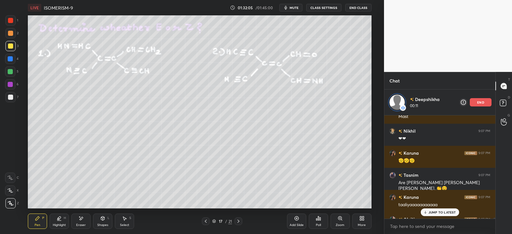
click at [440, 210] on div "JUMP TO LATEST" at bounding box center [440, 213] width 38 height 8
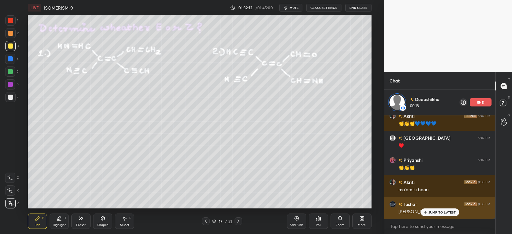
click at [429, 212] on p "JUMP TO LATEST" at bounding box center [443, 213] width 28 height 4
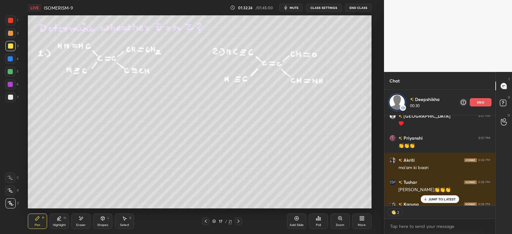
click at [438, 198] on p "JUMP TO LATEST" at bounding box center [443, 199] width 28 height 4
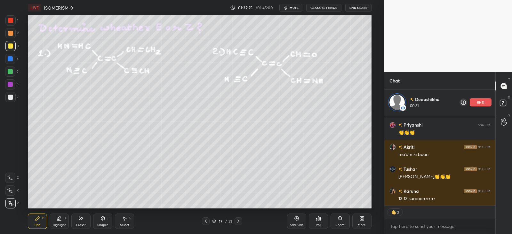
scroll to position [18698, 0]
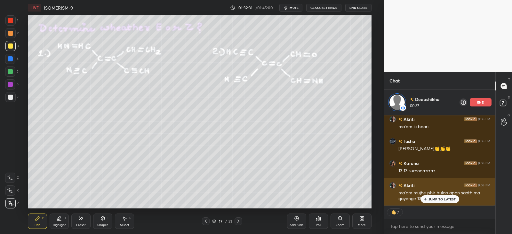
click at [438, 198] on p "JUMP TO LATEST" at bounding box center [443, 199] width 28 height 4
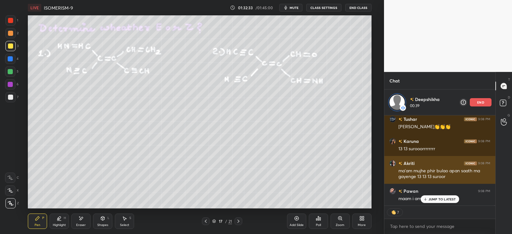
scroll to position [18742, 0]
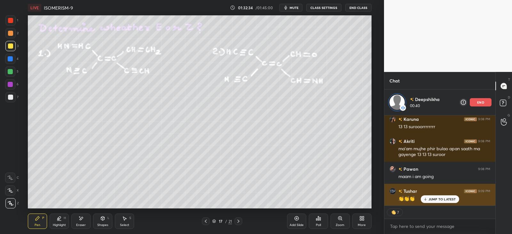
click at [440, 198] on p "JUMP TO LATEST" at bounding box center [443, 199] width 28 height 4
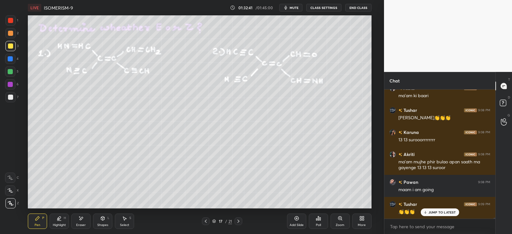
scroll to position [18725, 0]
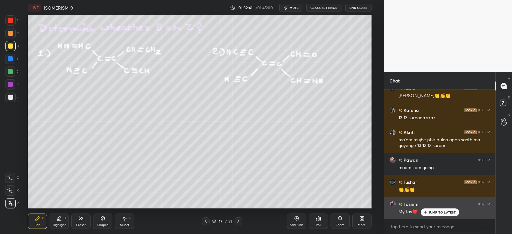
click at [438, 212] on p "JUMP TO LATEST" at bounding box center [443, 213] width 28 height 4
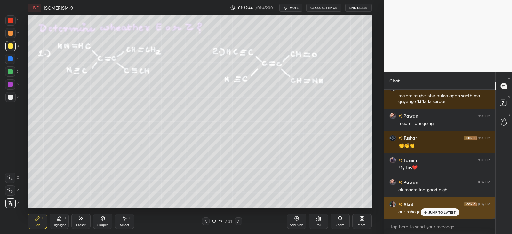
click at [434, 212] on p "JUMP TO LATEST" at bounding box center [443, 213] width 28 height 4
click at [430, 213] on p "JUMP TO LATEST" at bounding box center [443, 213] width 28 height 4
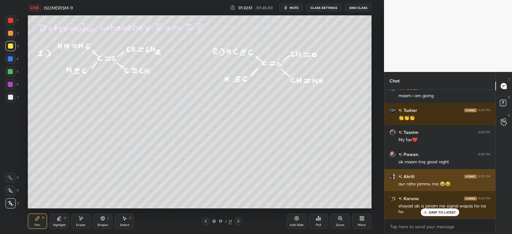
scroll to position [18820, 0]
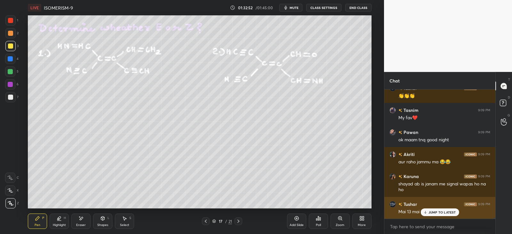
click at [431, 212] on p "JUMP TO LATEST" at bounding box center [443, 213] width 28 height 4
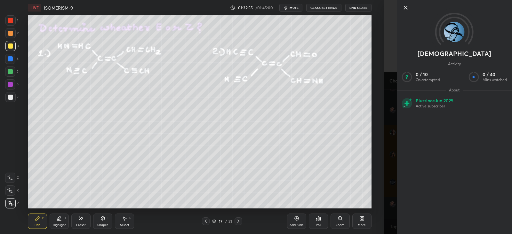
scroll to position [18864, 0]
click at [398, 196] on div "[DEMOGRAPHIC_DATA] Activity 0 / 10 Qs attempted 0 / 40 Mins watched About Plus …" at bounding box center [454, 117] width 115 height 234
click at [372, 198] on div "Setting up your live class Poll for secs No correct answer Start poll" at bounding box center [199, 111] width 358 height 193
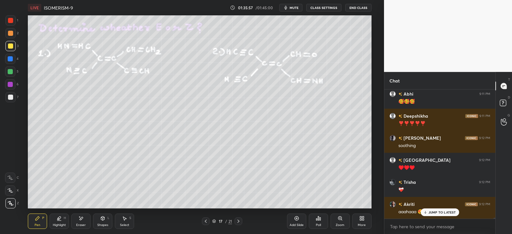
scroll to position [20085, 0]
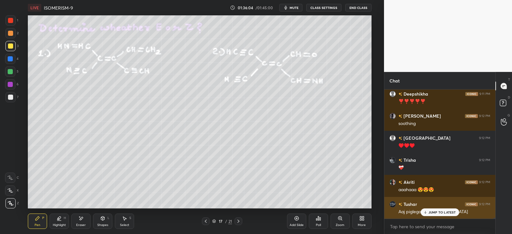
click at [442, 213] on p "JUMP TO LATEST" at bounding box center [443, 213] width 28 height 4
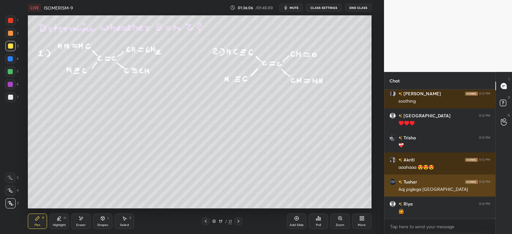
scroll to position [20129, 0]
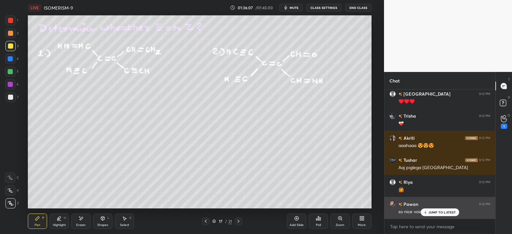
click at [442, 211] on p "JUMP TO LATEST" at bounding box center [443, 213] width 28 height 4
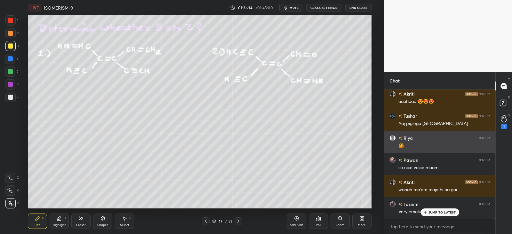
scroll to position [20196, 0]
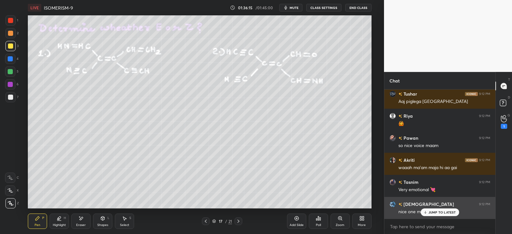
click at [439, 210] on div "JUMP TO LATEST" at bounding box center [440, 213] width 38 height 8
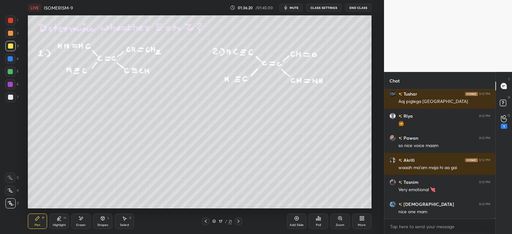
scroll to position [20218, 0]
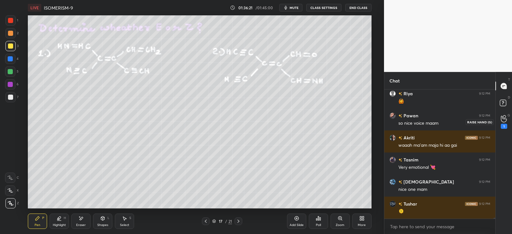
click at [502, 122] on icon at bounding box center [504, 118] width 6 height 7
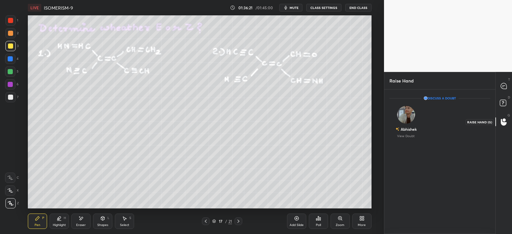
scroll to position [2, 2]
click at [504, 101] on rect at bounding box center [503, 103] width 6 height 6
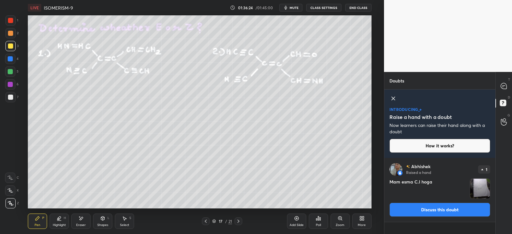
click at [480, 187] on img "grid" at bounding box center [480, 189] width 20 height 20
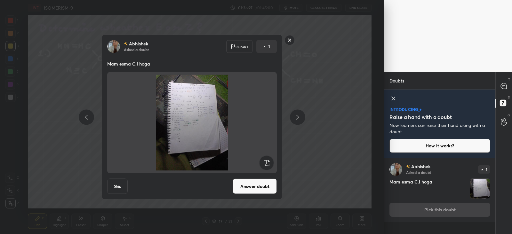
click at [251, 187] on button "Answer doubt" at bounding box center [255, 186] width 44 height 15
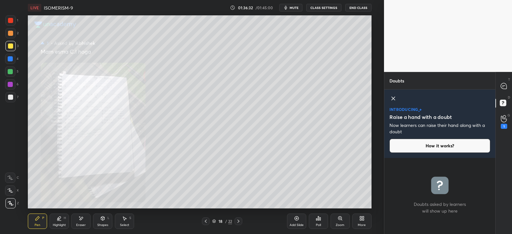
click at [297, 223] on div "Add Slide" at bounding box center [296, 221] width 19 height 15
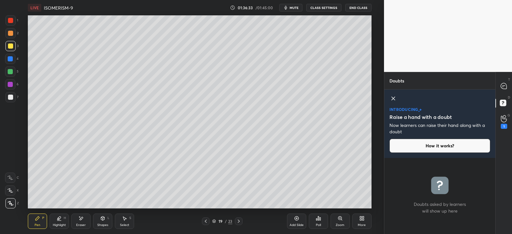
click at [206, 221] on icon at bounding box center [205, 221] width 5 height 5
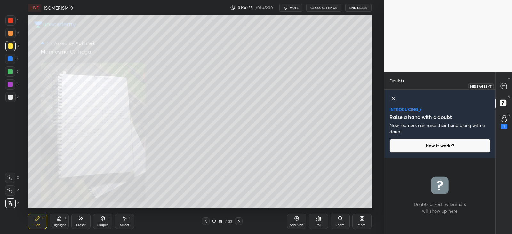
click at [502, 87] on icon at bounding box center [504, 86] width 6 height 6
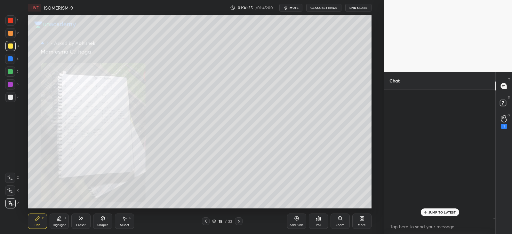
scroll to position [127, 109]
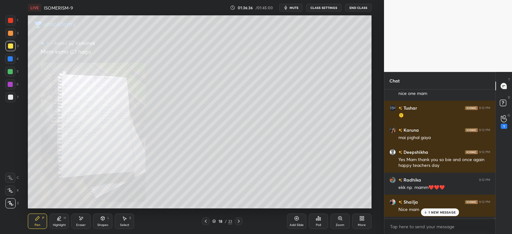
click at [431, 212] on p "1 NEW MESSAGE" at bounding box center [442, 213] width 27 height 4
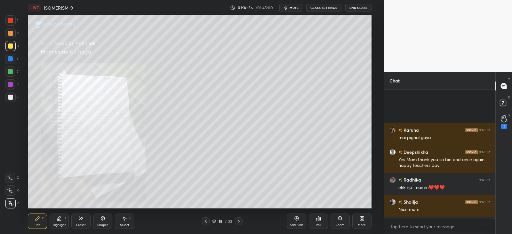
scroll to position [20378, 0]
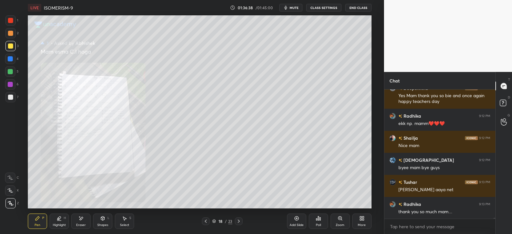
click at [341, 219] on icon at bounding box center [340, 219] width 4 height 4
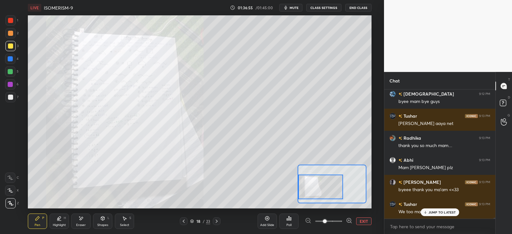
scroll to position [20466, 0]
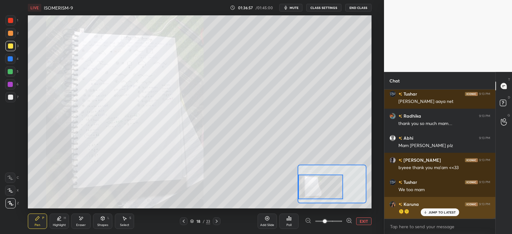
click at [439, 212] on p "JUMP TO LATEST" at bounding box center [443, 213] width 28 height 4
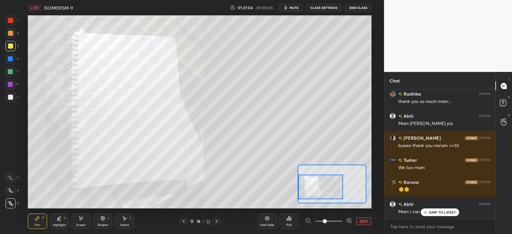
scroll to position [20511, 0]
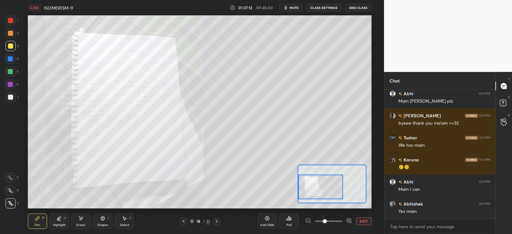
click at [350, 219] on icon at bounding box center [349, 221] width 6 height 6
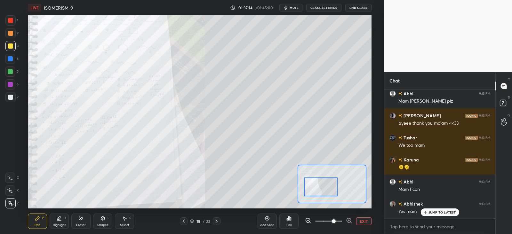
scroll to position [20538, 0]
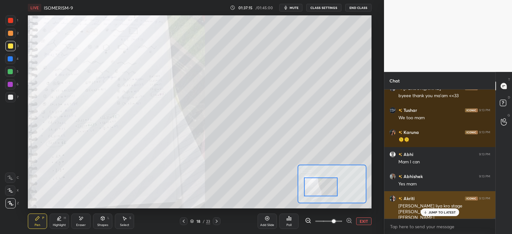
click at [440, 211] on p "JUMP TO LATEST" at bounding box center [443, 213] width 28 height 4
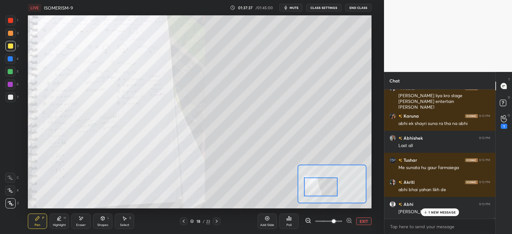
scroll to position [20671, 0]
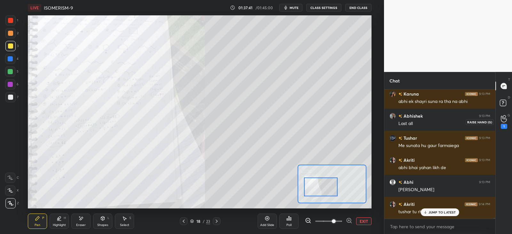
click at [503, 120] on icon at bounding box center [504, 118] width 6 height 7
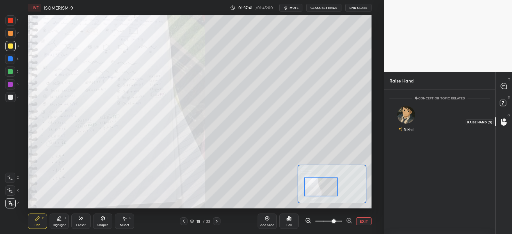
scroll to position [2, 2]
click at [506, 101] on rect at bounding box center [503, 103] width 6 height 6
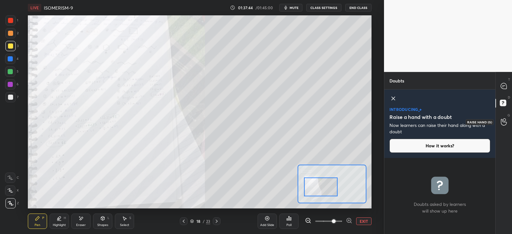
click at [505, 121] on circle at bounding box center [504, 120] width 3 height 3
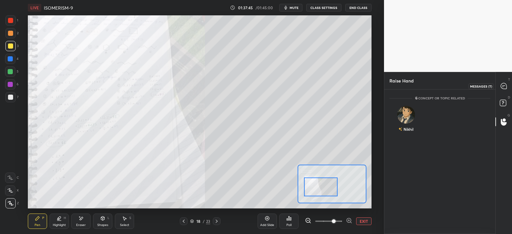
click at [504, 84] on icon at bounding box center [504, 86] width 6 height 6
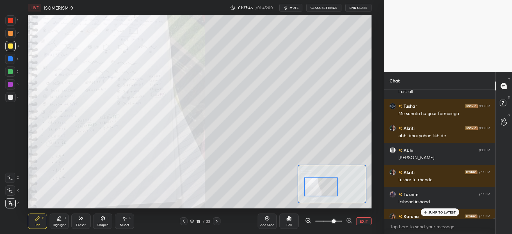
scroll to position [20737, 0]
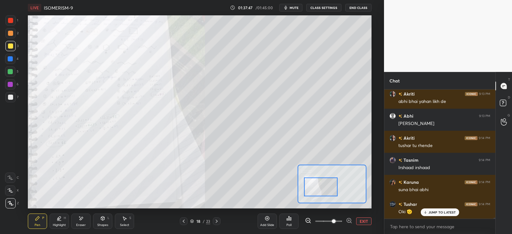
click at [439, 211] on p "JUMP TO LATEST" at bounding box center [443, 213] width 28 height 4
click at [506, 119] on circle at bounding box center [504, 120] width 3 height 3
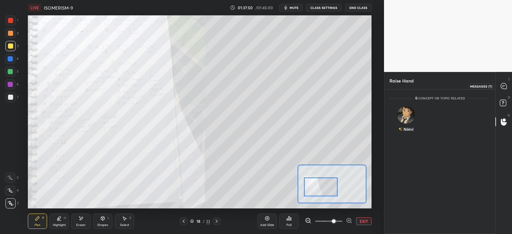
click at [503, 87] on icon at bounding box center [504, 86] width 6 height 6
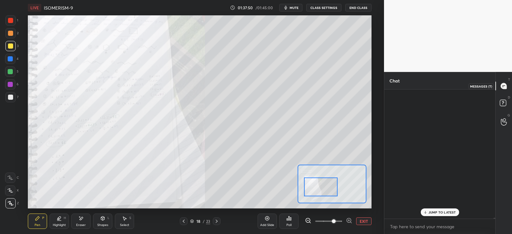
scroll to position [127, 109]
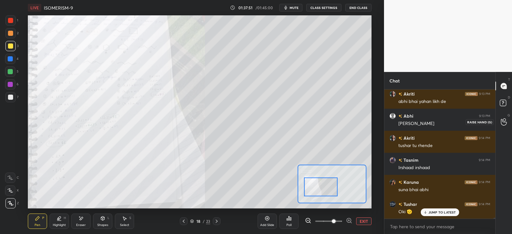
click at [505, 125] on icon at bounding box center [504, 122] width 6 height 6
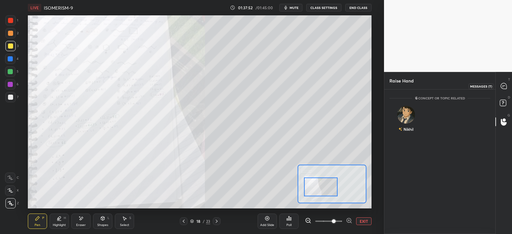
click at [504, 84] on icon at bounding box center [504, 86] width 6 height 6
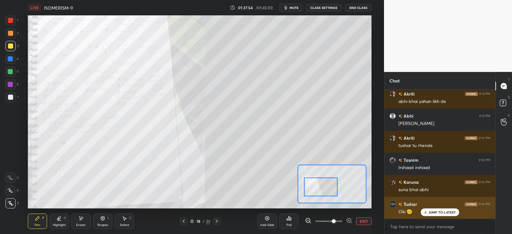
click at [434, 213] on p "JUMP TO LATEST" at bounding box center [443, 213] width 28 height 4
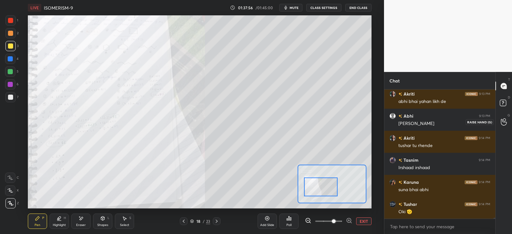
click at [504, 120] on icon at bounding box center [504, 121] width 6 height 7
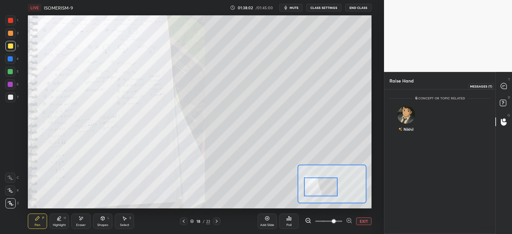
click at [507, 88] on icon at bounding box center [504, 86] width 6 height 6
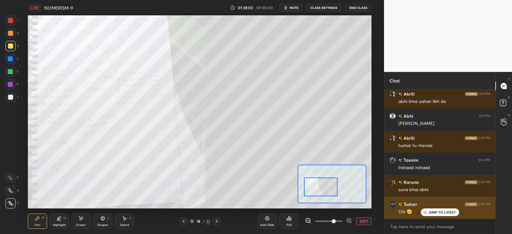
click at [443, 214] on p "JUMP TO LATEST" at bounding box center [443, 213] width 28 height 4
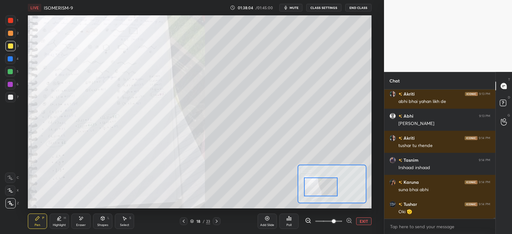
scroll to position [20749, 0]
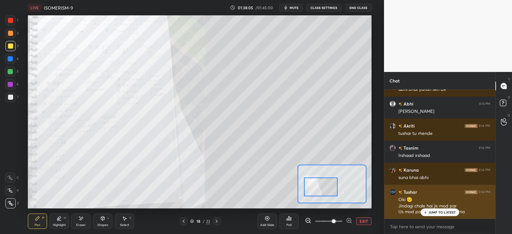
click at [435, 211] on p "JUMP TO LATEST" at bounding box center [443, 213] width 28 height 4
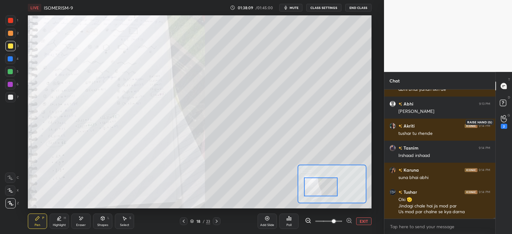
click at [501, 120] on icon at bounding box center [504, 119] width 6 height 6
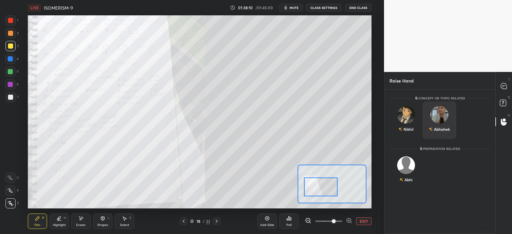
click at [441, 120] on div "Abhishek" at bounding box center [439, 120] width 33 height 37
click at [437, 133] on button "INVITE" at bounding box center [440, 134] width 28 height 8
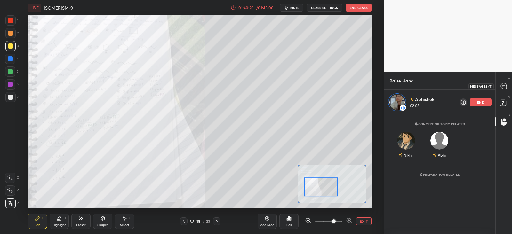
click at [504, 83] on icon at bounding box center [504, 86] width 6 height 6
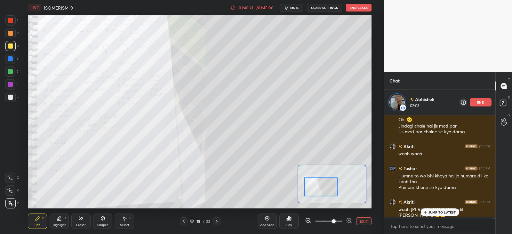
scroll to position [20897, 0]
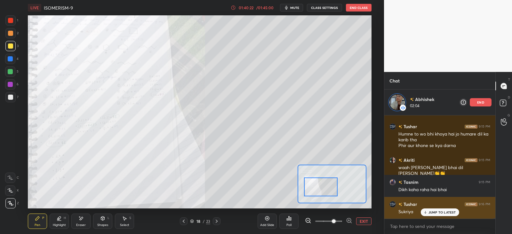
click at [434, 212] on p "JUMP TO LATEST" at bounding box center [443, 213] width 28 height 4
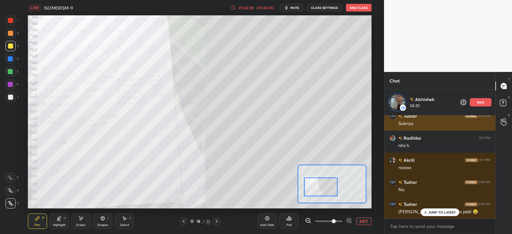
scroll to position [21008, 0]
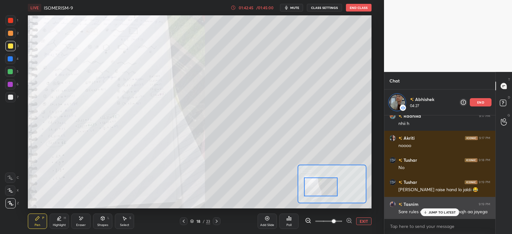
click at [441, 211] on p "JUMP TO LATEST" at bounding box center [443, 213] width 28 height 4
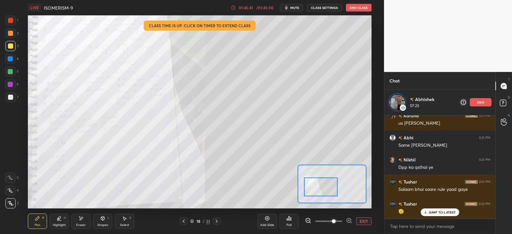
scroll to position [21490, 0]
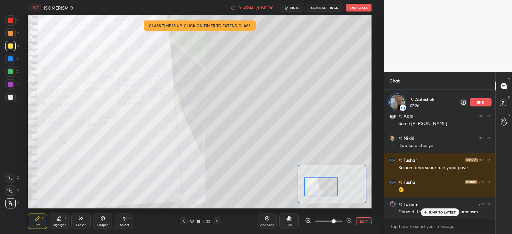
click at [437, 212] on p "JUMP TO LATEST" at bounding box center [443, 213] width 28 height 4
click at [77, 227] on div "Eraser" at bounding box center [81, 225] width 10 height 3
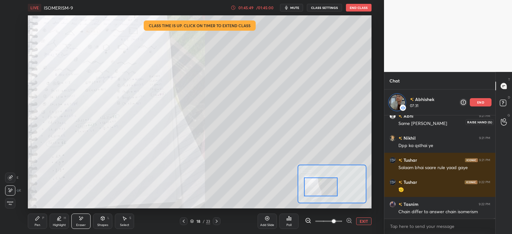
click at [505, 118] on div at bounding box center [504, 122] width 13 height 12
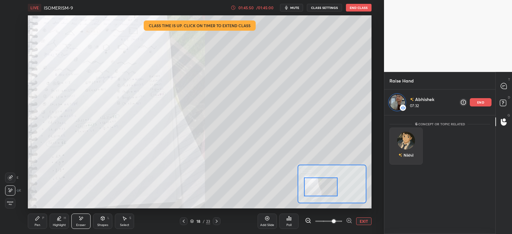
click at [406, 145] on img "grid" at bounding box center [406, 141] width 18 height 18
click at [484, 101] on p "end" at bounding box center [480, 102] width 7 height 3
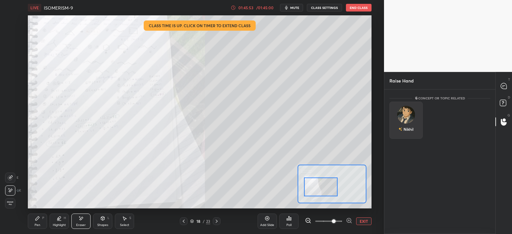
click at [408, 120] on div "Nikhil" at bounding box center [406, 120] width 33 height 37
click at [406, 134] on button "INVITE" at bounding box center [406, 134] width 28 height 8
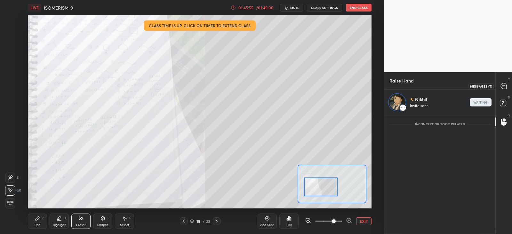
click at [504, 84] on icon at bounding box center [504, 86] width 6 height 6
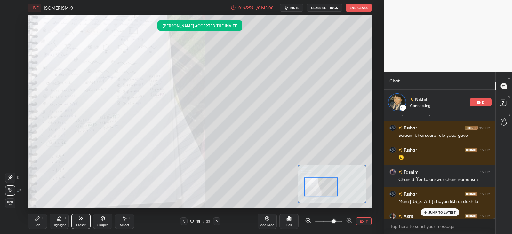
scroll to position [21534, 0]
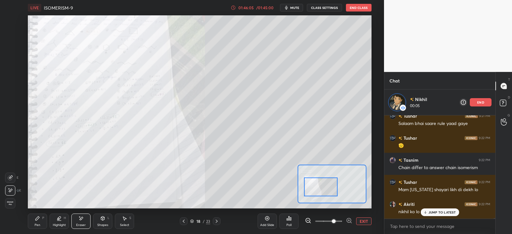
click at [426, 212] on icon at bounding box center [425, 213] width 4 height 4
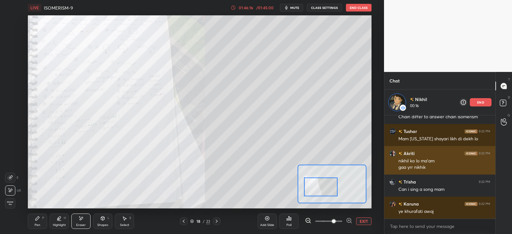
scroll to position [21607, 0]
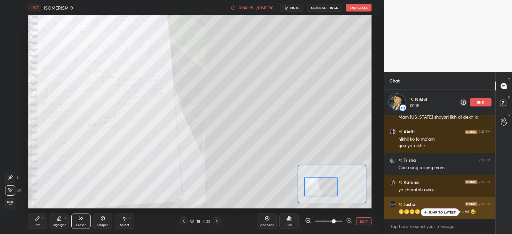
click at [437, 212] on p "JUMP TO LATEST" at bounding box center [443, 213] width 28 height 4
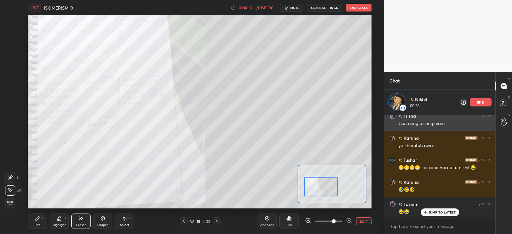
scroll to position [21673, 0]
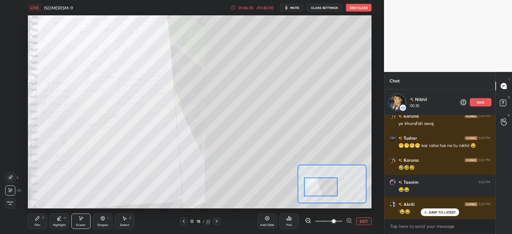
click at [476, 100] on div "end" at bounding box center [481, 102] width 22 height 8
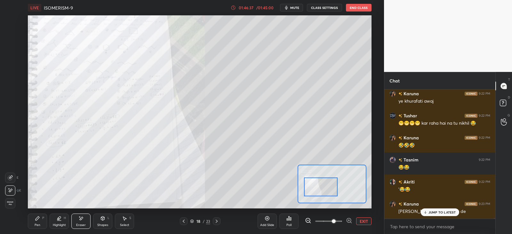
scroll to position [21691, 0]
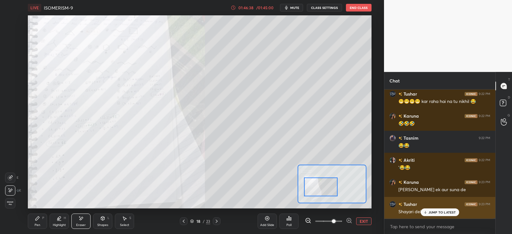
click at [431, 212] on p "JUMP TO LATEST" at bounding box center [443, 213] width 28 height 4
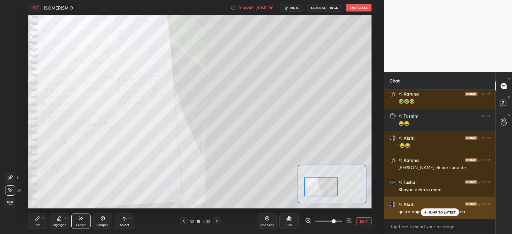
click at [442, 213] on p "JUMP TO LATEST" at bounding box center [443, 213] width 28 height 4
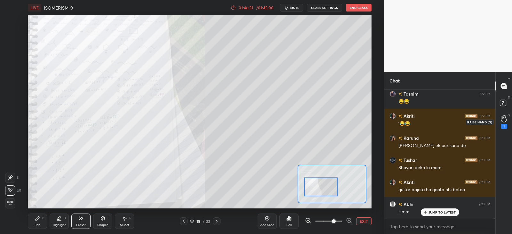
click at [502, 123] on div "1" at bounding box center [504, 122] width 6 height 14
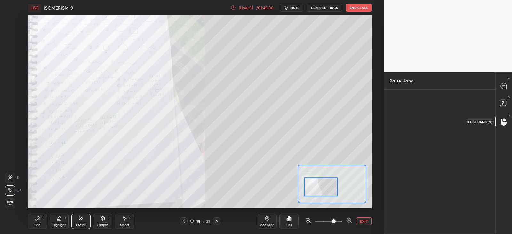
scroll to position [2, 2]
click at [405, 116] on img "grid" at bounding box center [406, 115] width 18 height 18
click at [407, 134] on button "INVITE" at bounding box center [406, 134] width 28 height 8
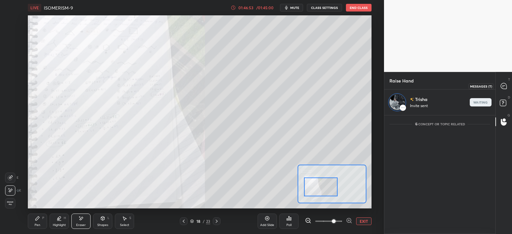
click at [505, 85] on icon at bounding box center [504, 86] width 6 height 6
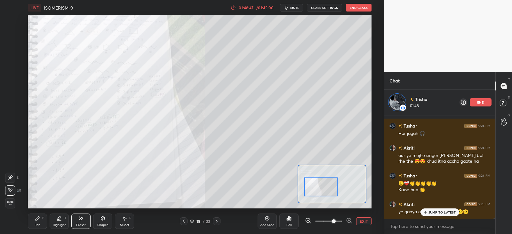
scroll to position [22129, 0]
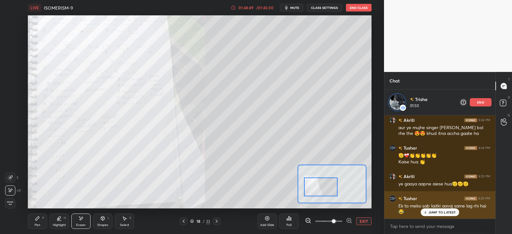
click at [436, 206] on div "Ek to meko sab ladki aavaj same lag rhi hai 😂" at bounding box center [444, 209] width 92 height 12
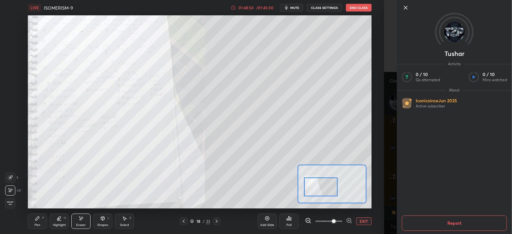
scroll to position [88, 109]
click at [380, 212] on div "1 2 3 4 5 6 7 C X Z E E Erase all H H LIVE ISOMERISM-9 01:48:50 / 01:45:00 mute…" at bounding box center [192, 117] width 384 height 234
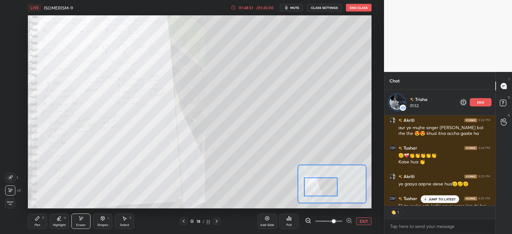
scroll to position [22164, 0]
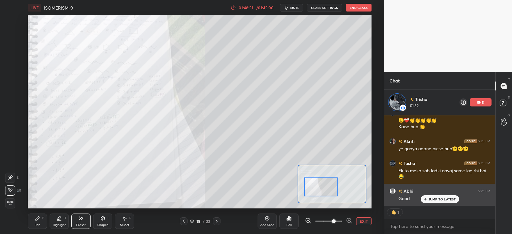
click at [431, 199] on p "JUMP TO LATEST" at bounding box center [443, 199] width 28 height 4
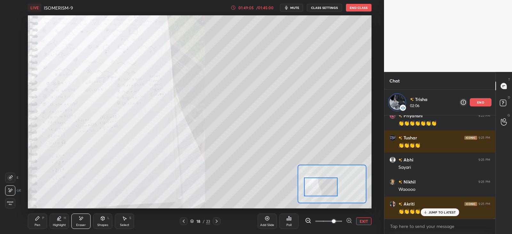
scroll to position [22284, 0]
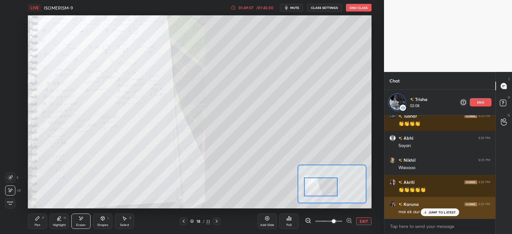
click at [436, 211] on p "JUMP TO LATEST" at bounding box center [443, 213] width 28 height 4
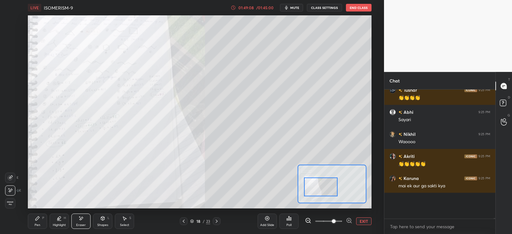
scroll to position [22258, 0]
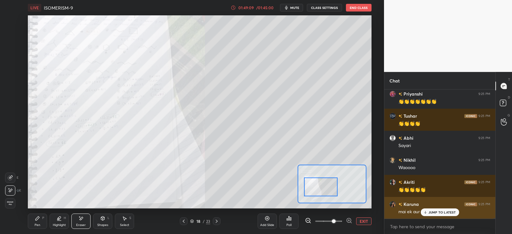
click at [427, 213] on icon at bounding box center [425, 213] width 4 height 4
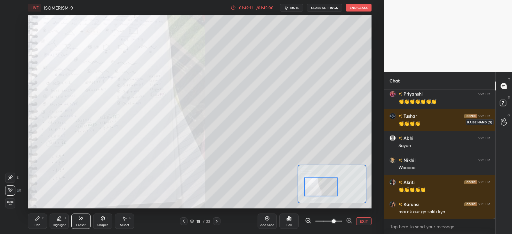
click at [504, 122] on icon at bounding box center [504, 122] width 6 height 6
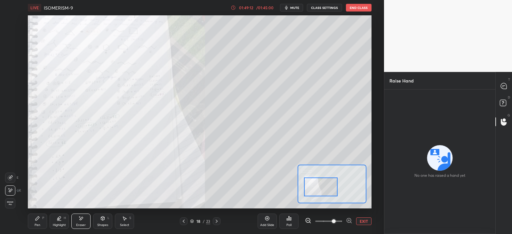
click at [498, 93] on div "T Messages (T)" at bounding box center [504, 86] width 16 height 18
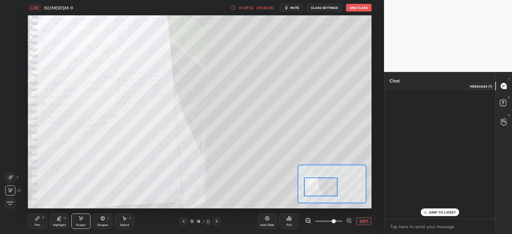
scroll to position [127, 109]
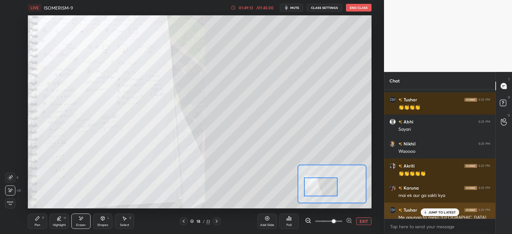
click at [436, 210] on div "JUMP TO LATEST" at bounding box center [440, 213] width 38 height 8
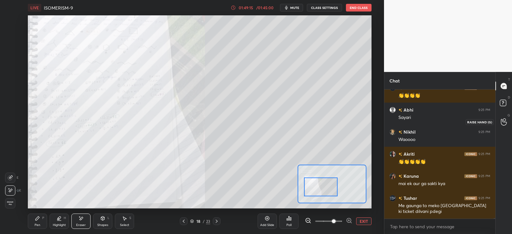
click at [503, 120] on circle at bounding box center [504, 120] width 3 height 3
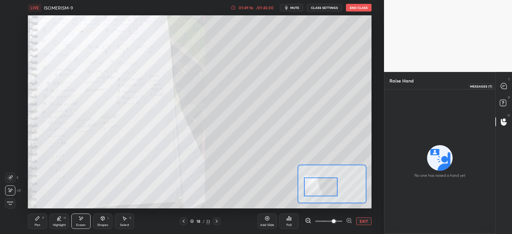
click at [502, 86] on icon at bounding box center [504, 86] width 6 height 6
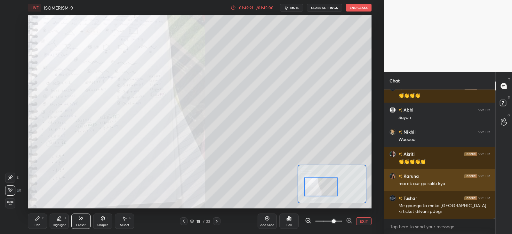
scroll to position [22308, 0]
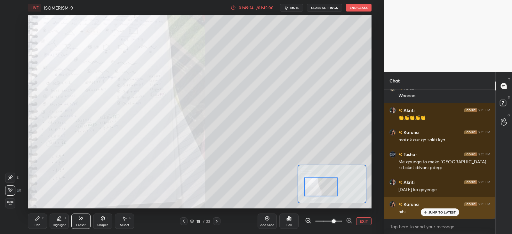
click at [441, 212] on p "JUMP TO LATEST" at bounding box center [443, 213] width 28 height 4
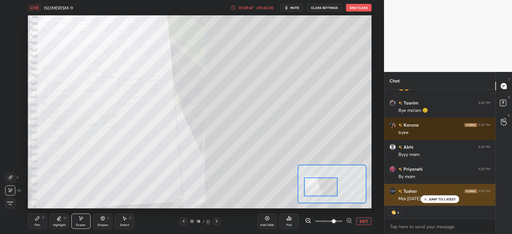
click at [433, 199] on p "JUMP TO LATEST" at bounding box center [443, 199] width 28 height 4
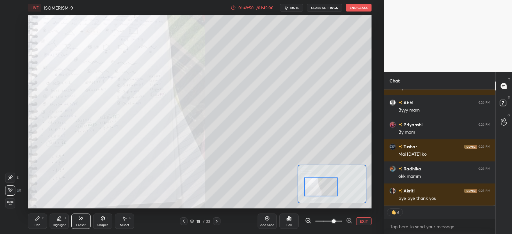
click at [358, 12] on div "LIVE ISOMERISM-9 01:49:50 / 01:45:00 mute CLASS SETTINGS End Class" at bounding box center [199, 7] width 343 height 15
click at [357, 12] on div "LIVE ISOMERISM-9 01:49:50 / 01:45:00 mute CLASS SETTINGS End Class" at bounding box center [199, 7] width 343 height 15
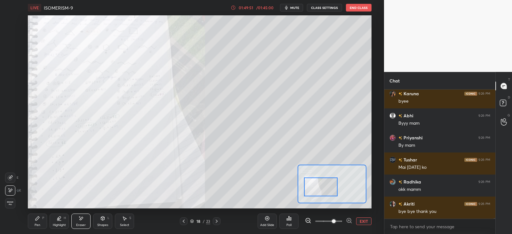
click at [353, 8] on button "End Class" at bounding box center [359, 8] width 26 height 8
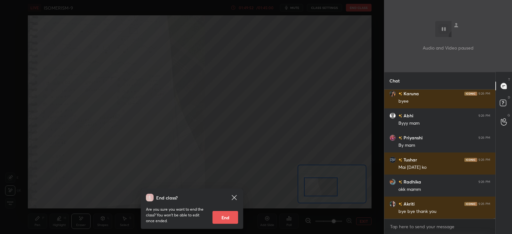
click at [226, 217] on button "End" at bounding box center [226, 217] width 26 height 13
type textarea "x"
